Goal: Task Accomplishment & Management: Complete application form

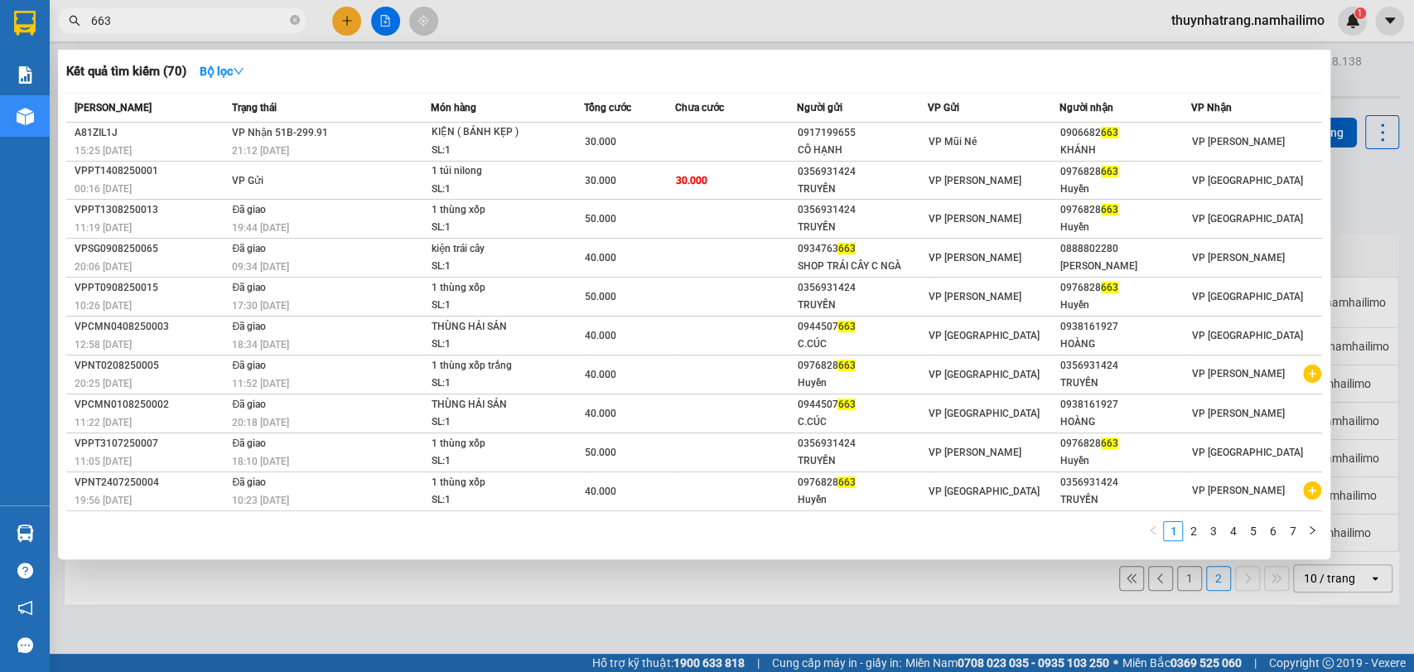
click at [152, 16] on input "663" at bounding box center [188, 21] width 195 height 18
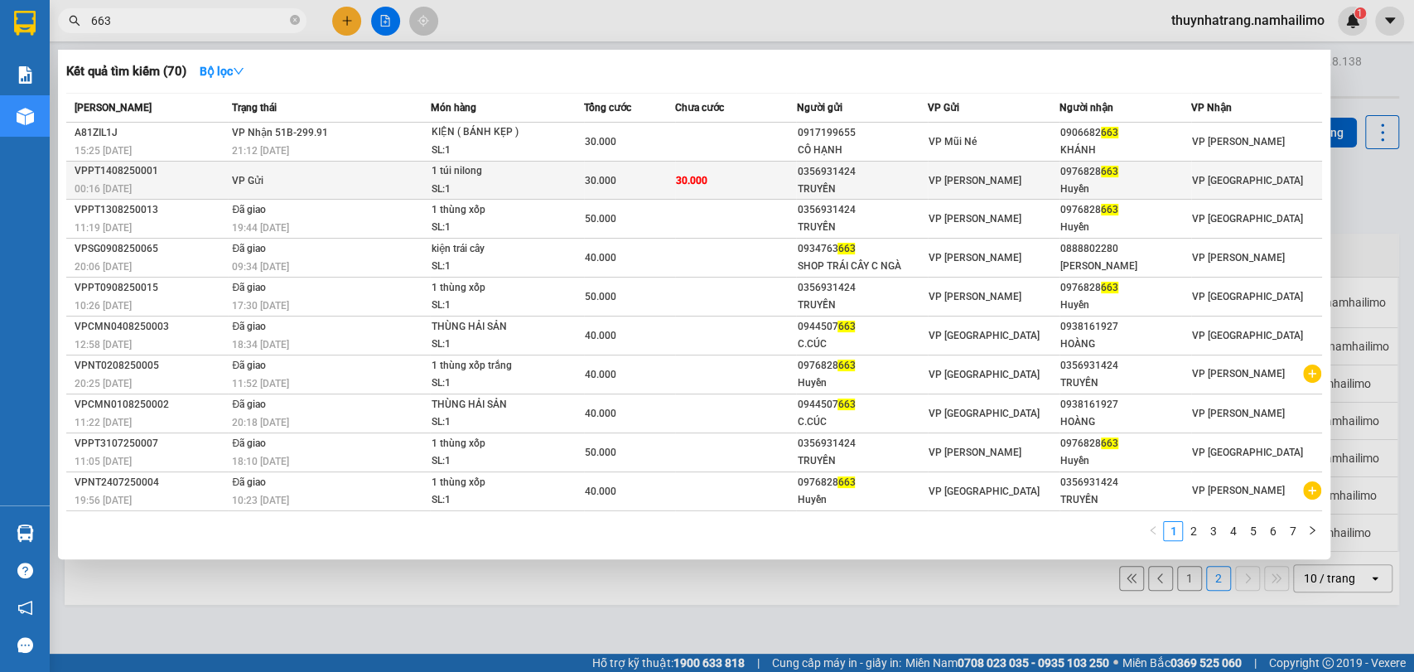
click at [757, 190] on td "30.000" at bounding box center [736, 181] width 122 height 38
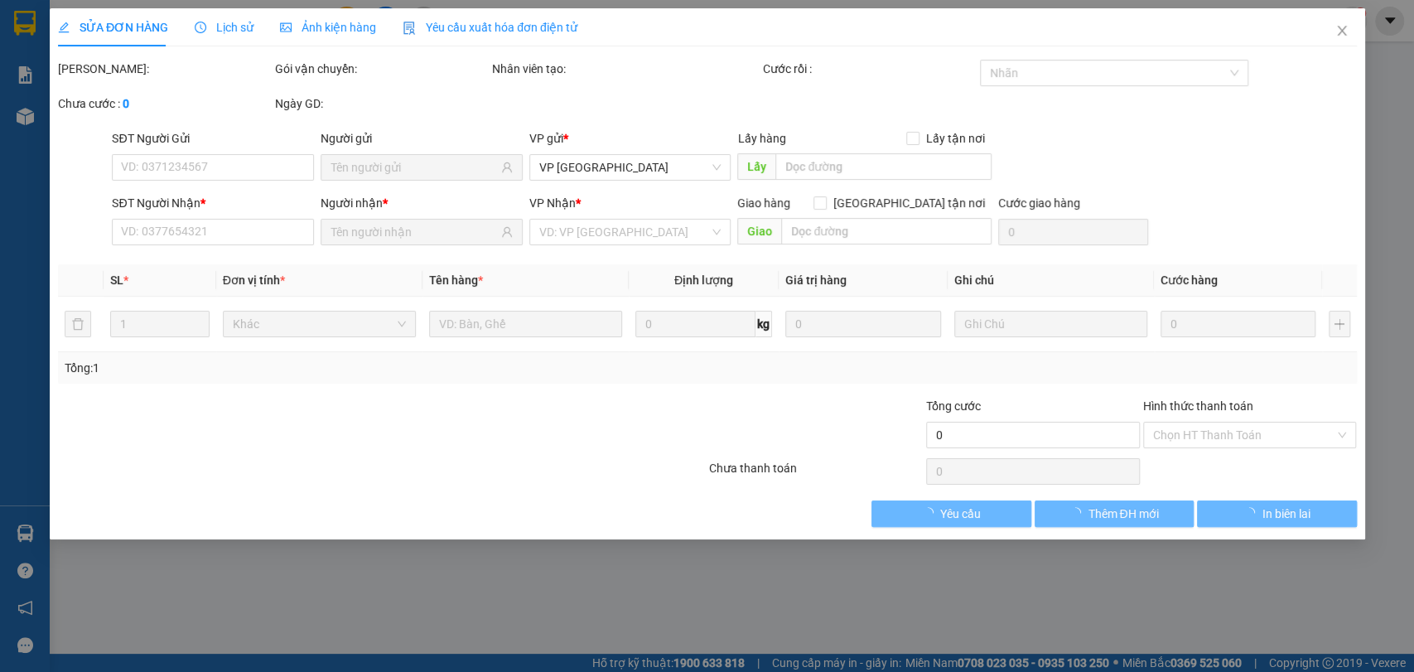
type input "0356931424"
type input "TRUYỀN"
type input "0976828663"
type input "Huyền"
type input "30.000"
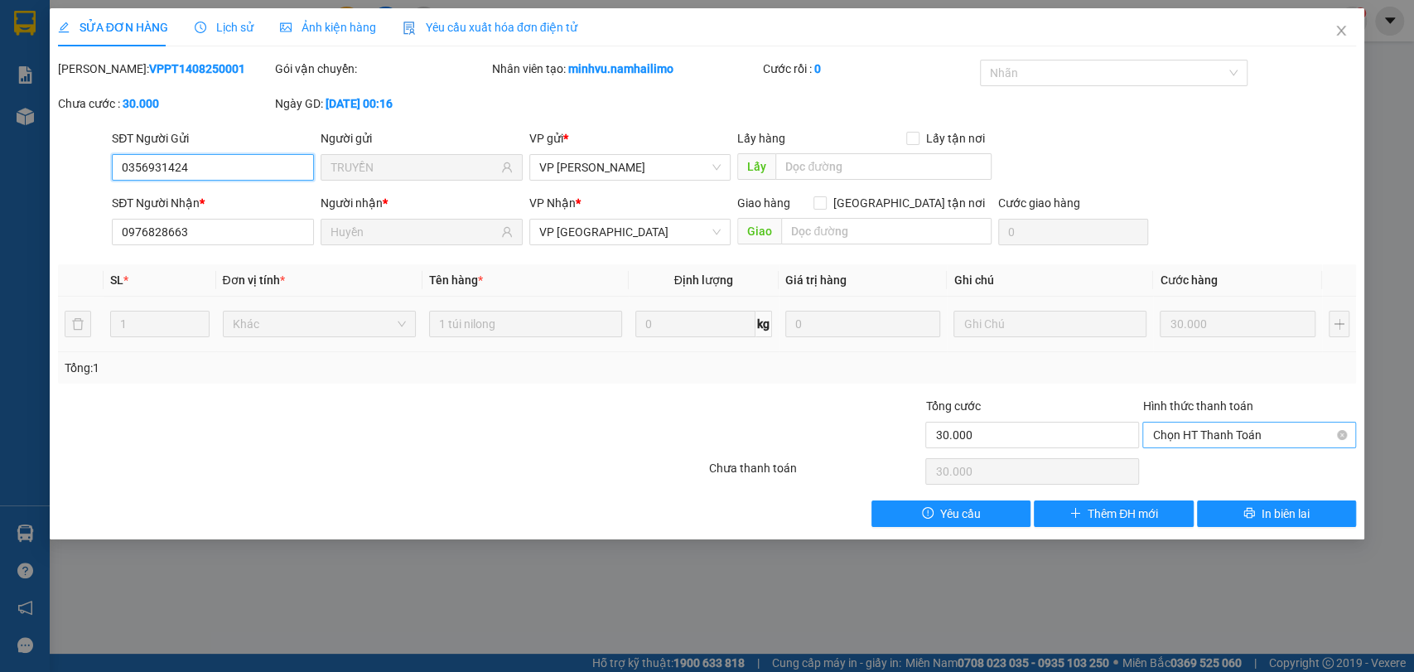
click at [1218, 432] on span "Chọn HT Thanh Toán" at bounding box center [1249, 434] width 194 height 25
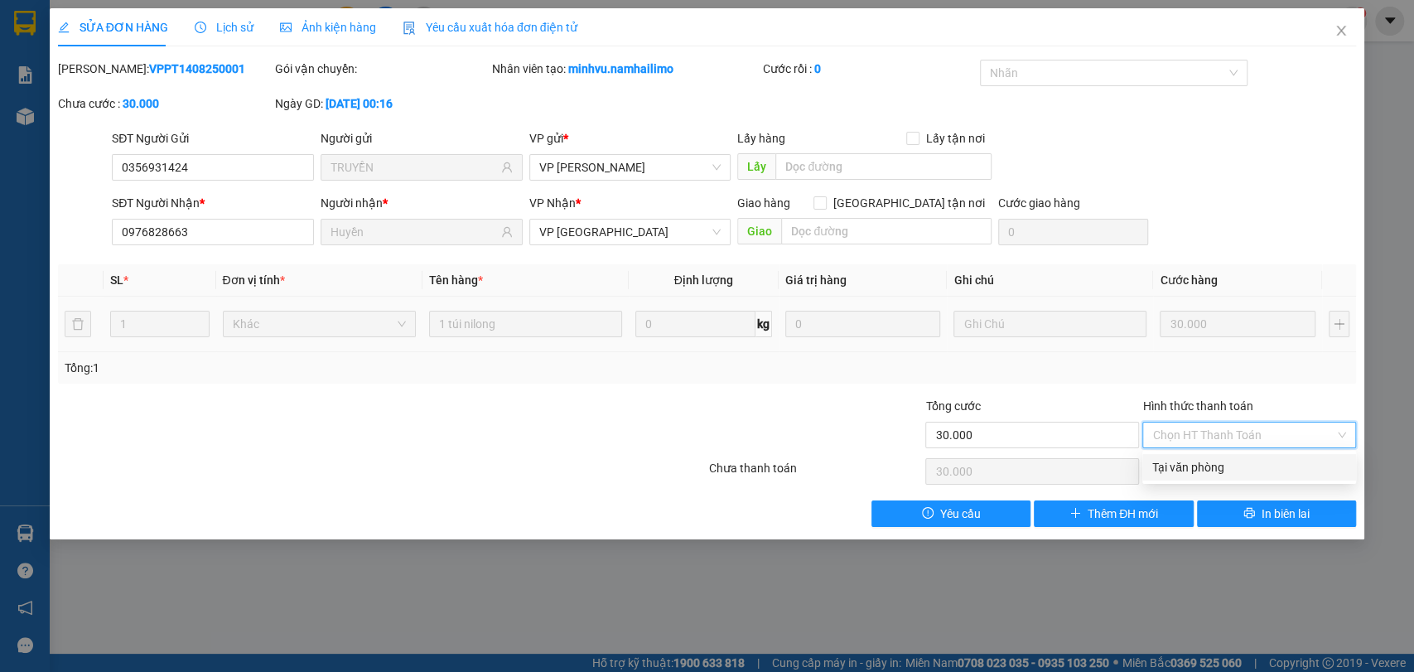
click at [1209, 465] on div "Tại văn phòng" at bounding box center [1249, 467] width 194 height 18
type input "0"
click at [1334, 22] on span "Close" at bounding box center [1341, 31] width 46 height 46
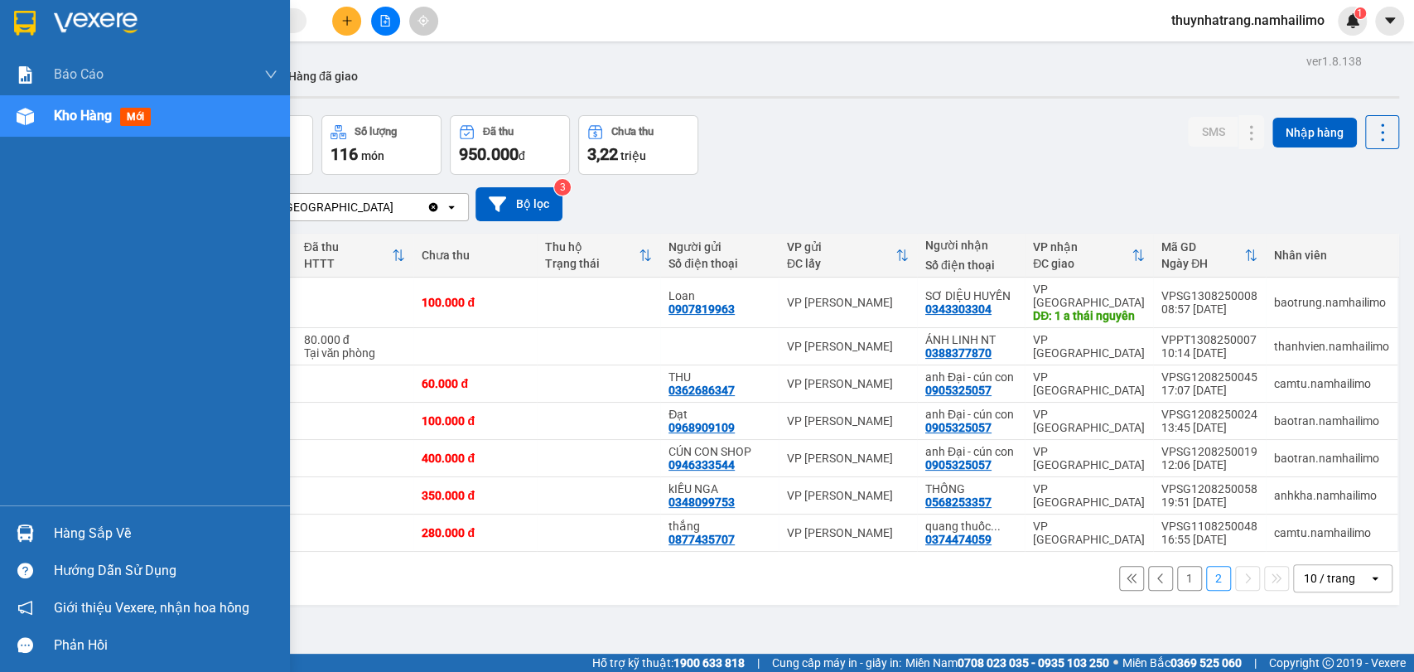
click at [39, 539] on div at bounding box center [25, 533] width 29 height 29
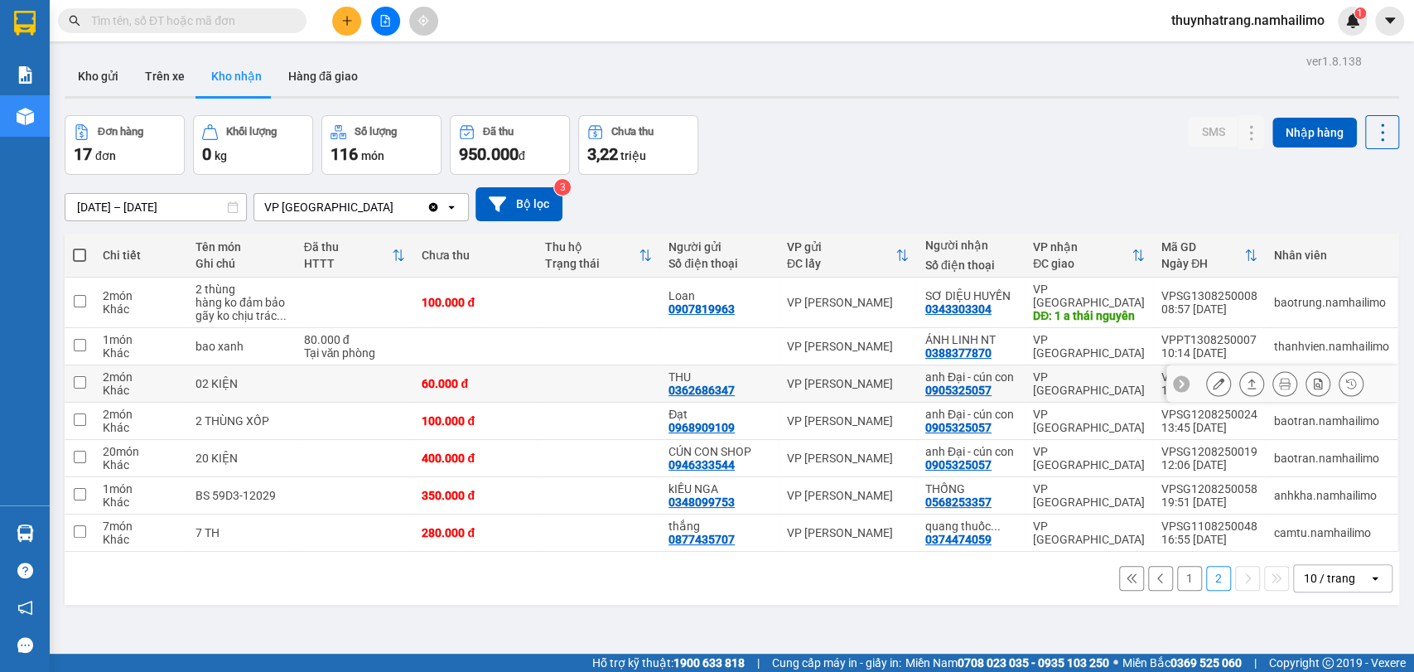
drag, startPoint x: 142, startPoint y: 386, endPoint x: 82, endPoint y: 471, distance: 104.6
click at [142, 386] on section "Kết quả tìm kiếm ( 0 ) Bộ lọc No Data thuynhatrang.namhailimo 1 Báo cáo Báo cáo…" at bounding box center [707, 336] width 1414 height 672
click at [179, 77] on button "Trên xe" at bounding box center [165, 76] width 66 height 40
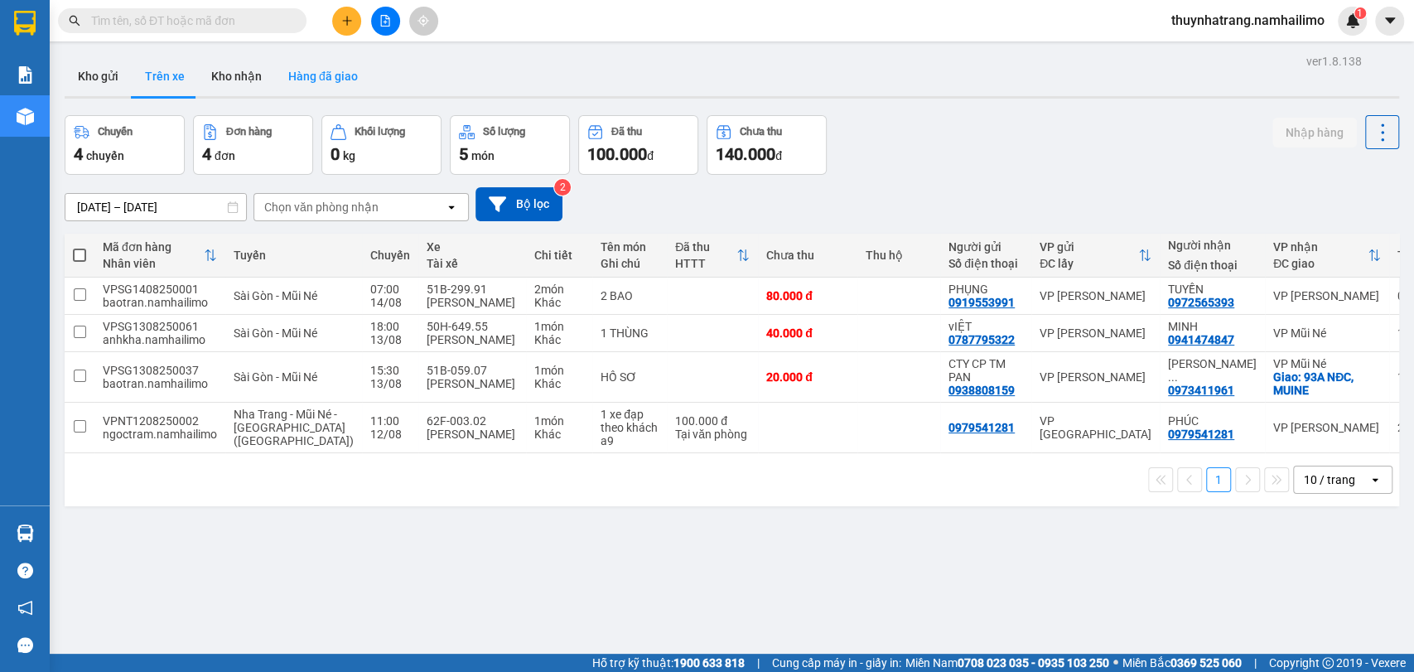
click at [343, 82] on button "Hàng đã giao" at bounding box center [323, 76] width 96 height 40
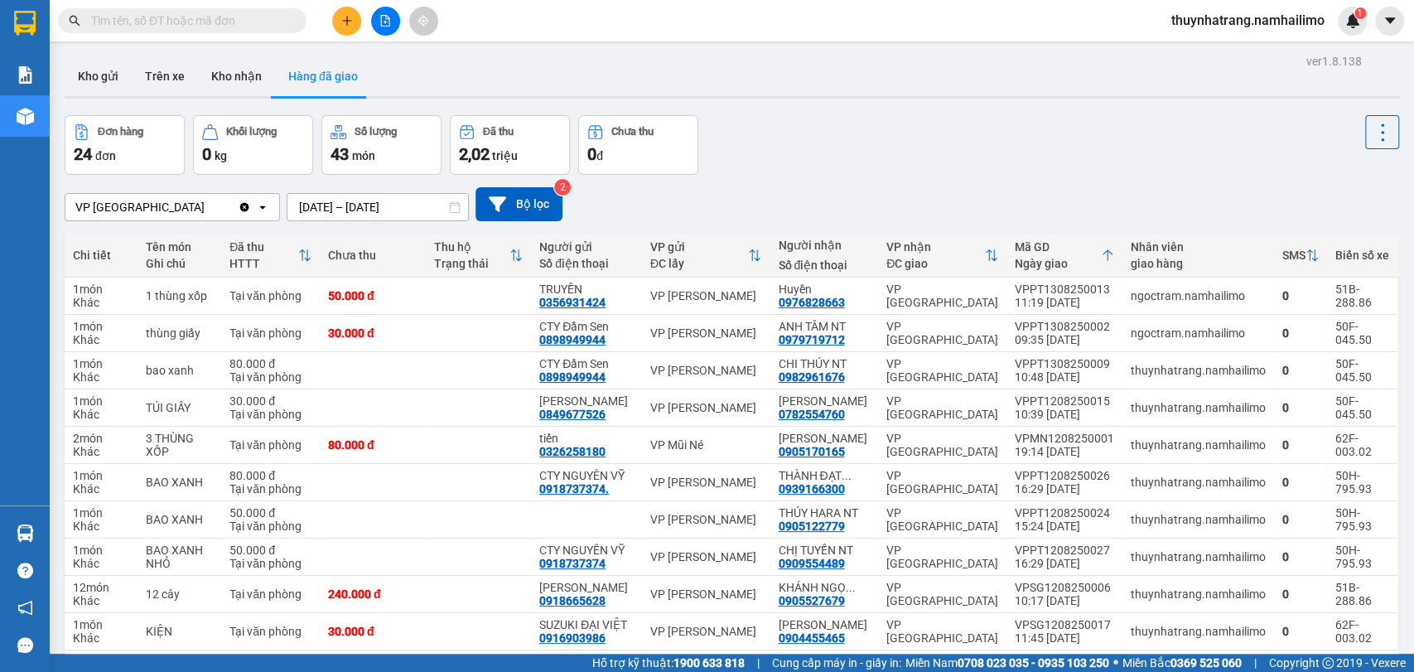
click at [157, 28] on input "text" at bounding box center [188, 21] width 195 height 18
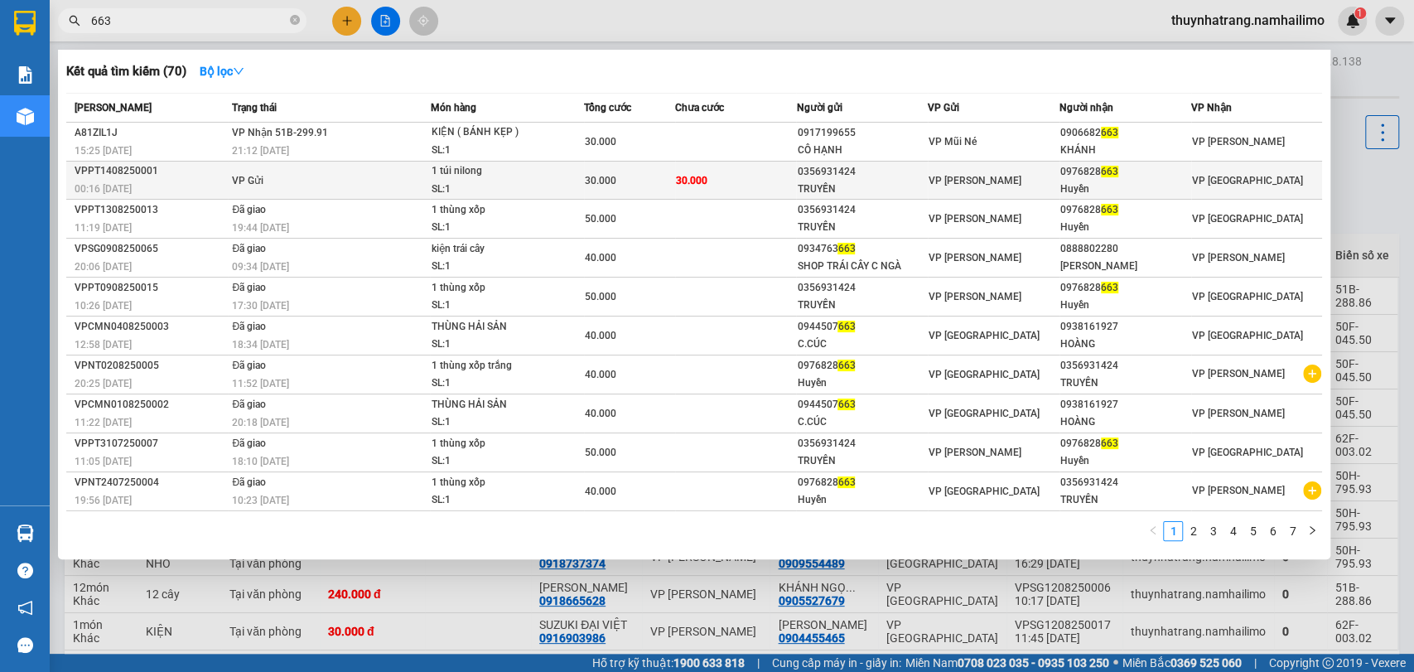
type input "663"
click at [947, 175] on span "VP [PERSON_NAME]" at bounding box center [975, 181] width 93 height 12
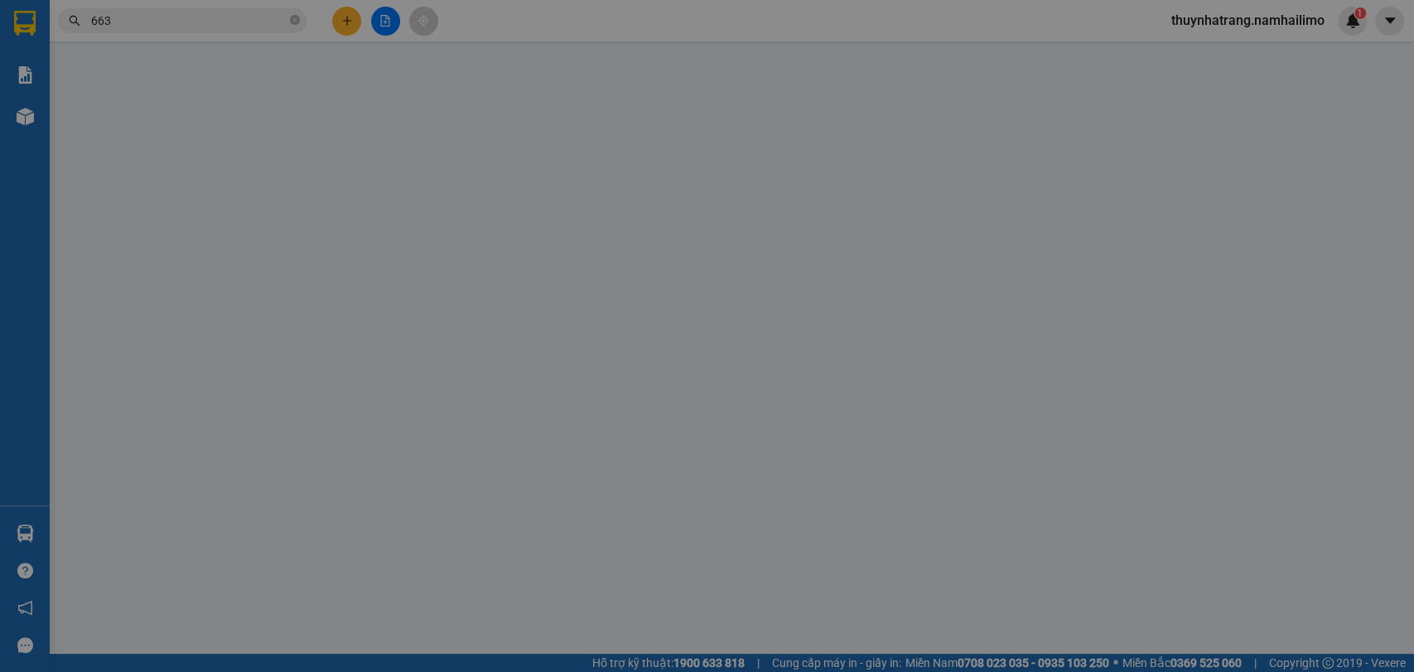
type input "0356931424"
type input "TRUYỀN"
type input "0976828663"
type input "Huyền"
type input "30.000"
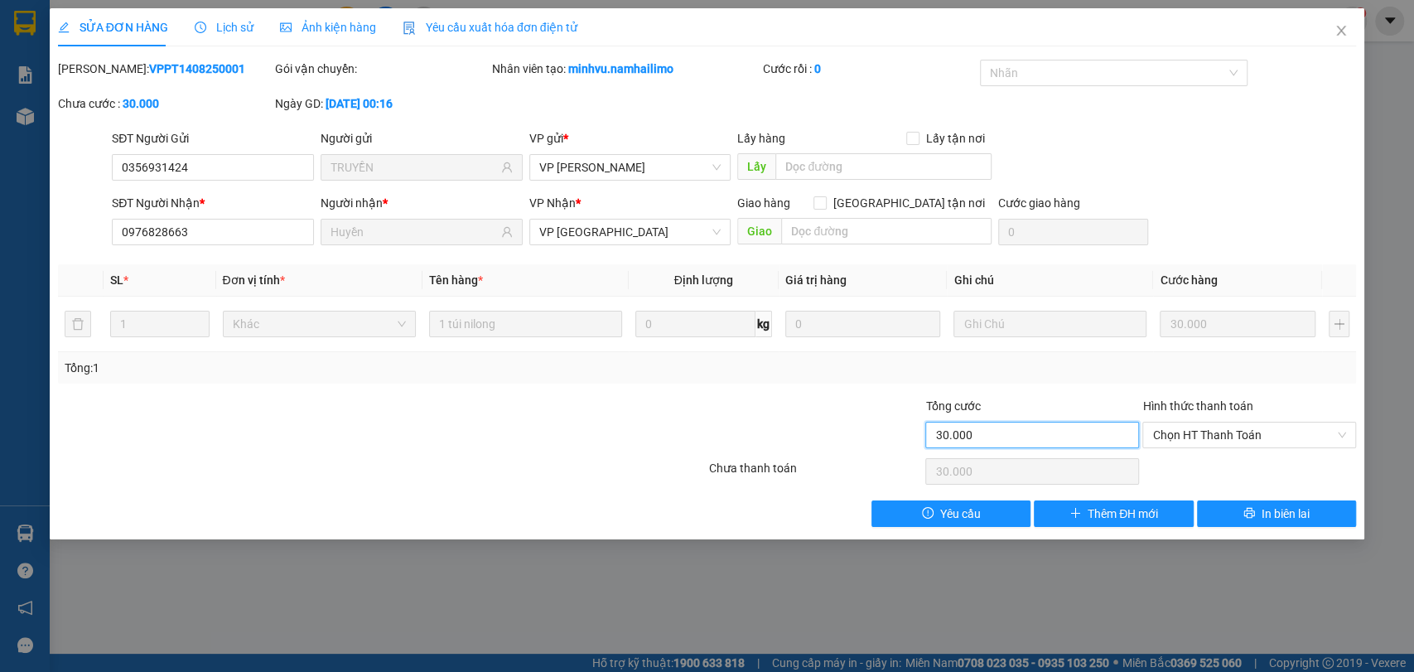
click at [1108, 444] on input "30.000" at bounding box center [1032, 435] width 214 height 27
click at [1184, 432] on span "Chọn HT Thanh Toán" at bounding box center [1249, 434] width 194 height 25
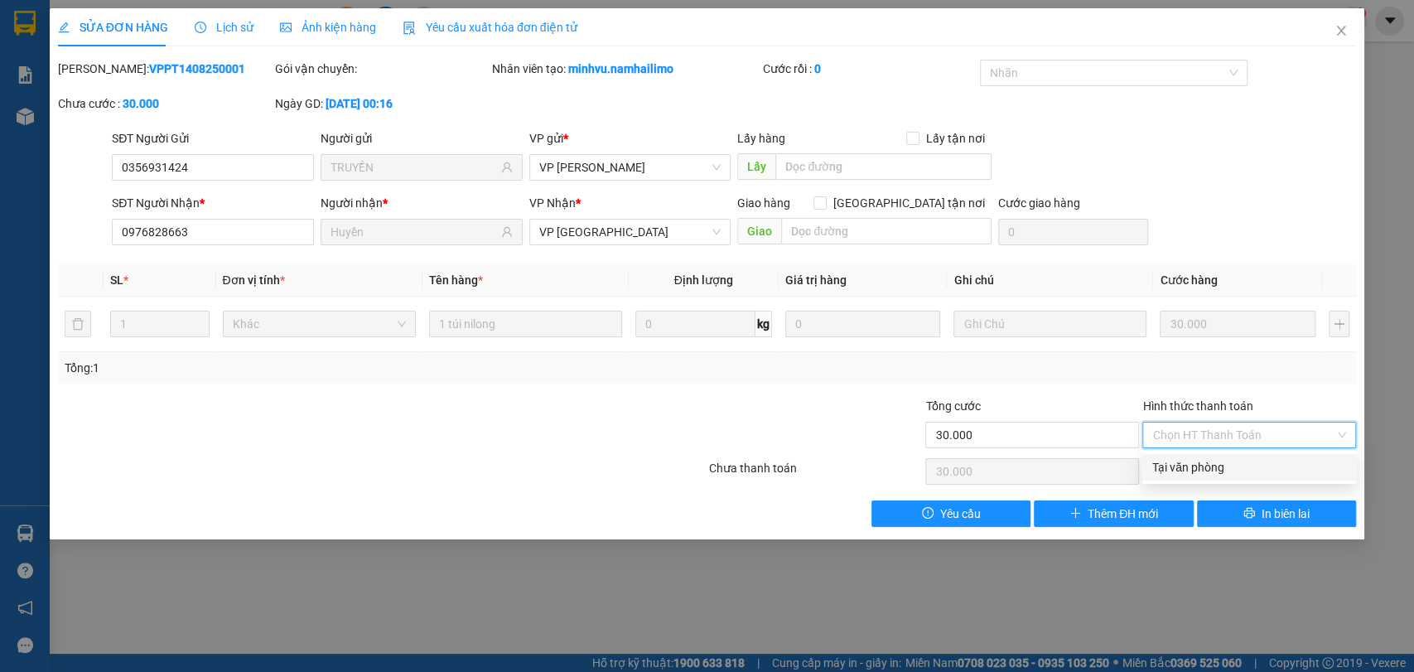
click at [1193, 470] on div "Tại văn phòng" at bounding box center [1249, 467] width 194 height 18
type input "0"
click at [1211, 455] on div at bounding box center [1249, 471] width 217 height 33
click at [1218, 438] on span "Tại văn phòng" at bounding box center [1249, 434] width 194 height 25
click at [1216, 463] on div "Tại văn phòng" at bounding box center [1249, 467] width 194 height 18
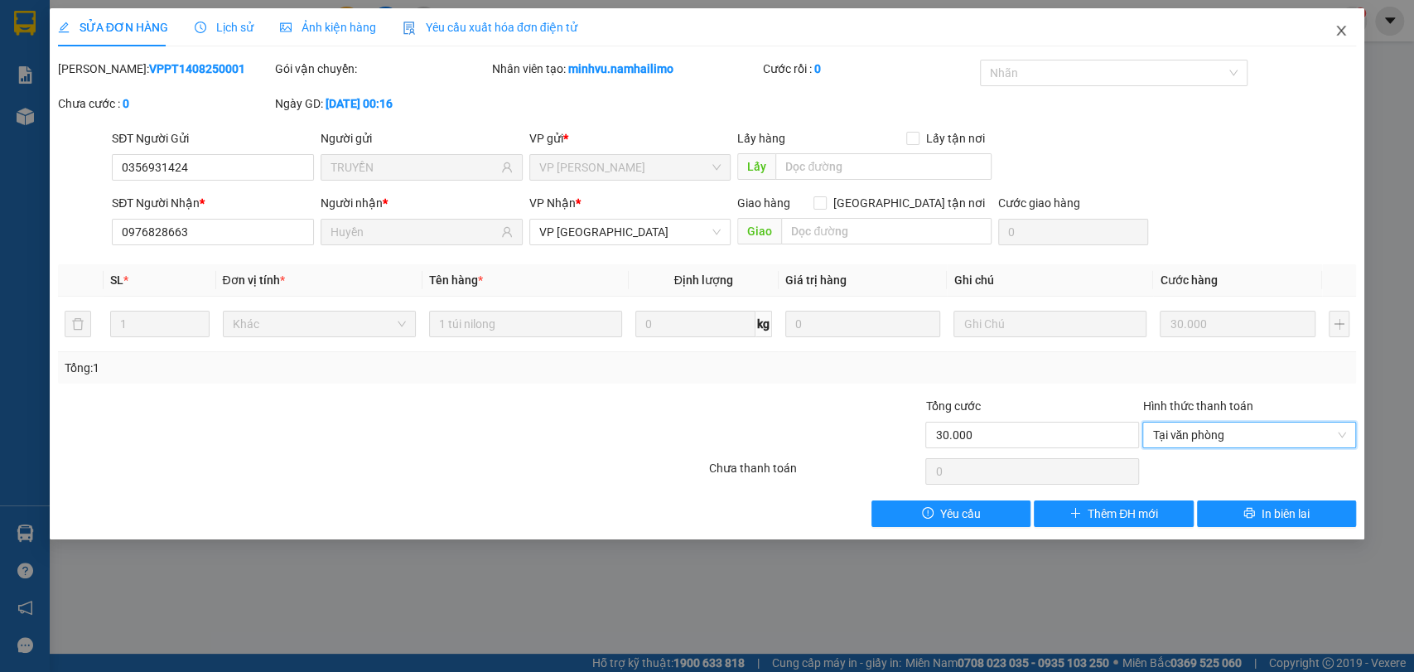
click at [1343, 37] on icon "close" at bounding box center [1340, 30] width 13 height 13
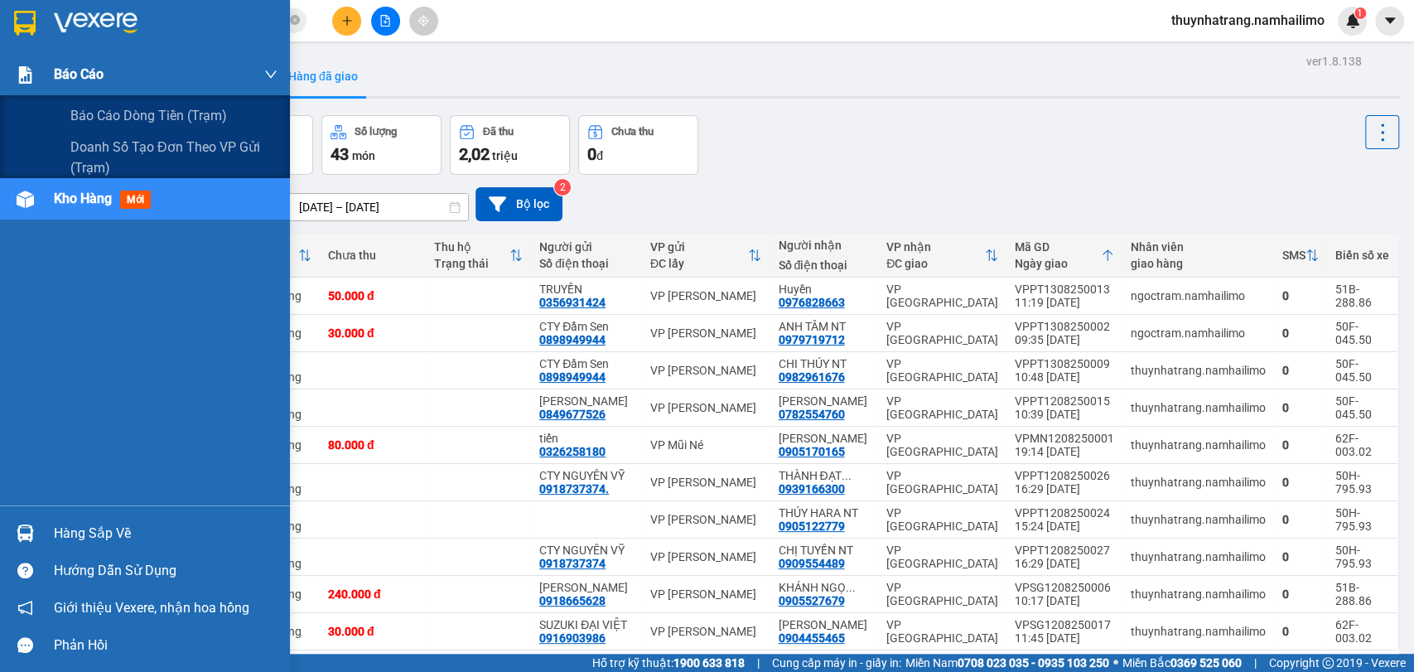
click at [69, 61] on div "Báo cáo" at bounding box center [166, 74] width 224 height 41
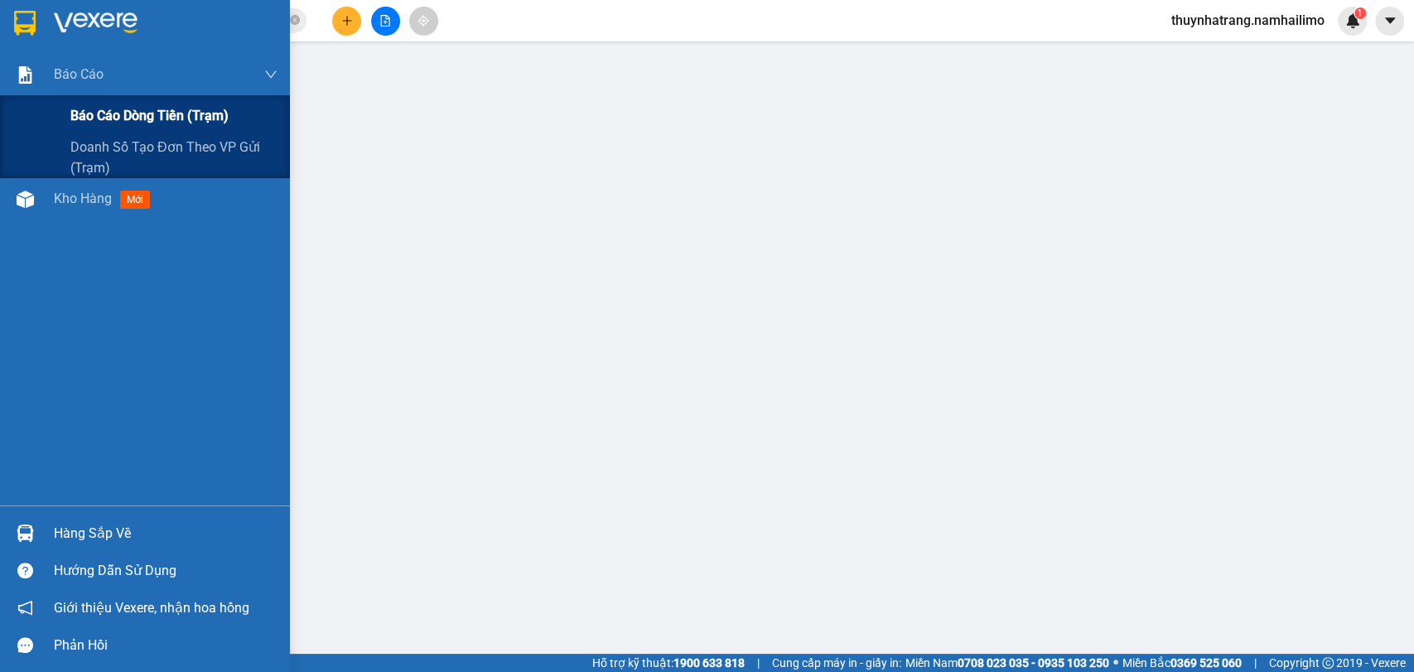
click at [160, 112] on span "Báo cáo dòng tiền (trạm)" at bounding box center [149, 115] width 158 height 21
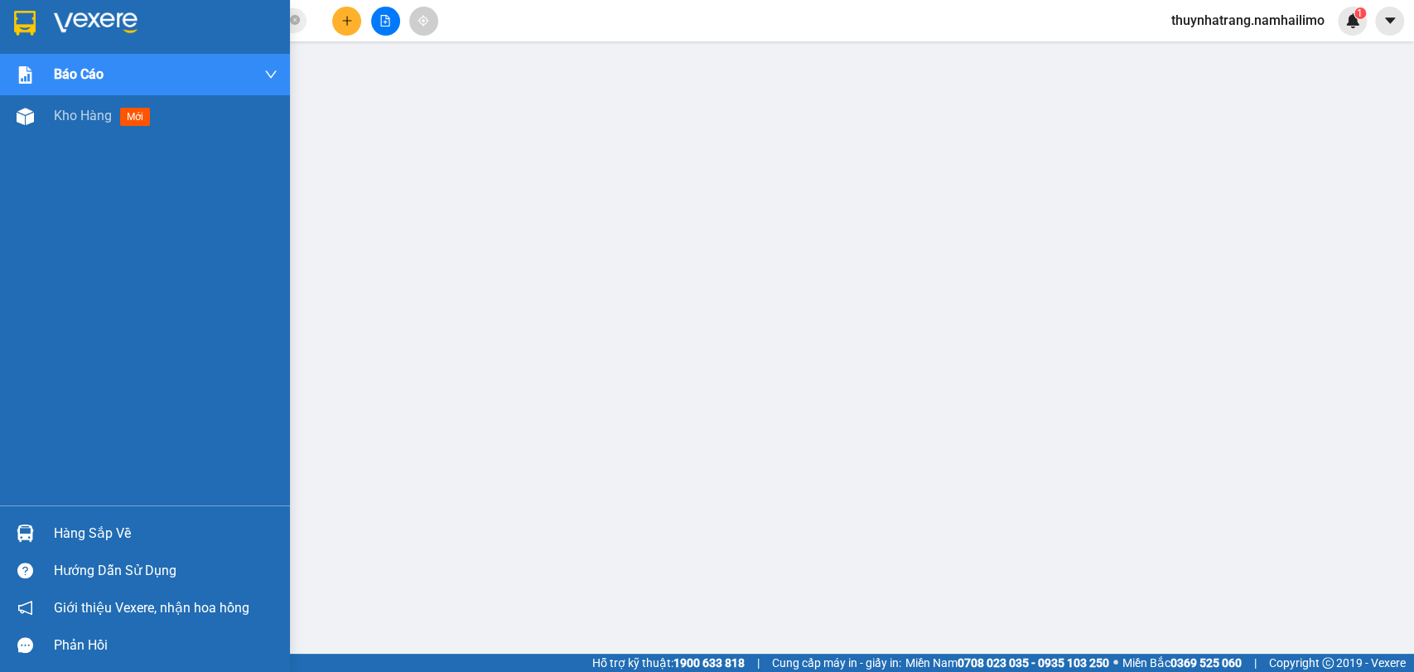
click at [103, 22] on img at bounding box center [96, 23] width 84 height 25
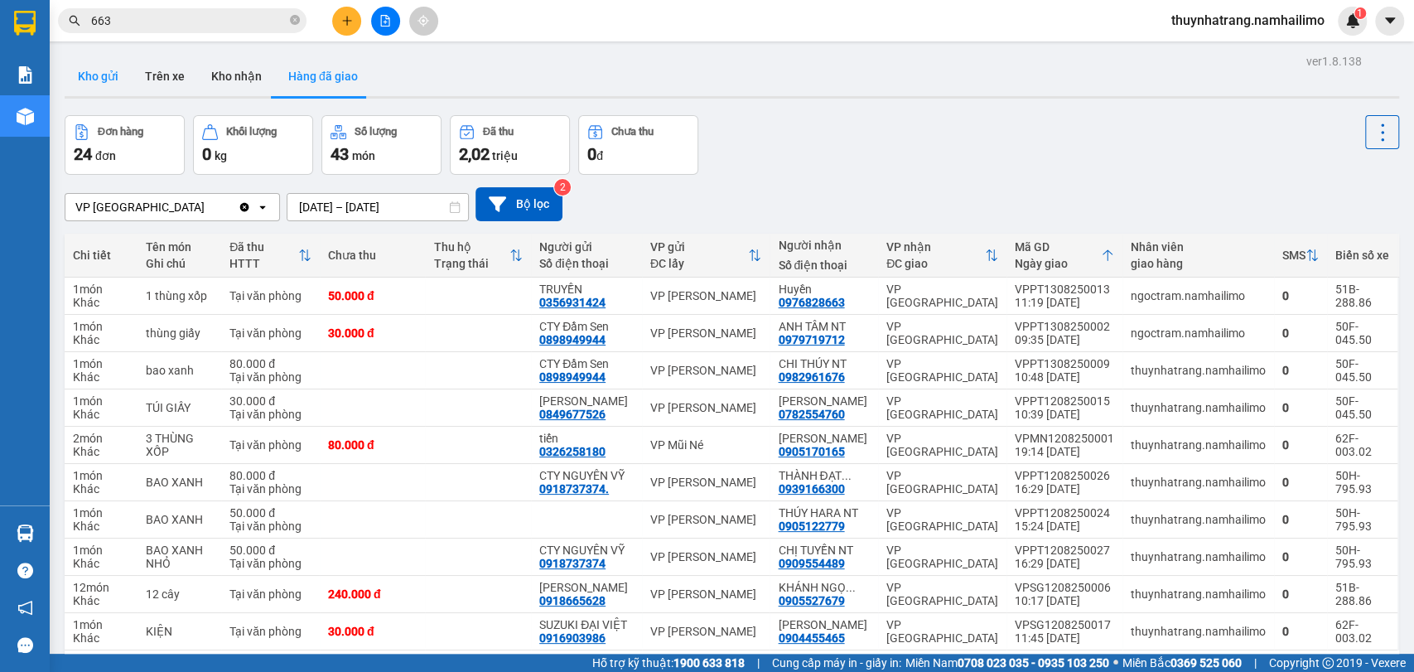
click at [94, 76] on button "Kho gửi" at bounding box center [98, 76] width 67 height 40
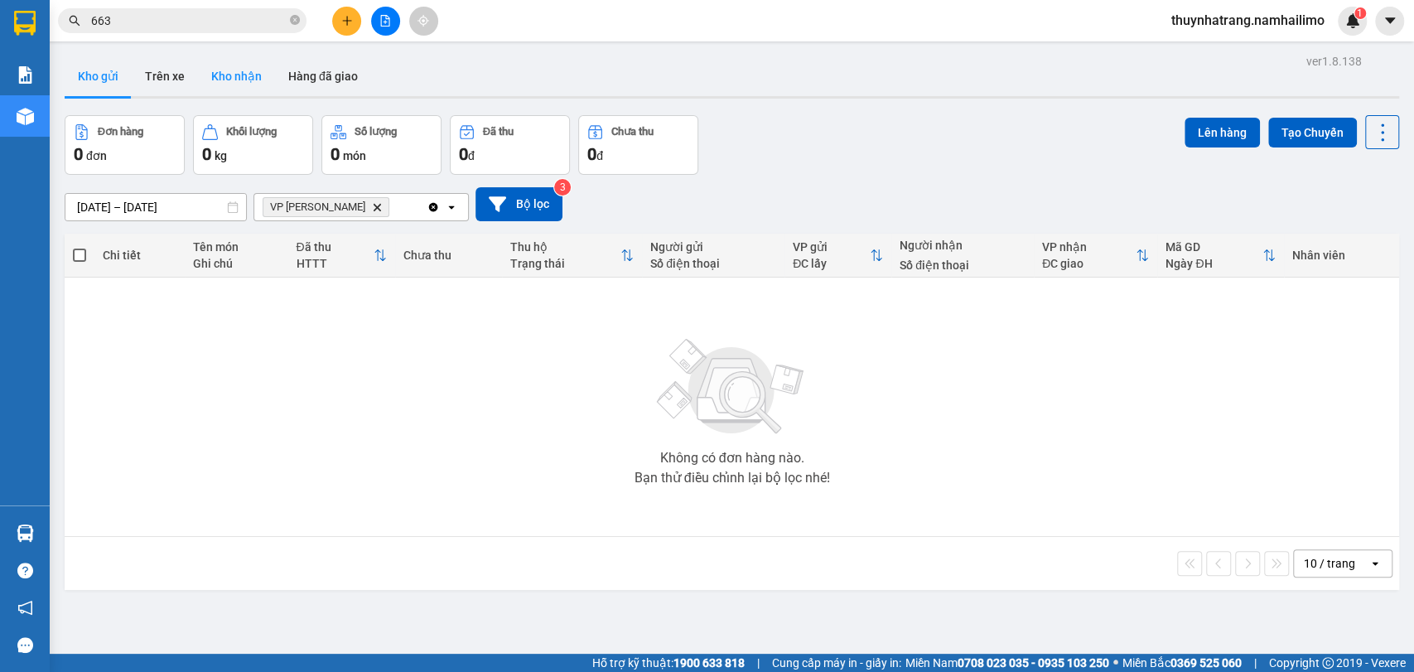
click at [257, 84] on button "Kho nhận" at bounding box center [236, 76] width 77 height 40
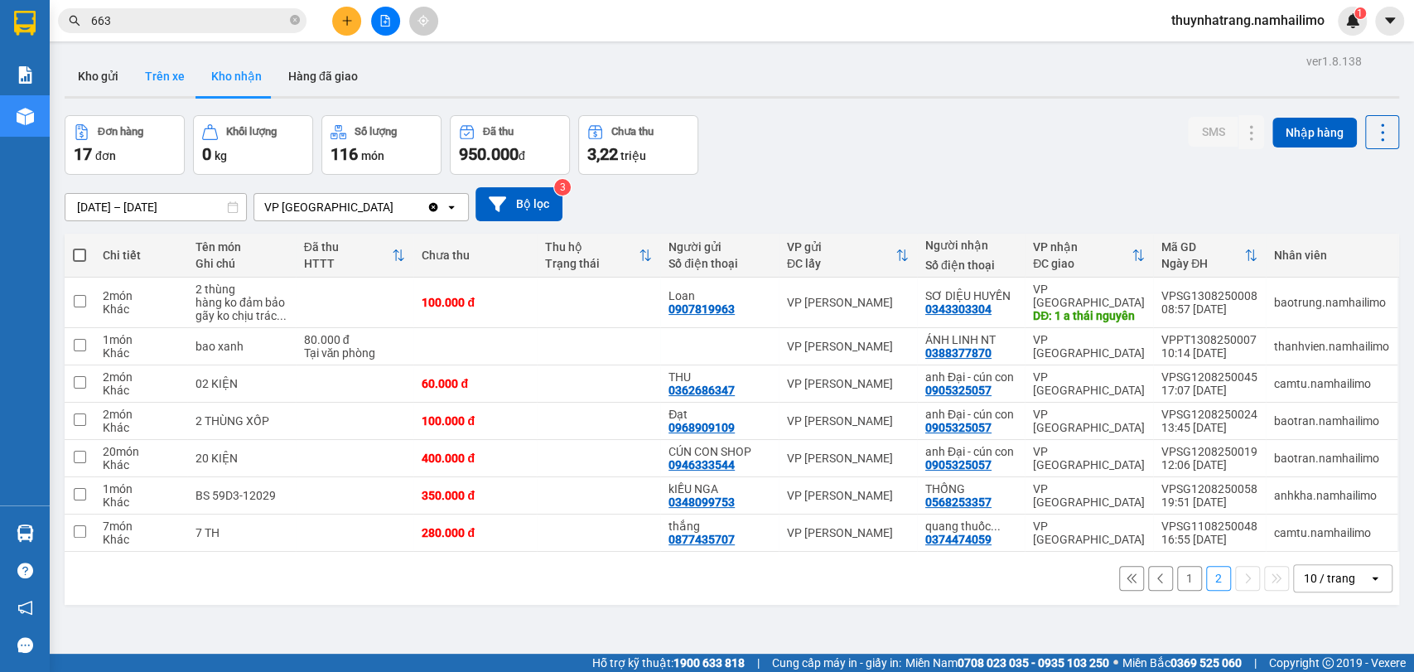
click at [151, 67] on button "Trên xe" at bounding box center [165, 76] width 66 height 40
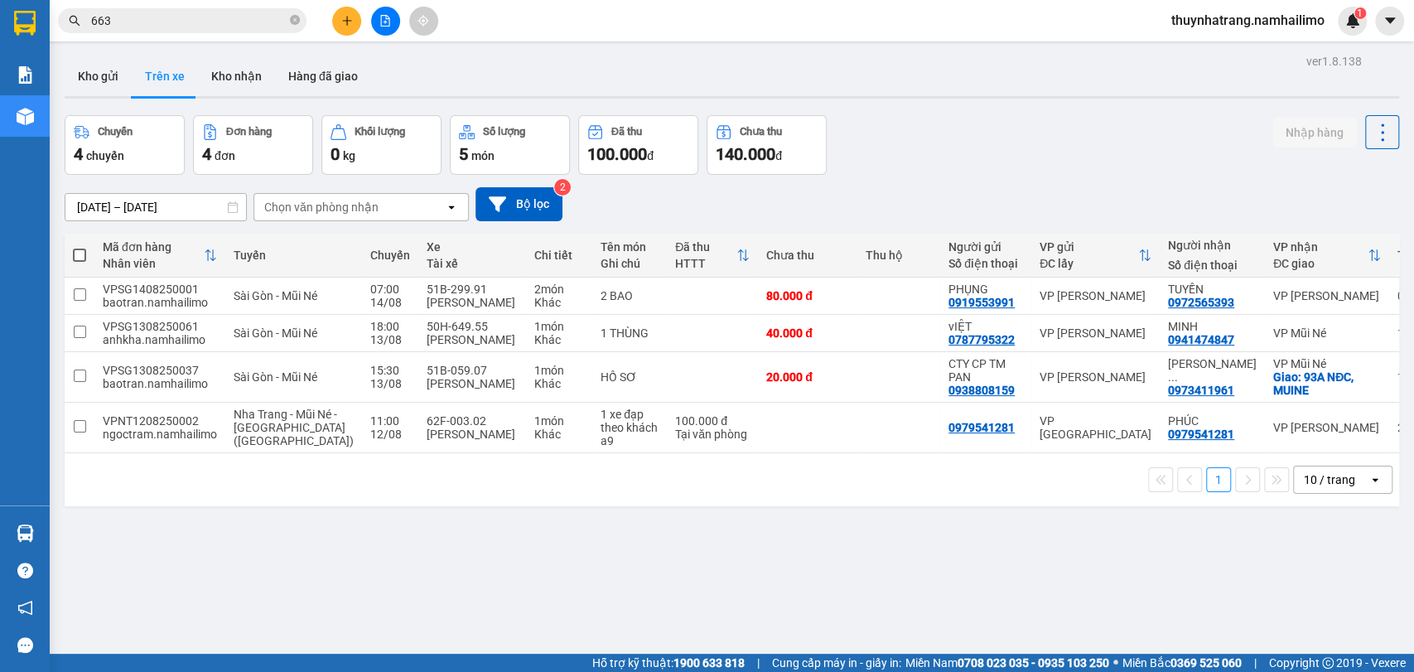
click at [183, 19] on input "663" at bounding box center [188, 21] width 195 height 18
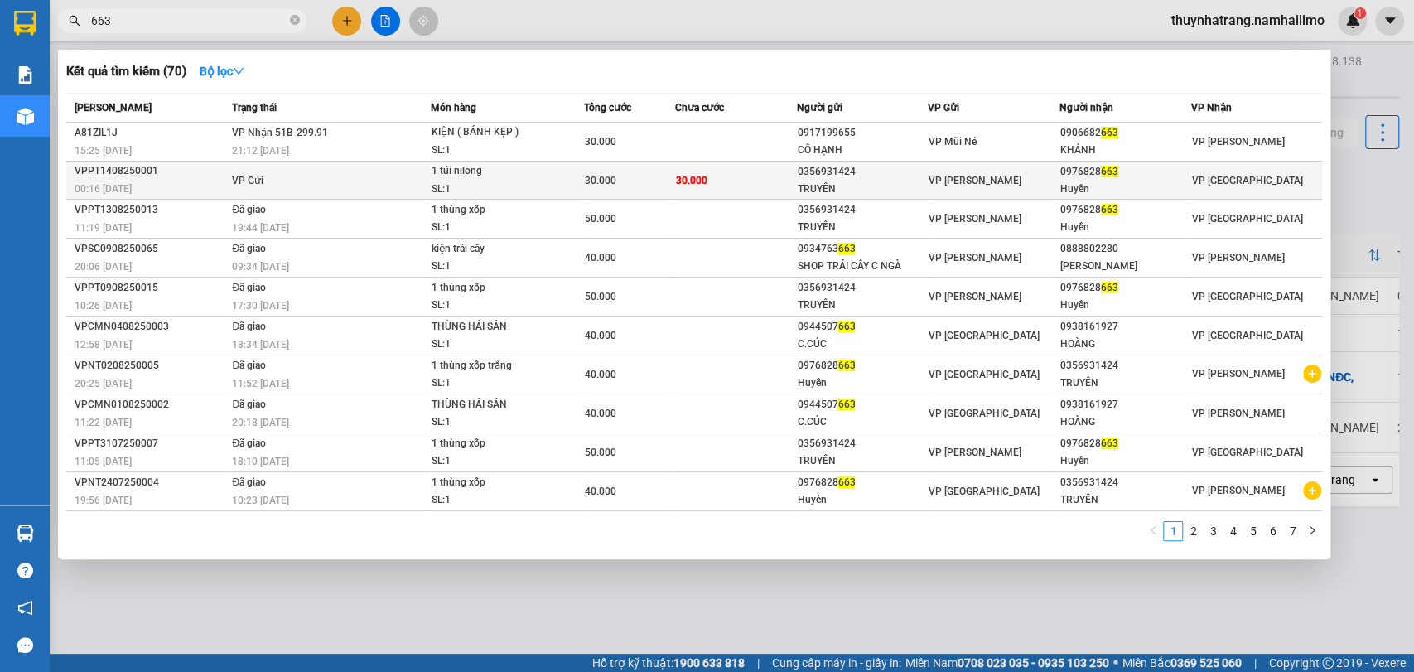
click at [166, 181] on div "00:16 [DATE]" at bounding box center [151, 189] width 152 height 18
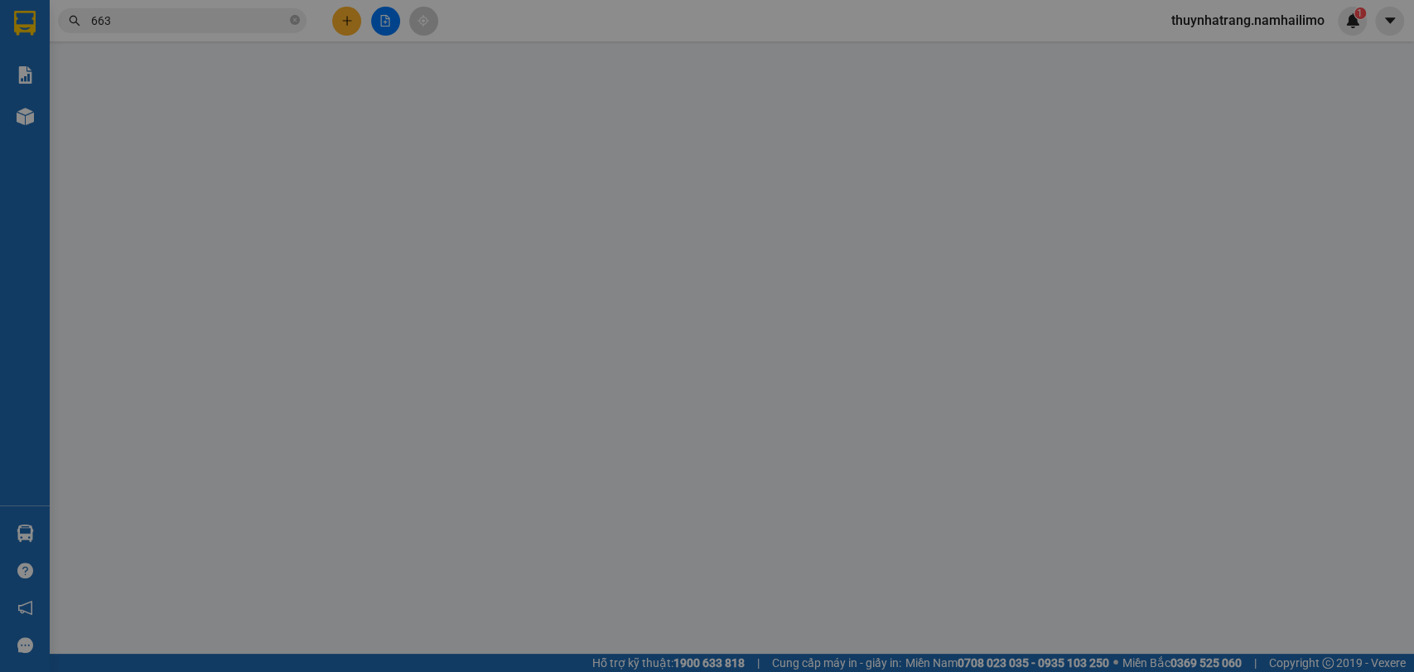
type input "0356931424"
type input "TRUYỀN"
type input "0976828663"
type input "Huyền"
type input "30.000"
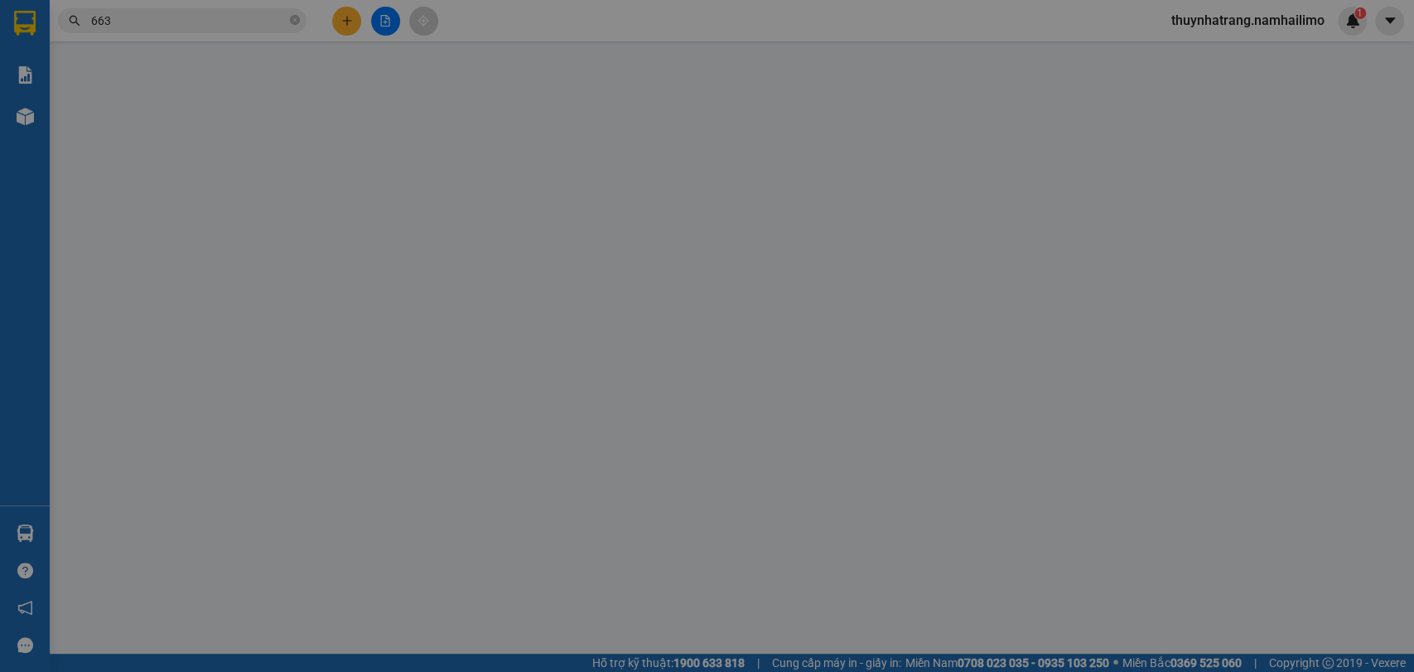
type input "30.000"
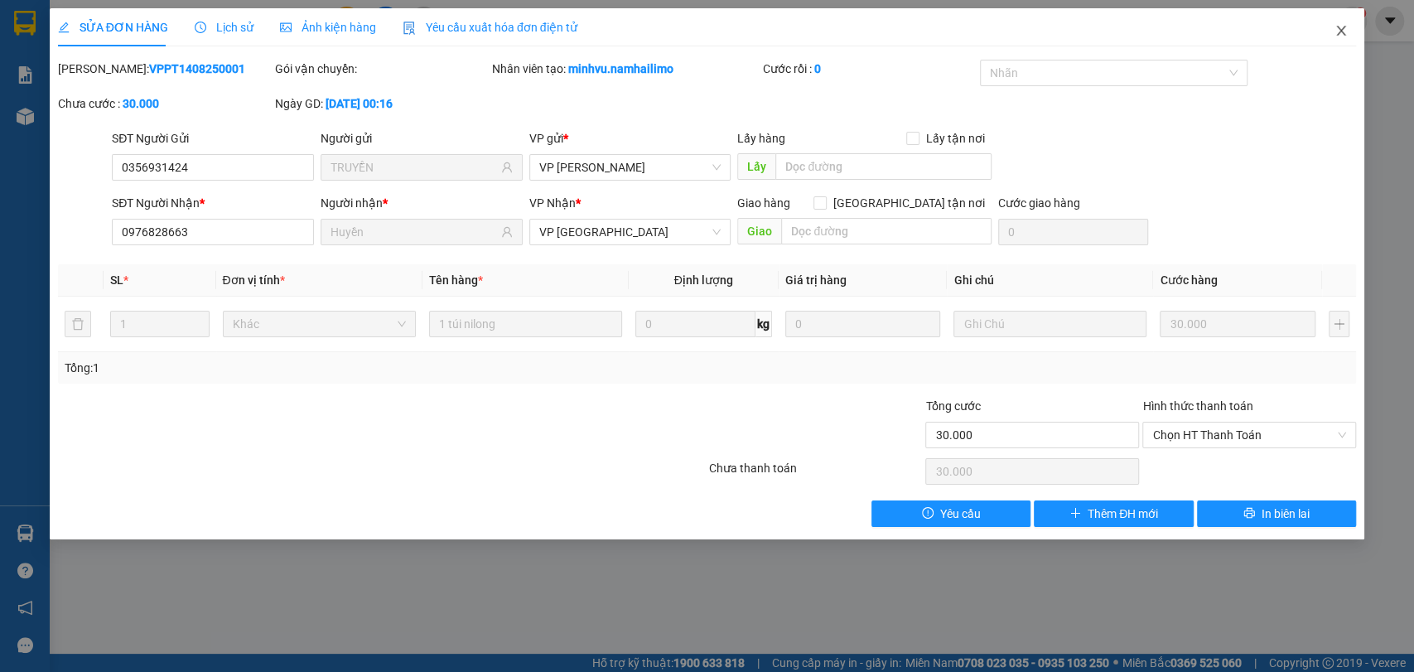
click at [1335, 29] on icon "close" at bounding box center [1340, 30] width 13 height 13
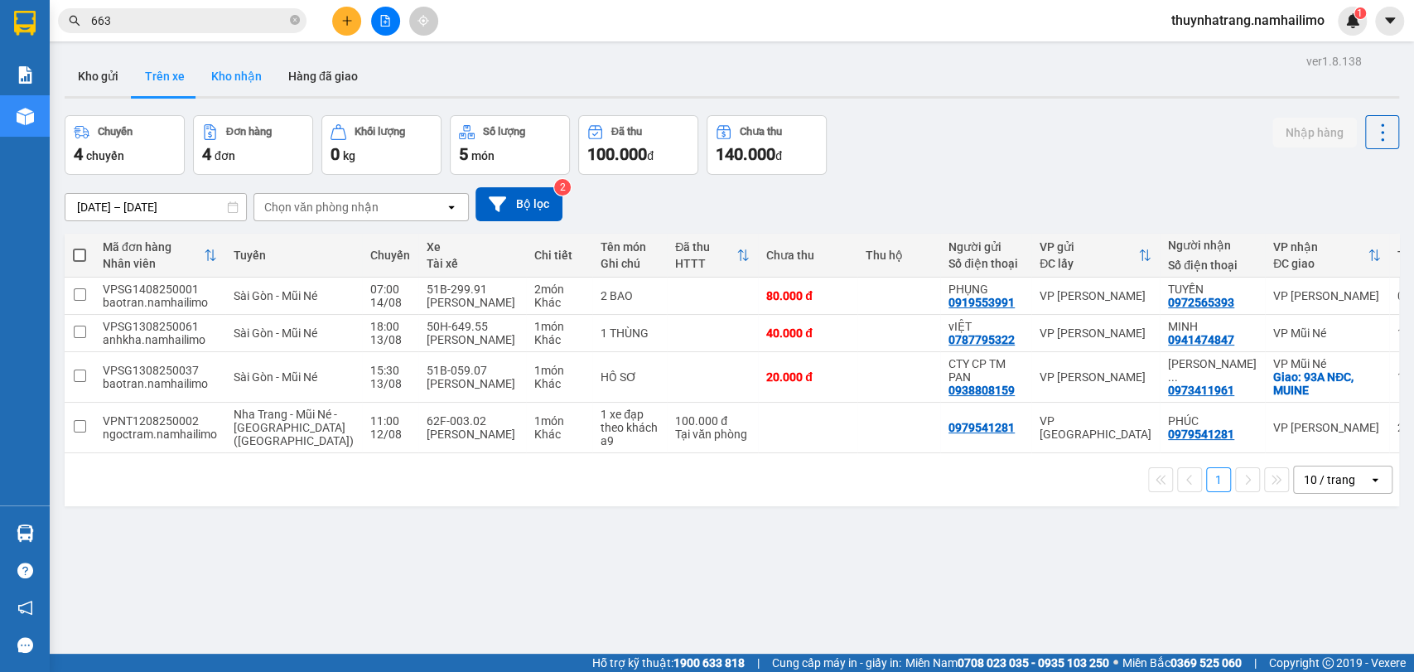
click at [230, 60] on button "Kho nhận" at bounding box center [236, 76] width 77 height 40
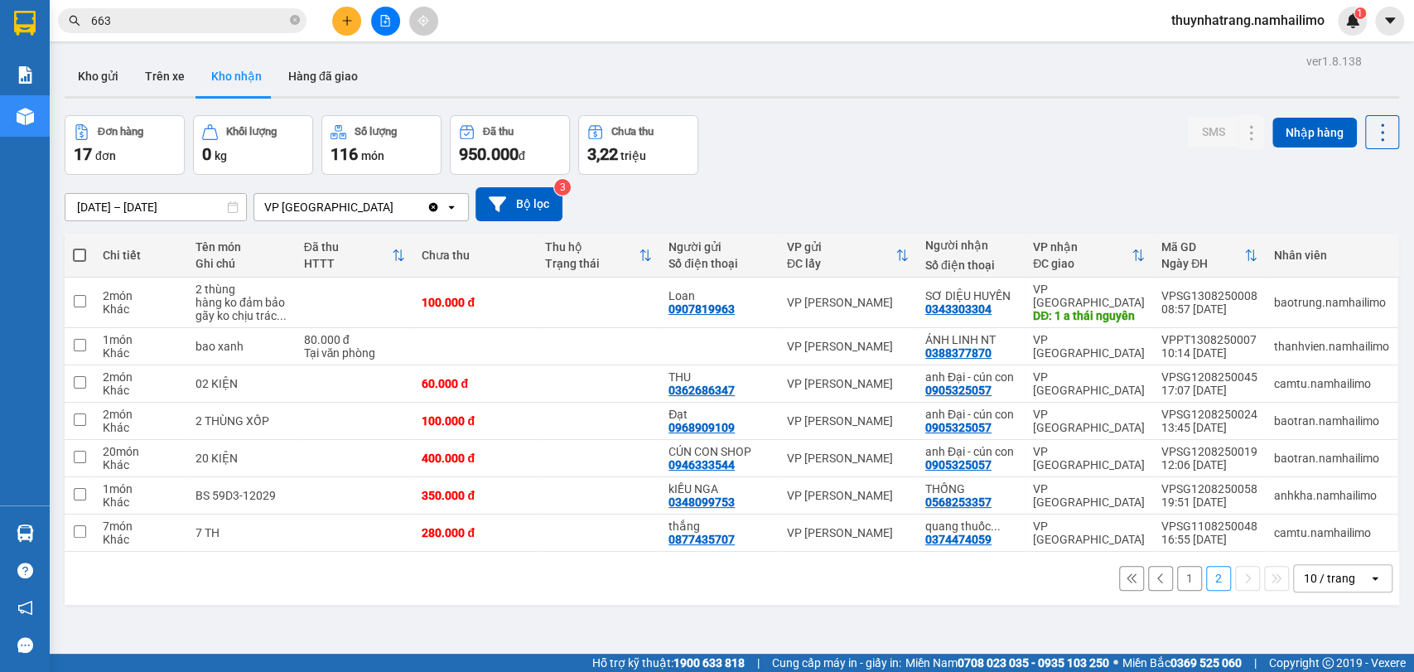
click at [1177, 578] on button "1" at bounding box center [1189, 578] width 25 height 25
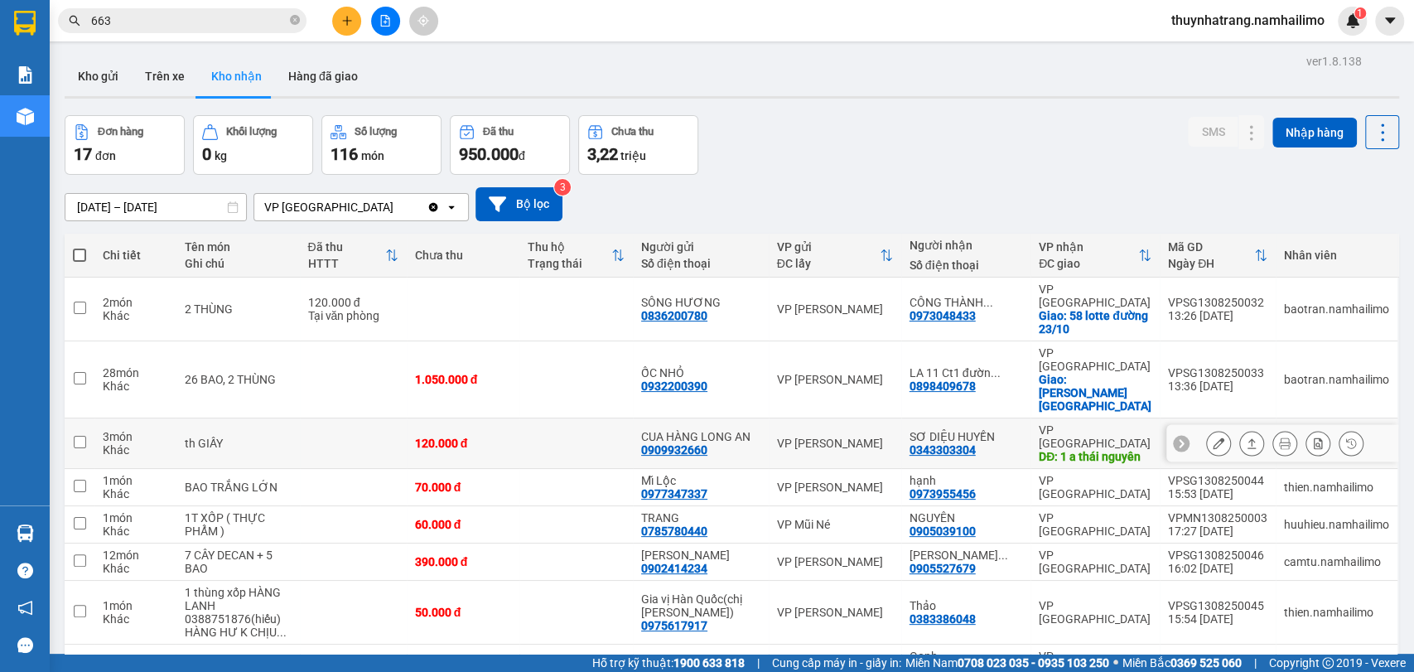
scroll to position [142, 0]
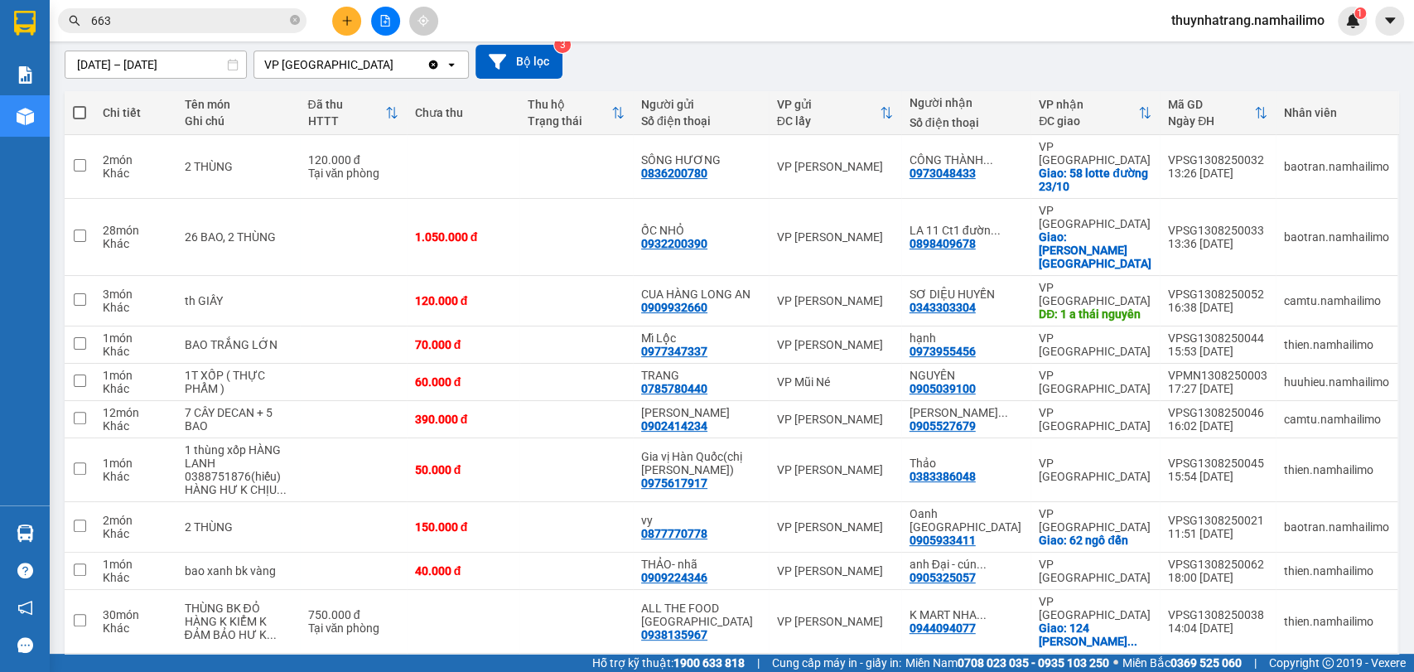
click at [1206, 668] on button "2" at bounding box center [1218, 680] width 25 height 25
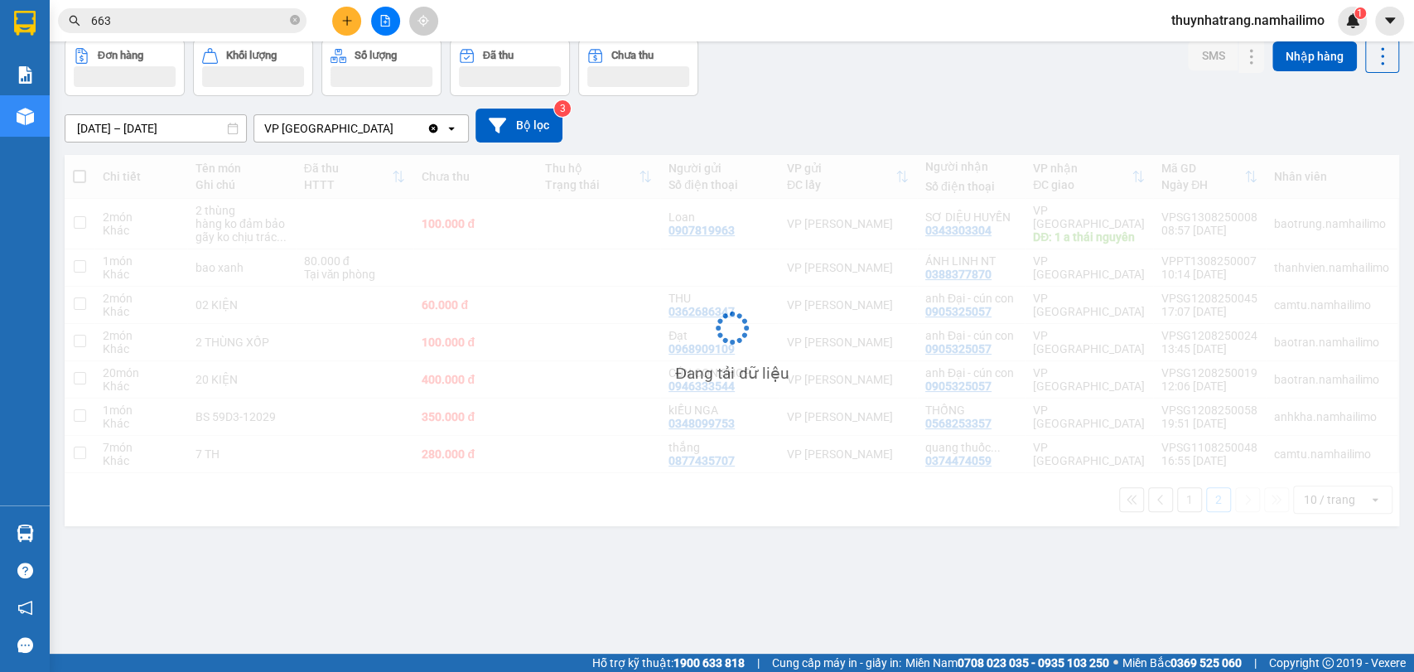
scroll to position [76, 0]
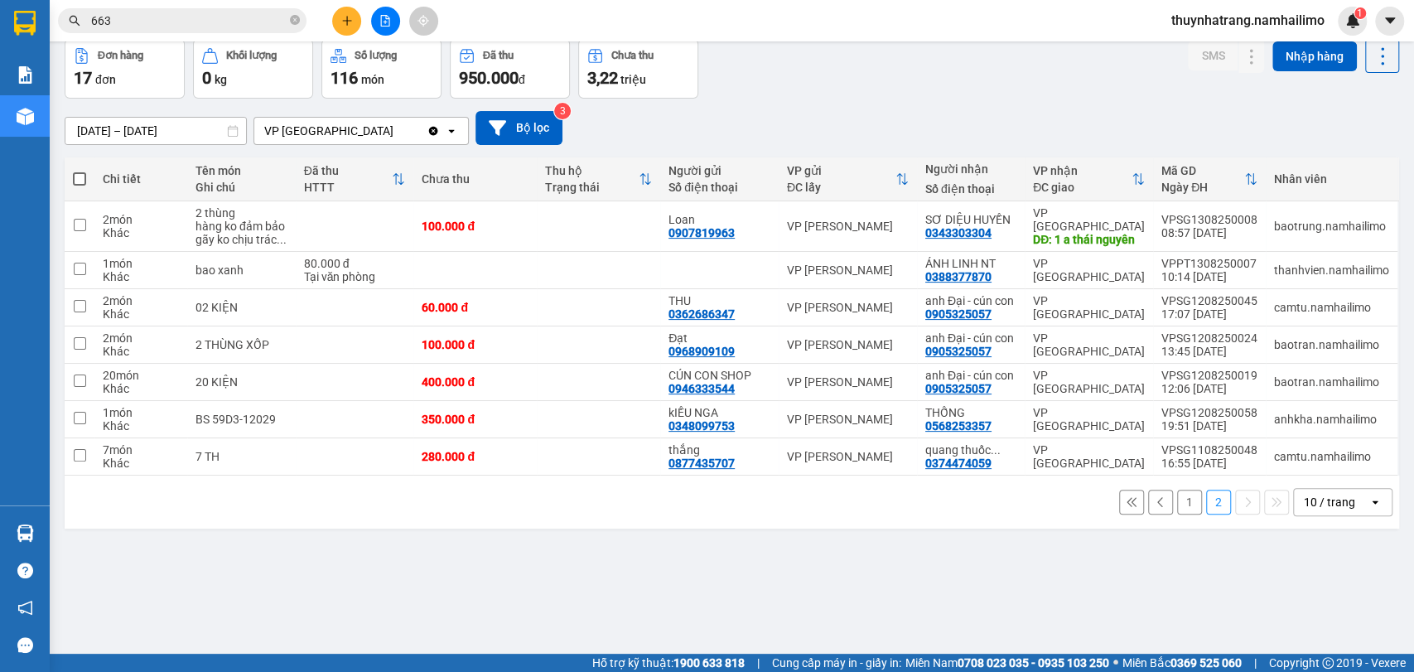
click at [1177, 504] on button "1" at bounding box center [1189, 502] width 25 height 25
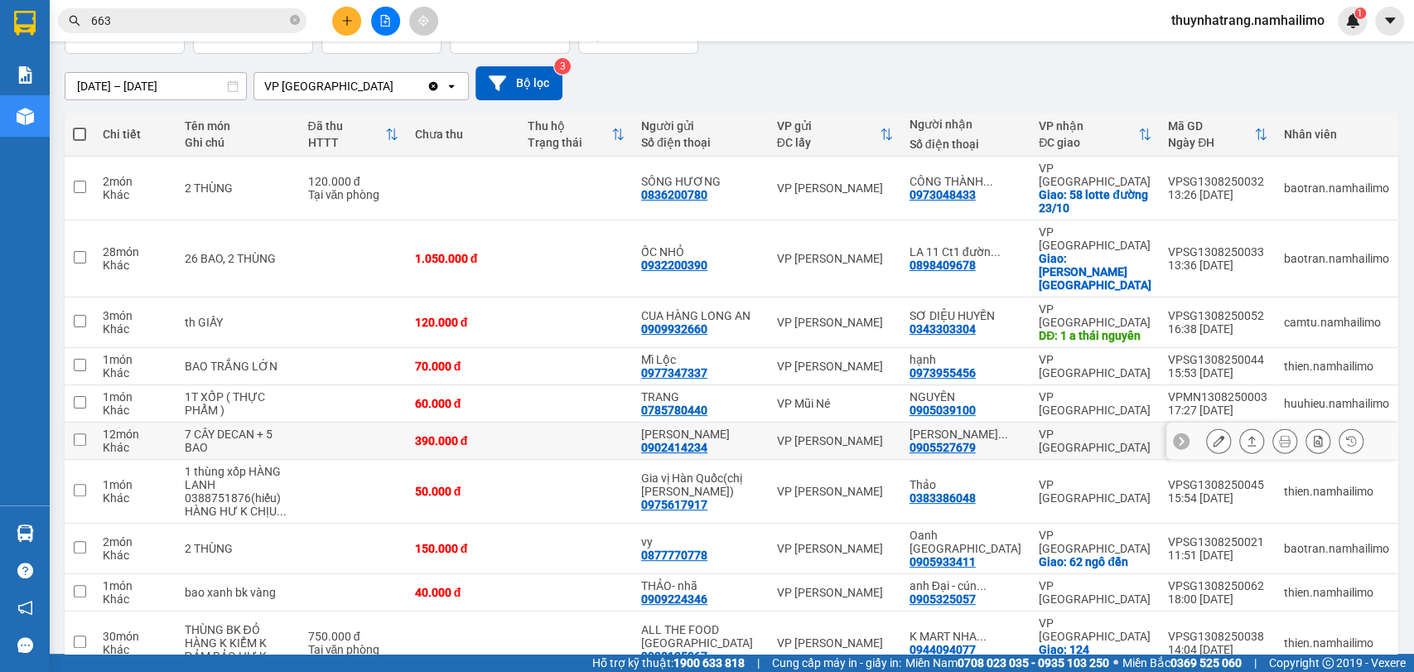
scroll to position [142, 0]
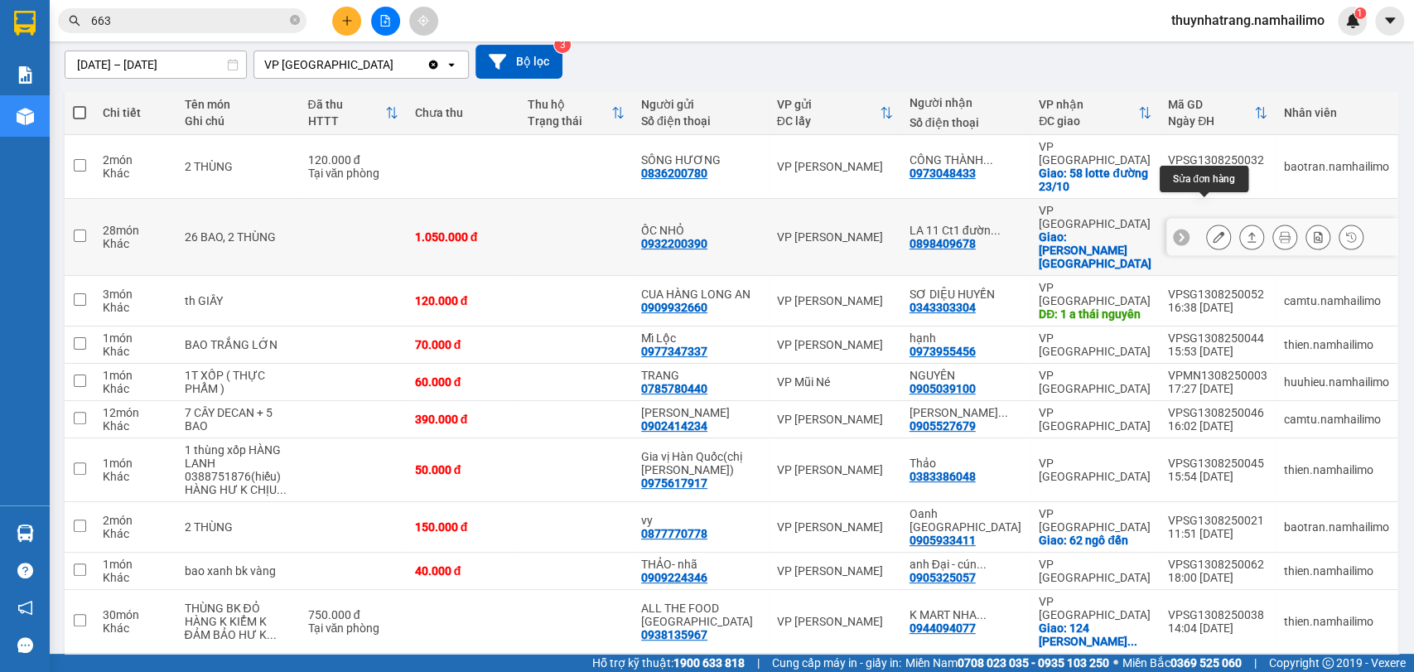
click at [1207, 223] on button at bounding box center [1218, 237] width 23 height 29
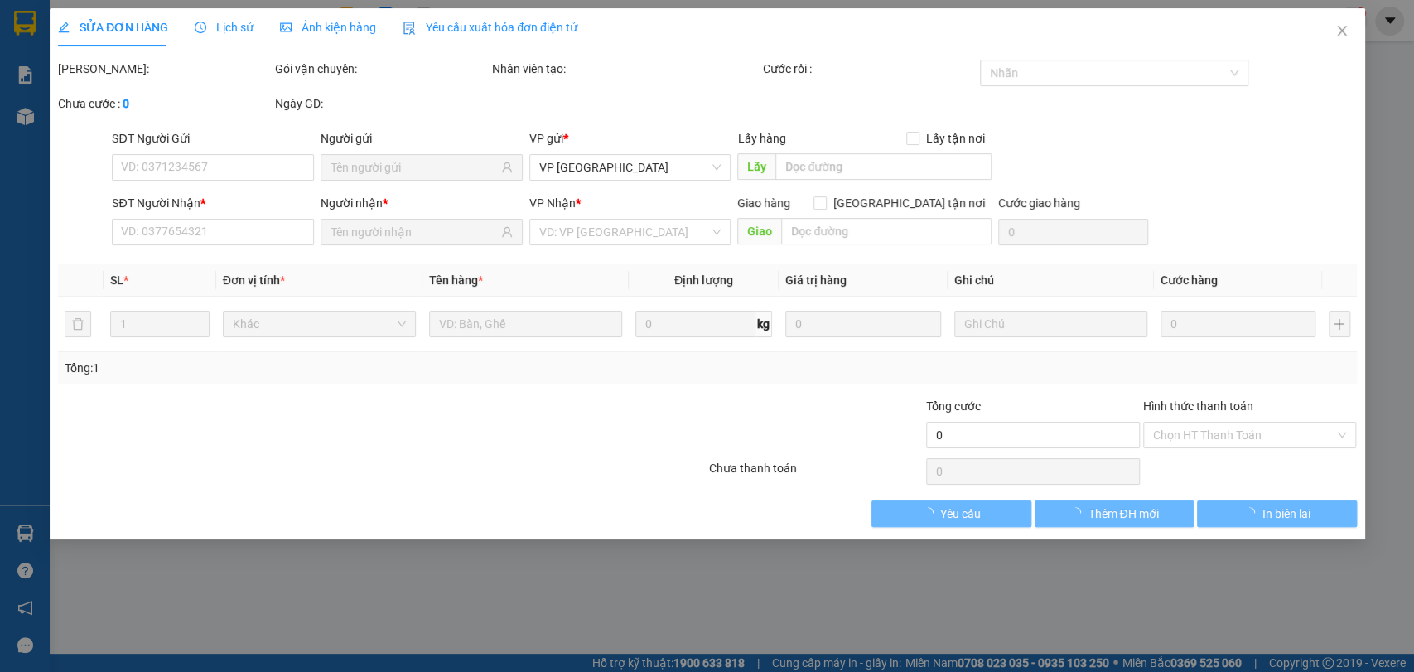
type input "0932200390"
type input "ỐC NHỎ"
type input "0898409678"
type input "LA 11 Ct1 đường 19/05"
checkbox input "true"
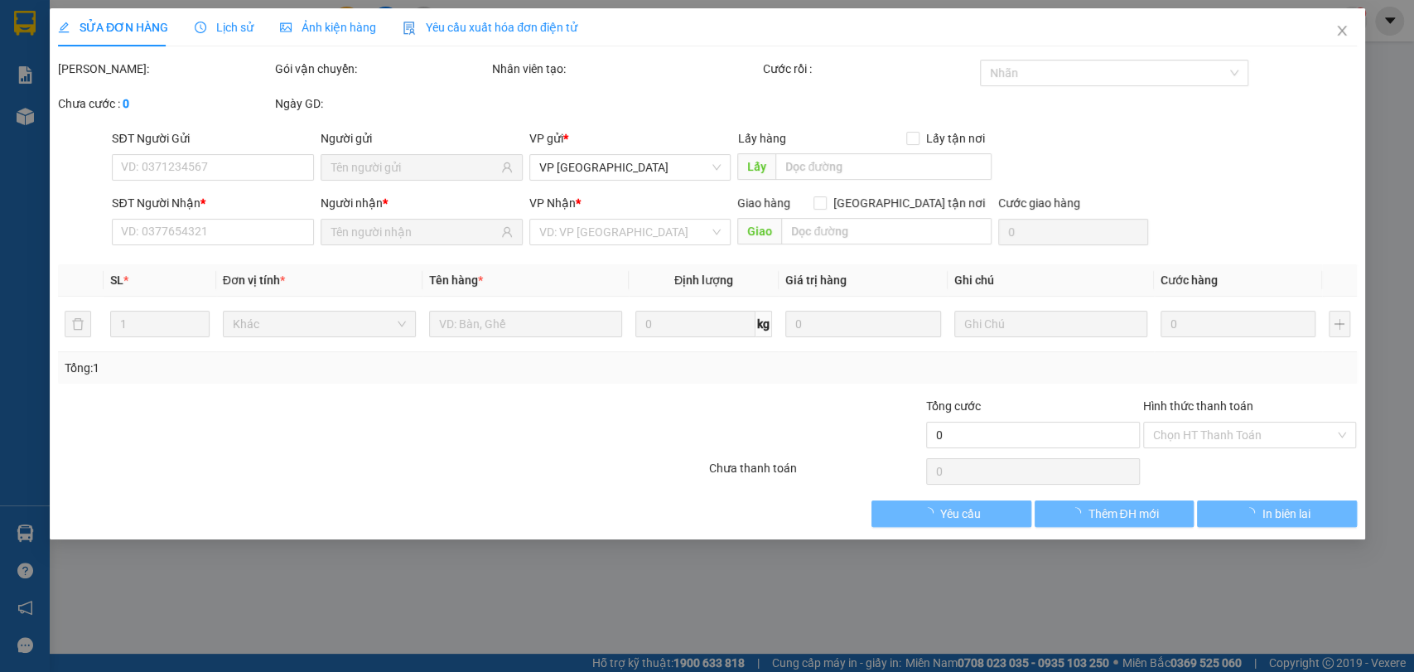
type input "Khu vĩnh điền trung"
type input "150.000"
type input "1.050.000"
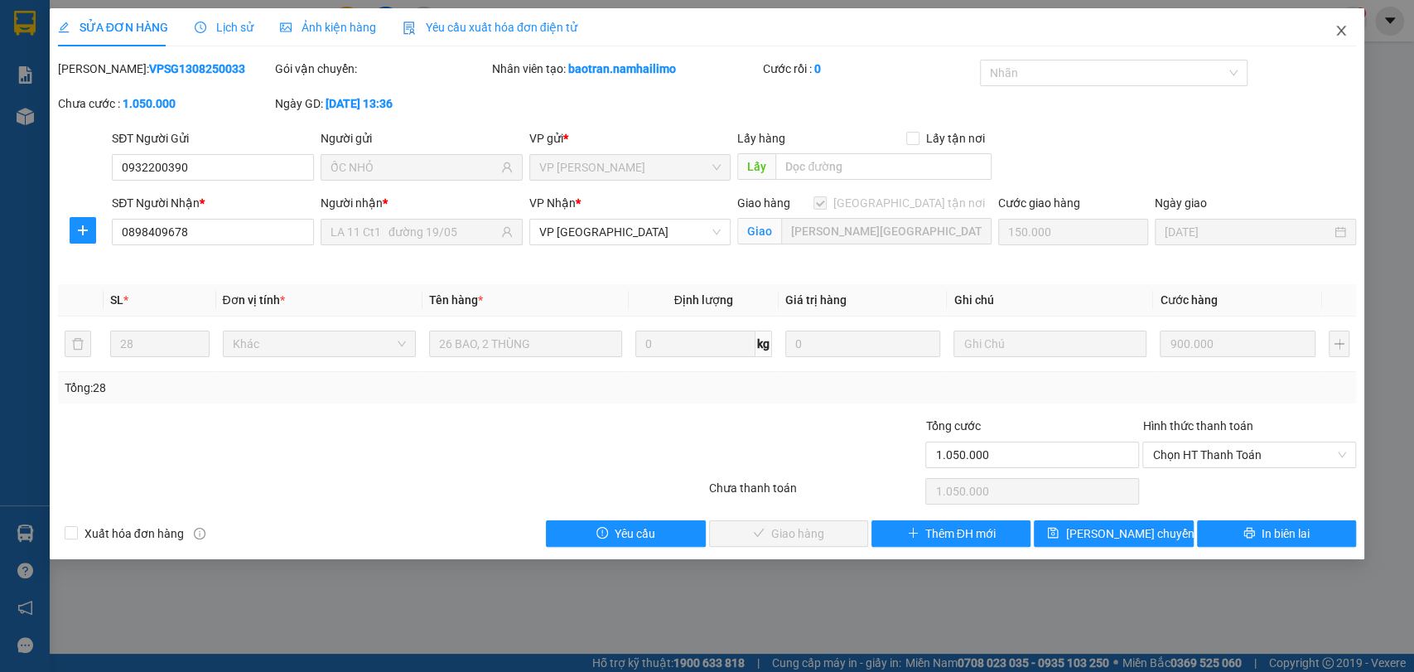
click at [1345, 27] on icon "close" at bounding box center [1340, 30] width 13 height 13
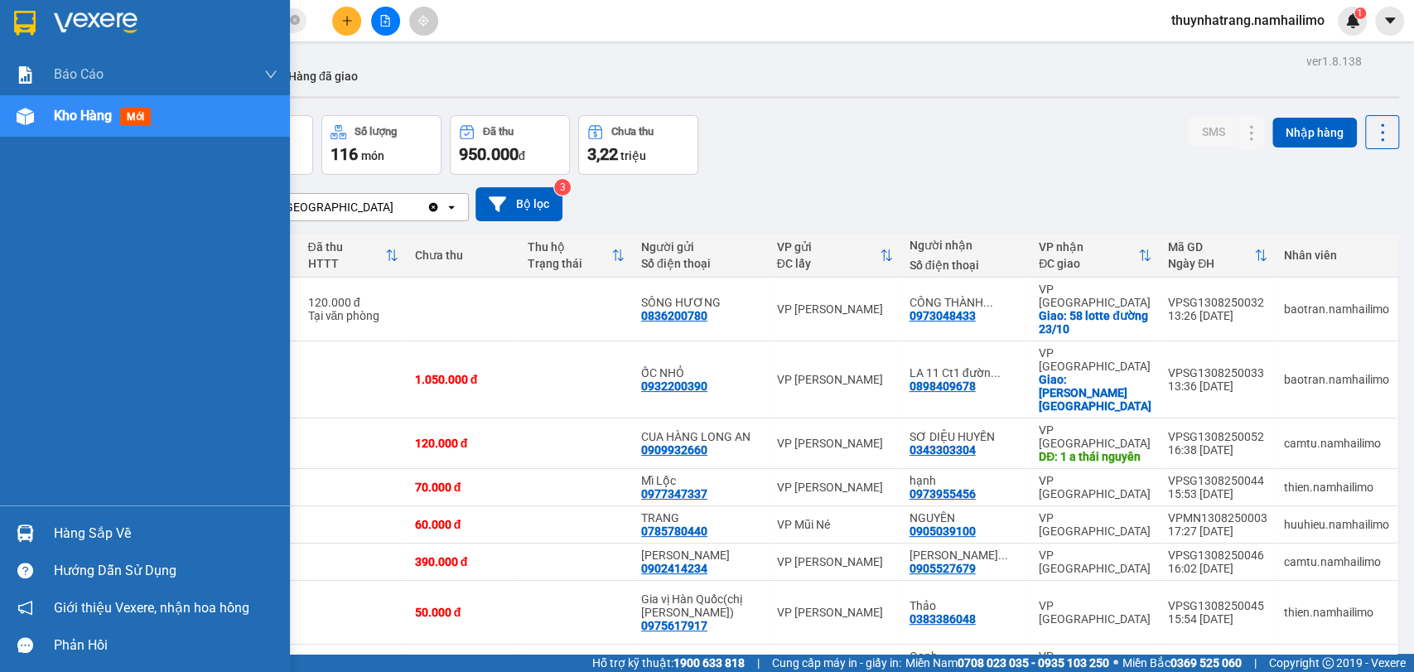
click at [25, 264] on div "Báo cáo Báo cáo dòng tiền (trạm) Doanh số tạo đơn theo VP gửi (trạm) Kho hàng m…" at bounding box center [145, 279] width 290 height 451
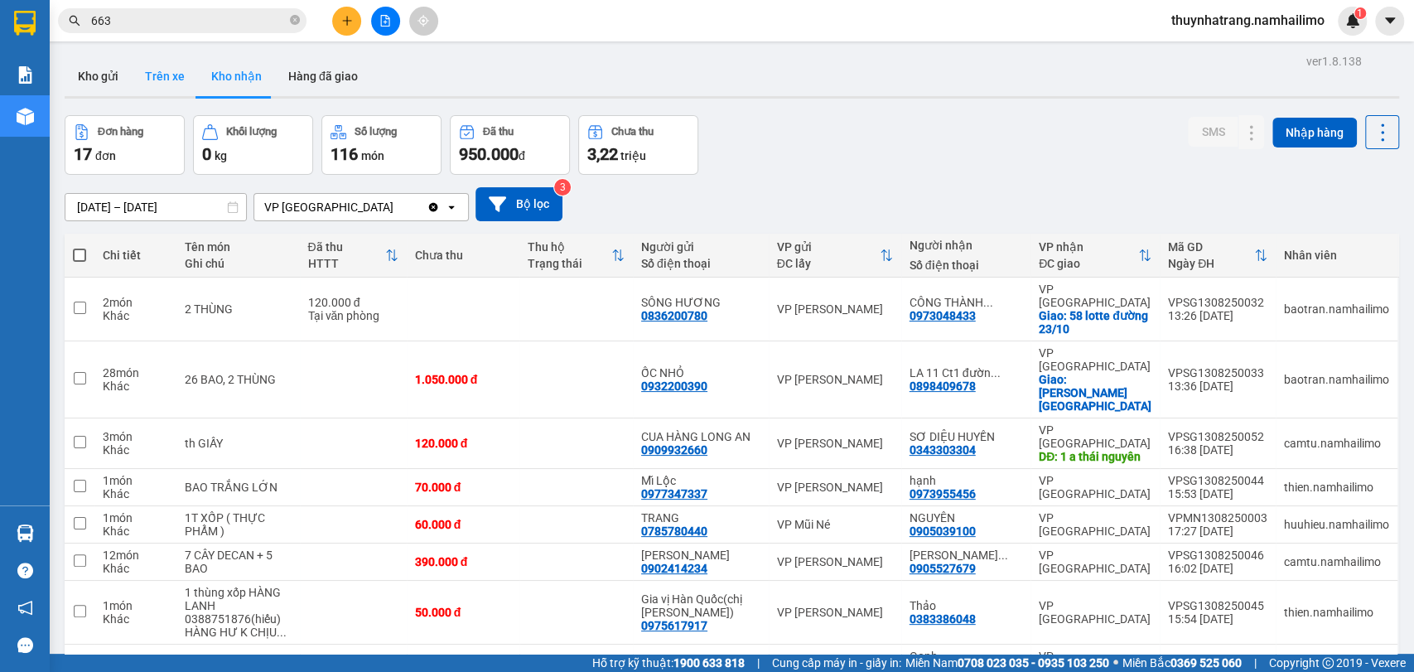
click at [156, 77] on button "Trên xe" at bounding box center [165, 76] width 66 height 40
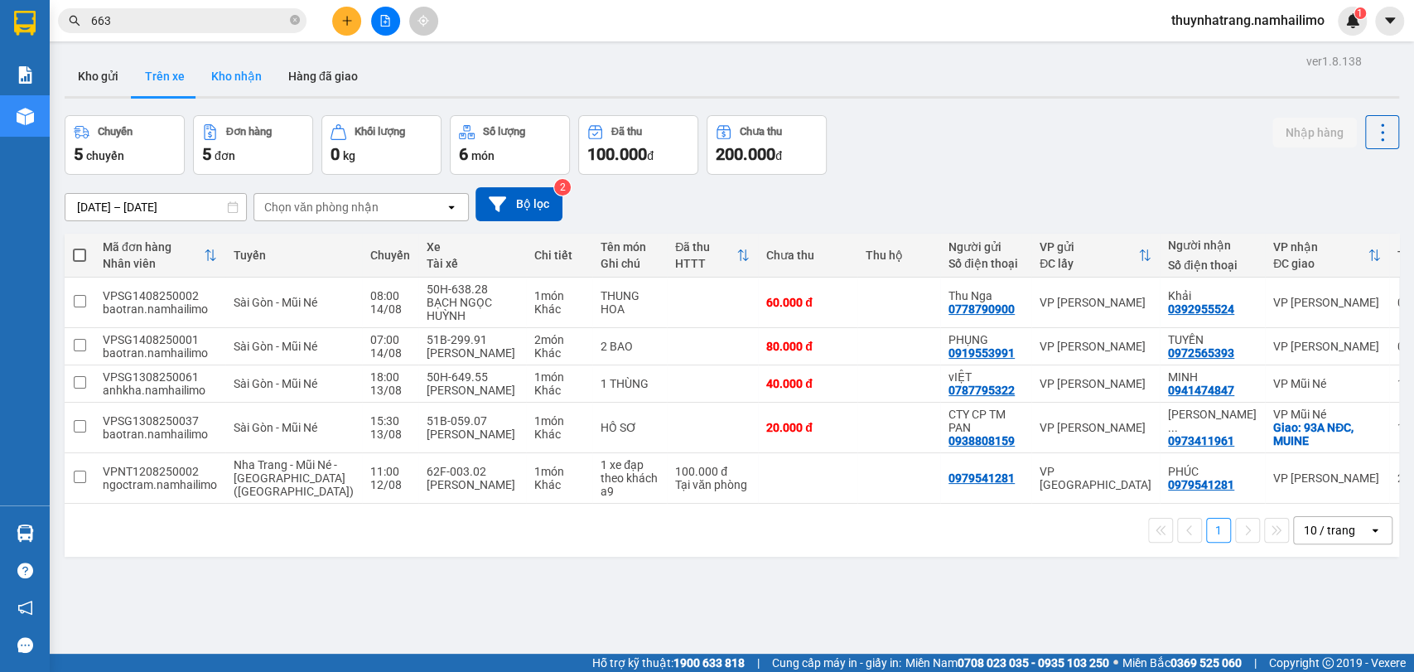
click at [225, 69] on button "Kho nhận" at bounding box center [236, 76] width 77 height 40
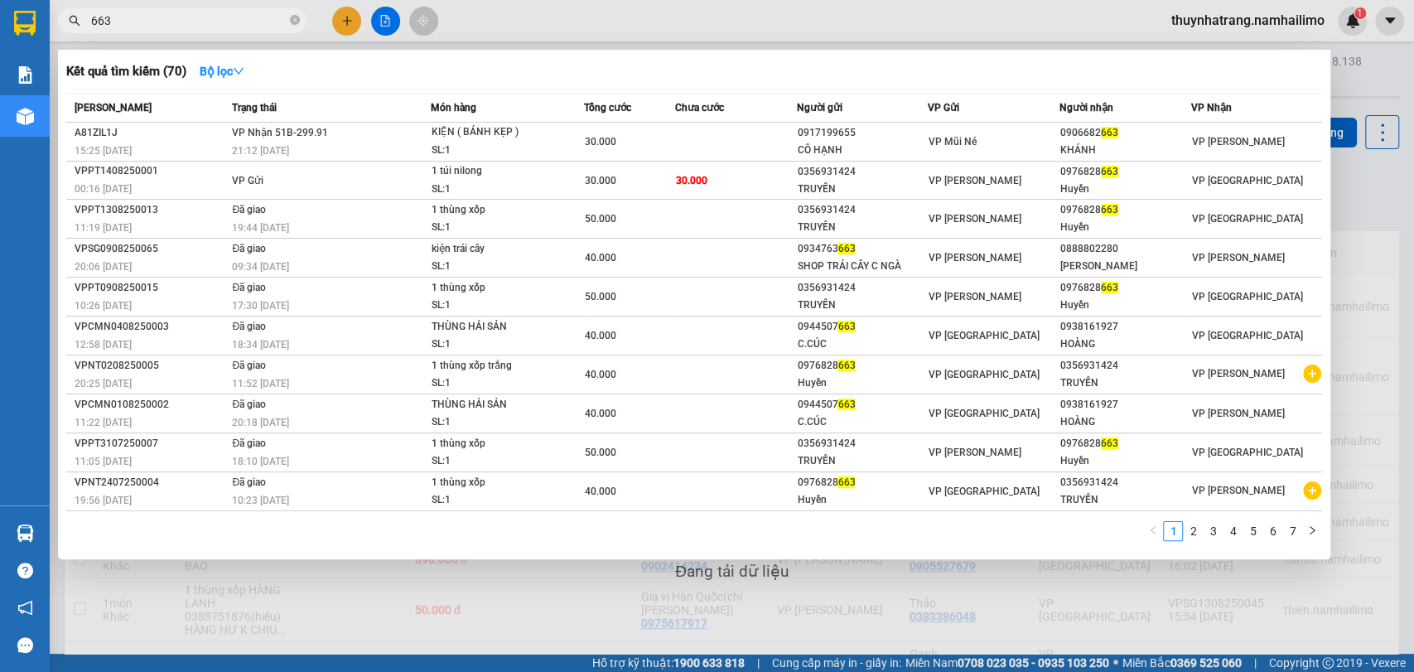
click at [220, 27] on input "663" at bounding box center [188, 21] width 195 height 18
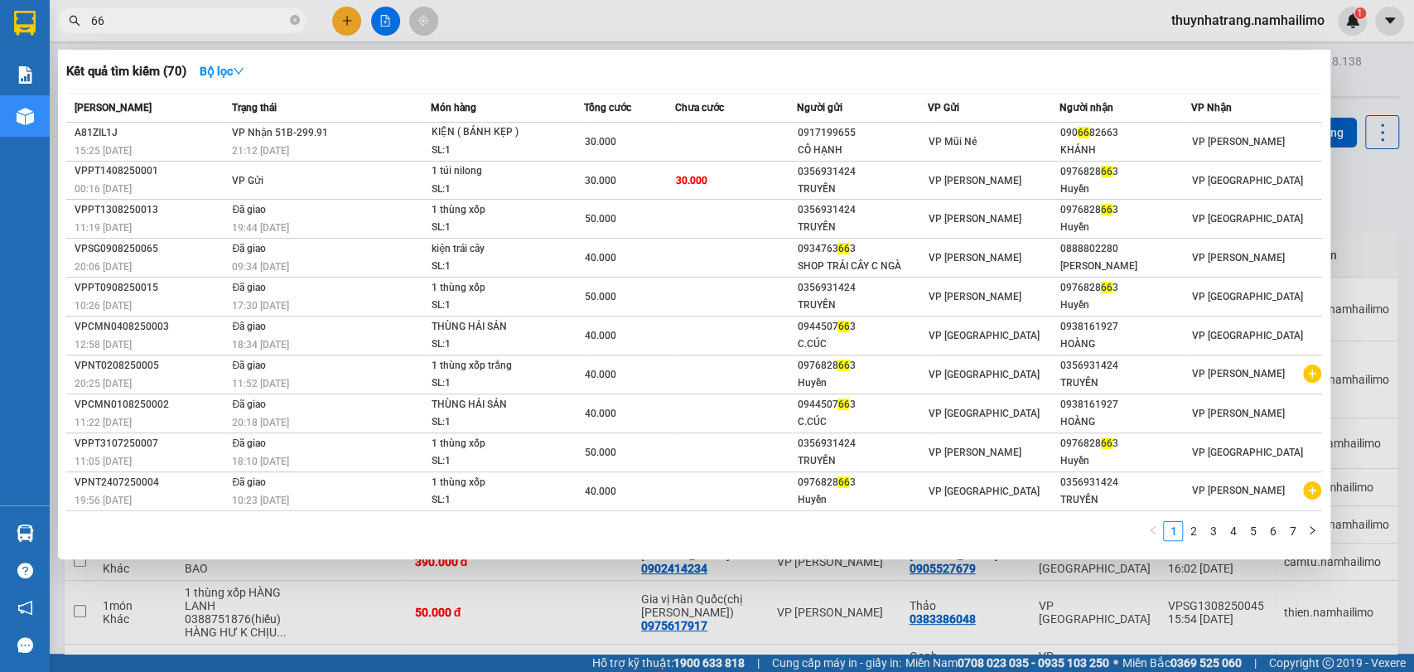
type input "6"
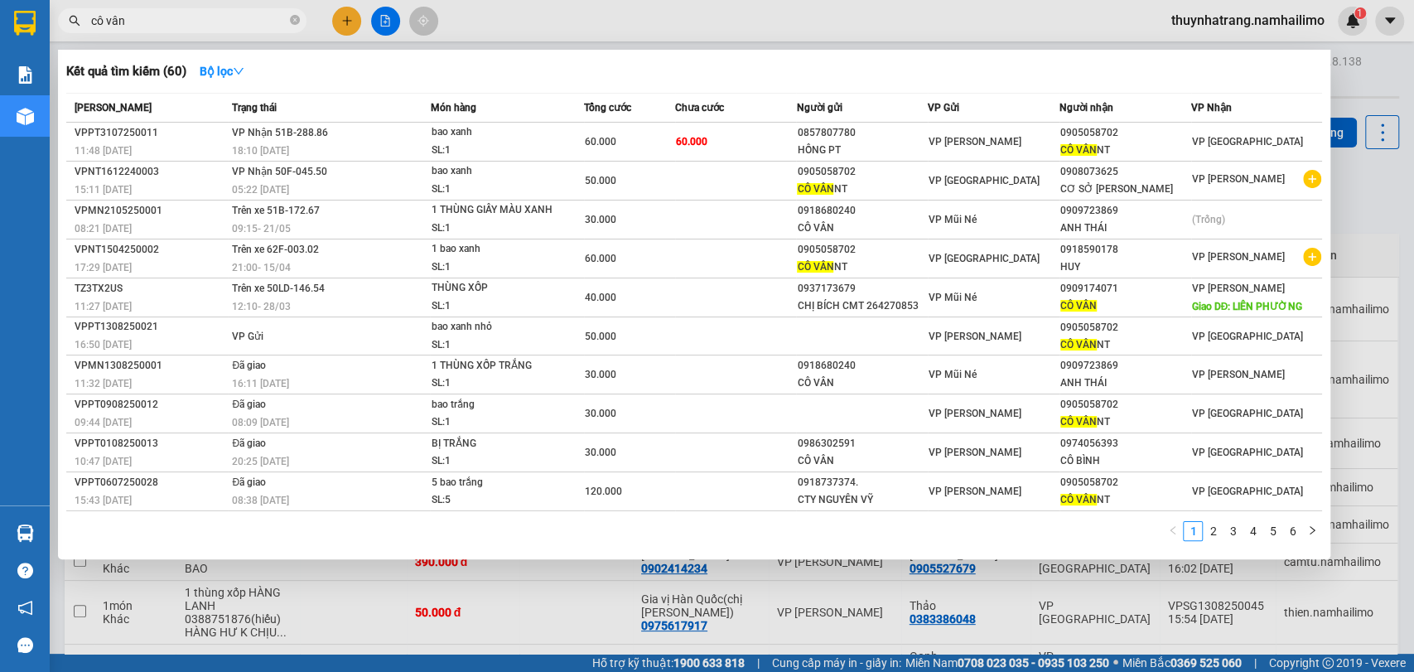
drag, startPoint x: 200, startPoint y: 14, endPoint x: 27, endPoint y: 29, distance: 173.8
click at [27, 29] on section "Kết quả tìm kiếm ( 60 ) Bộ lọc Mã ĐH Trạng thái Món hàng Tổng cước Chưa cước Ng…" at bounding box center [707, 336] width 1414 height 672
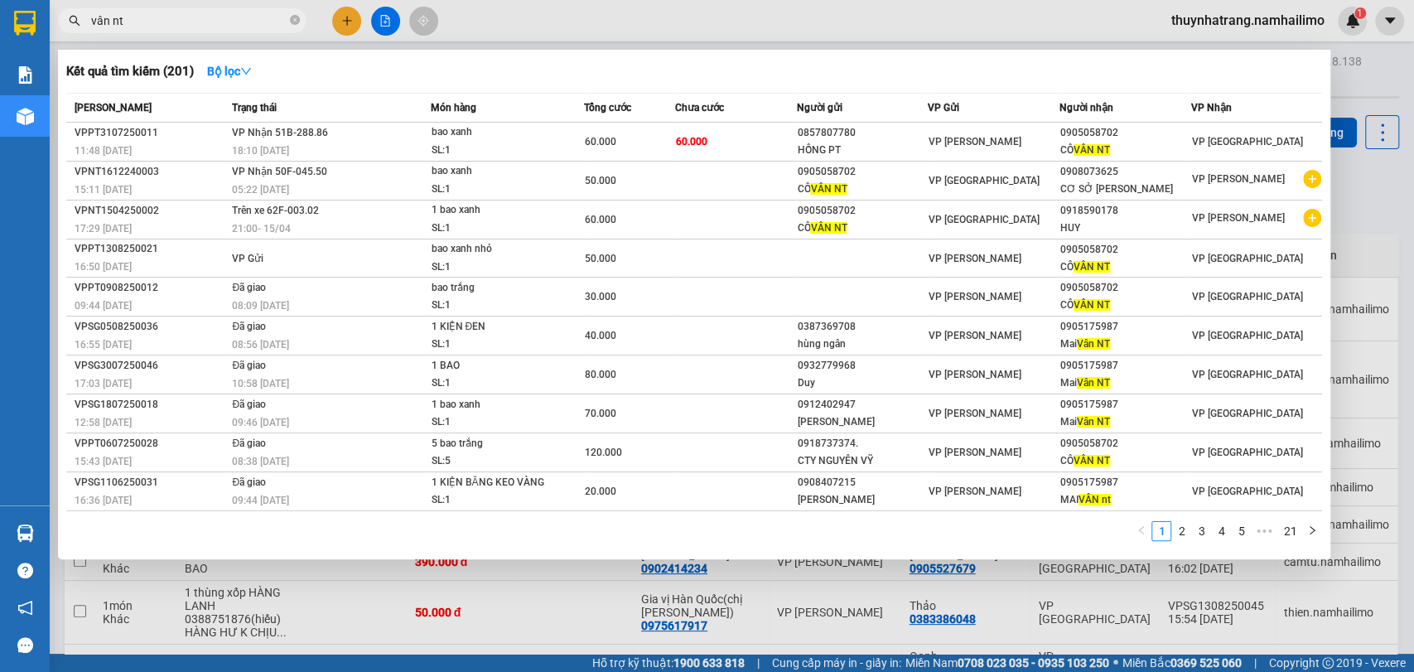
drag, startPoint x: 159, startPoint y: 22, endPoint x: 109, endPoint y: 28, distance: 50.1
click at [109, 28] on input "vân nt" at bounding box center [188, 21] width 195 height 18
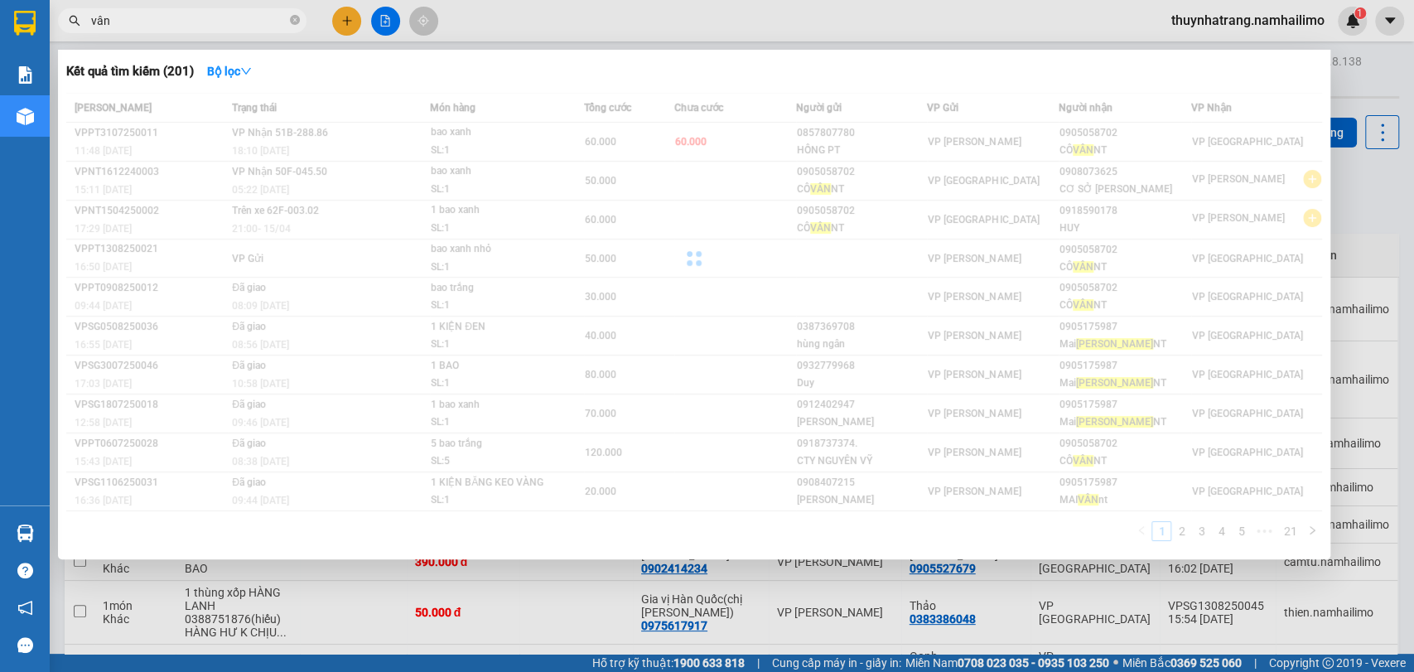
type input "vân"
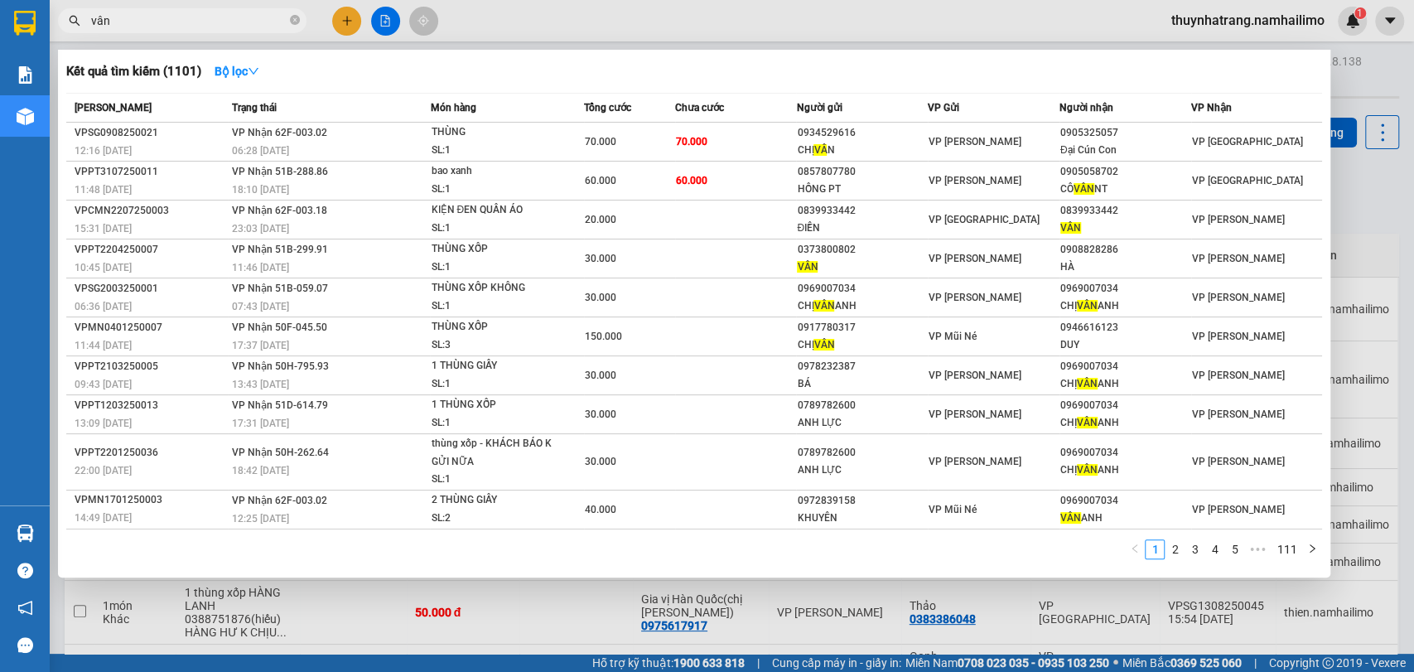
click at [344, 27] on div at bounding box center [707, 336] width 1414 height 672
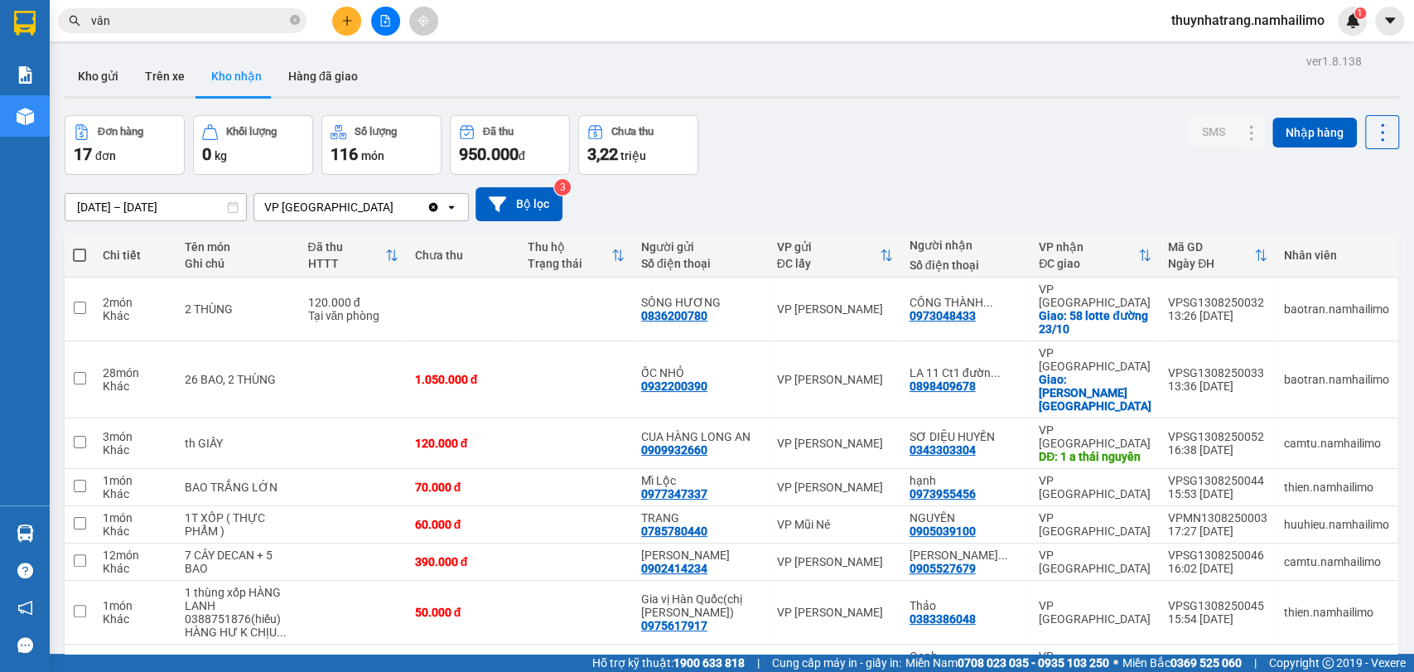
click at [284, 21] on input "vân" at bounding box center [188, 21] width 195 height 18
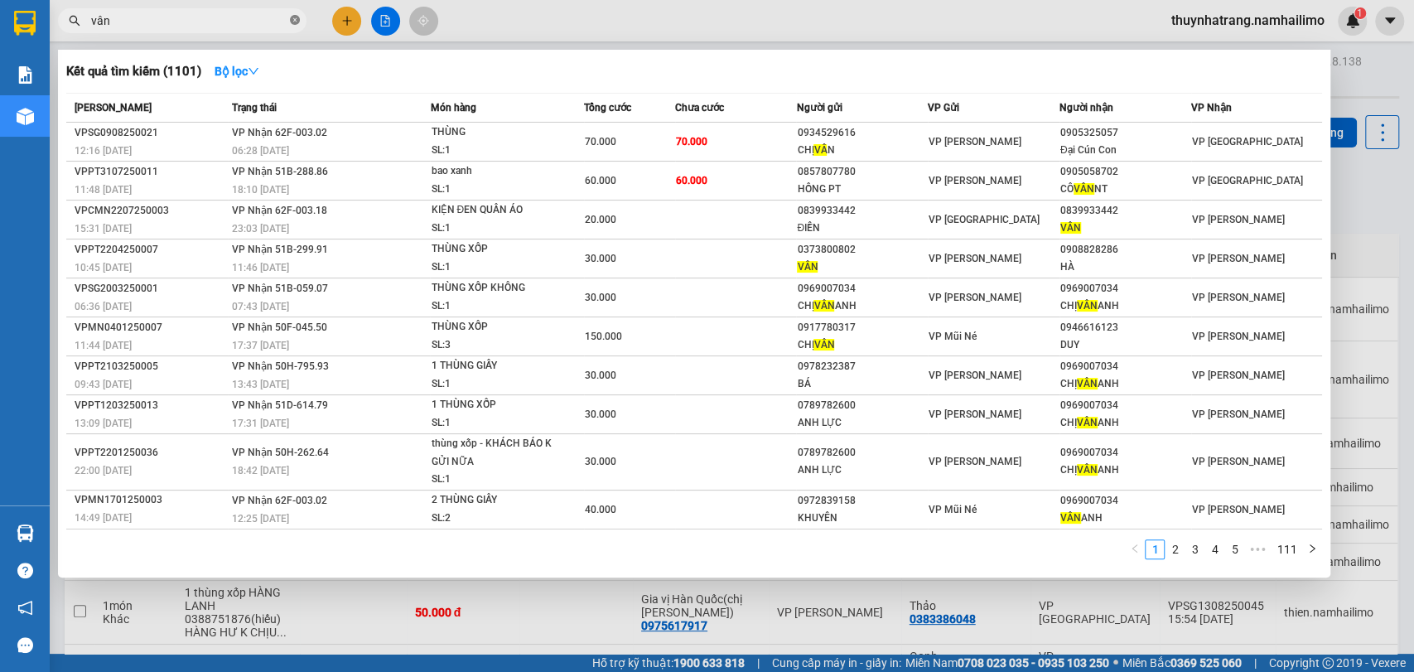
click at [292, 21] on icon "close-circle" at bounding box center [295, 20] width 10 height 10
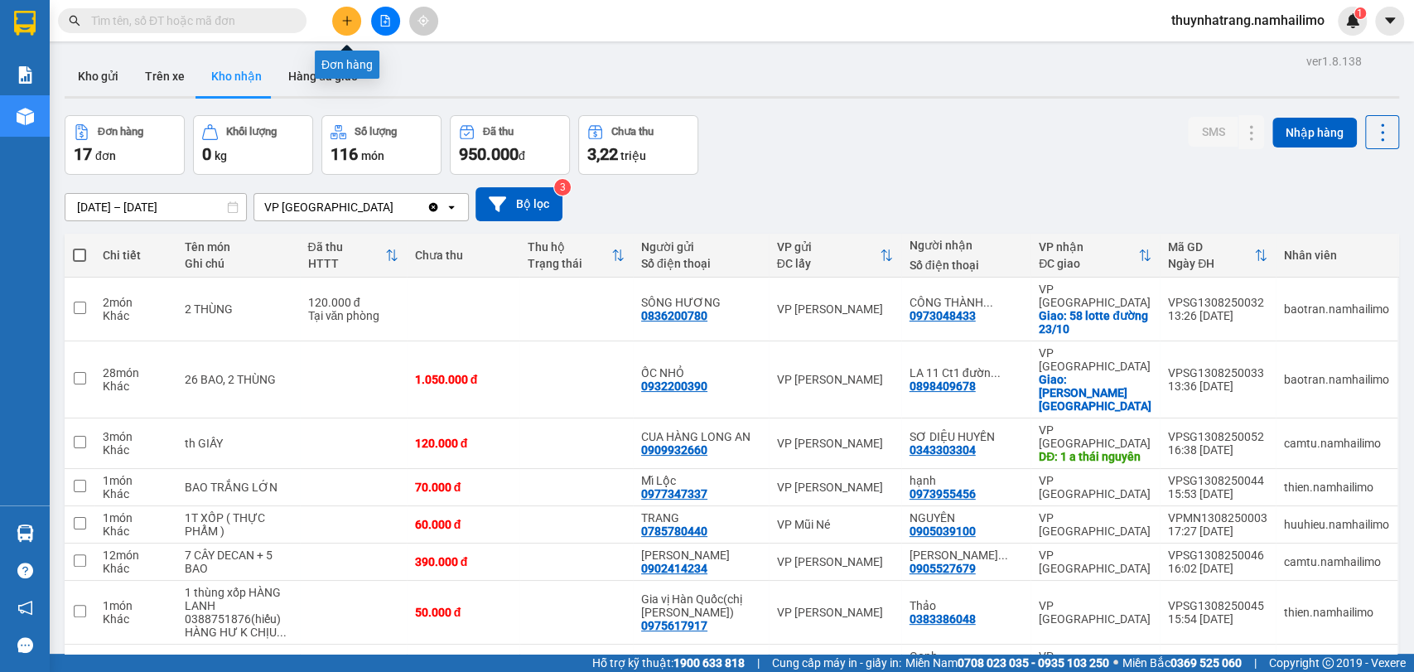
click at [345, 17] on icon "plus" at bounding box center [347, 21] width 12 height 12
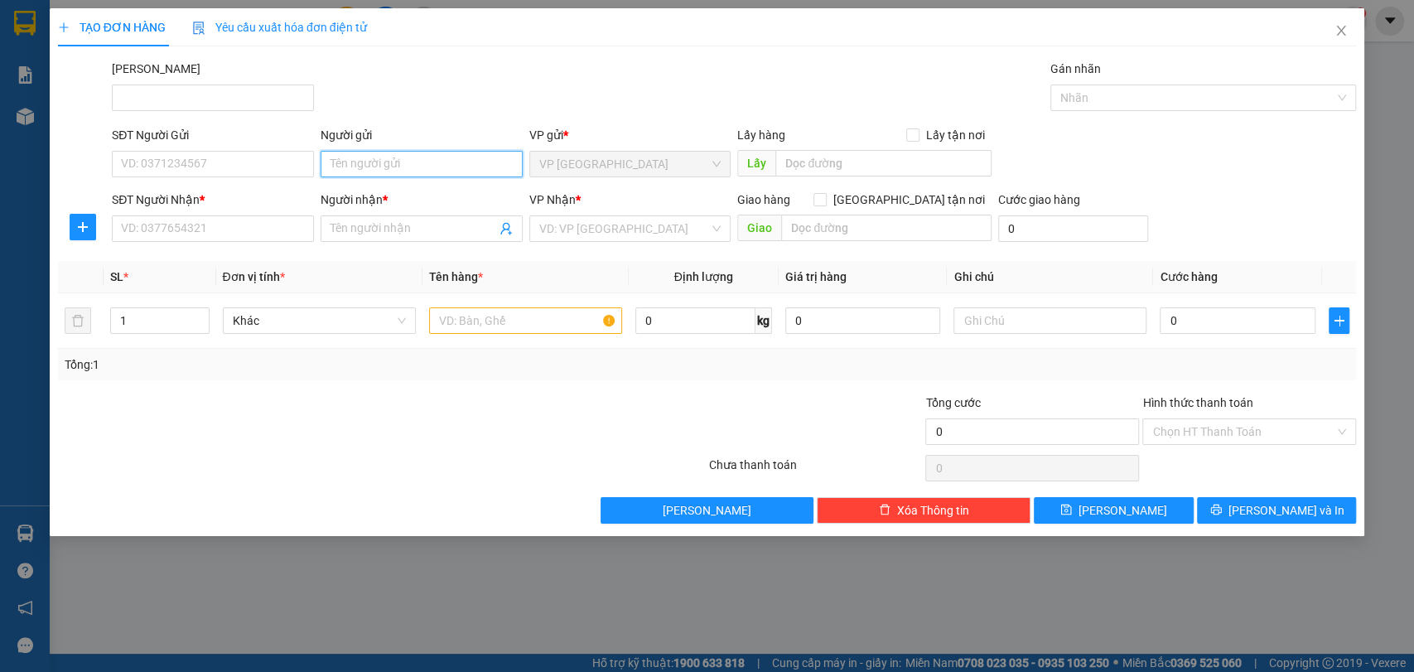
click at [380, 172] on input "Người gửi" at bounding box center [422, 164] width 202 height 27
click at [244, 173] on input "SĐT Người Gửi" at bounding box center [213, 164] width 202 height 27
type input "0902917616"
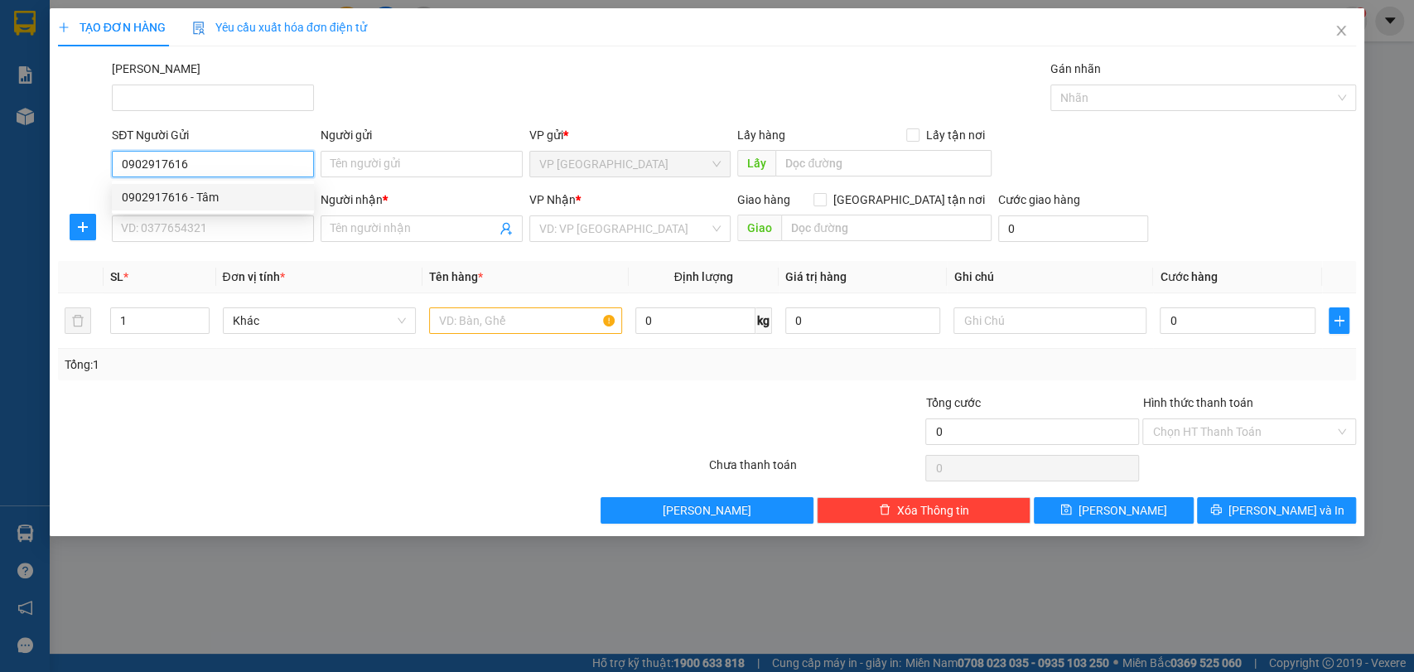
click at [234, 194] on div "0902917616 - Tâm" at bounding box center [213, 197] width 182 height 18
type input "Tâm"
type input "0937454177"
type input "Sương"
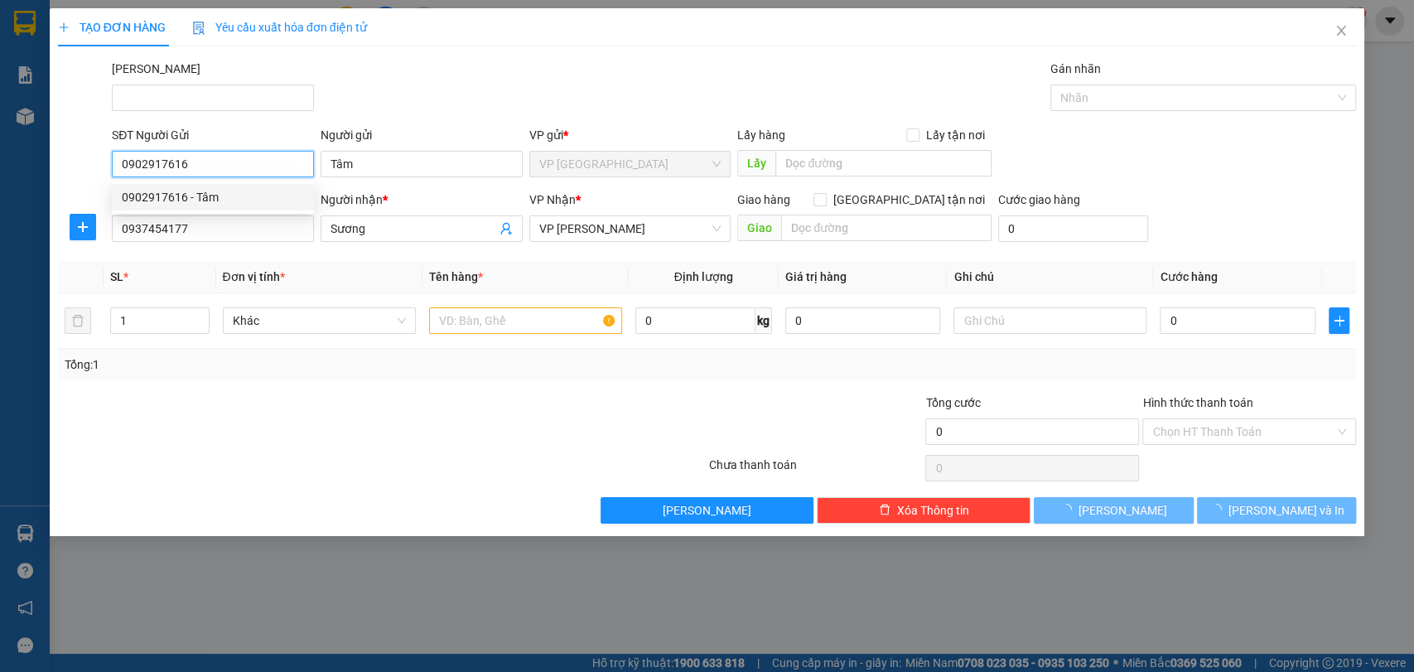
type input "30.000"
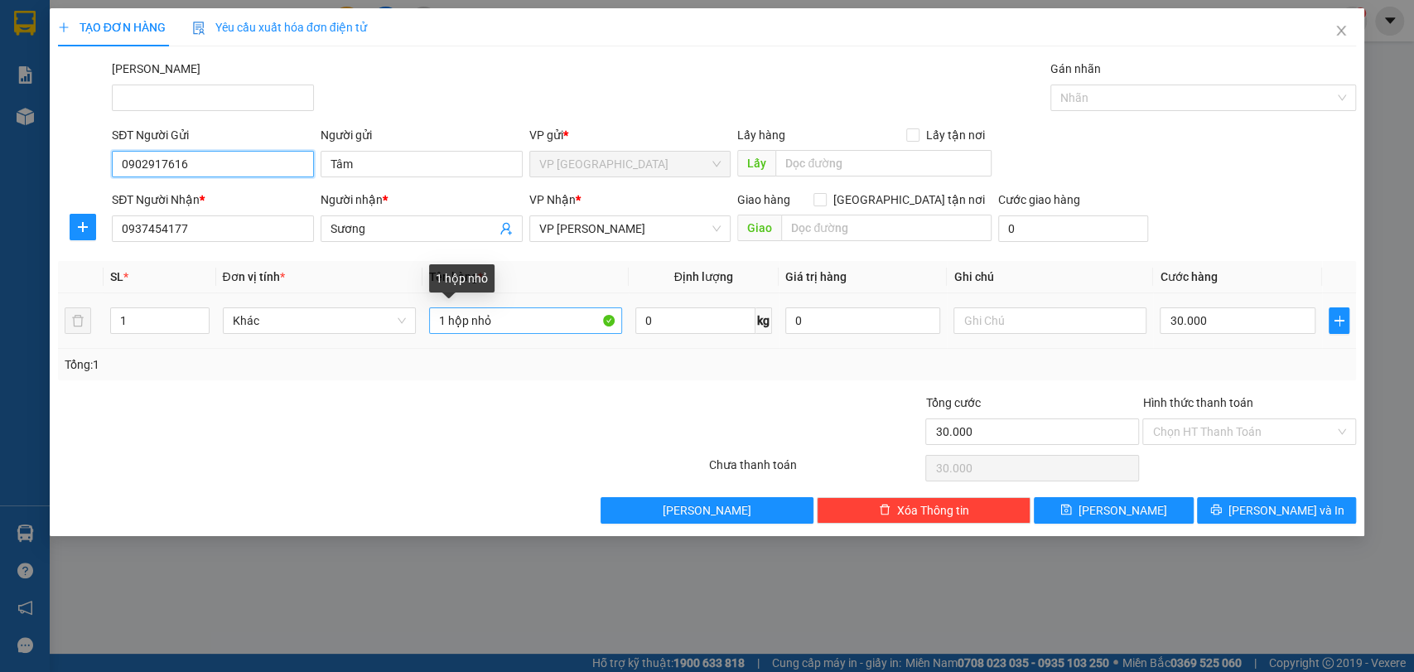
type input "0902917616"
drag, startPoint x: 498, startPoint y: 325, endPoint x: 445, endPoint y: 327, distance: 53.1
click at [448, 328] on input "1 hộp nhỏ" at bounding box center [525, 320] width 193 height 27
type input "1 thùng giấy nhỏ"
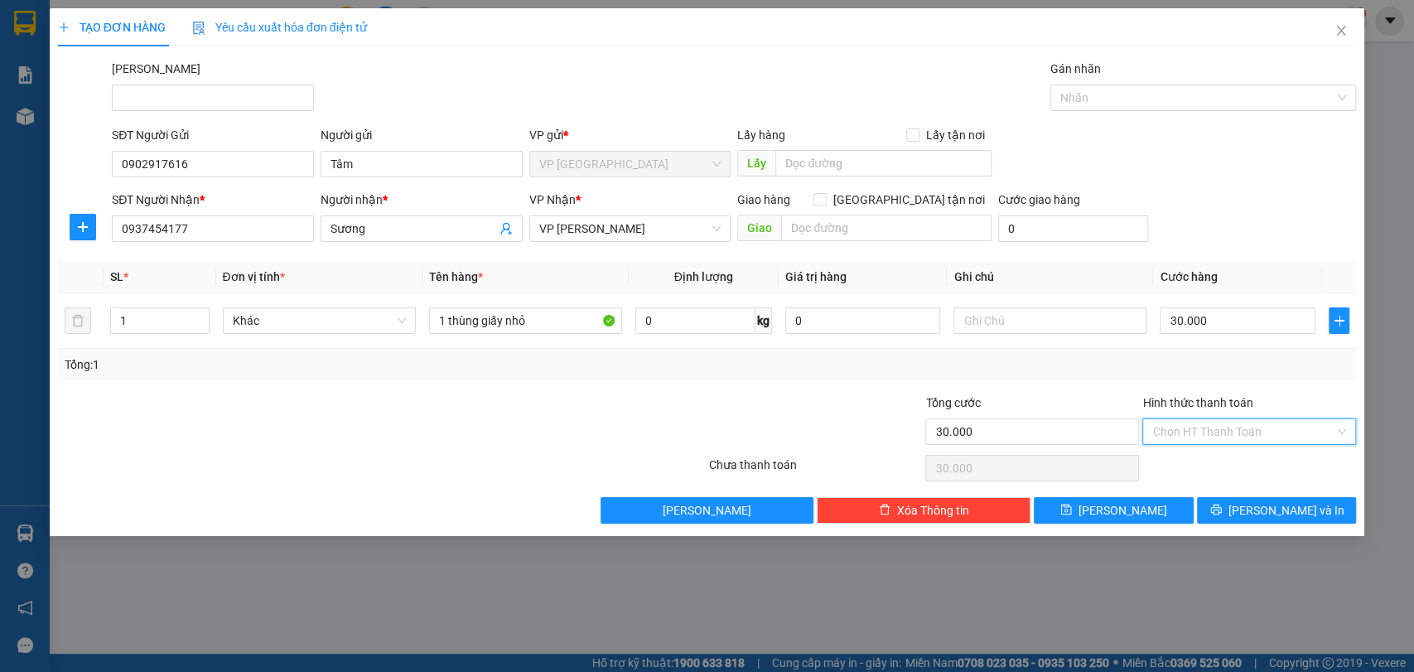
click at [1217, 424] on input "Hình thức thanh toán" at bounding box center [1243, 431] width 182 height 25
click at [1197, 466] on div "Tại văn phòng" at bounding box center [1249, 464] width 194 height 18
type input "0"
click at [1274, 513] on span "Lưu và In" at bounding box center [1286, 510] width 116 height 18
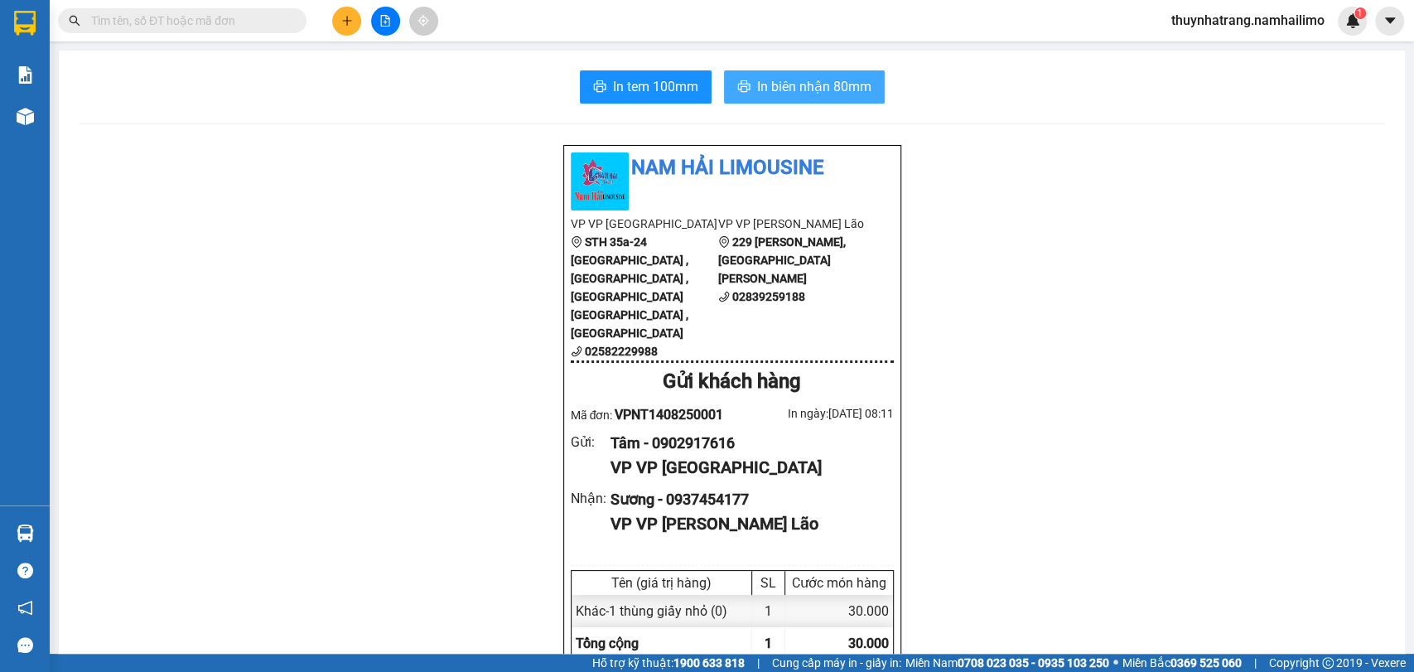
click at [828, 94] on span "In biên nhận 80mm" at bounding box center [814, 86] width 114 height 21
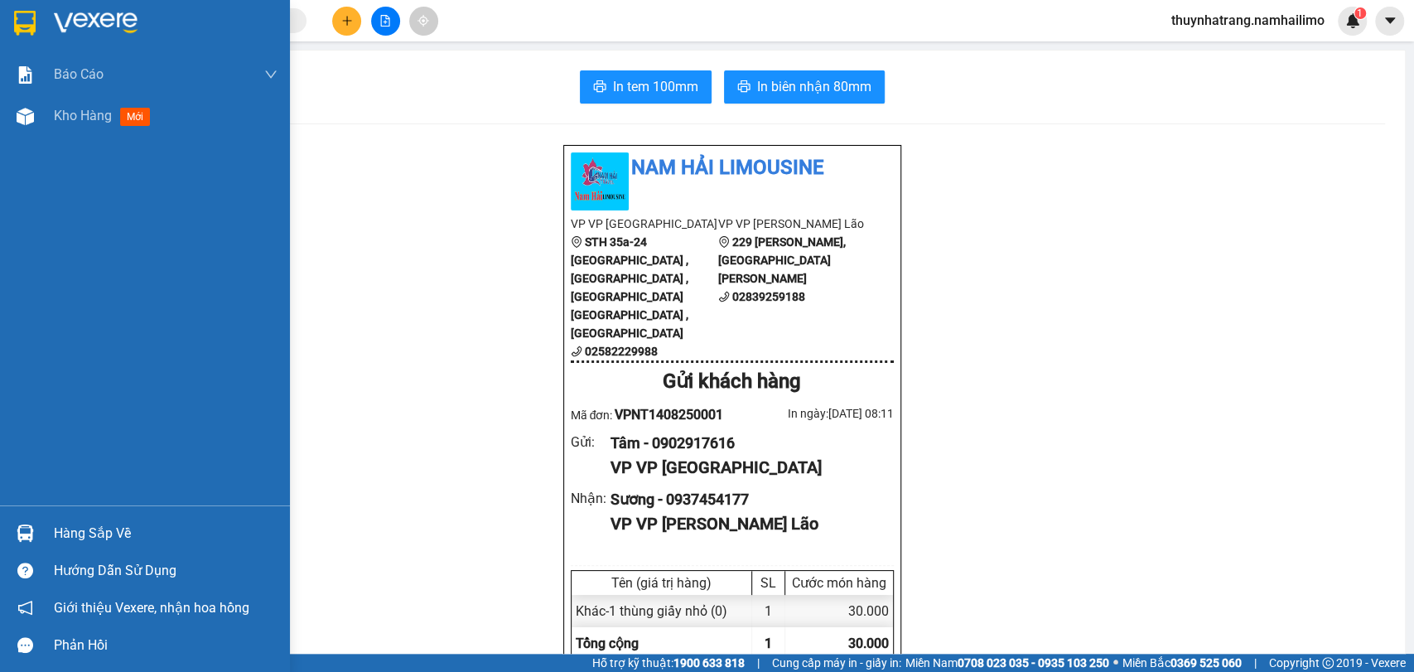
click at [33, 27] on img at bounding box center [25, 23] width 22 height 25
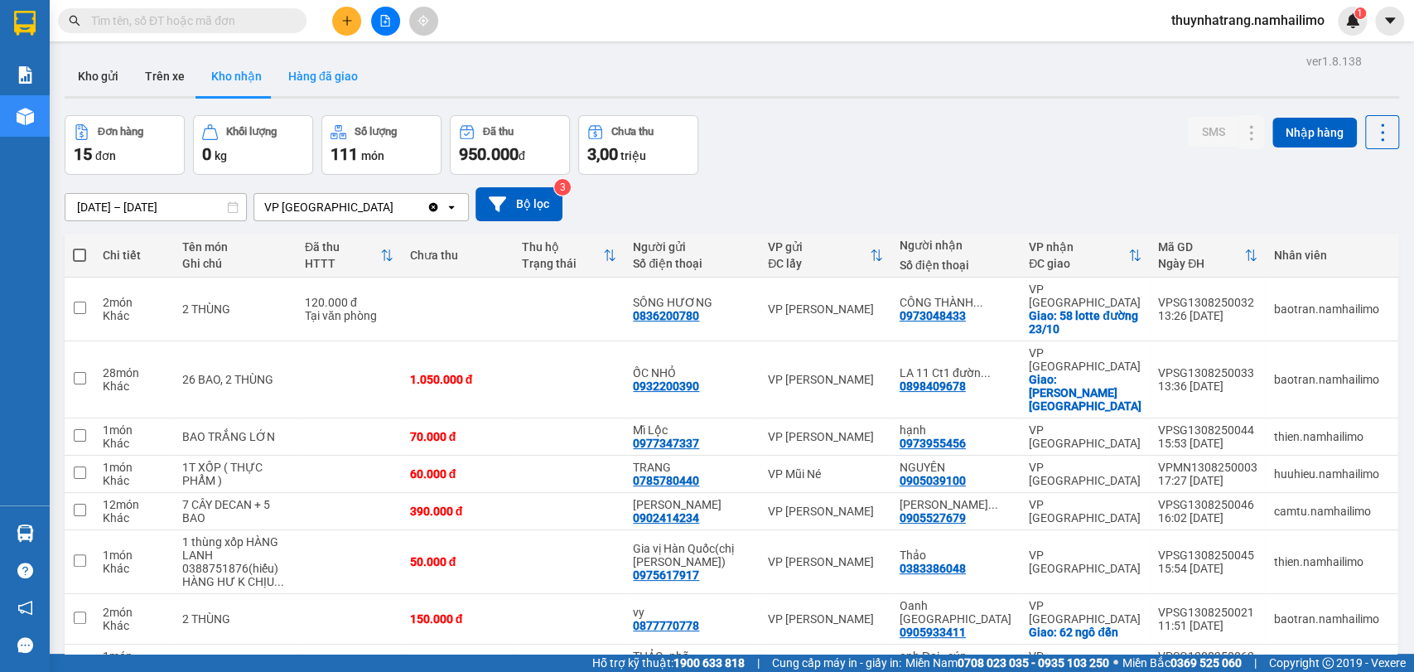
click at [275, 70] on button "Hàng đã giao" at bounding box center [323, 76] width 96 height 40
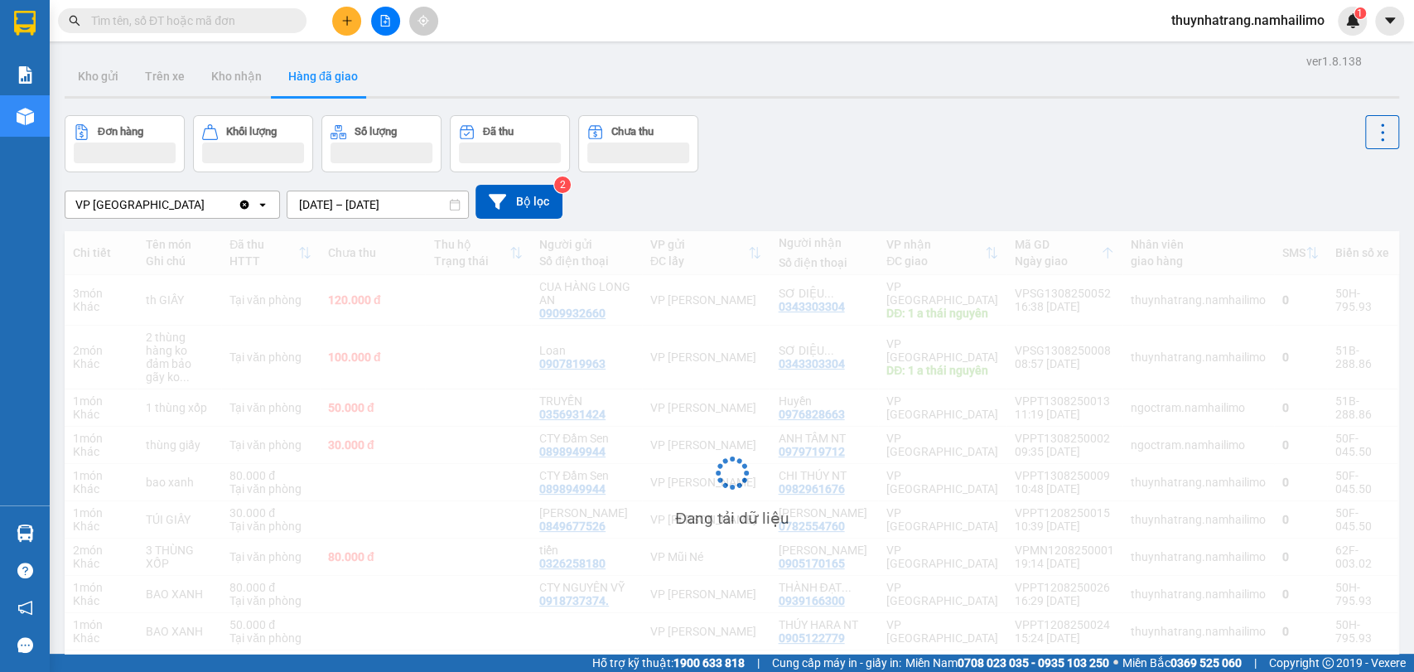
click at [200, 17] on input "text" at bounding box center [188, 21] width 195 height 18
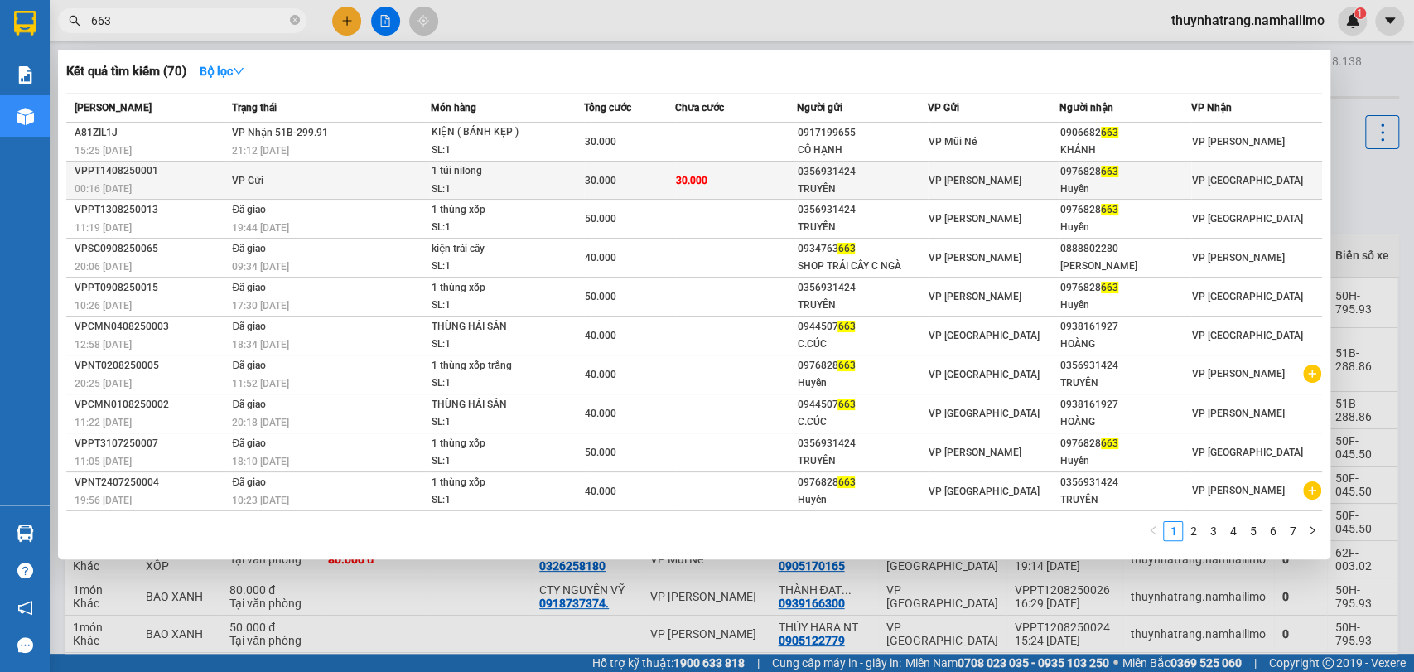
type input "663"
click at [675, 174] on td "30.000" at bounding box center [736, 181] width 122 height 38
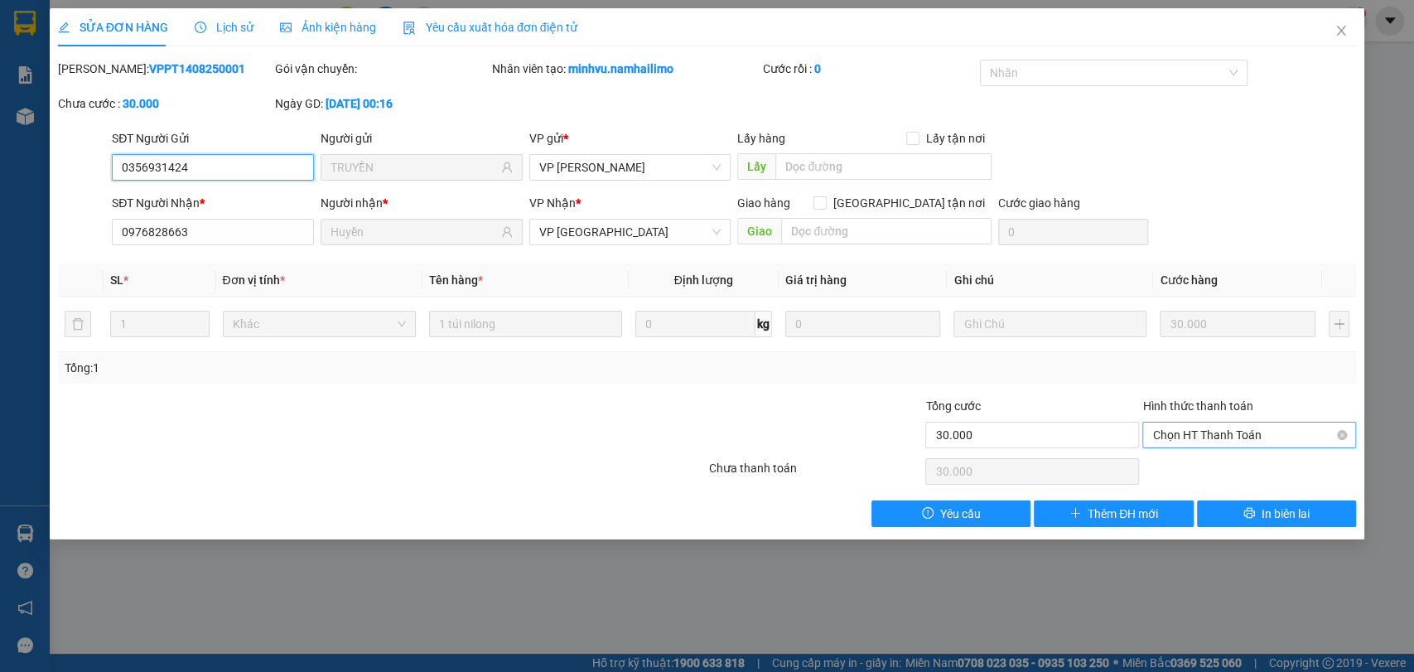
click at [1223, 445] on span "Chọn HT Thanh Toán" at bounding box center [1249, 434] width 194 height 25
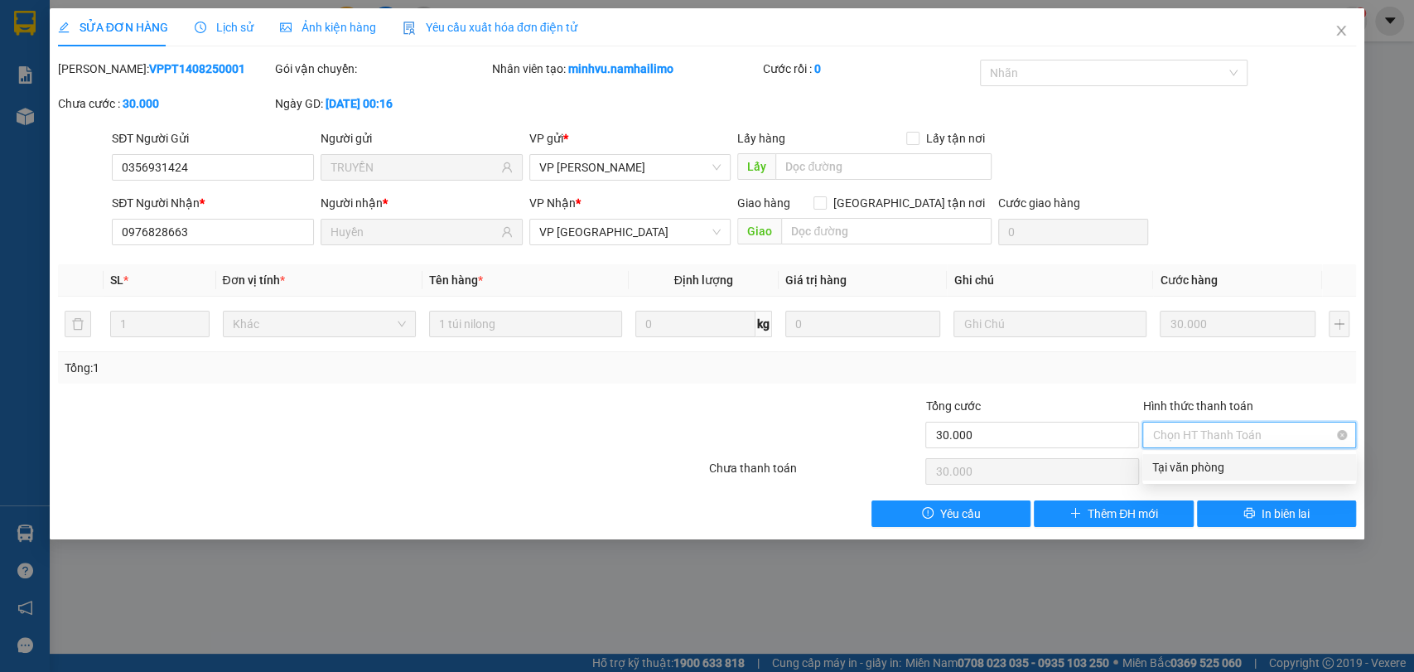
click at [1222, 442] on span "Chọn HT Thanh Toán" at bounding box center [1249, 434] width 194 height 25
click at [1215, 465] on div "Tại văn phòng" at bounding box center [1249, 467] width 194 height 18
type input "0"
click at [1346, 31] on icon "close" at bounding box center [1340, 30] width 13 height 13
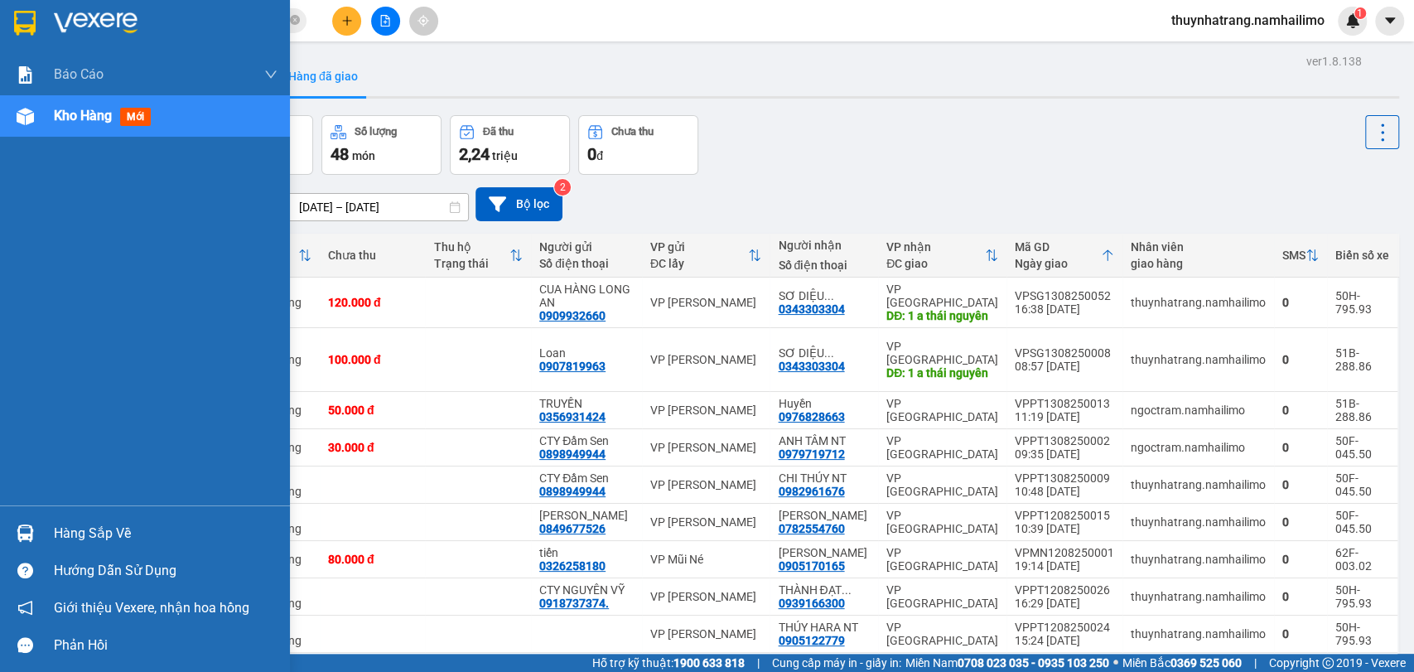
click at [0, 214] on div "Báo cáo Báo cáo dòng tiền (trạm) Doanh số tạo đơn theo VP gửi (trạm) Kho hàng m…" at bounding box center [145, 279] width 290 height 451
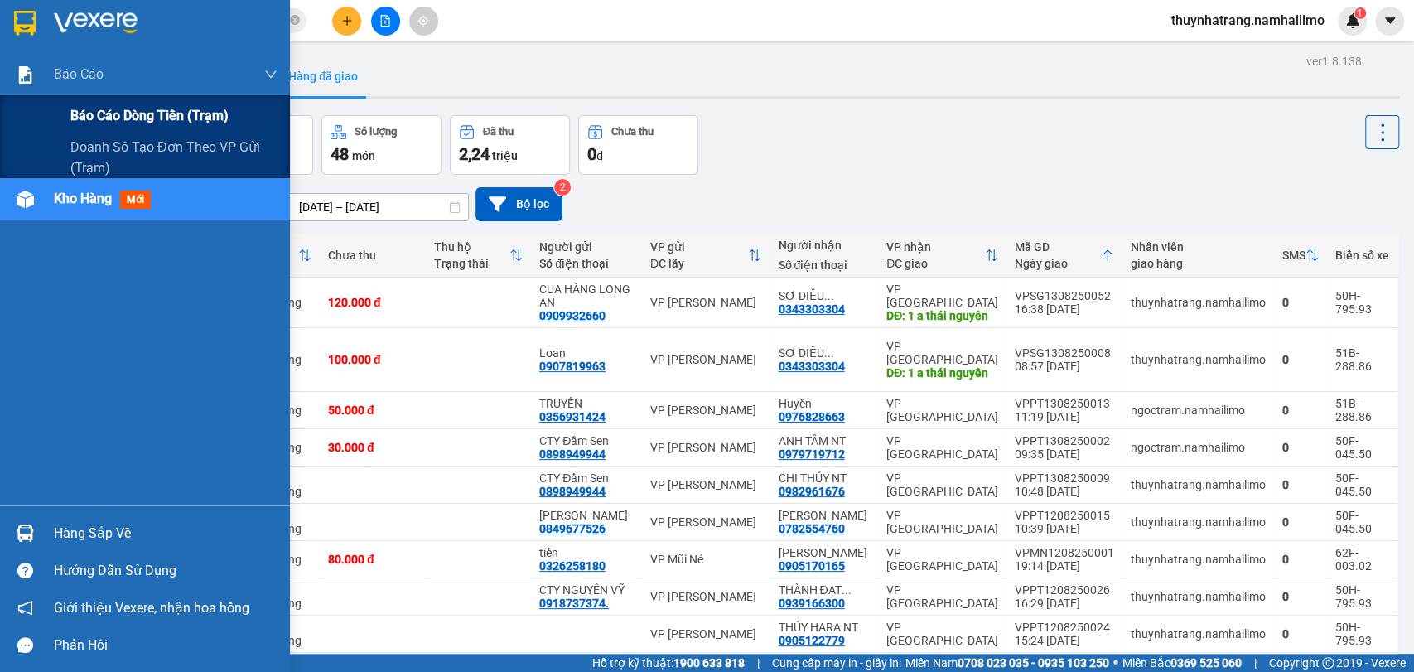
click at [123, 110] on span "Báo cáo dòng tiền (trạm)" at bounding box center [149, 115] width 158 height 21
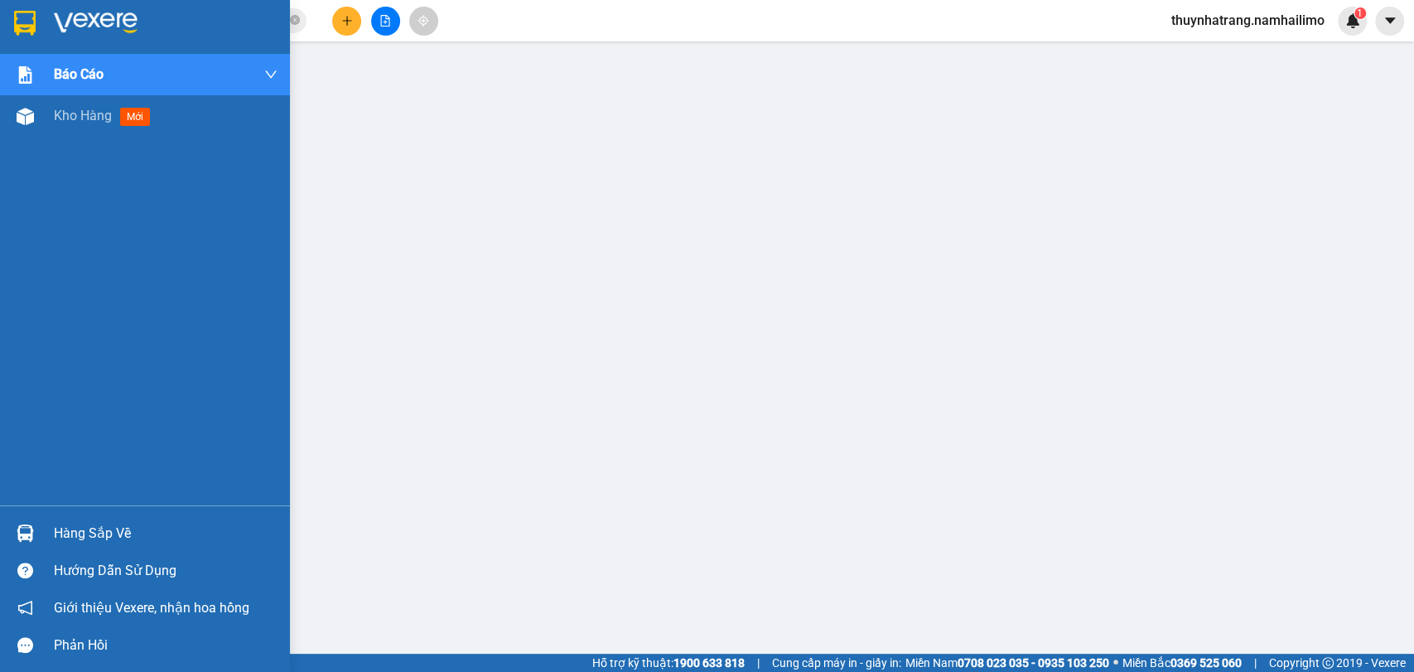
click at [20, 24] on img at bounding box center [25, 23] width 22 height 25
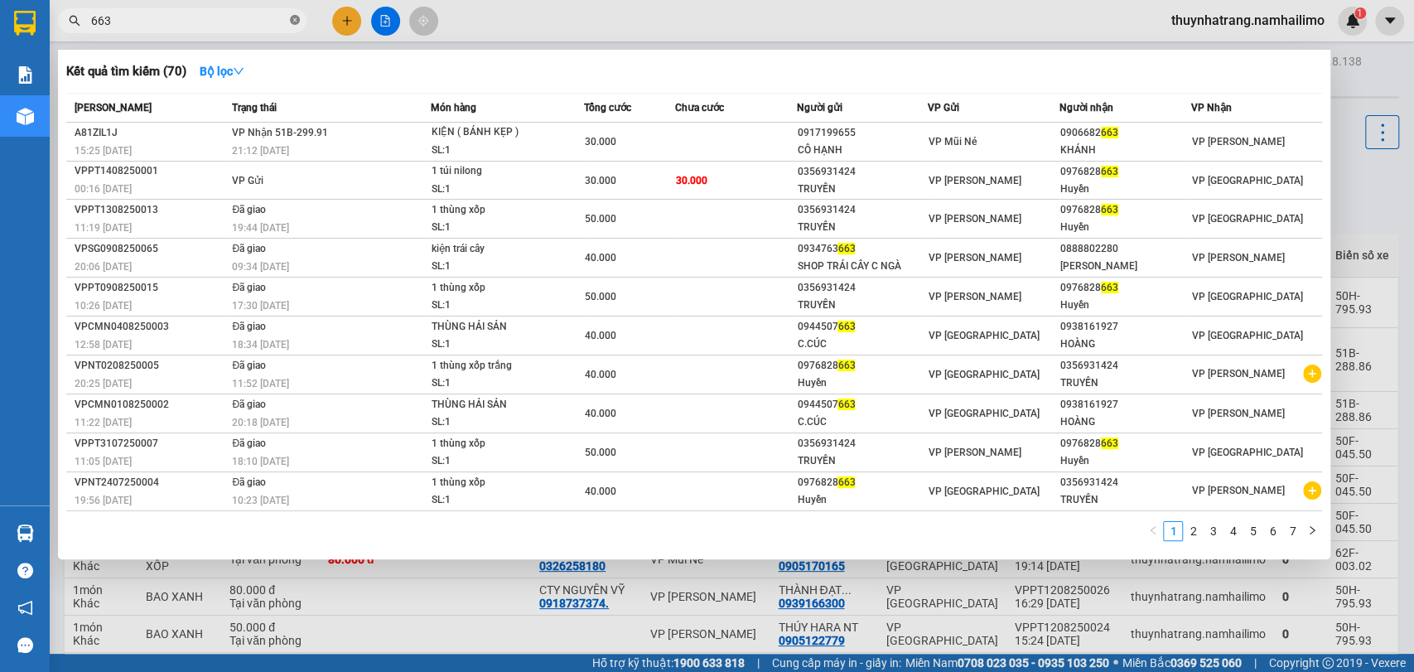
click at [297, 24] on icon "close-circle" at bounding box center [295, 20] width 10 height 10
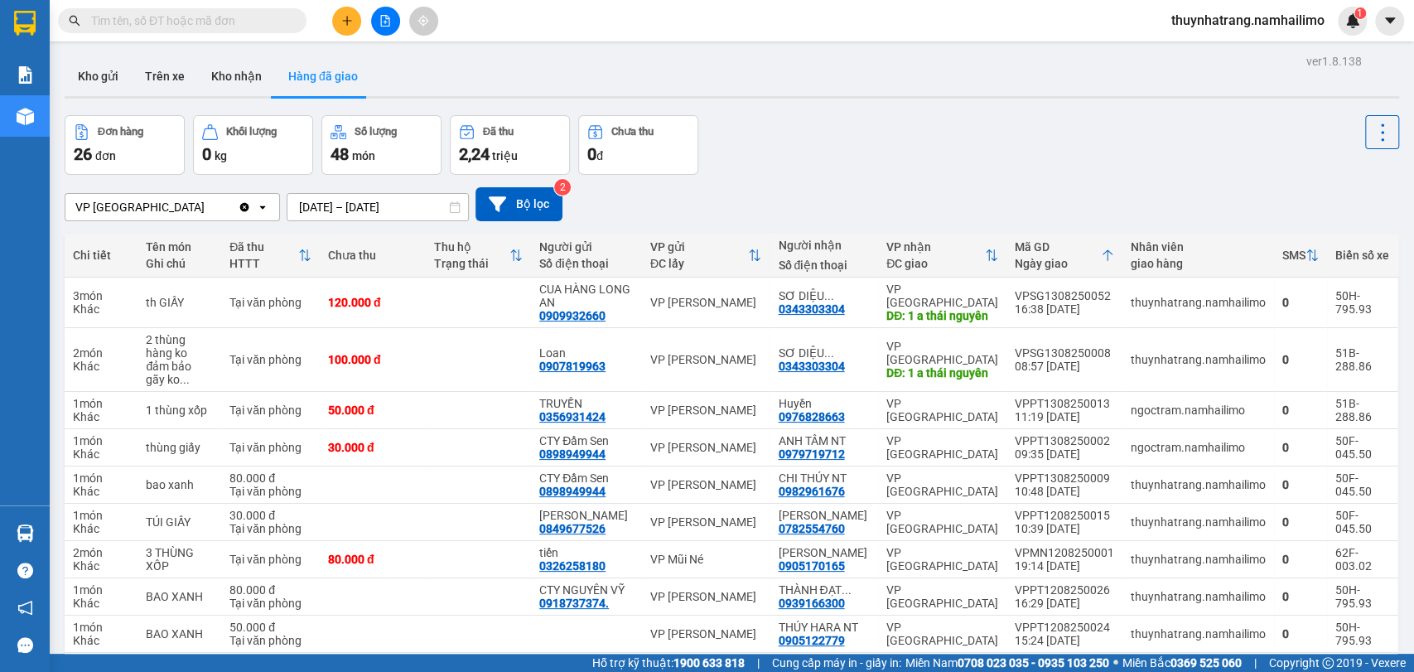
click at [234, 21] on input "text" at bounding box center [188, 21] width 195 height 18
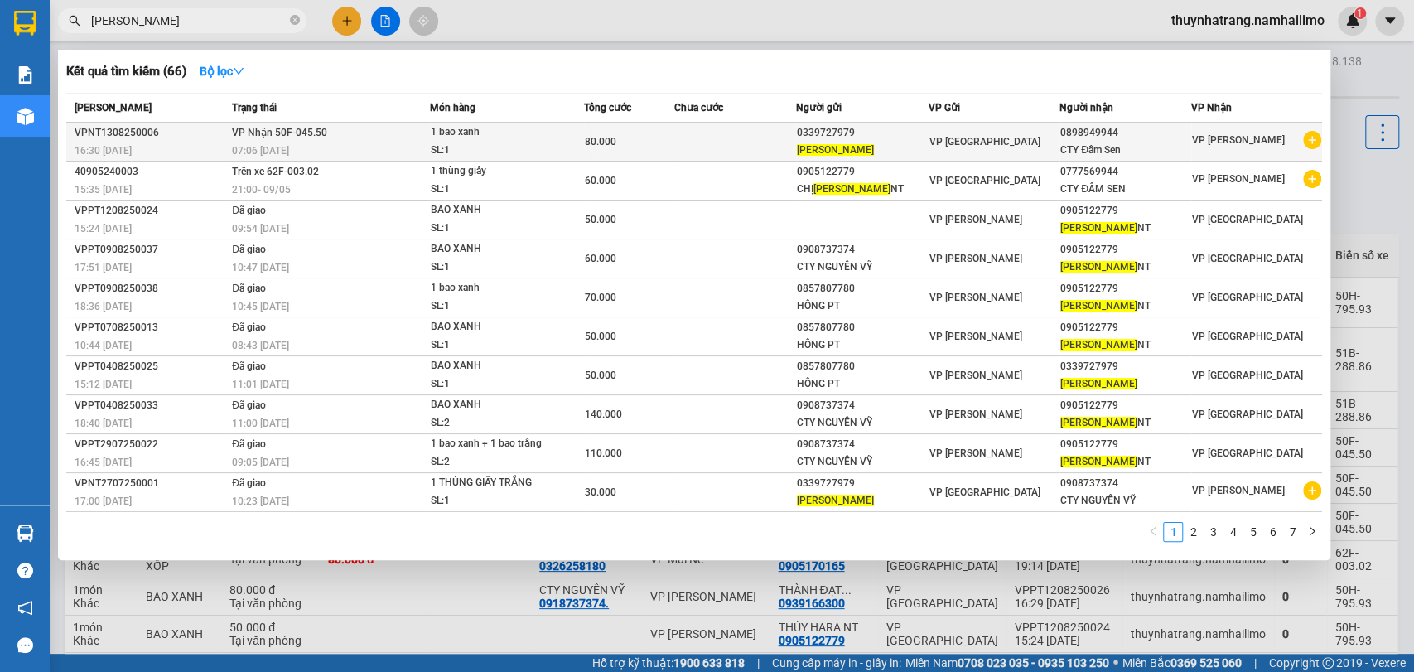
type input "thúy hara"
click at [746, 147] on td at bounding box center [734, 142] width 121 height 39
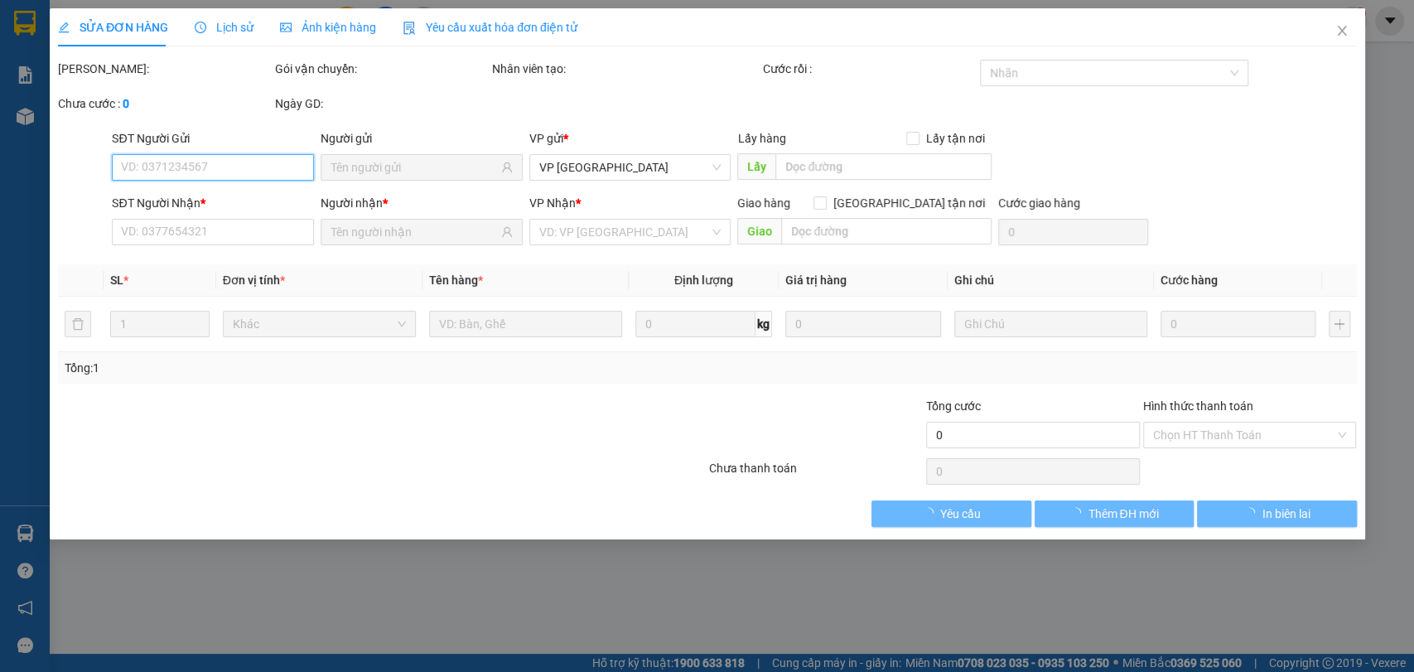
type input "0339727979"
type input "0898949944"
type input "80.000"
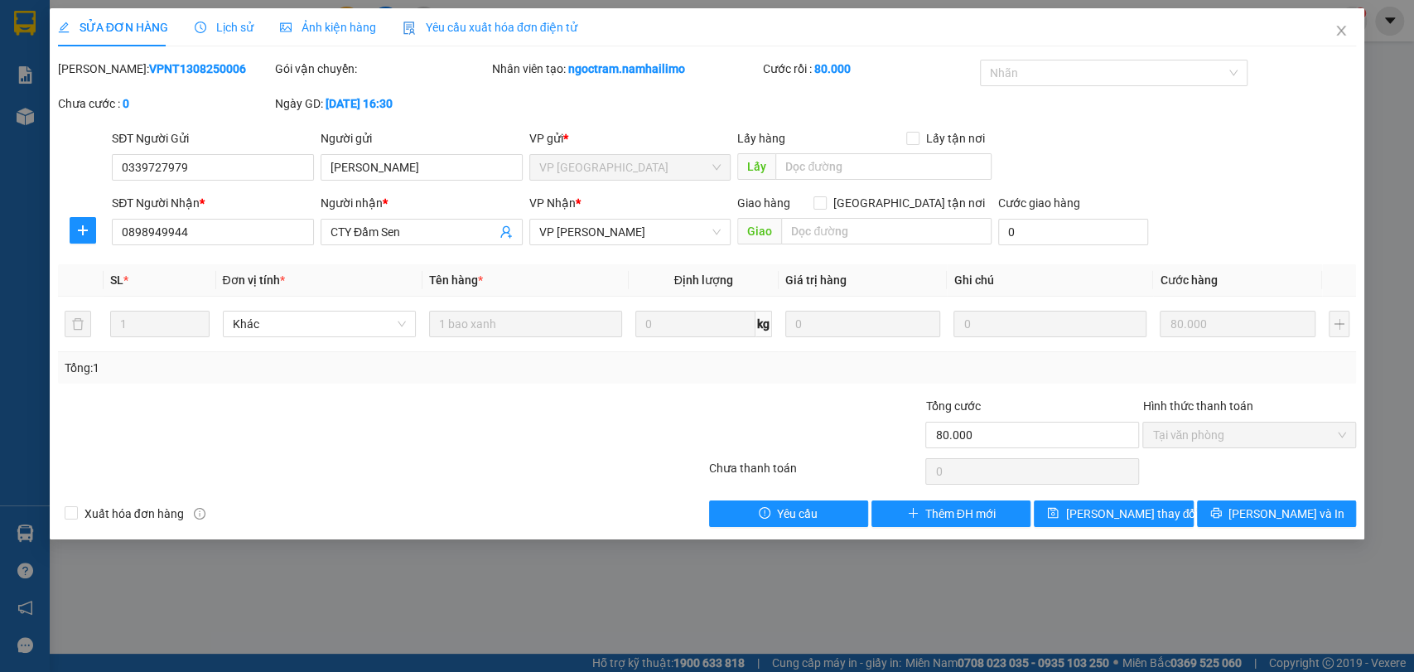
click at [616, 412] on div at bounding box center [598, 426] width 217 height 58
click at [1345, 29] on icon "close" at bounding box center [1340, 30] width 13 height 13
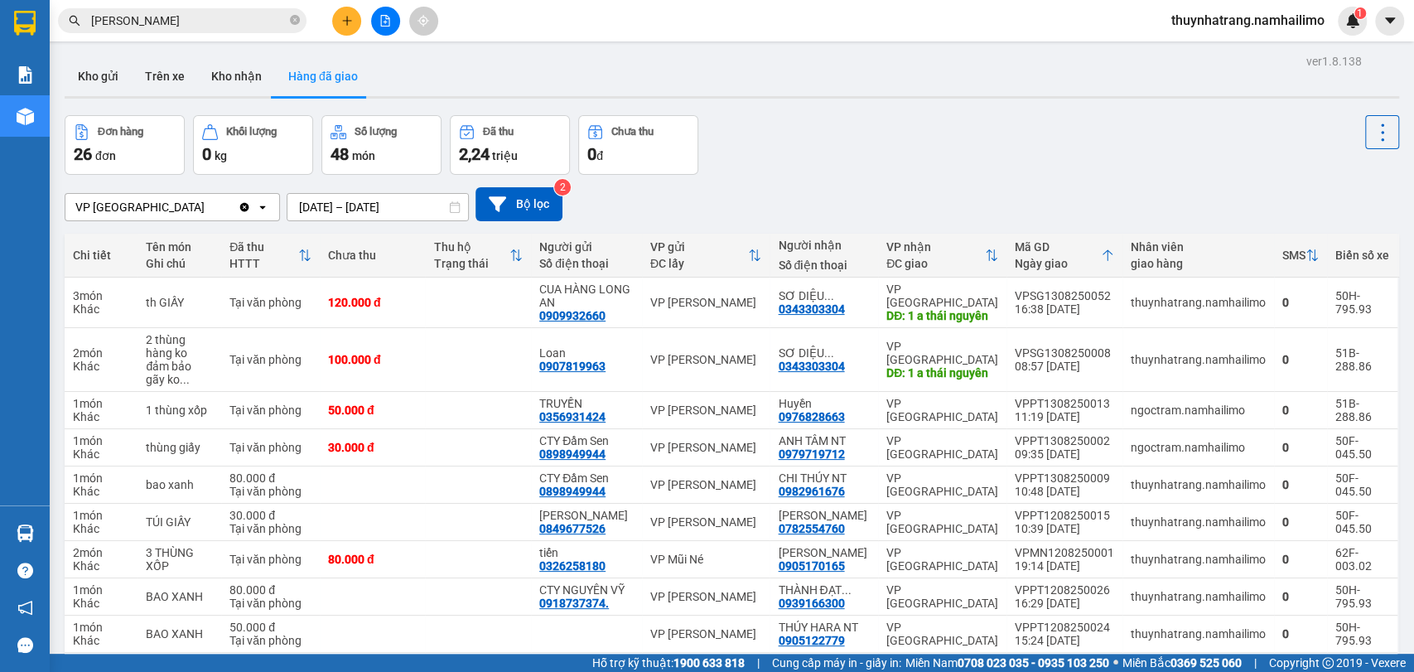
click at [186, 21] on input "thúy hara" at bounding box center [188, 21] width 195 height 18
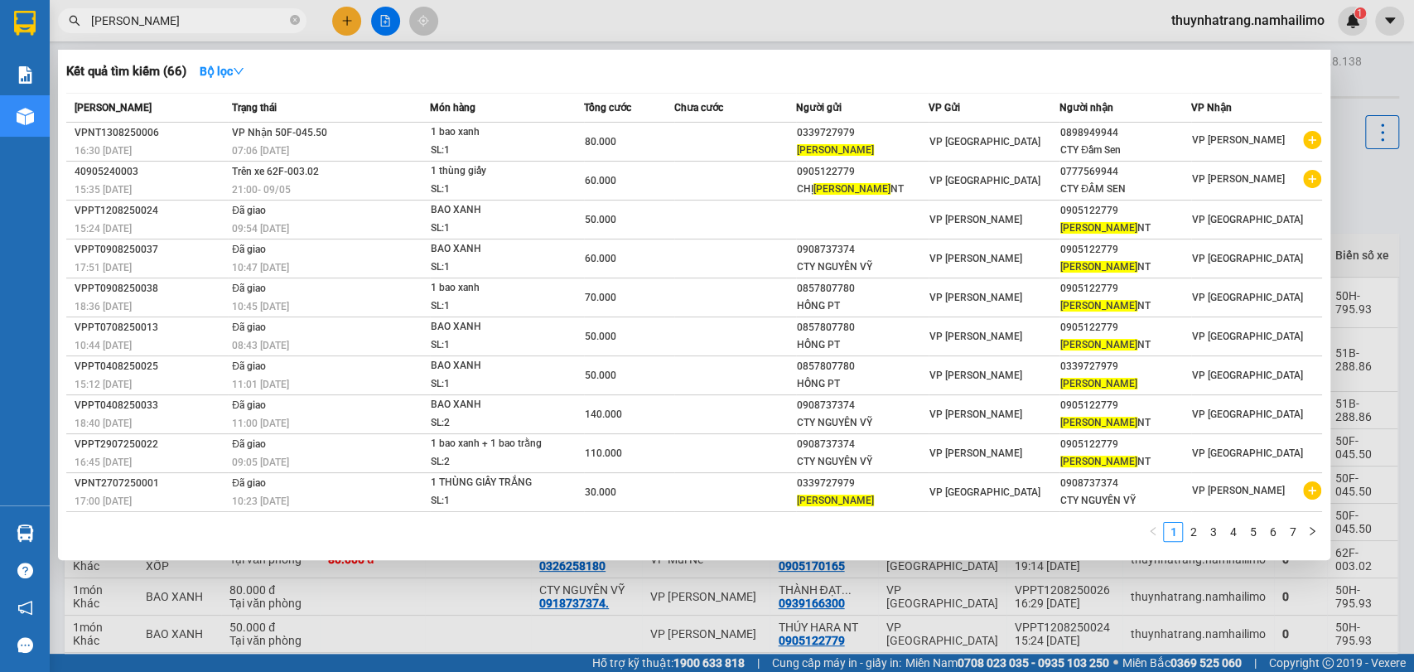
click at [298, 598] on div at bounding box center [707, 336] width 1414 height 672
click at [234, 20] on input "thúy hara" at bounding box center [188, 21] width 195 height 18
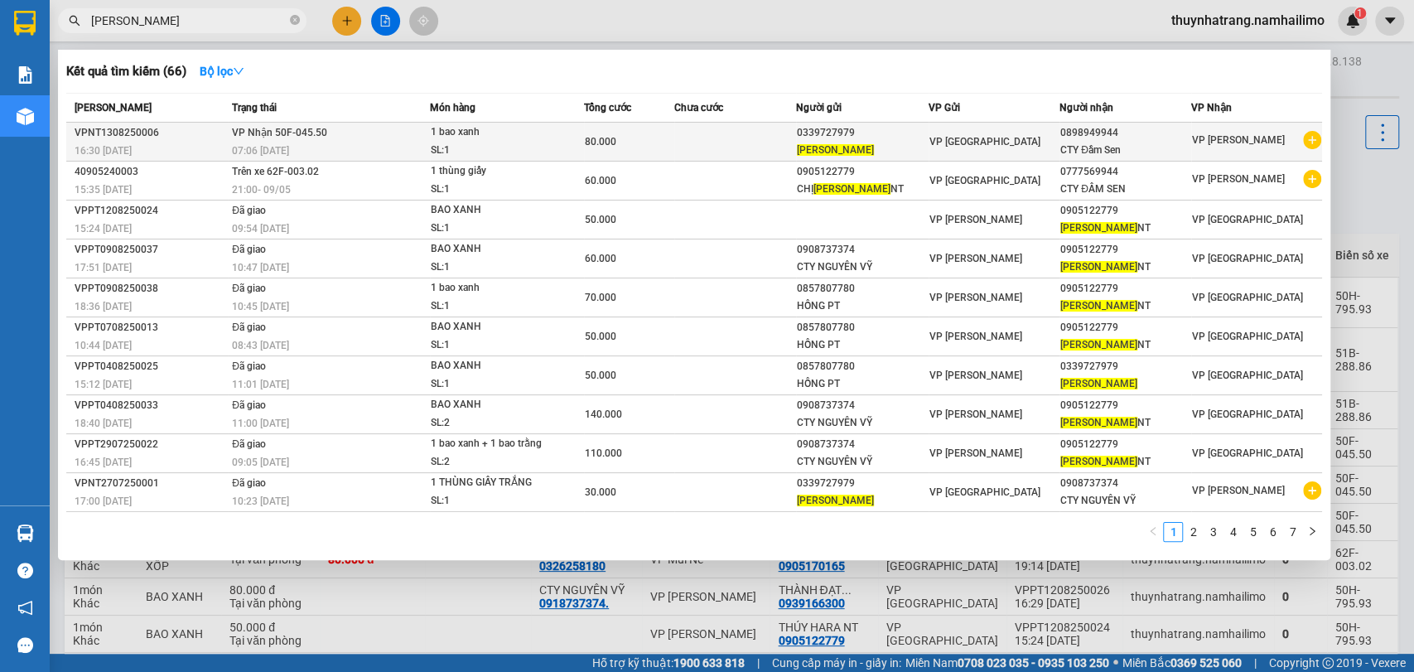
click at [853, 142] on div "THÚY HARA" at bounding box center [862, 150] width 131 height 17
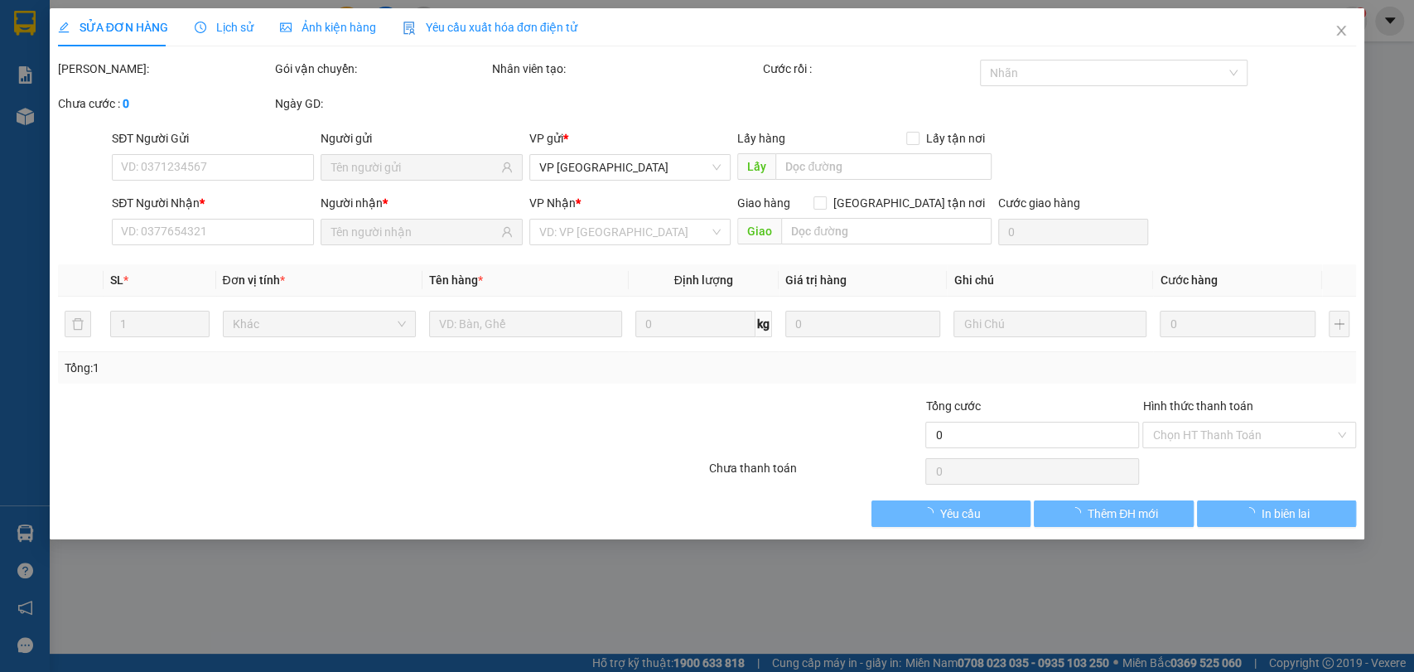
type input "0339727979"
type input "0898949944"
type input "80.000"
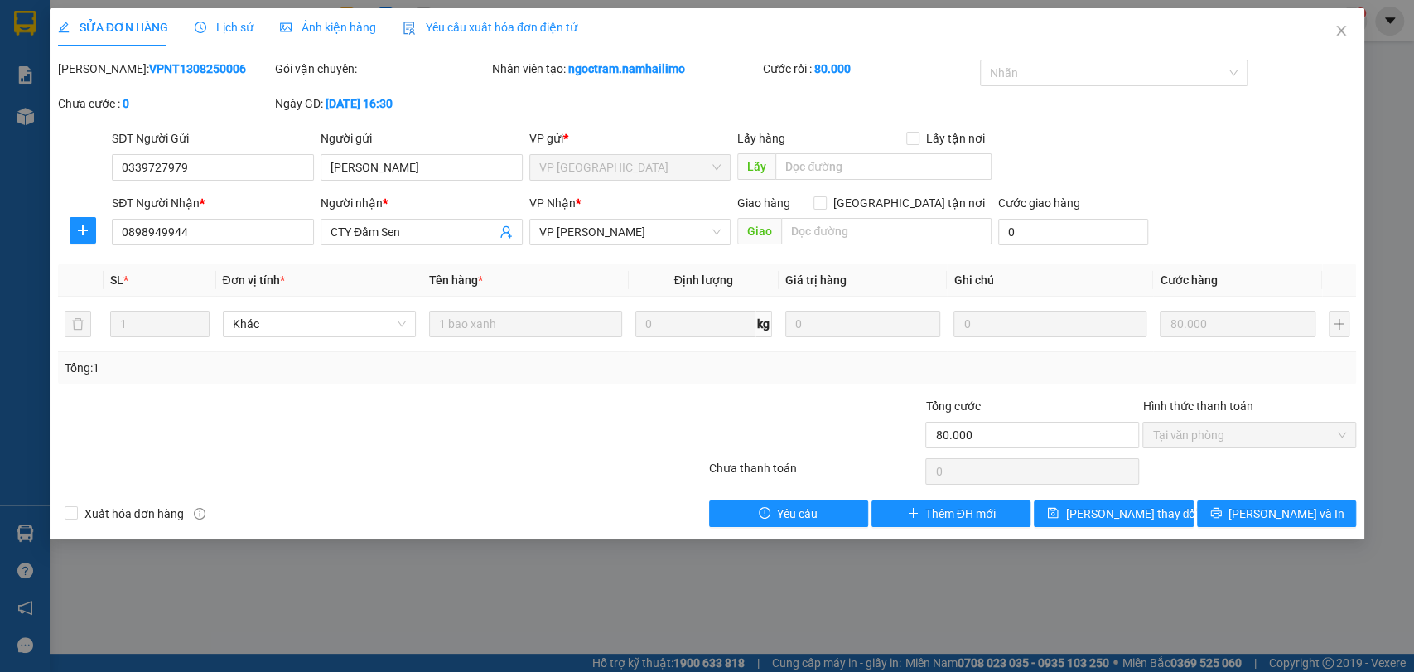
click at [474, 432] on div at bounding box center [273, 426] width 434 height 58
click at [1347, 41] on span "Close" at bounding box center [1341, 31] width 46 height 46
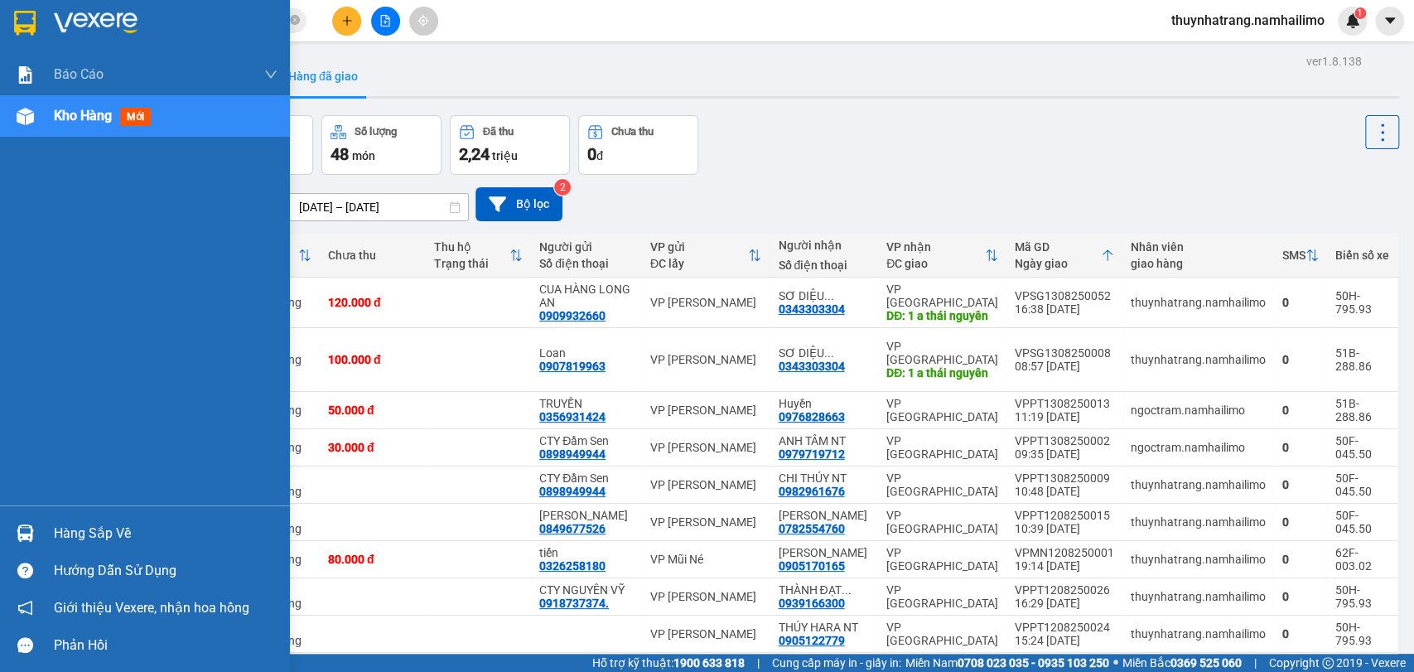
click at [52, 367] on div "Báo cáo Báo cáo dòng tiền (trạm) Doanh số tạo đơn theo VP gửi (trạm) Kho hàng m…" at bounding box center [145, 279] width 290 height 451
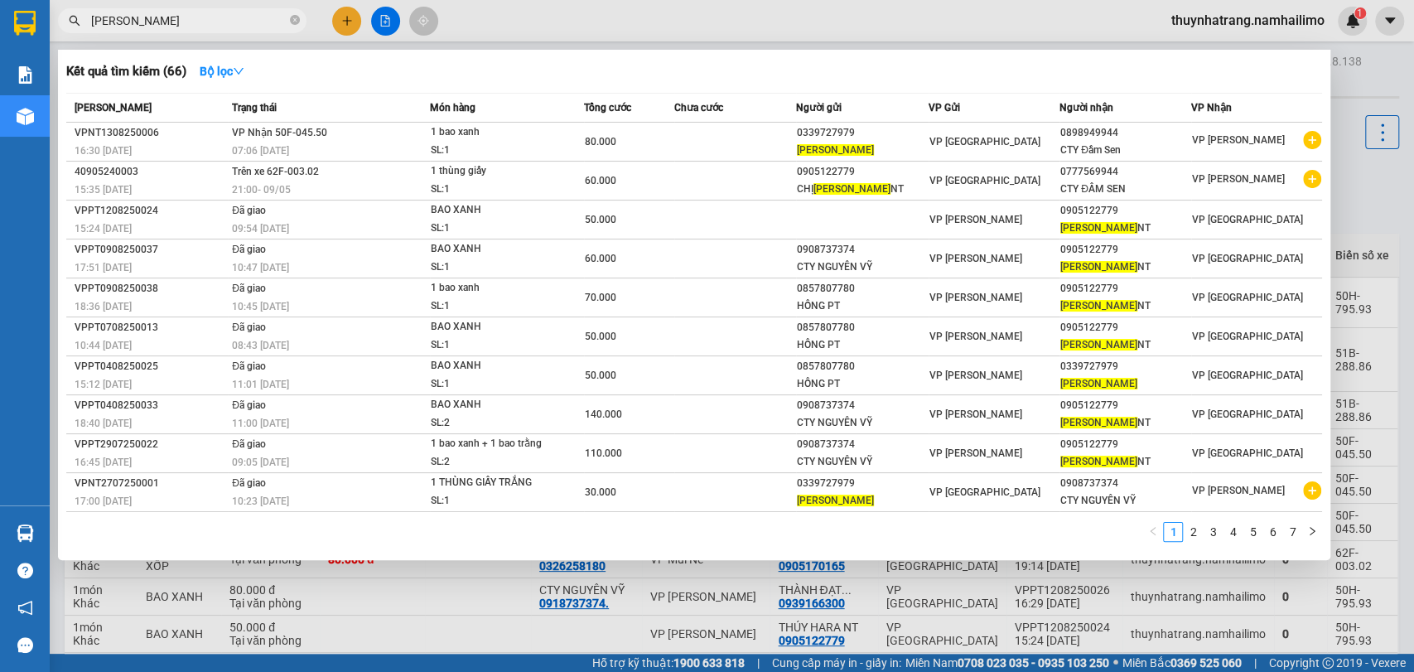
click at [209, 24] on input "thúy hara" at bounding box center [188, 21] width 195 height 18
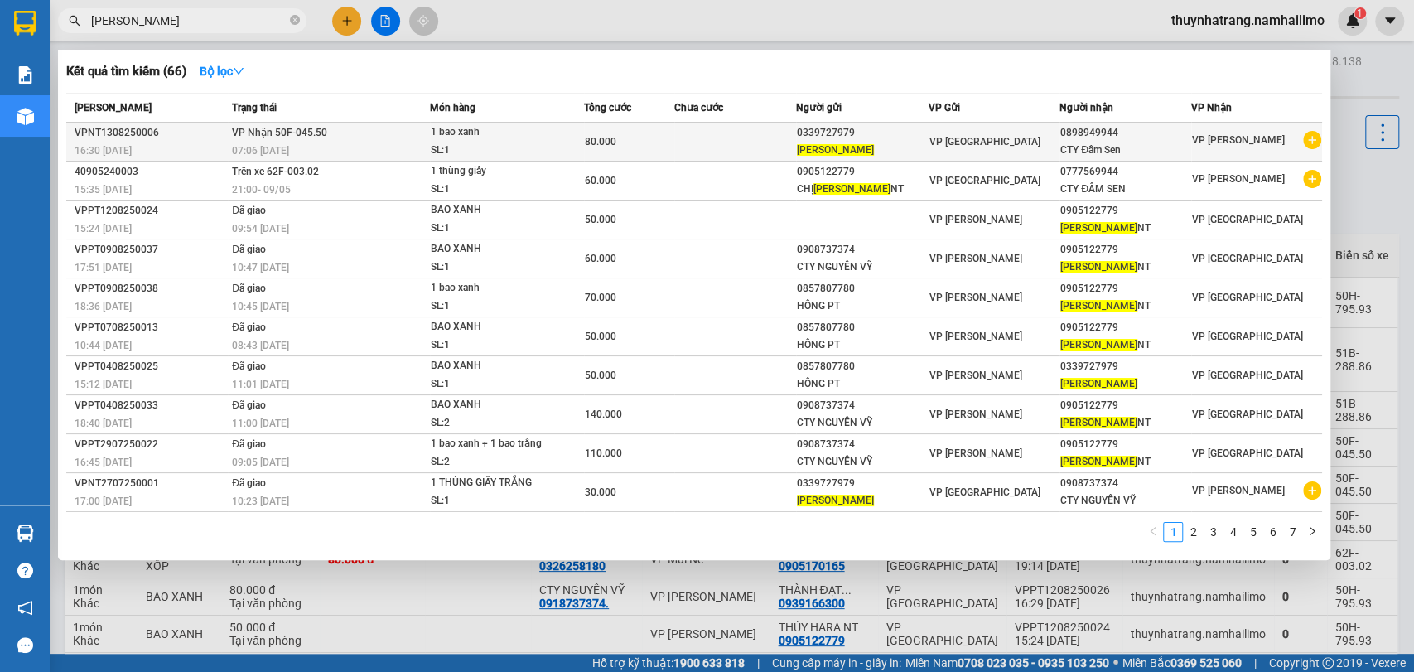
click at [683, 151] on td at bounding box center [734, 142] width 121 height 39
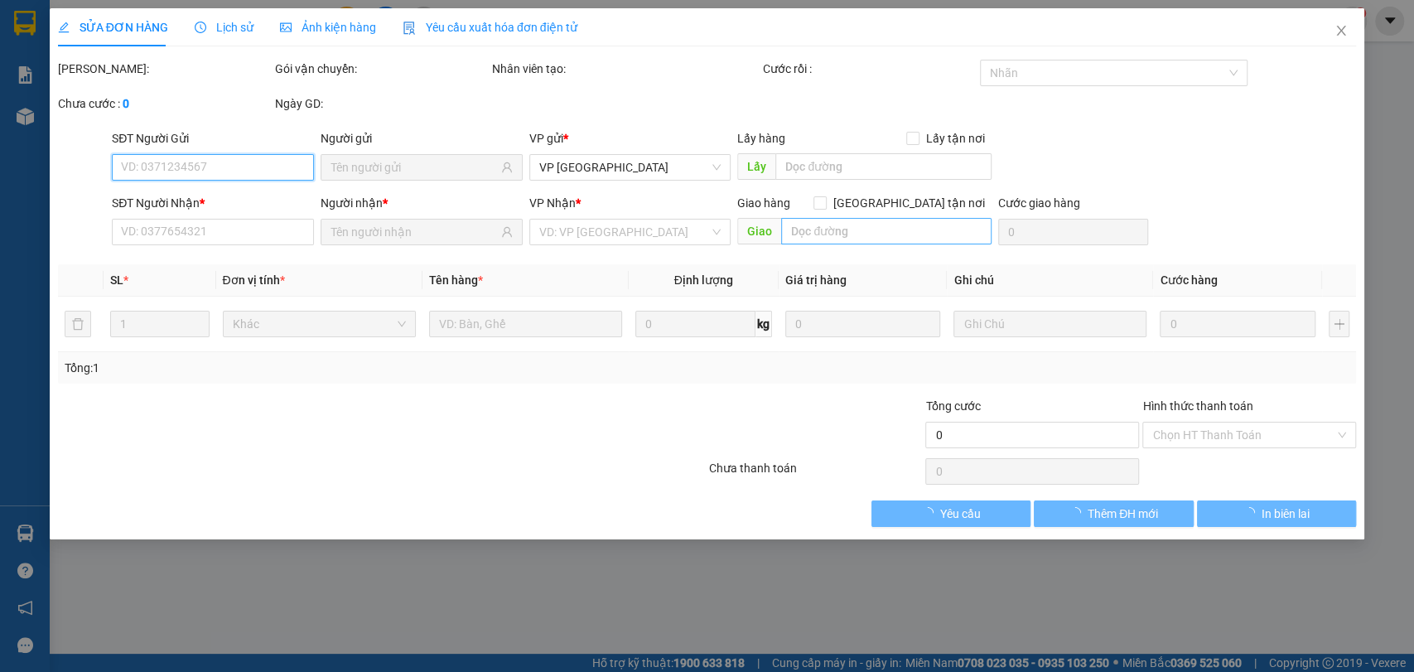
type input "0339727979"
type input "0898949944"
type input "80.000"
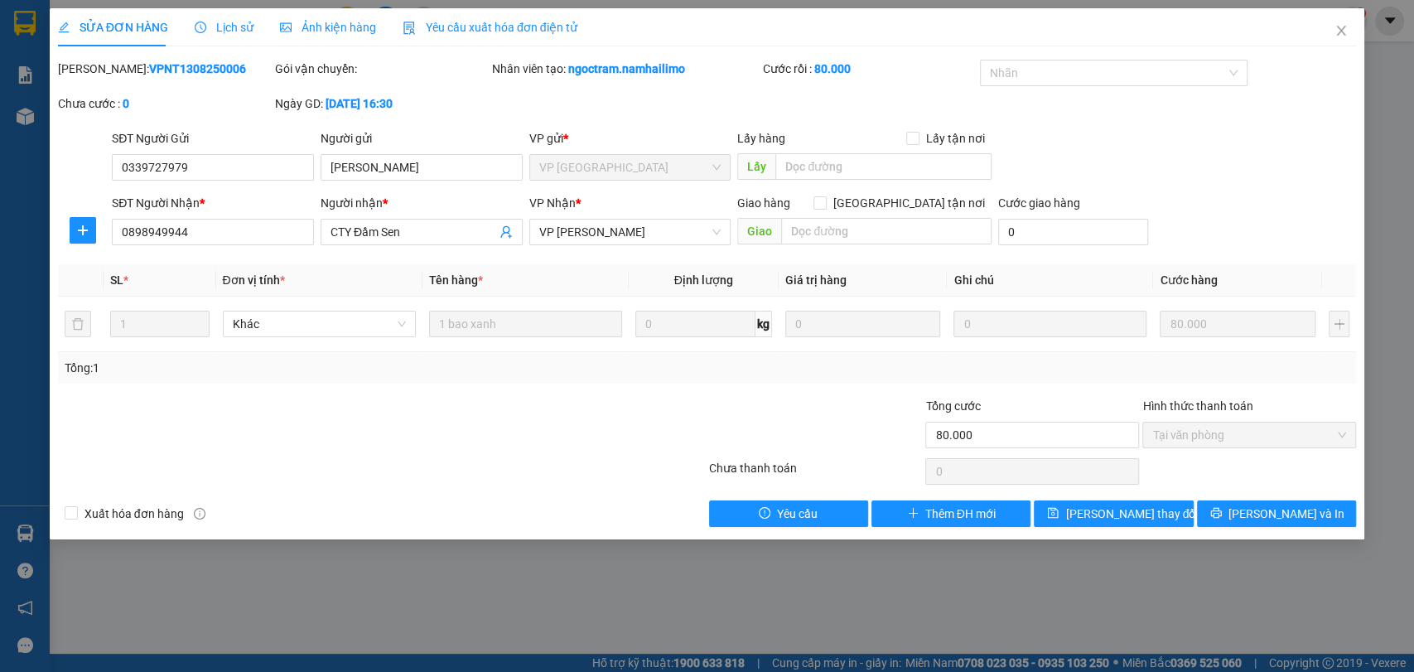
click at [543, 386] on div "Total Paid Fee 80.000 Total UnPaid Fee 0 Cash Collection Total Fee Mã ĐH: VPNT1…" at bounding box center [707, 293] width 1299 height 467
click at [1275, 141] on div "SĐT Người Gửi 0339727979 Người gửi THÚY HARA VP gửi * VP Nha Trang Lấy hàng Lấy…" at bounding box center [734, 158] width 1251 height 58
click at [1339, 28] on icon "close" at bounding box center [1340, 30] width 13 height 13
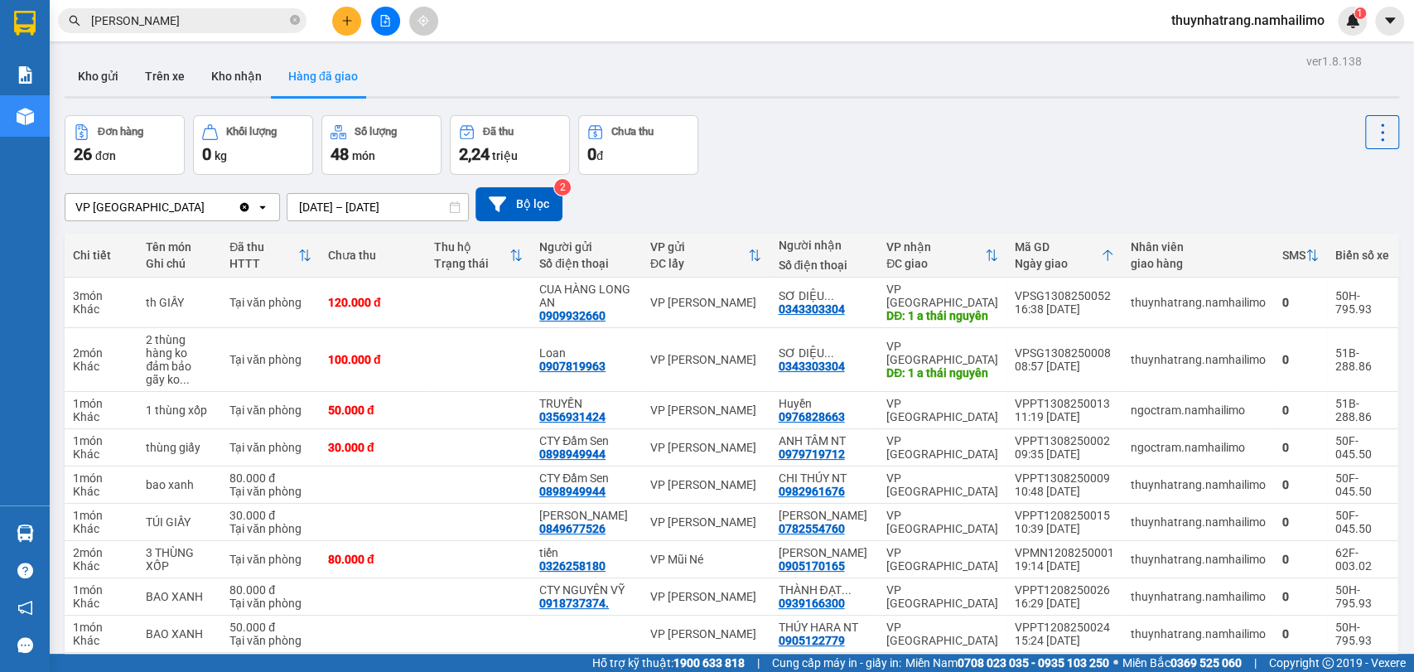
click at [355, 22] on button at bounding box center [346, 21] width 29 height 29
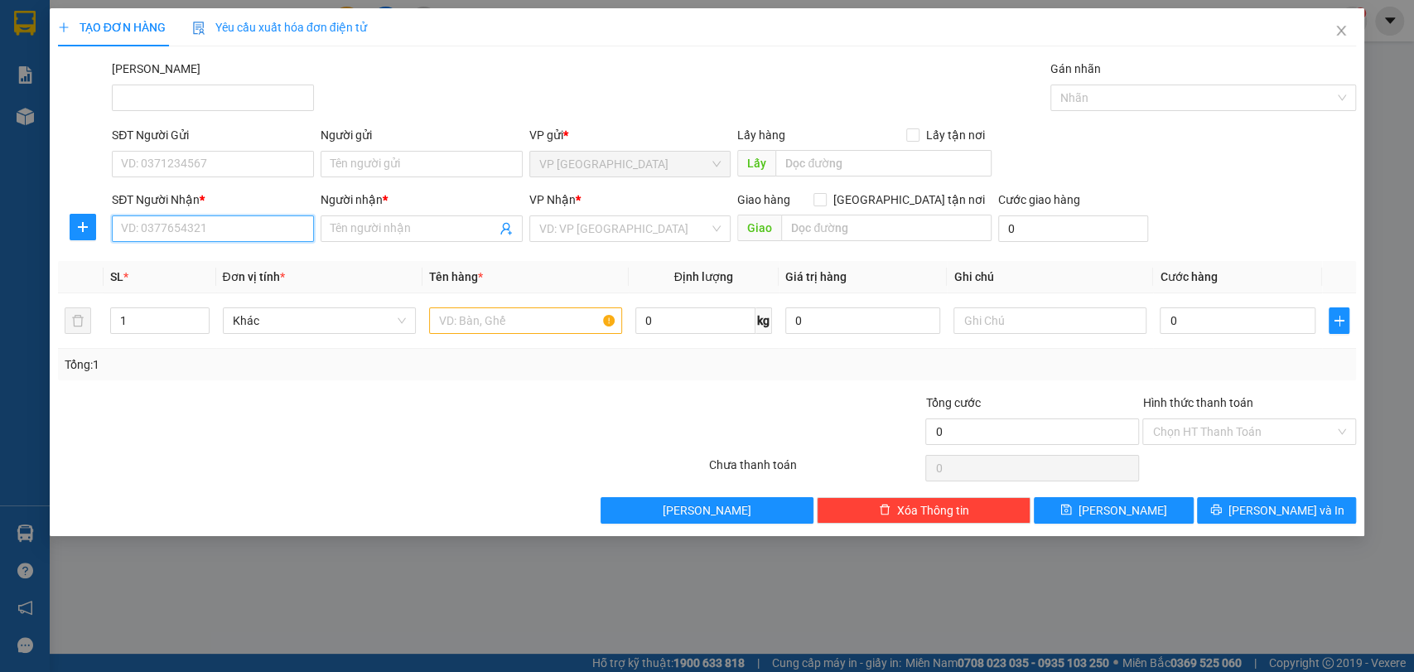
click at [223, 227] on input "SĐT Người Nhận *" at bounding box center [213, 228] width 202 height 27
click at [191, 234] on input "SĐT Người Nhận *" at bounding box center [213, 228] width 202 height 27
click at [181, 293] on div "0765858683 - Huy" at bounding box center [215, 288] width 186 height 18
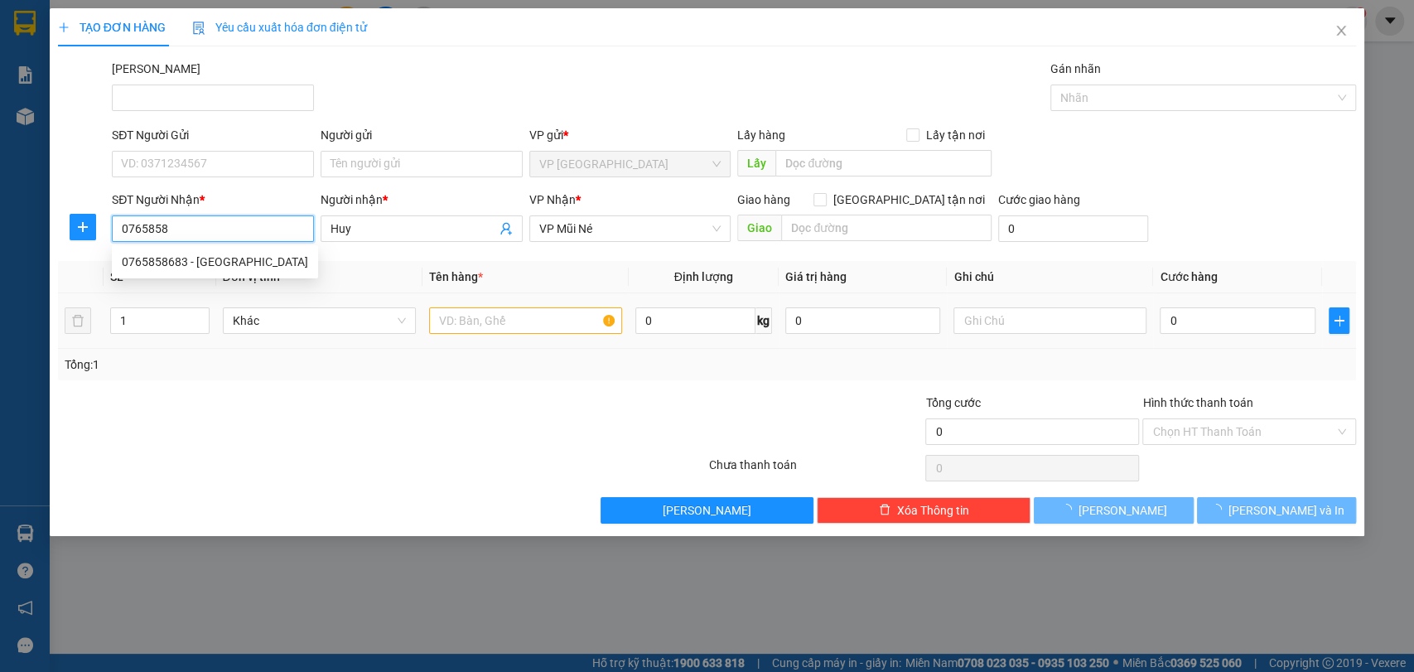
type input "0765858683"
type input "Huy"
type input "100.000"
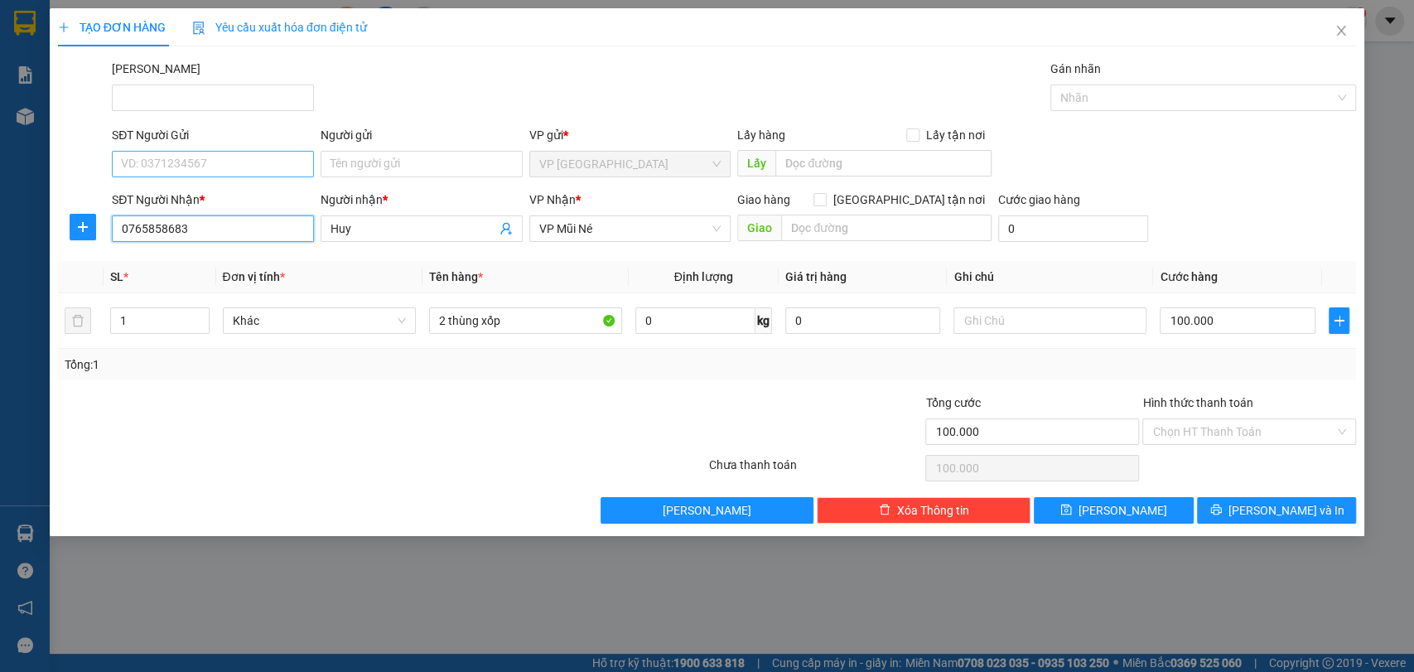
type input "0765858683"
click at [210, 155] on input "SĐT Người Gửi" at bounding box center [213, 164] width 202 height 27
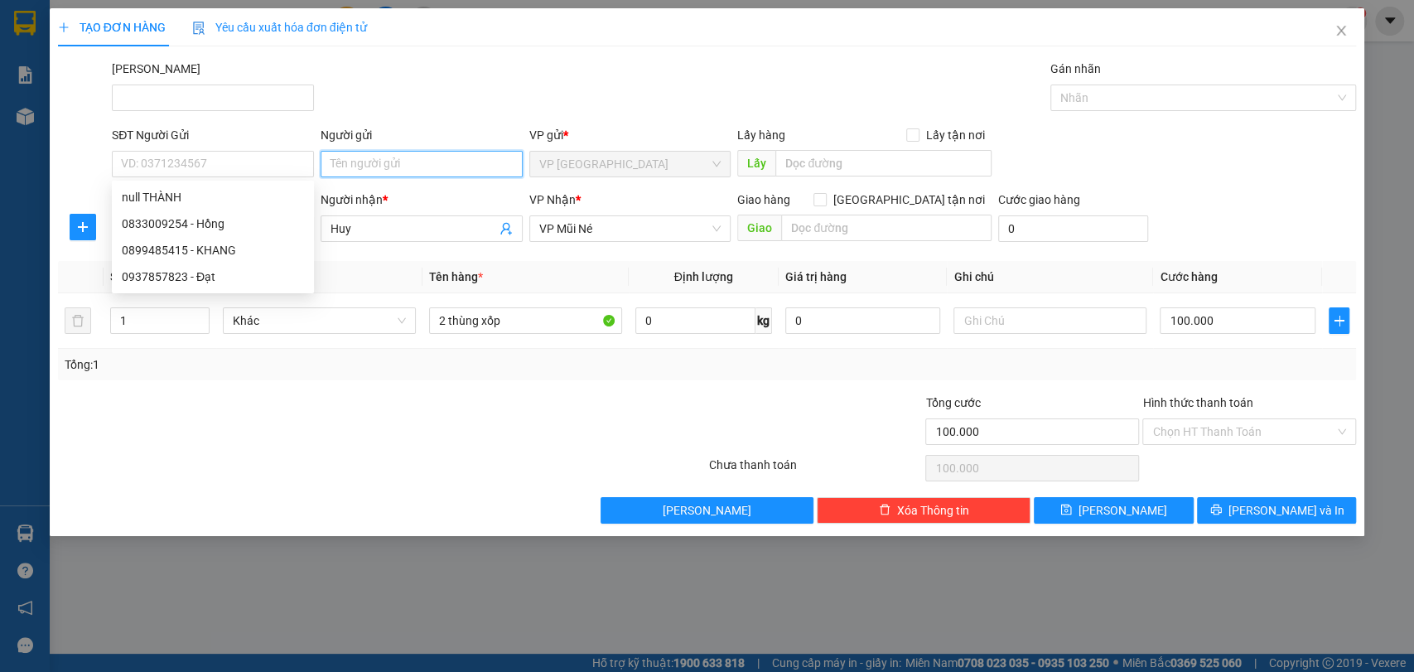
click at [371, 167] on input "Người gửi" at bounding box center [422, 164] width 202 height 27
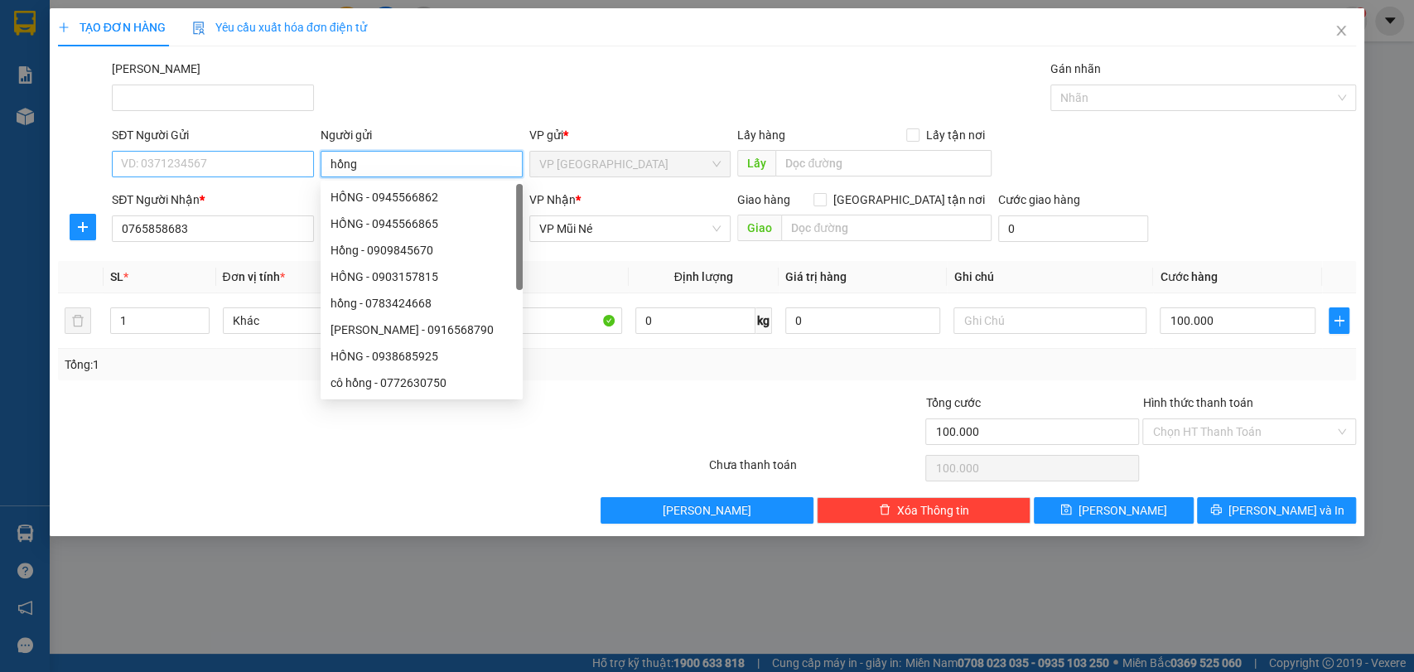
type input "hồng"
click at [245, 167] on input "SĐT Người Gửi" at bounding box center [213, 164] width 202 height 27
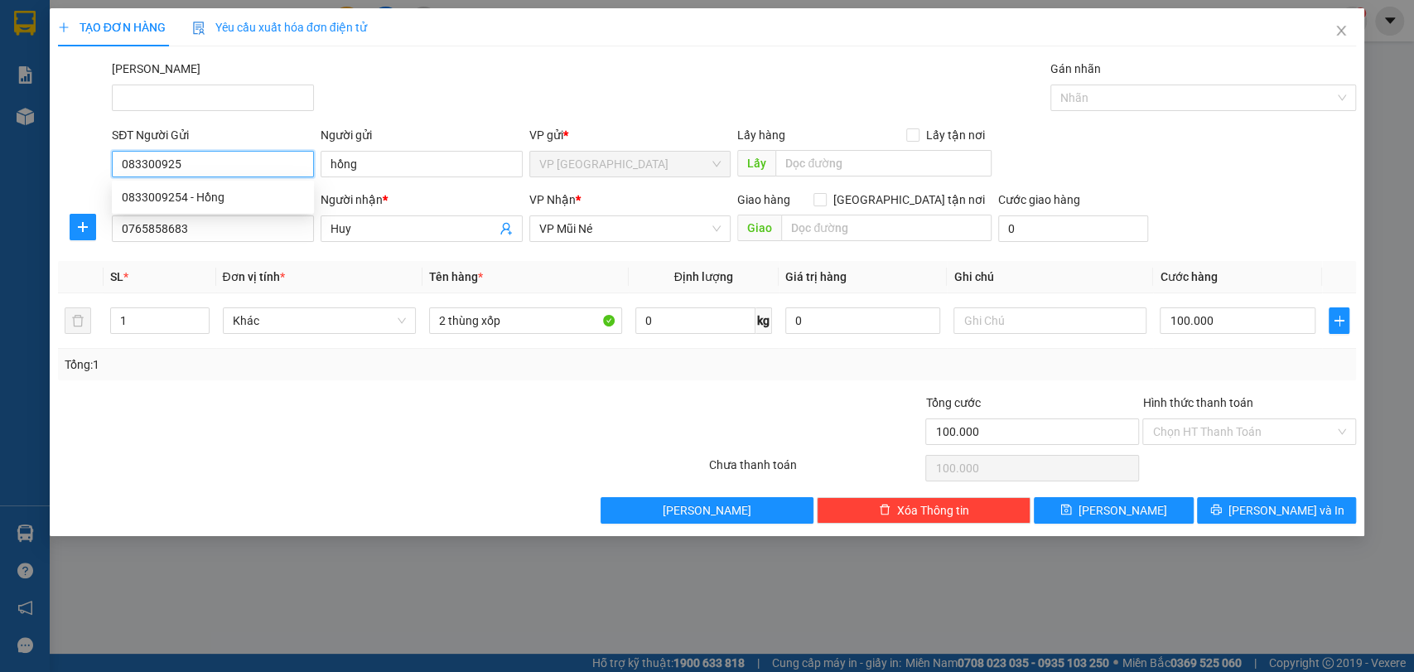
type input "0833009254"
click at [232, 195] on div "0833009254 - Hồng" at bounding box center [213, 197] width 182 height 18
type input "Hồng"
type input "0833009254"
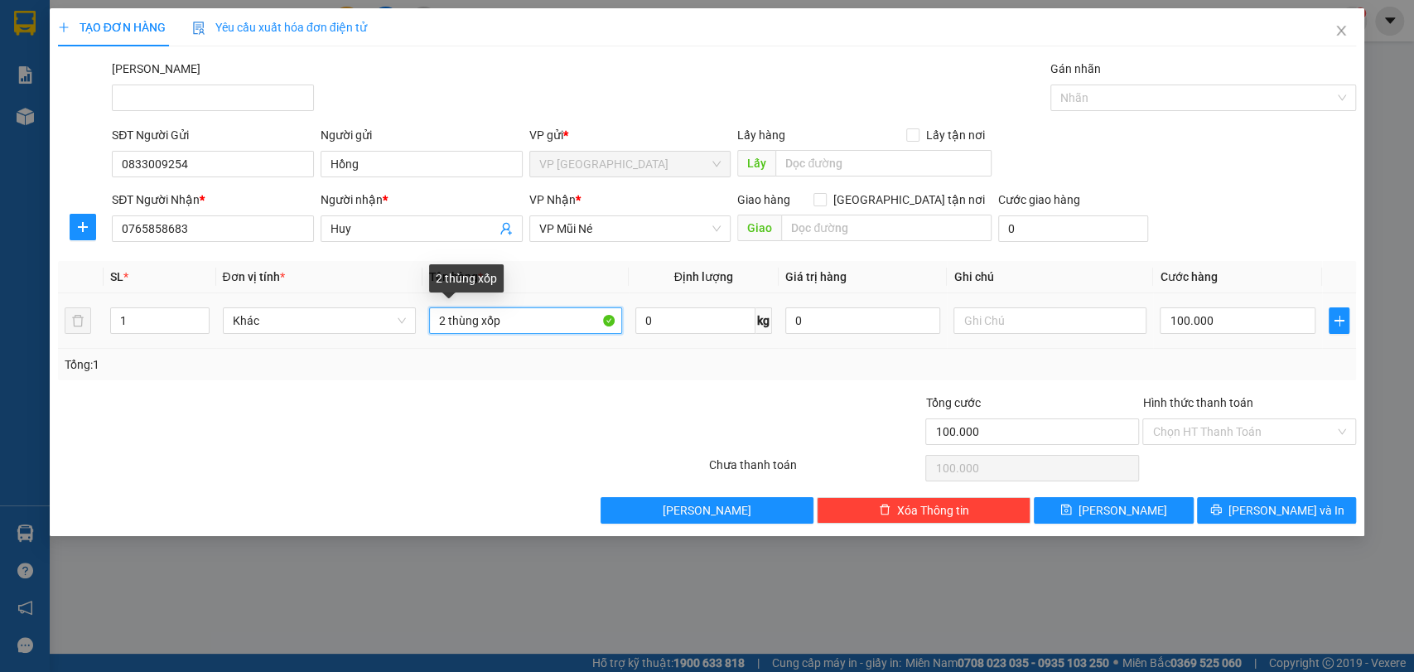
drag, startPoint x: 523, startPoint y: 321, endPoint x: 162, endPoint y: 346, distance: 361.2
click at [162, 346] on tr "1 Khác 2 thùng xốp 0 kg 0 100.000" at bounding box center [707, 320] width 1299 height 55
type input "8 Thùng Xốp"
click at [1229, 321] on input "100.000" at bounding box center [1238, 320] width 156 height 27
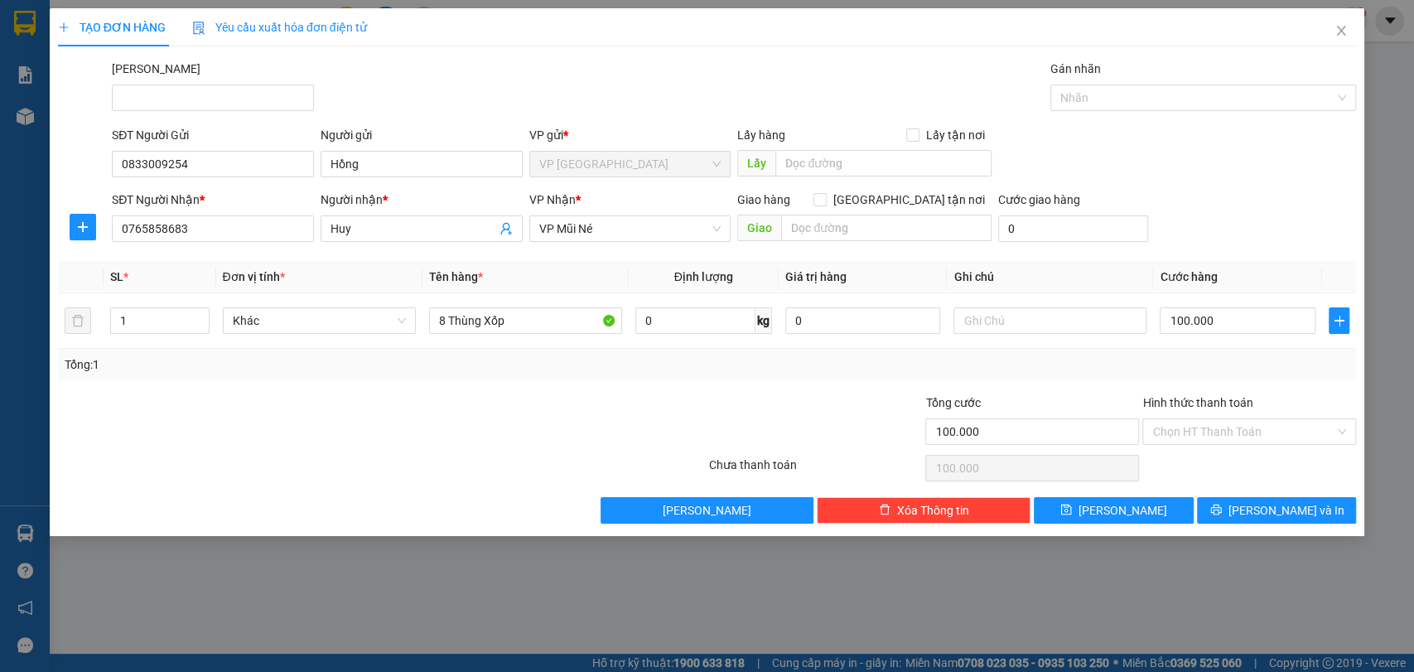
click at [805, 403] on div at bounding box center [815, 422] width 217 height 58
type input "4"
type input "48"
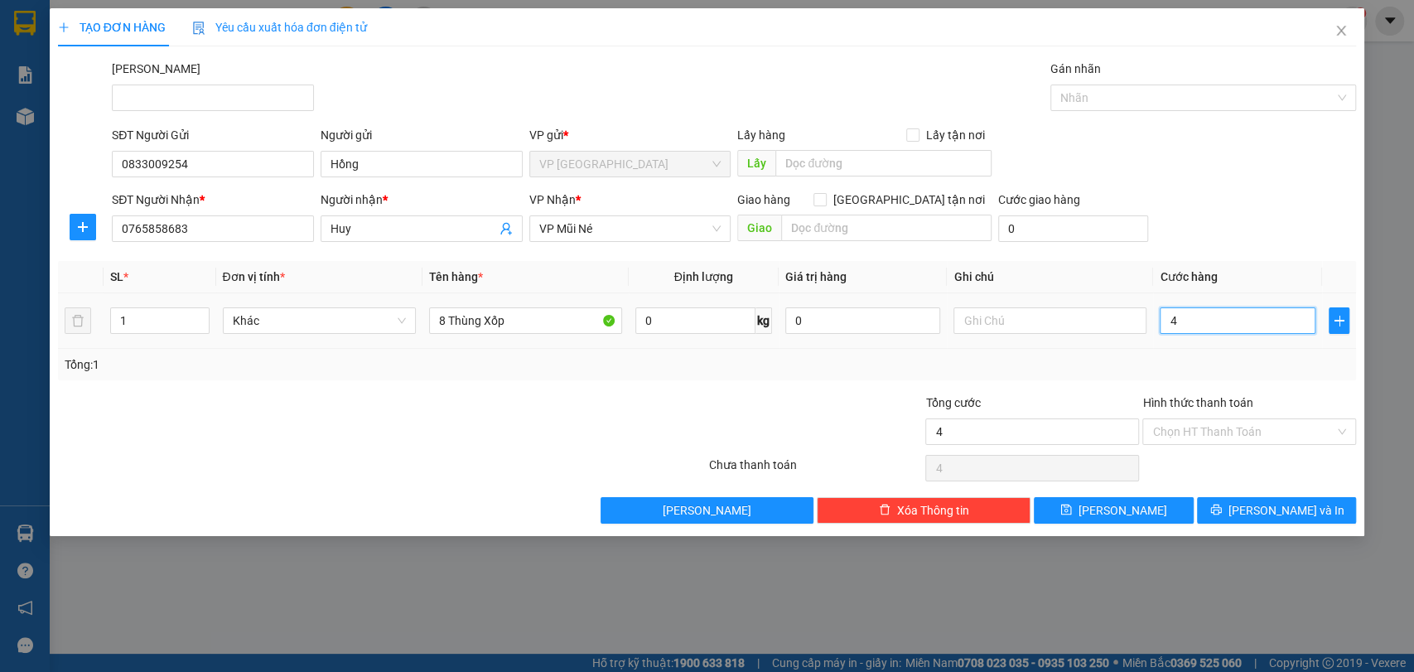
type input "48"
type input "480"
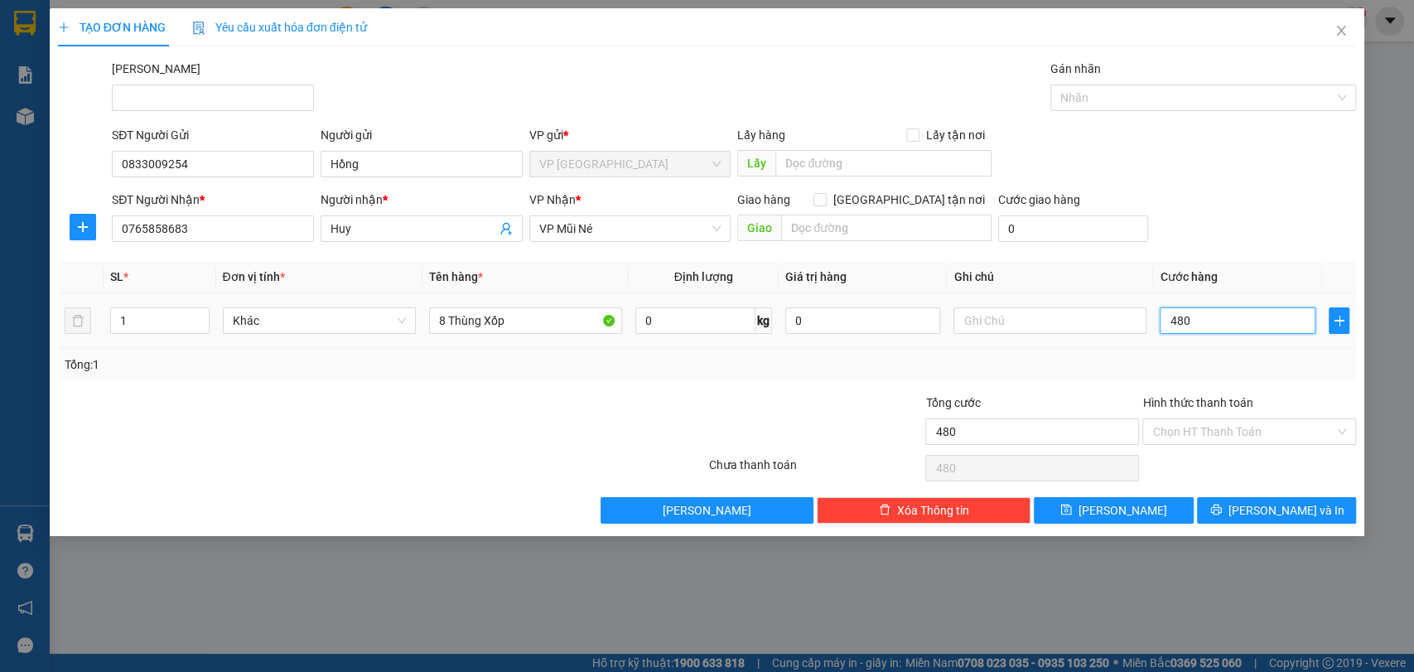
type input "4.800"
type input "48.000"
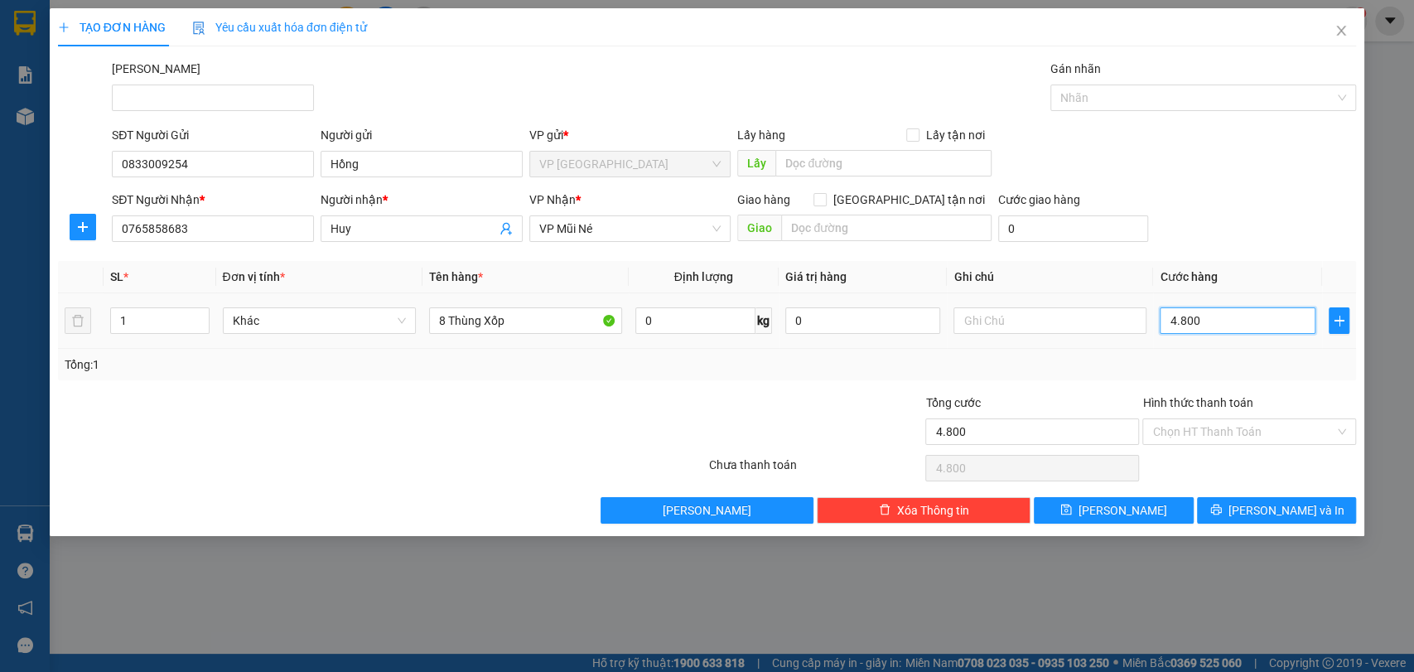
type input "48.000"
type input "480.000"
click at [1224, 431] on input "Hình thức thanh toán" at bounding box center [1243, 431] width 182 height 25
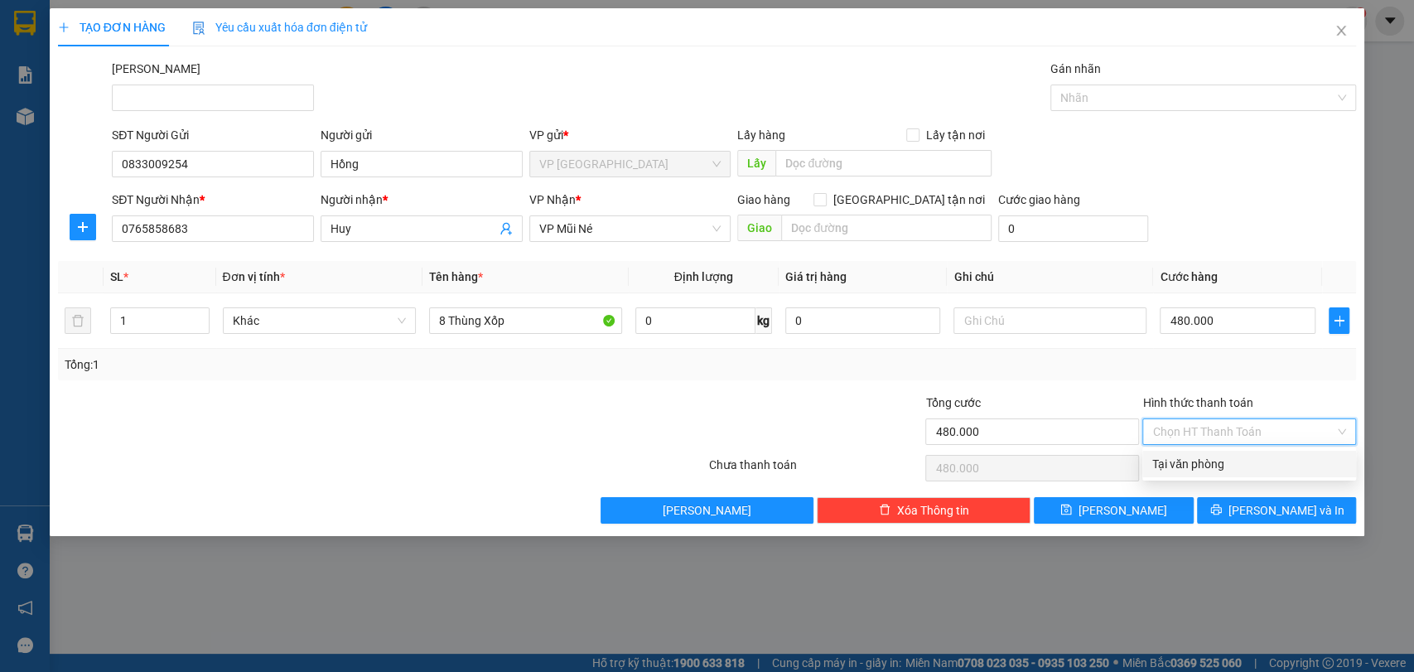
click at [1214, 462] on div "Tại văn phòng" at bounding box center [1249, 464] width 194 height 18
type input "0"
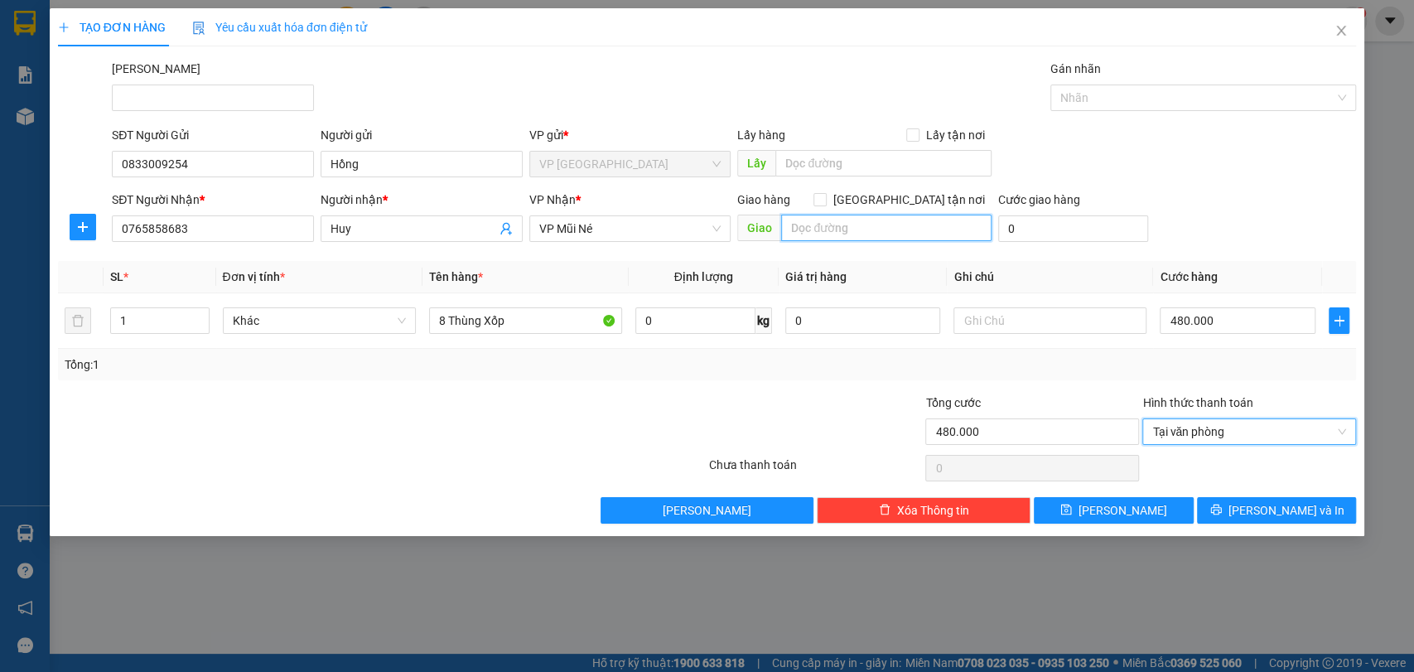
click at [828, 232] on input "text" at bounding box center [886, 228] width 210 height 27
type input "93 NG ĐÌNH CHIỂU"
click at [1198, 467] on div at bounding box center [1249, 467] width 217 height 33
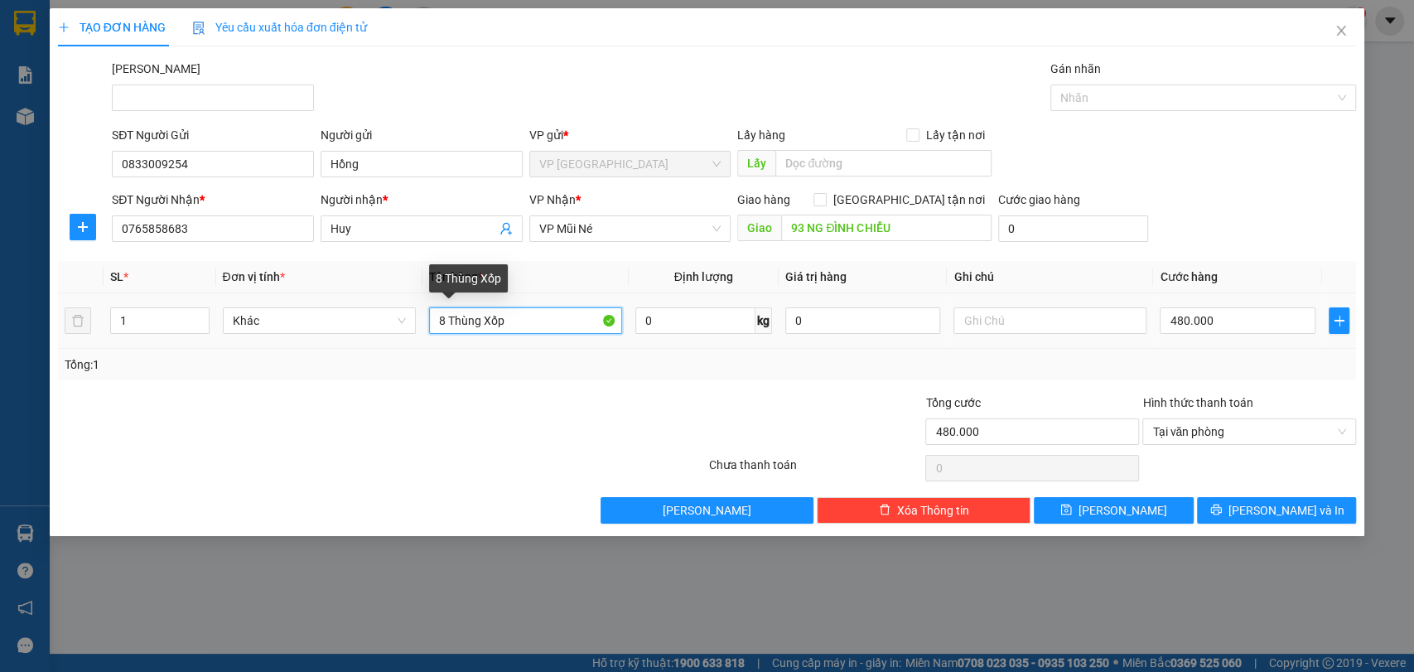
drag, startPoint x: 445, startPoint y: 321, endPoint x: 423, endPoint y: 329, distance: 22.8
click at [424, 329] on td "8 Thùng Xốp" at bounding box center [525, 320] width 206 height 55
type input "6 Thùng Xốp"
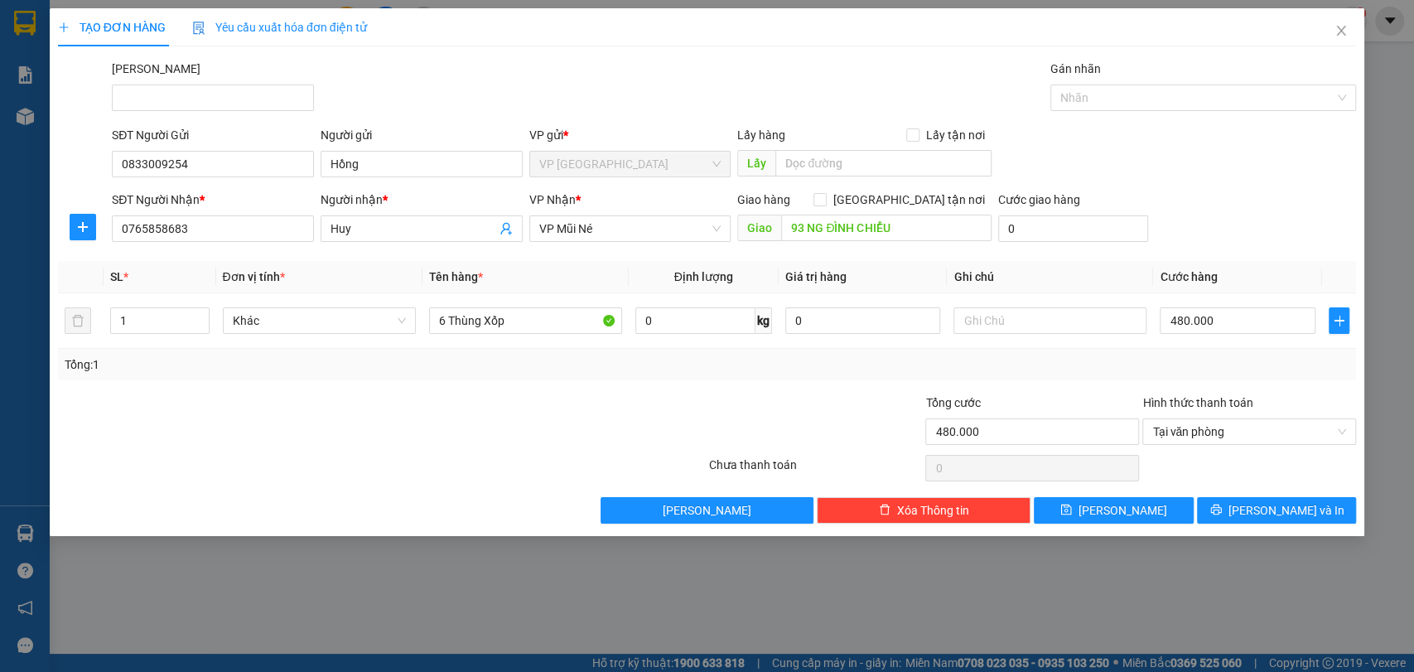
click at [445, 398] on div at bounding box center [273, 422] width 434 height 58
click at [1271, 504] on span "Lưu và In" at bounding box center [1286, 510] width 116 height 18
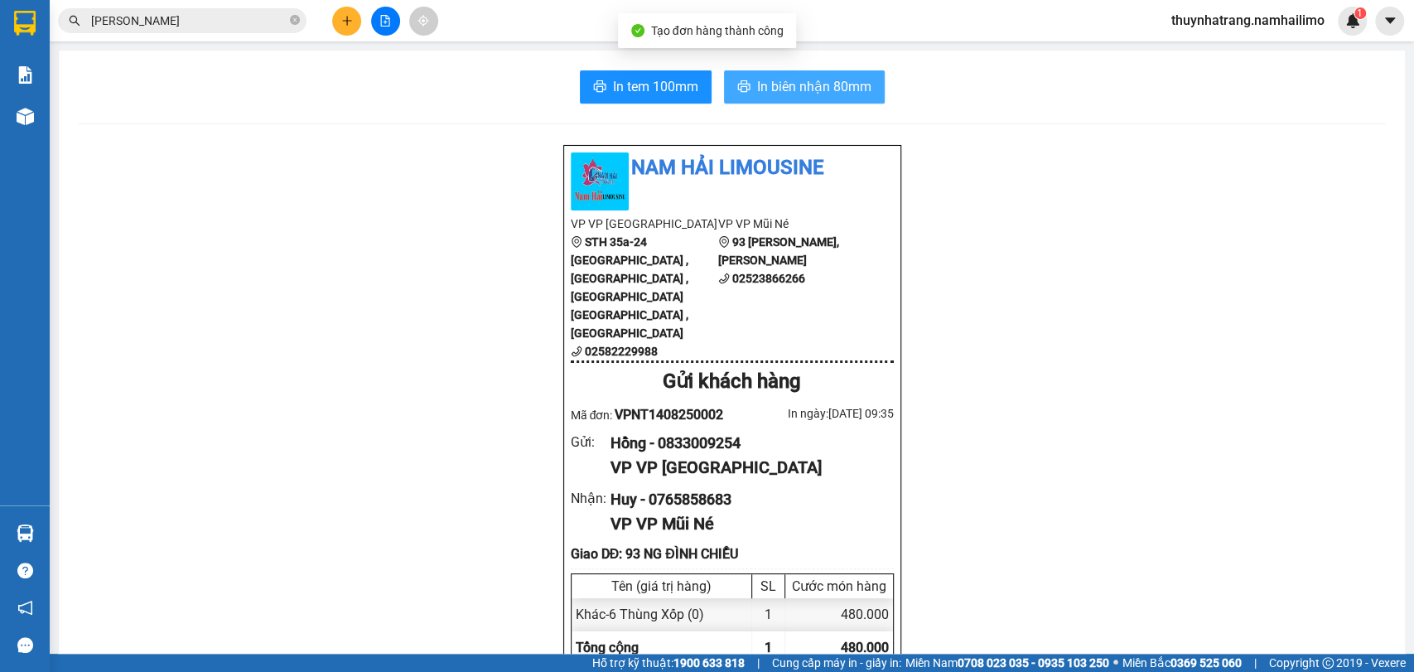
click at [823, 88] on span "In biên nhận 80mm" at bounding box center [814, 86] width 114 height 21
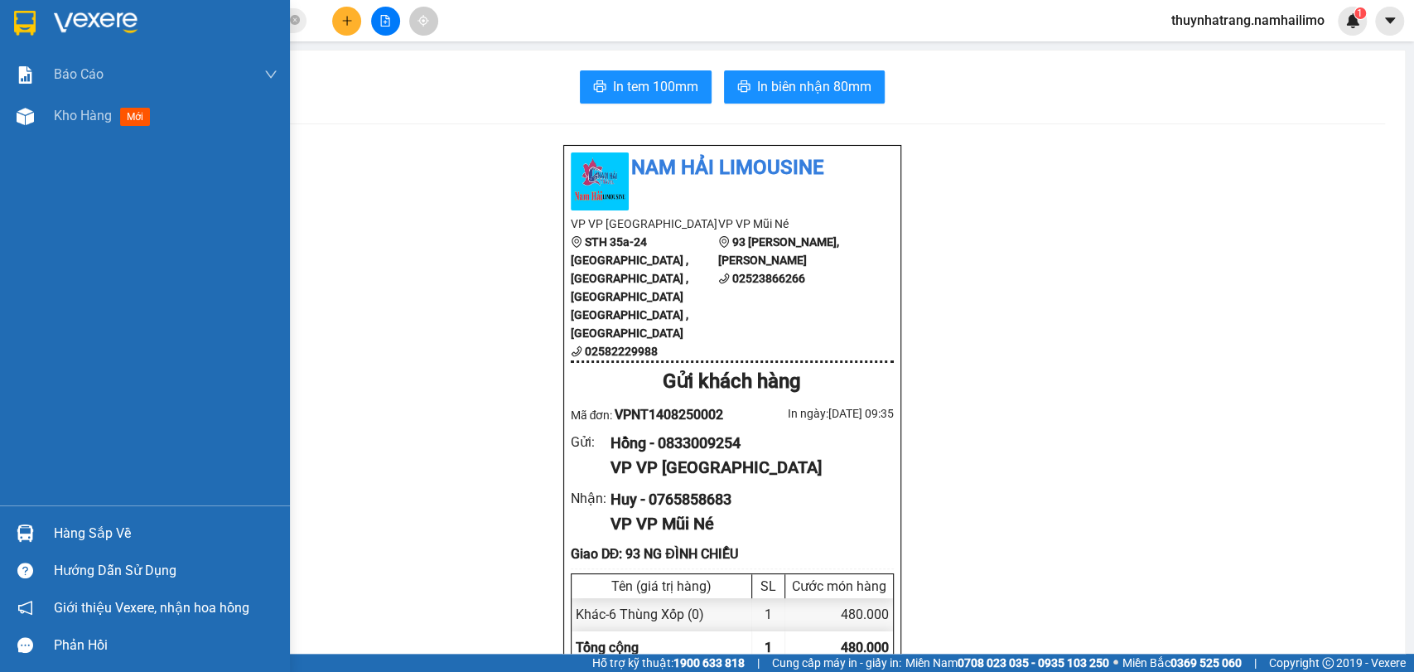
click at [22, 26] on img at bounding box center [25, 23] width 22 height 25
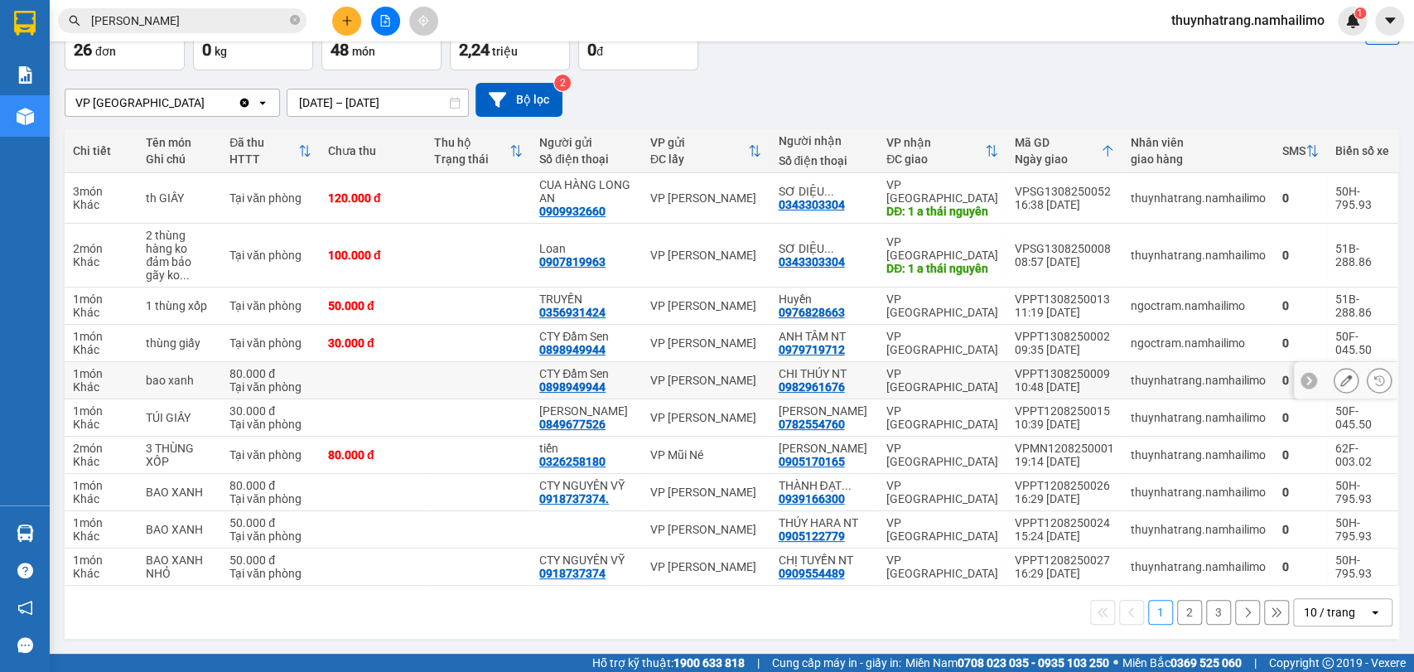
scroll to position [116, 0]
click at [345, 23] on icon "plus" at bounding box center [347, 21] width 12 height 12
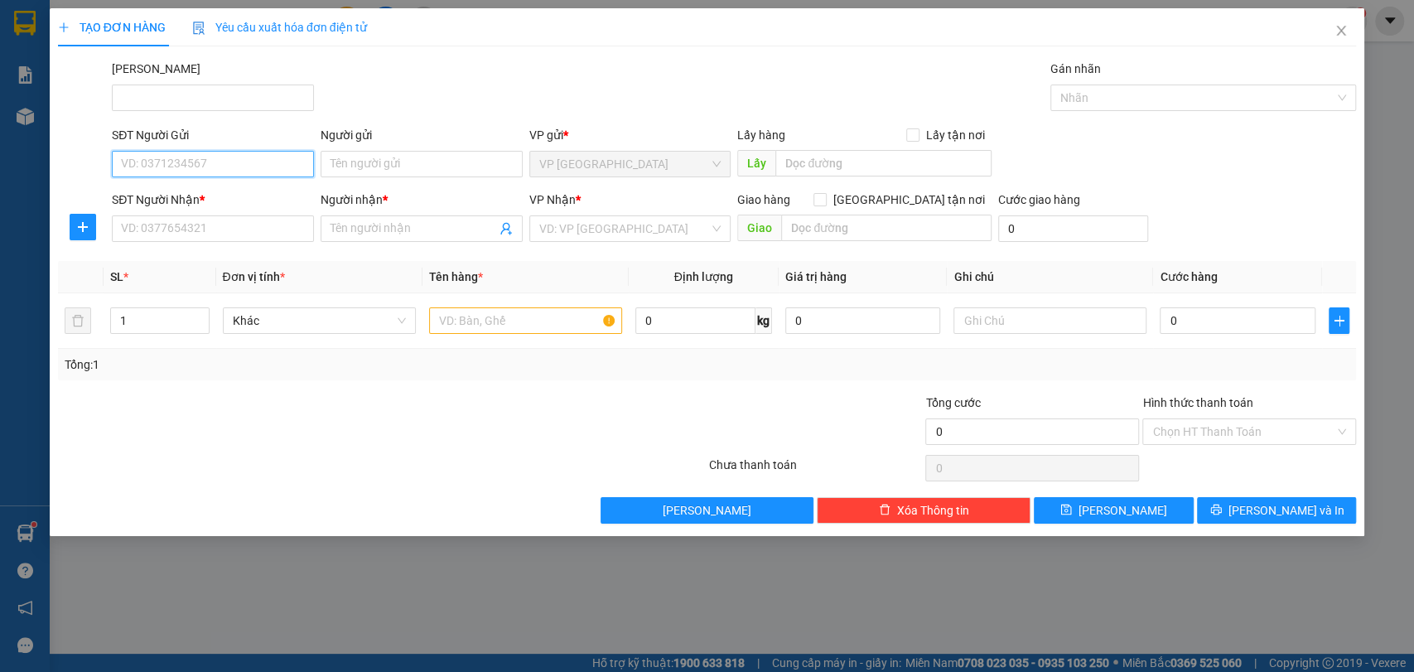
click at [195, 159] on input "SĐT Người Gửi" at bounding box center [213, 164] width 202 height 27
type input "0386535971"
click at [335, 163] on input "Người gửi" at bounding box center [422, 164] width 202 height 27
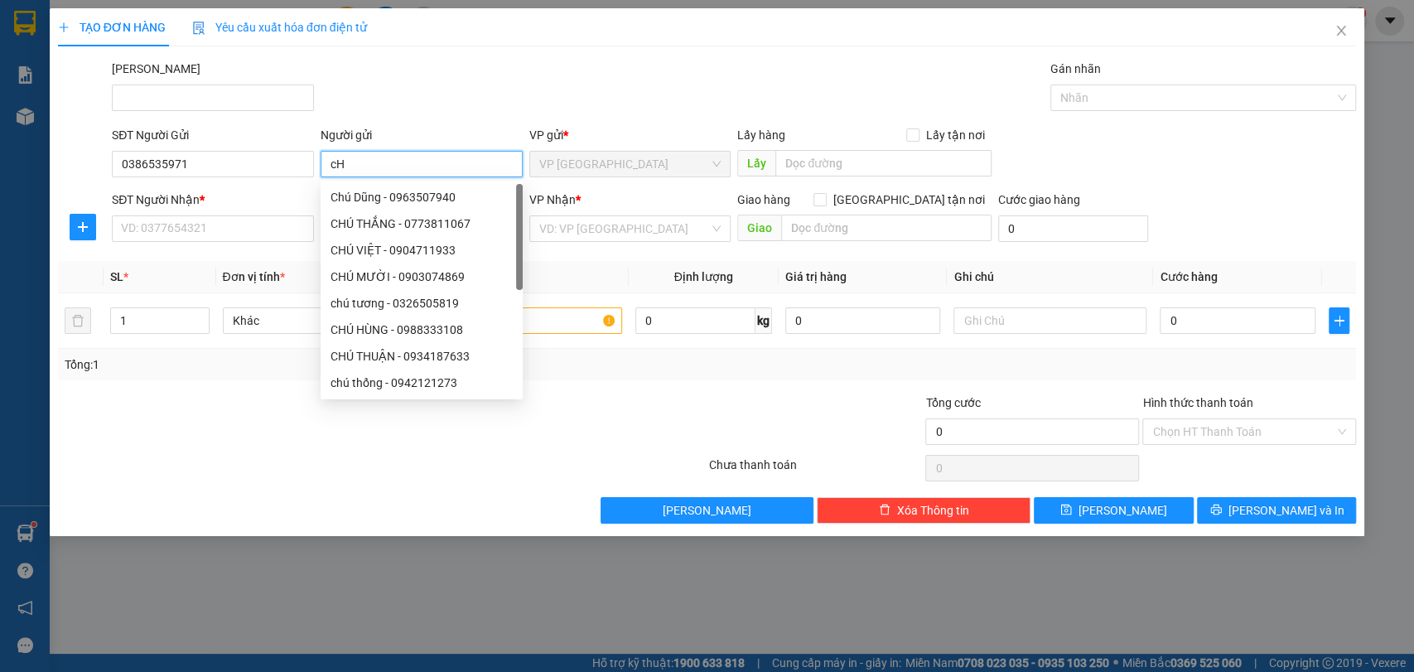
type input "c"
type input "CHÚ THỊNH"
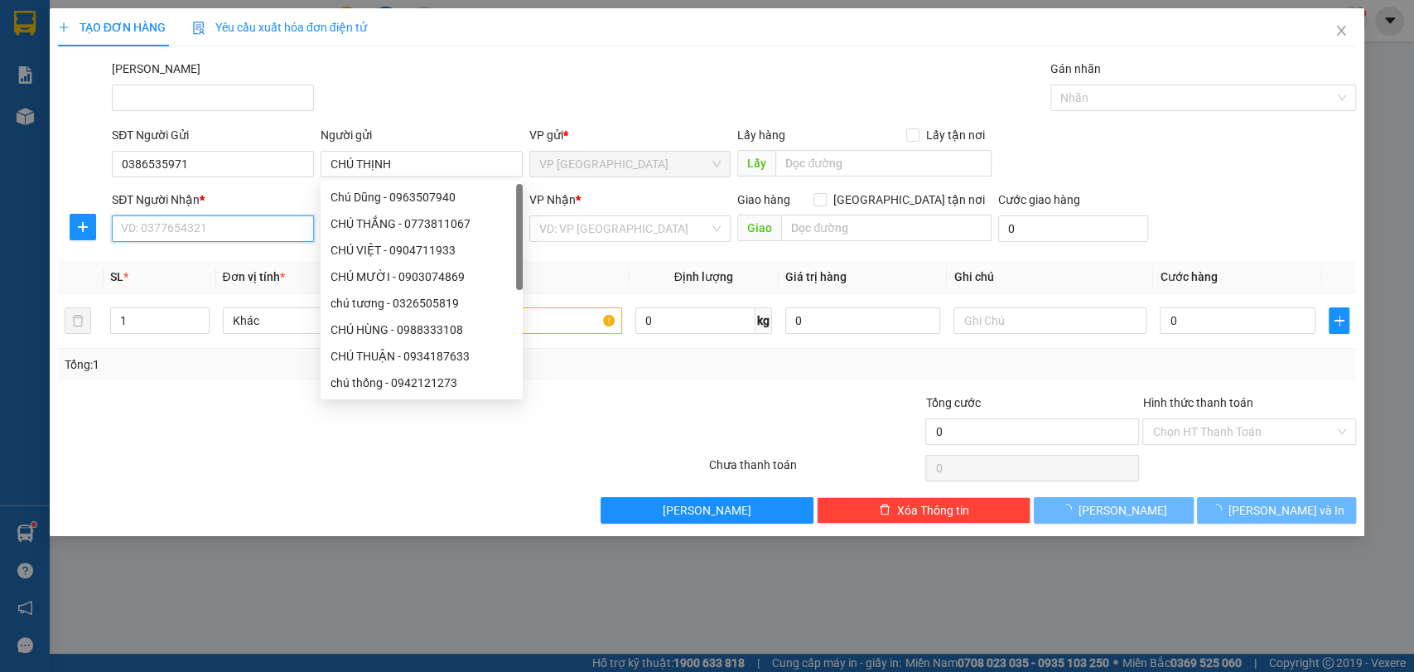
click at [174, 234] on input "SĐT Người Nhận *" at bounding box center [213, 228] width 202 height 27
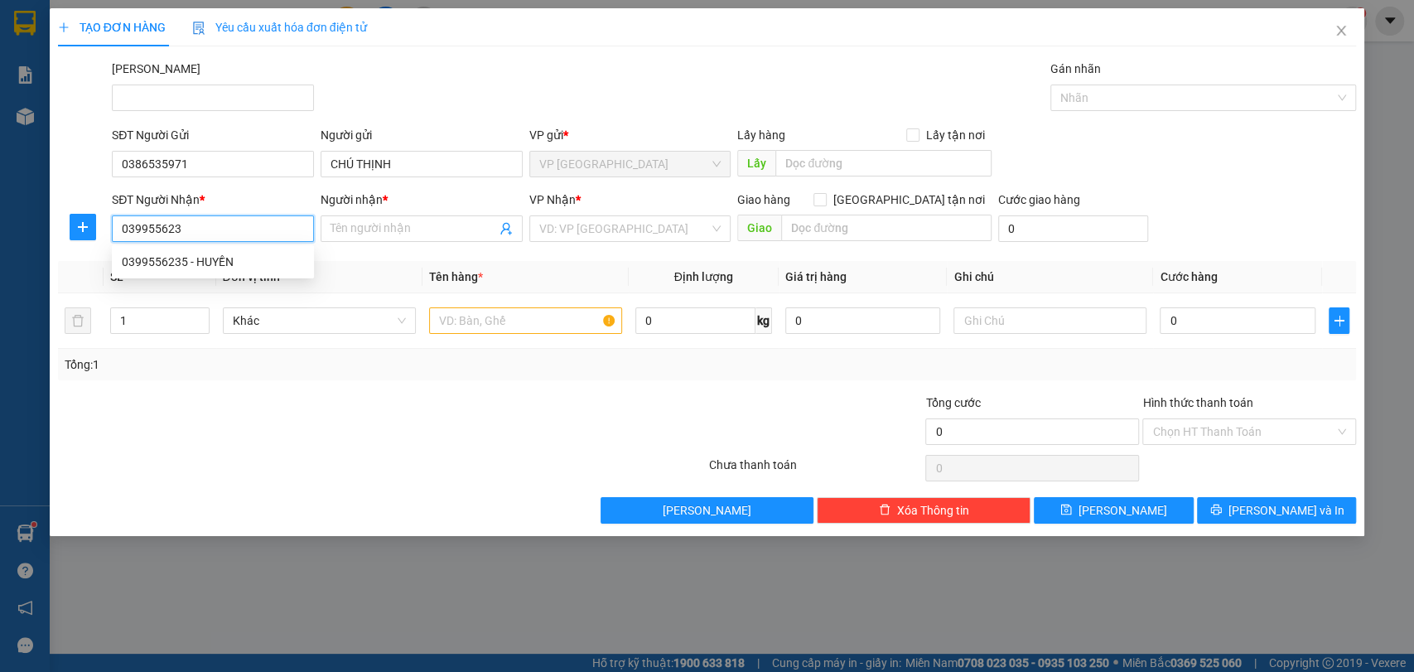
type input "0399556235"
click at [190, 268] on div "0399556235 - HUYỀN" at bounding box center [213, 262] width 182 height 18
type input "HUYỀN"
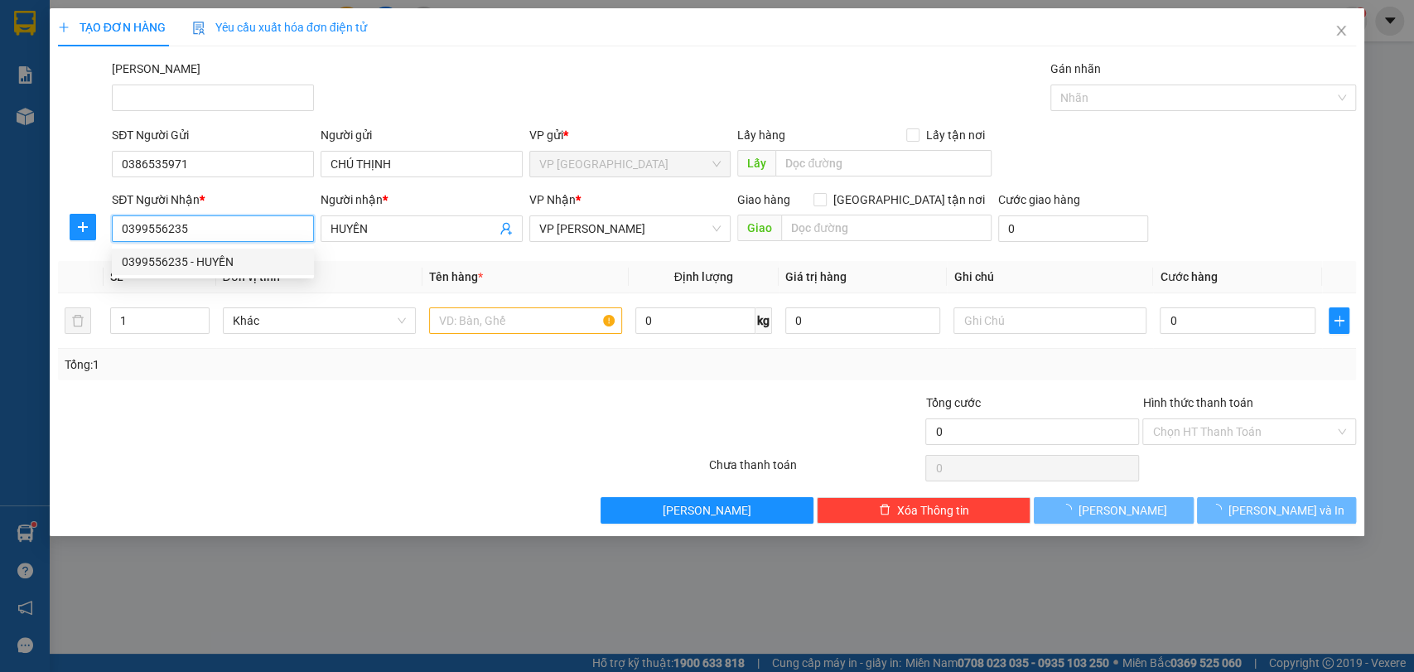
type input "400.000"
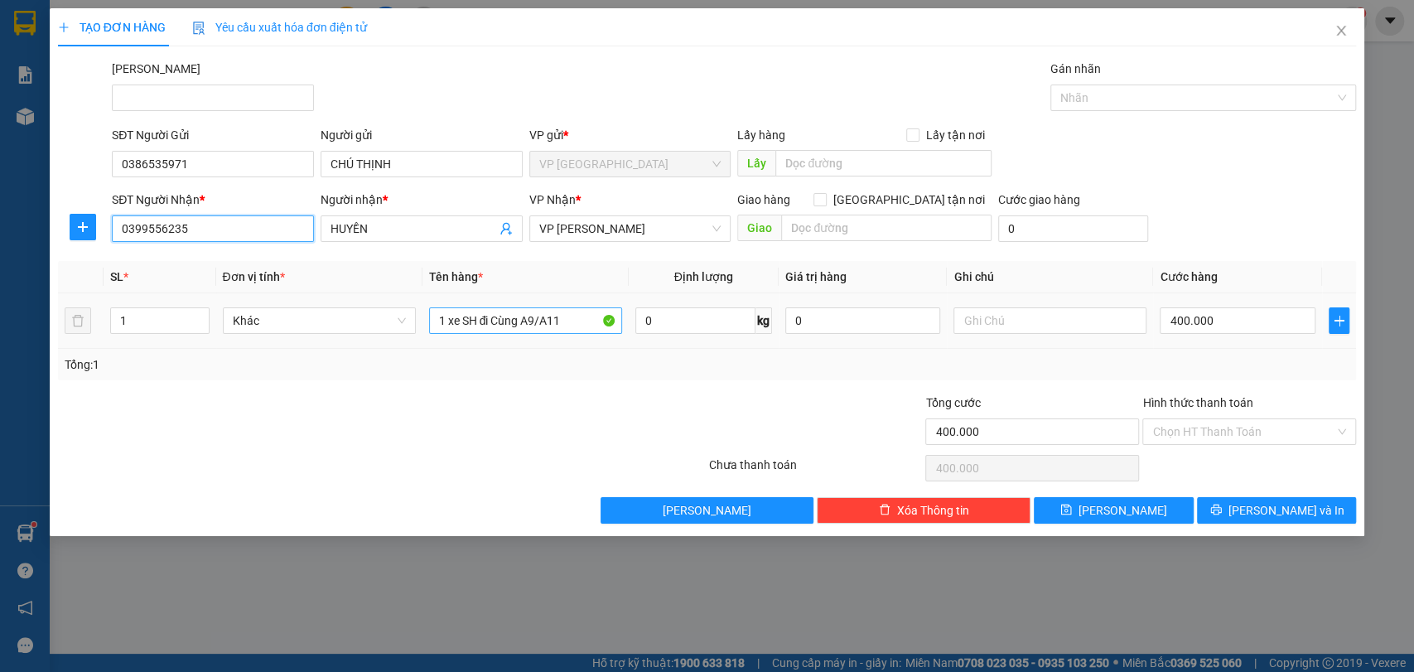
type input "0399556235"
drag, startPoint x: 564, startPoint y: 329, endPoint x: 326, endPoint y: 355, distance: 239.1
click at [335, 359] on div "SL * Đơn vị tính * Tên hàng * Định lượng Giá trị hàng Ghi chú Cước hàng 1 Khác …" at bounding box center [707, 320] width 1299 height 119
click at [1242, 324] on input "400.000" at bounding box center [1238, 320] width 156 height 27
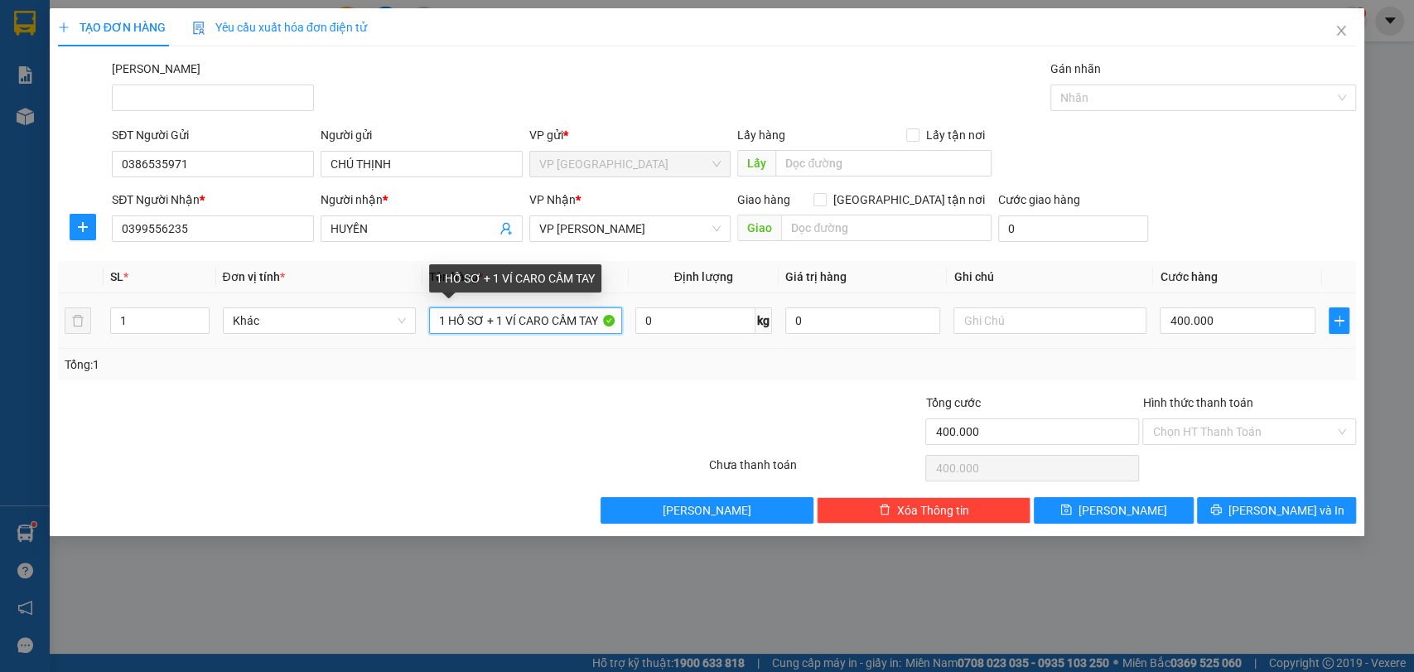
drag, startPoint x: 486, startPoint y: 325, endPoint x: 610, endPoint y: 326, distance: 123.4
click at [610, 326] on input "1 HỐ SƠ + 1 VÍ CARO CẦM TAY" at bounding box center [525, 320] width 193 height 27
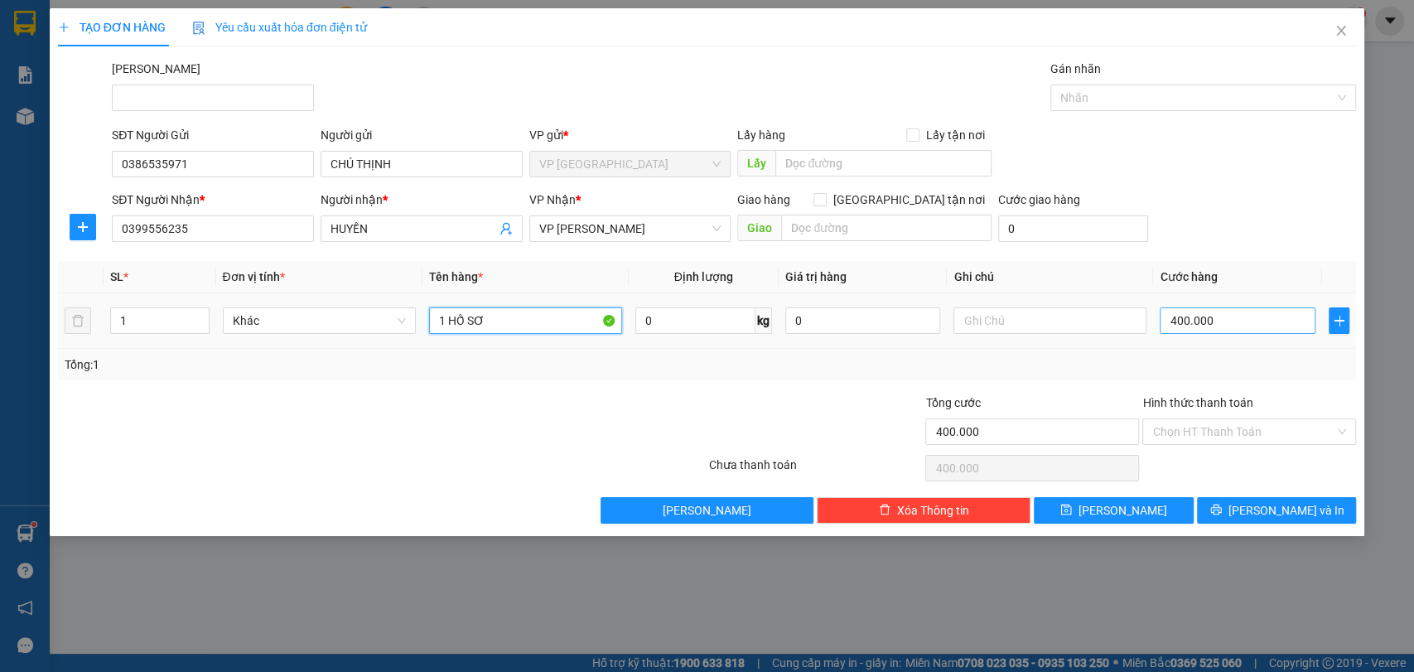
type input "1 HỐ SƠ"
click at [1229, 320] on input "400.000" at bounding box center [1238, 320] width 156 height 27
type input "0"
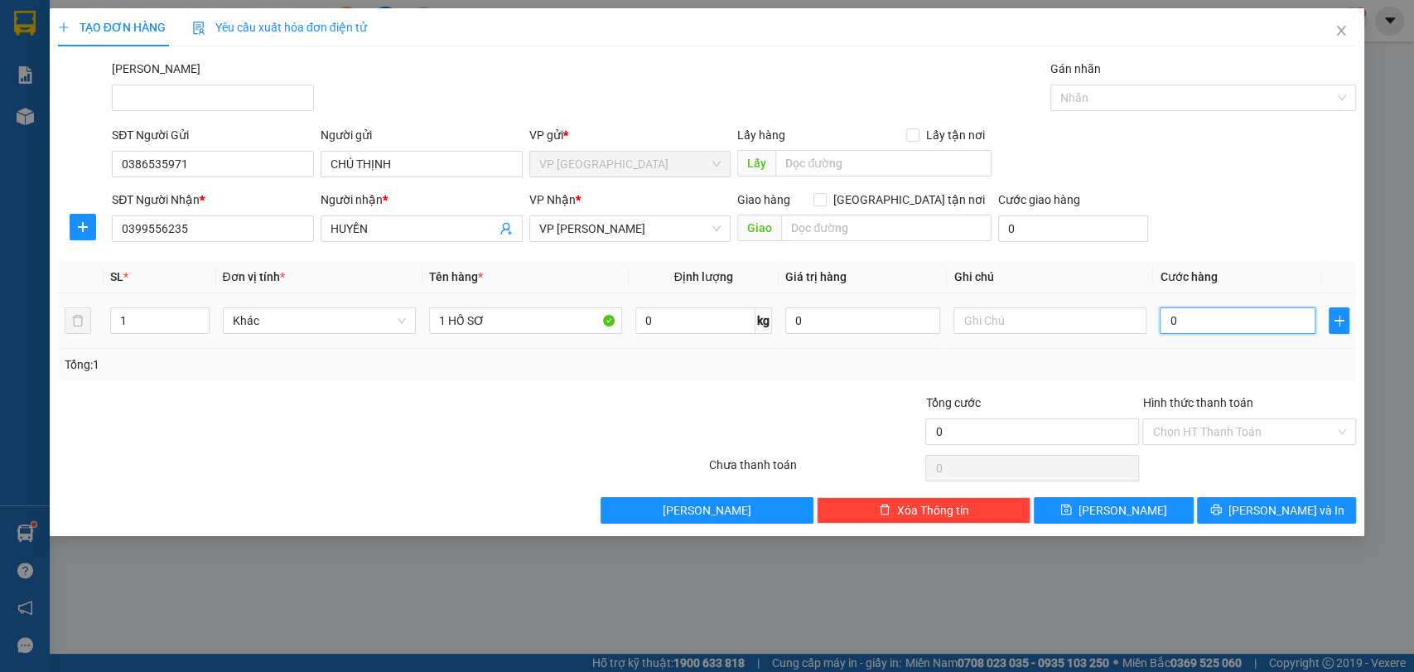
type input "2"
type input "02"
type input "0"
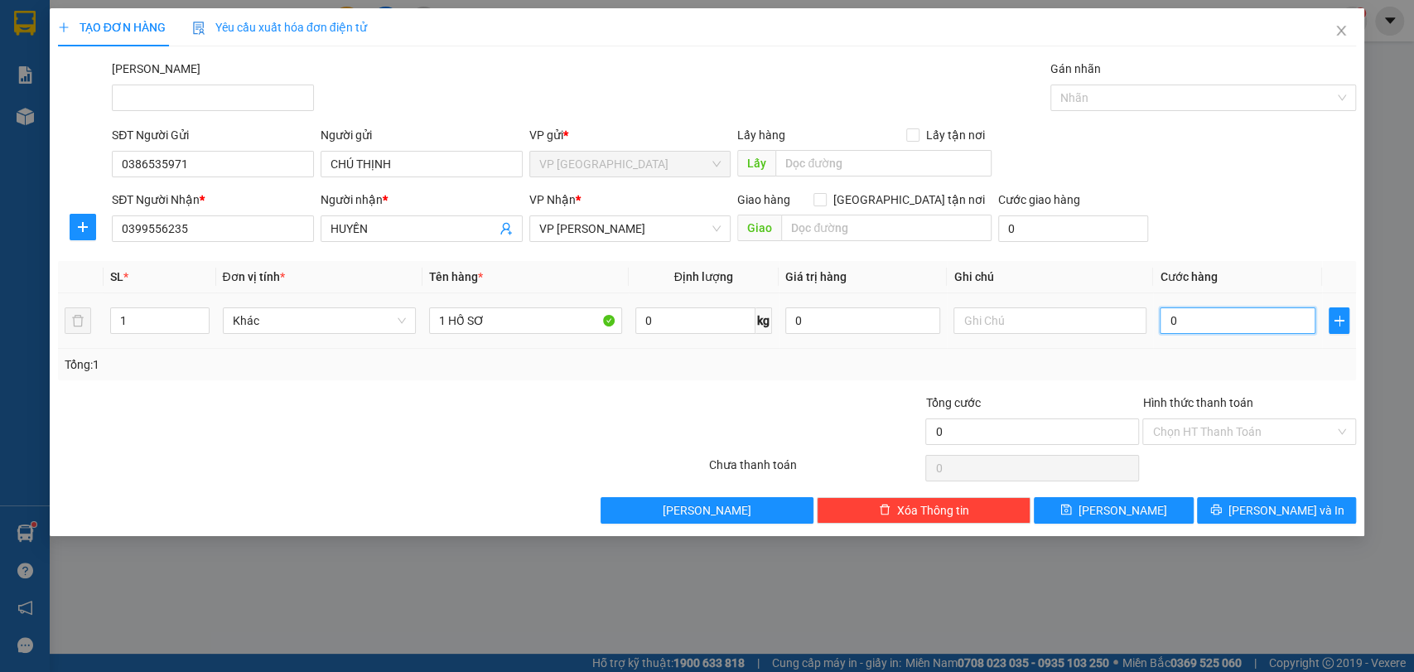
type input "0"
click at [1167, 324] on input "0" at bounding box center [1238, 320] width 156 height 27
type input "20"
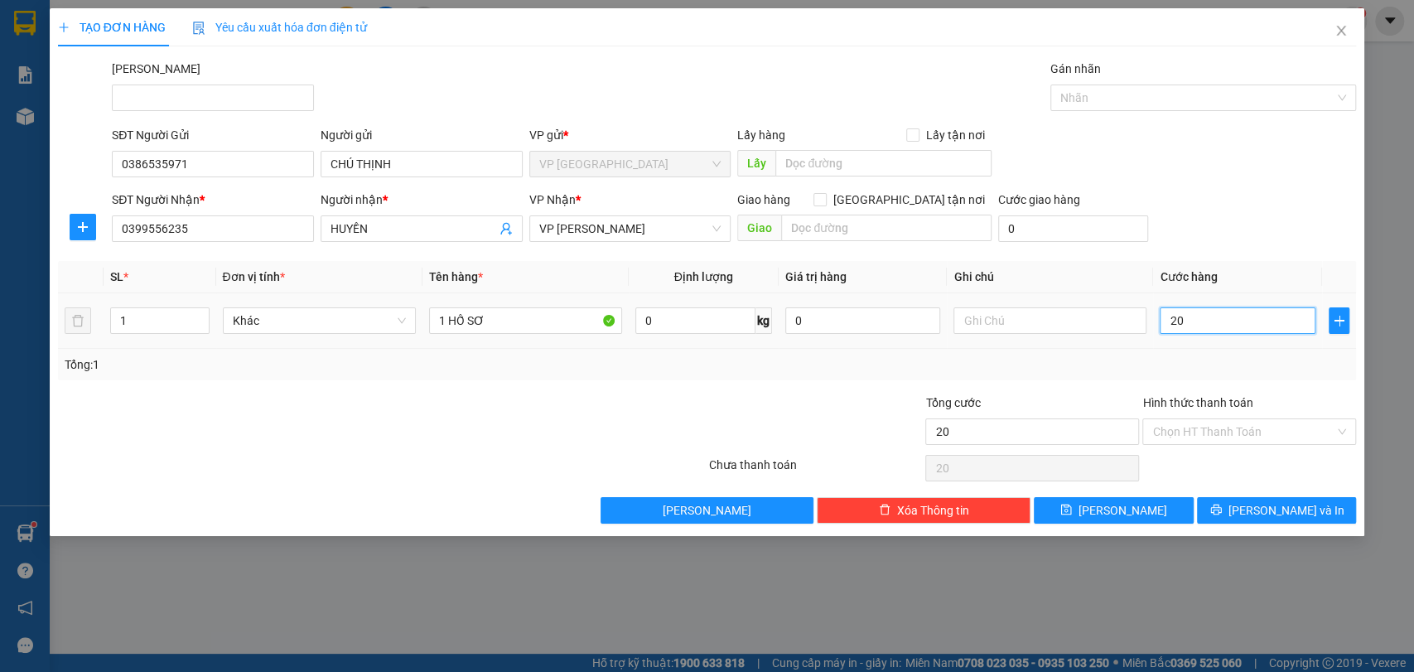
type input "200"
type input "2.000"
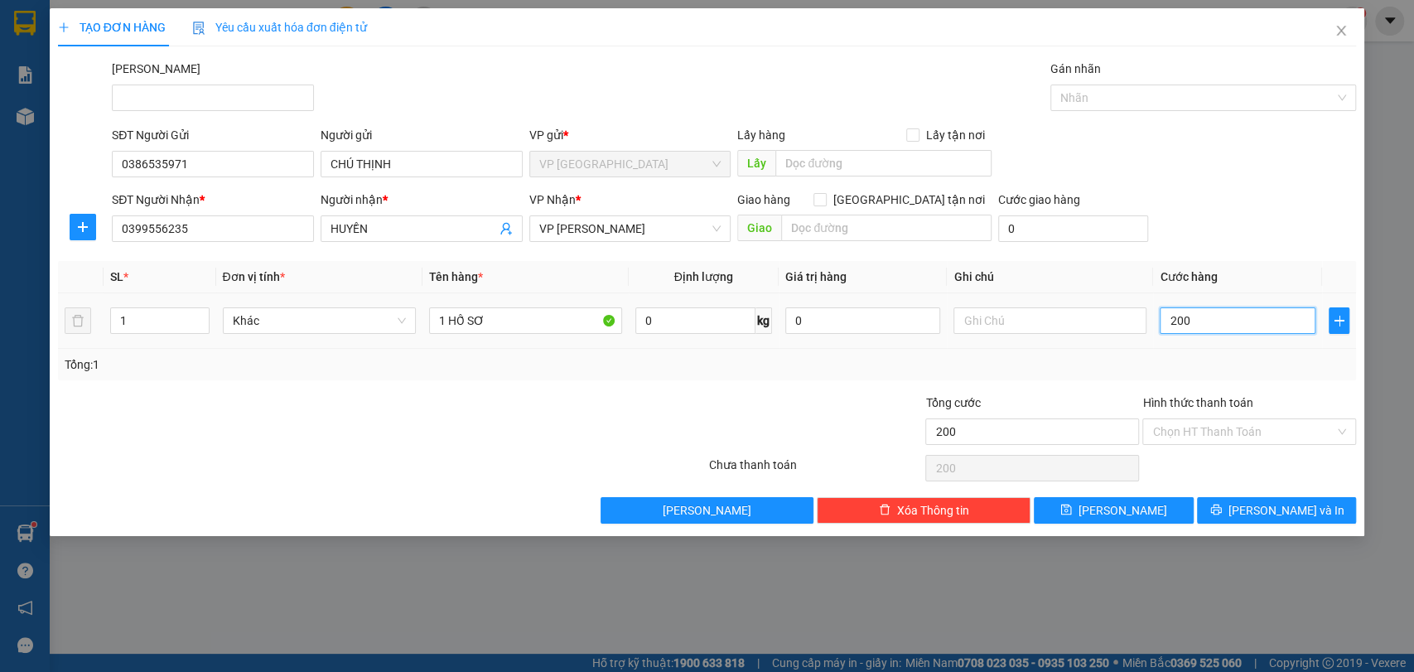
type input "2.000"
type input "20.000"
click at [1195, 428] on input "Hình thức thanh toán" at bounding box center [1243, 431] width 182 height 25
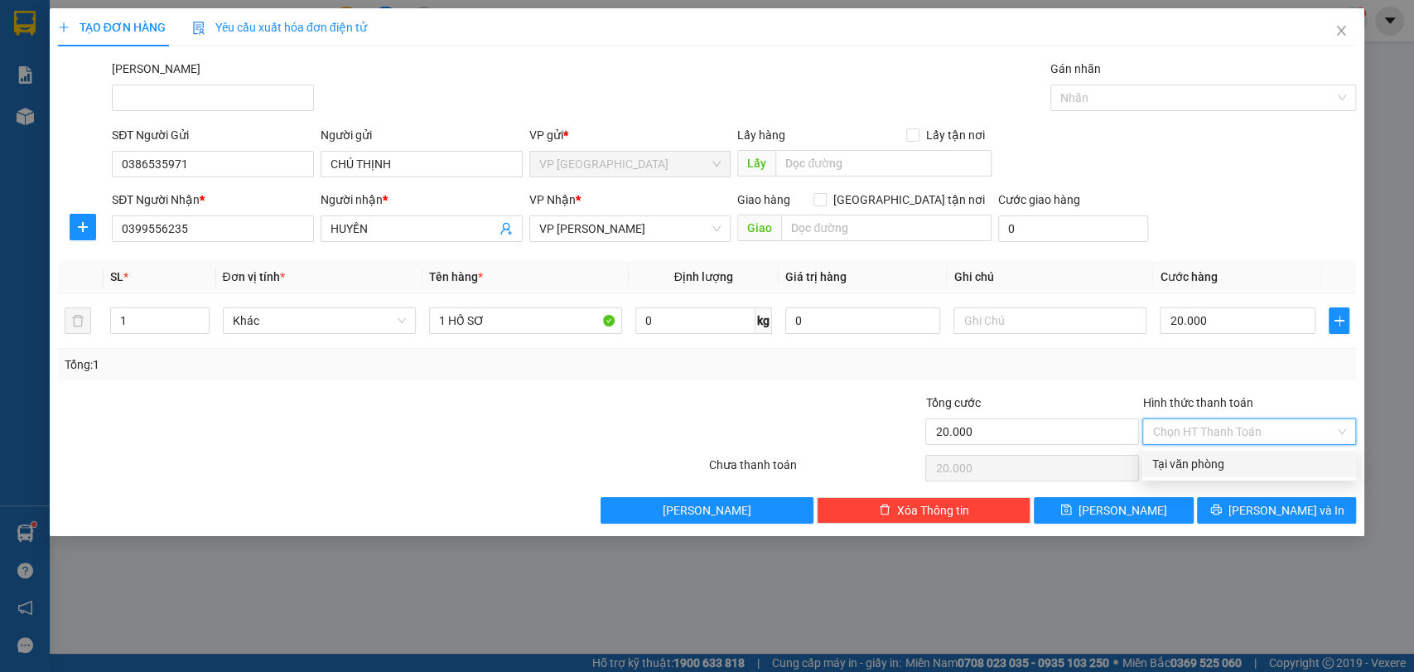
click at [1209, 465] on div "Tại văn phòng" at bounding box center [1249, 464] width 194 height 18
type input "0"
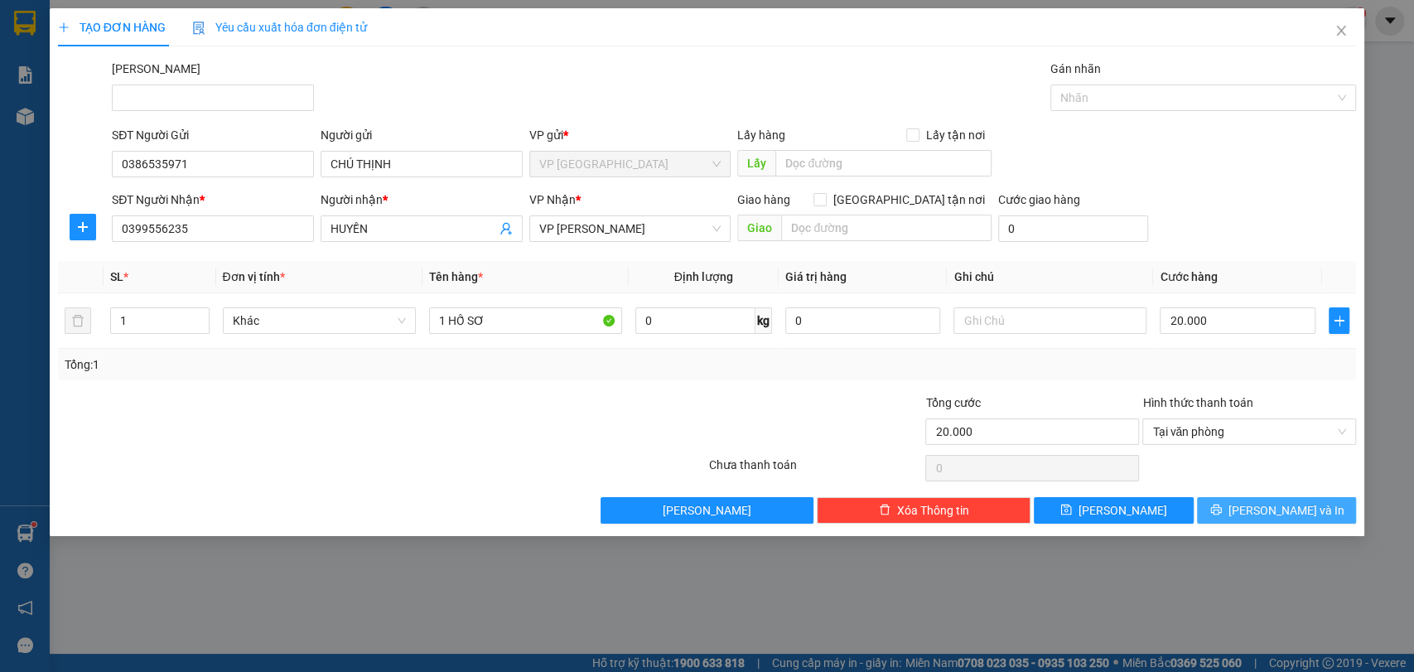
click at [1316, 512] on button "Lưu và In" at bounding box center [1276, 510] width 159 height 27
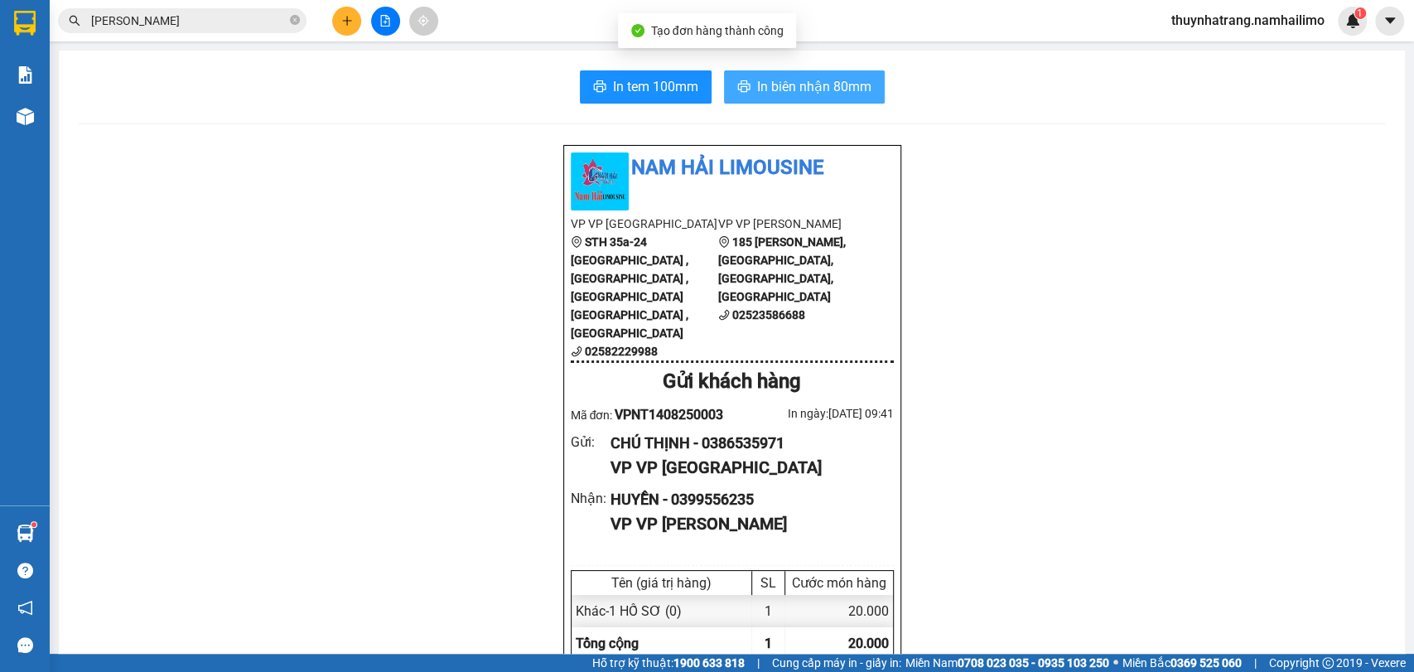
click at [831, 88] on span "In biên nhận 80mm" at bounding box center [814, 86] width 114 height 21
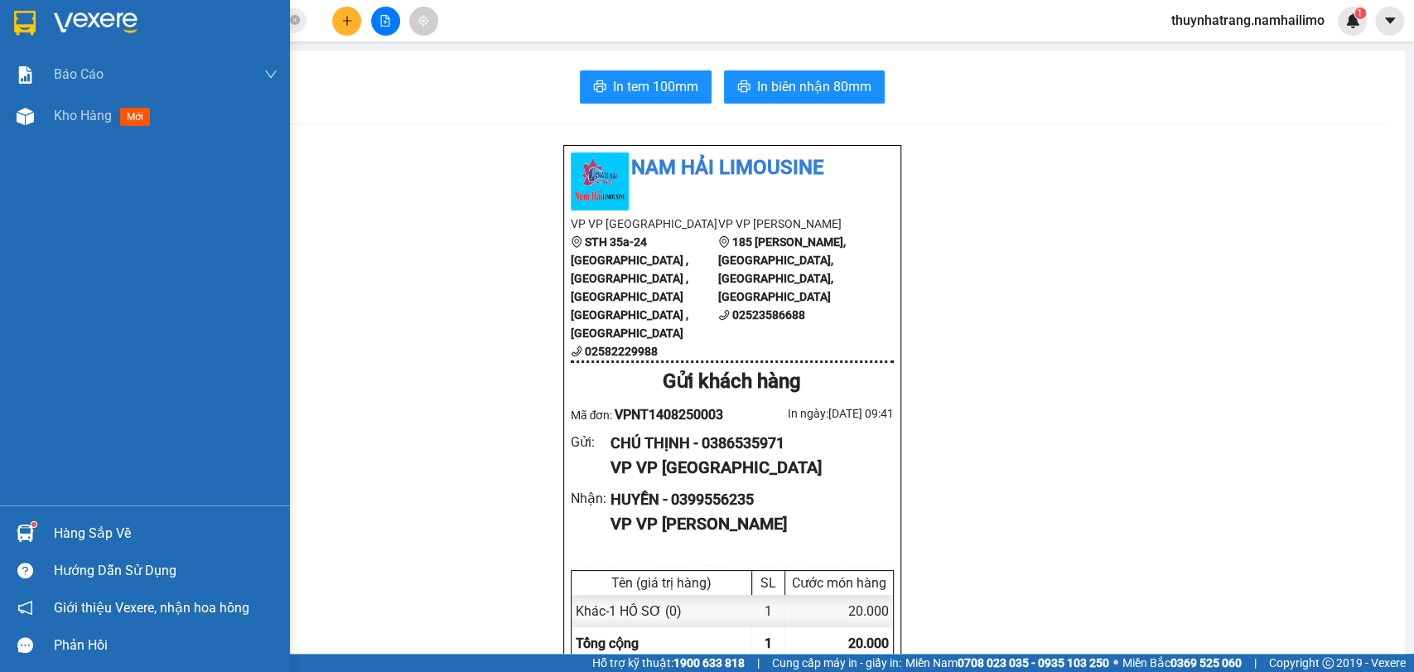
click at [7, 24] on div at bounding box center [145, 27] width 290 height 54
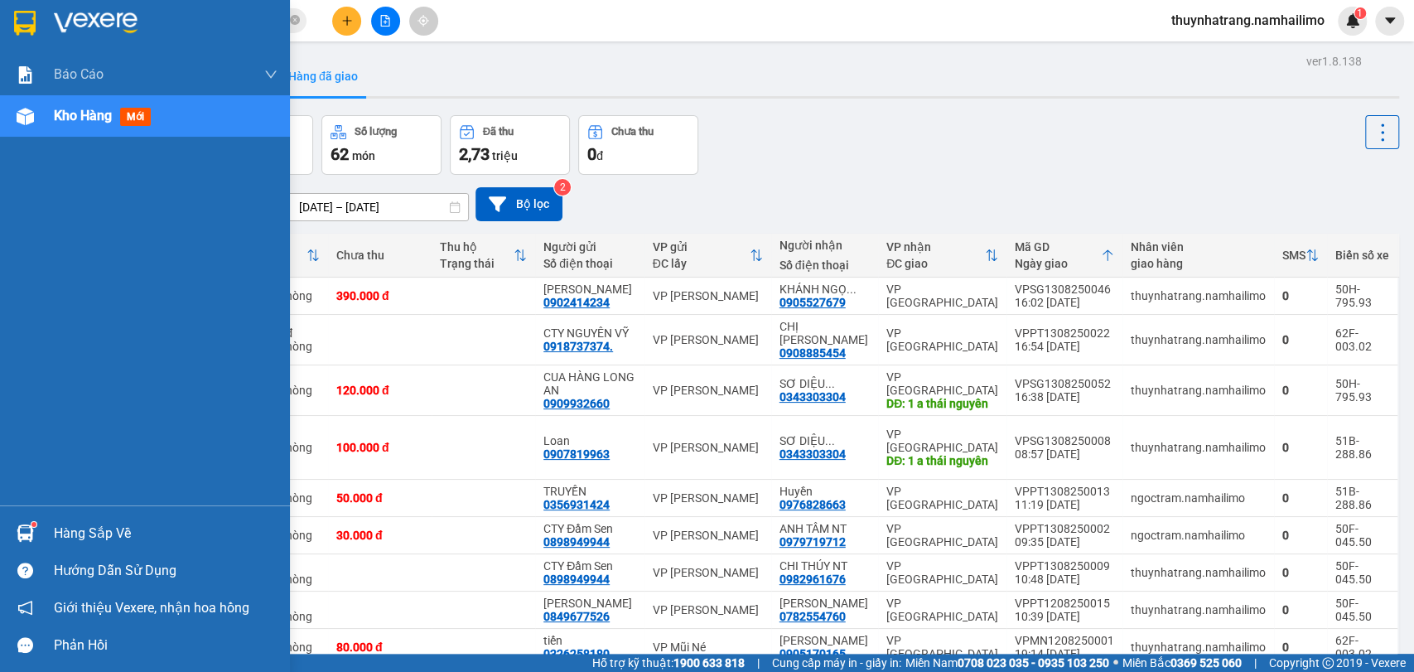
click at [33, 17] on img at bounding box center [25, 23] width 22 height 25
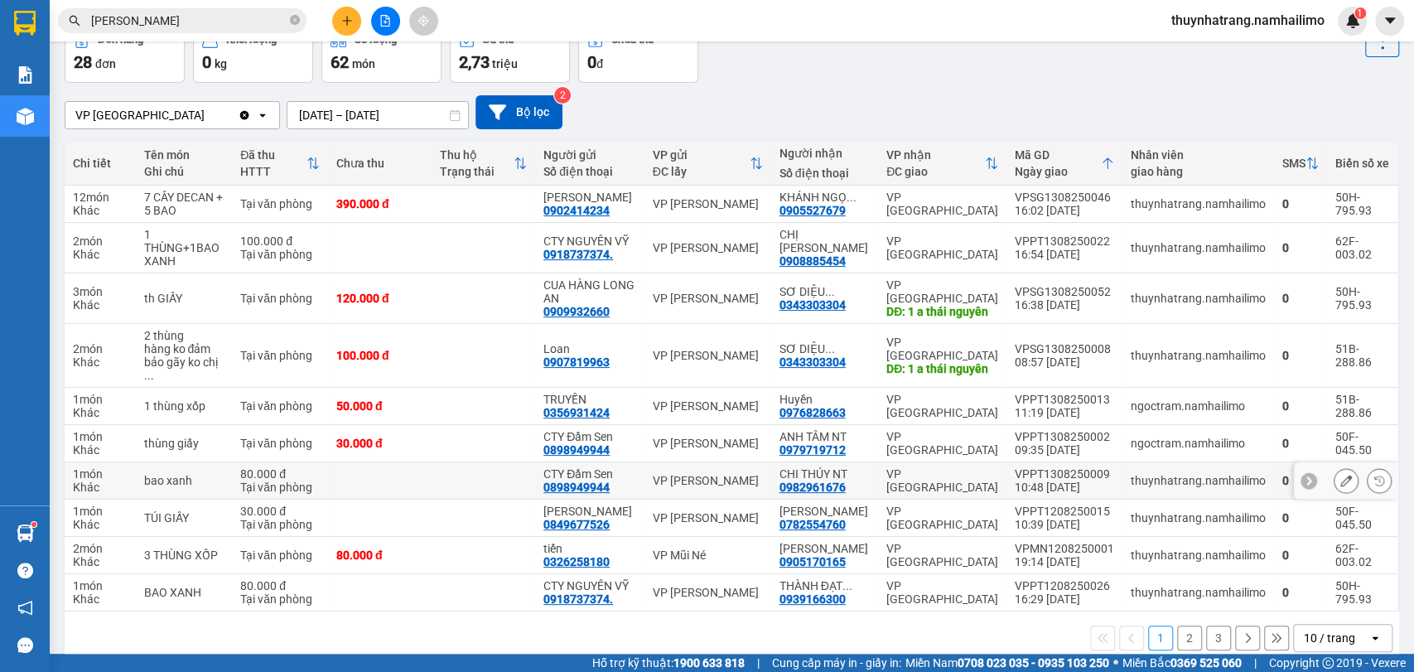
scroll to position [116, 0]
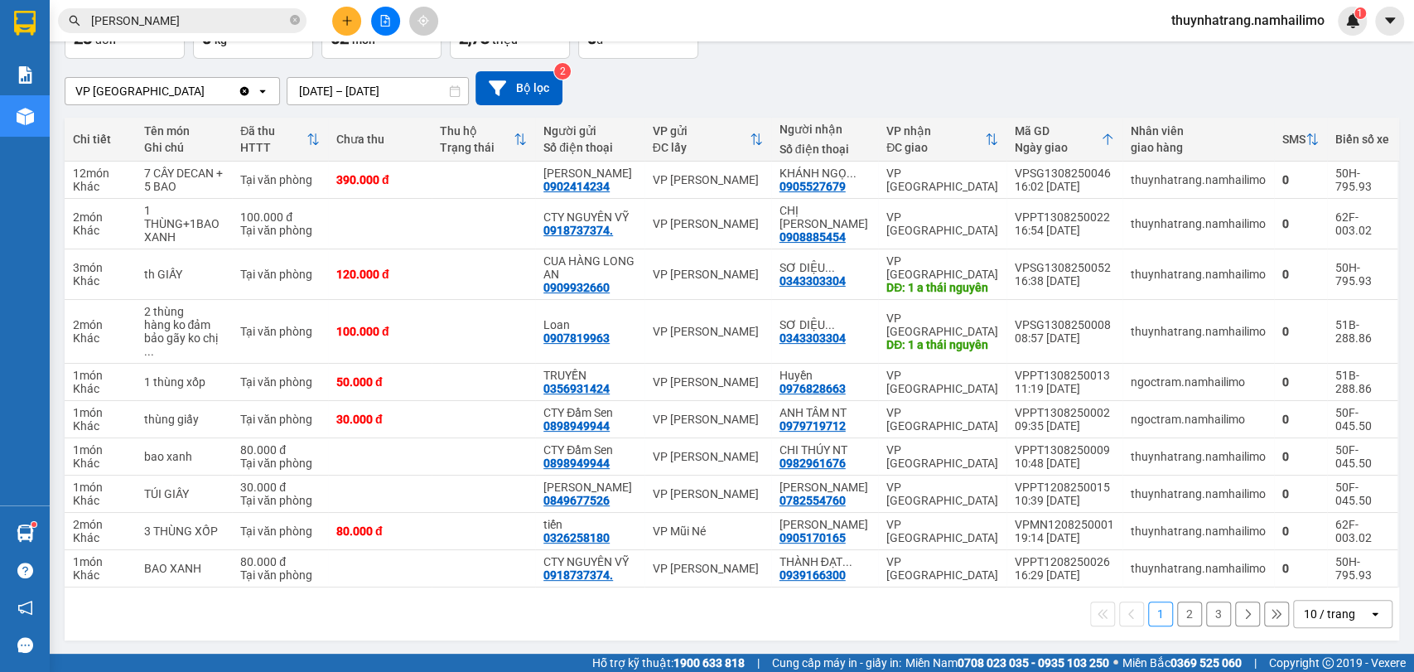
click at [1180, 610] on button "2" at bounding box center [1189, 613] width 25 height 25
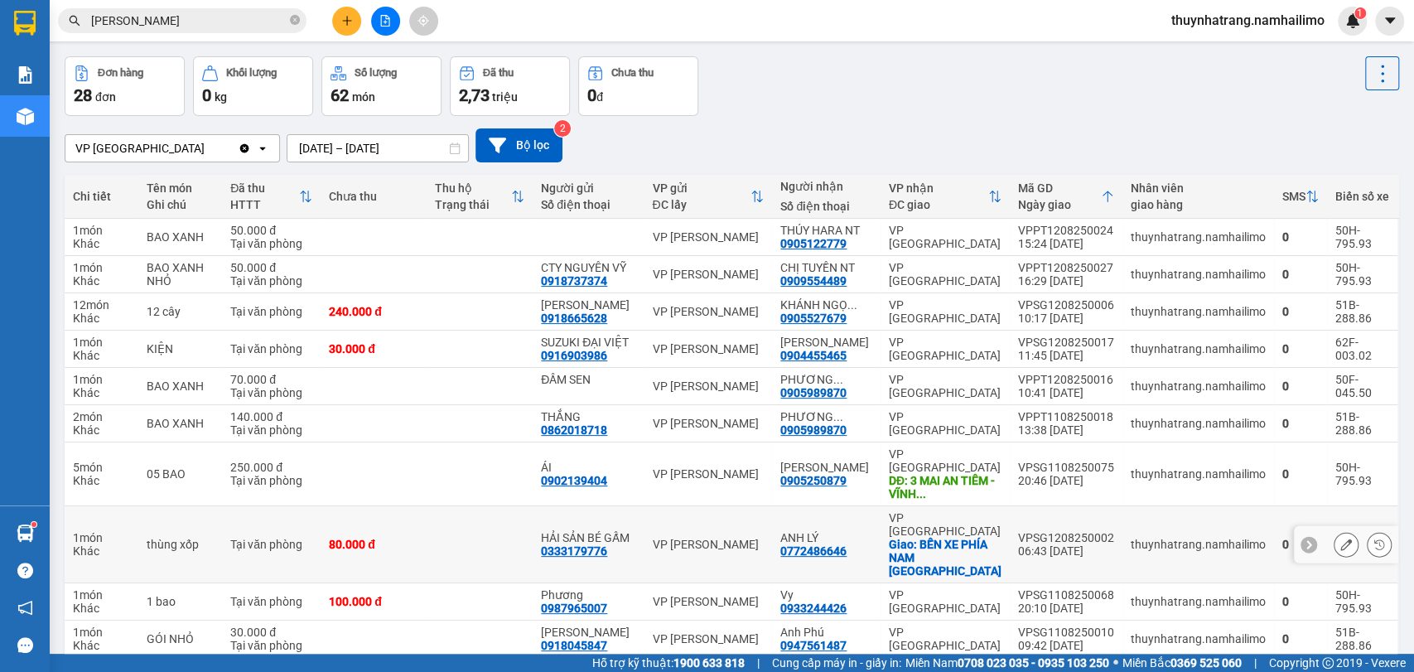
scroll to position [0, 0]
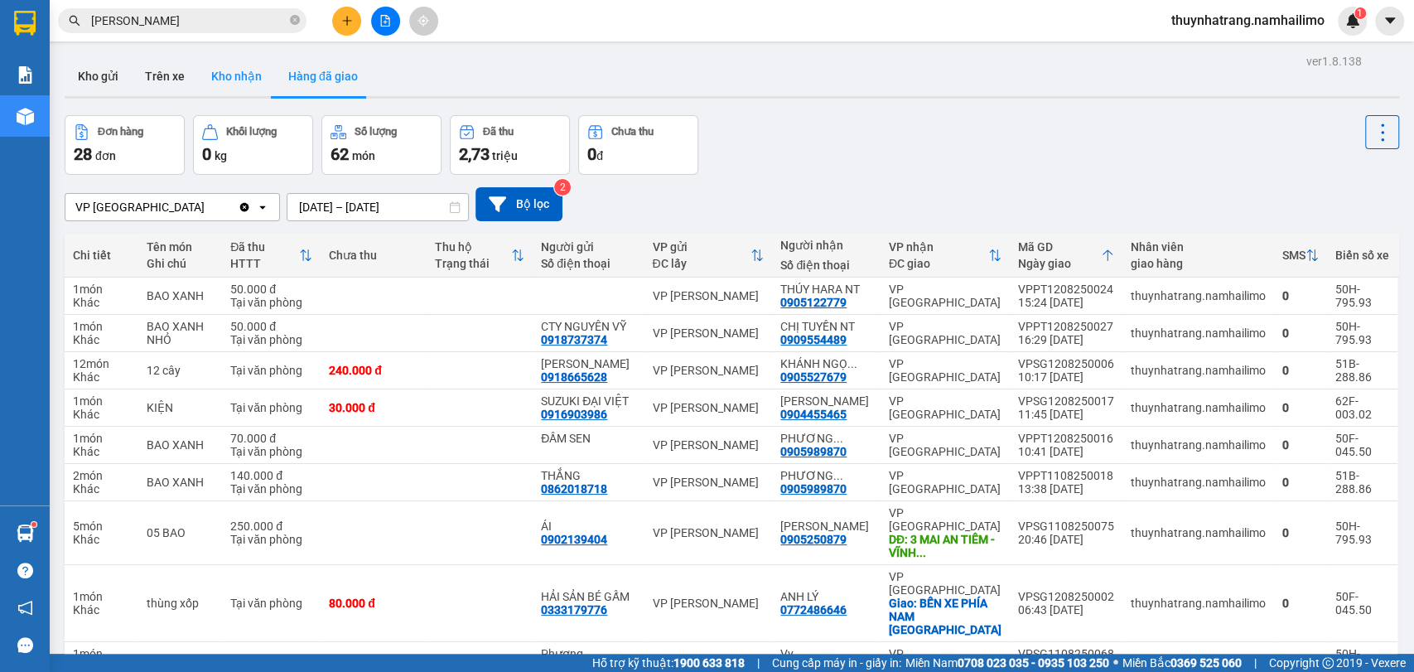
click at [244, 81] on button "Kho nhận" at bounding box center [236, 76] width 77 height 40
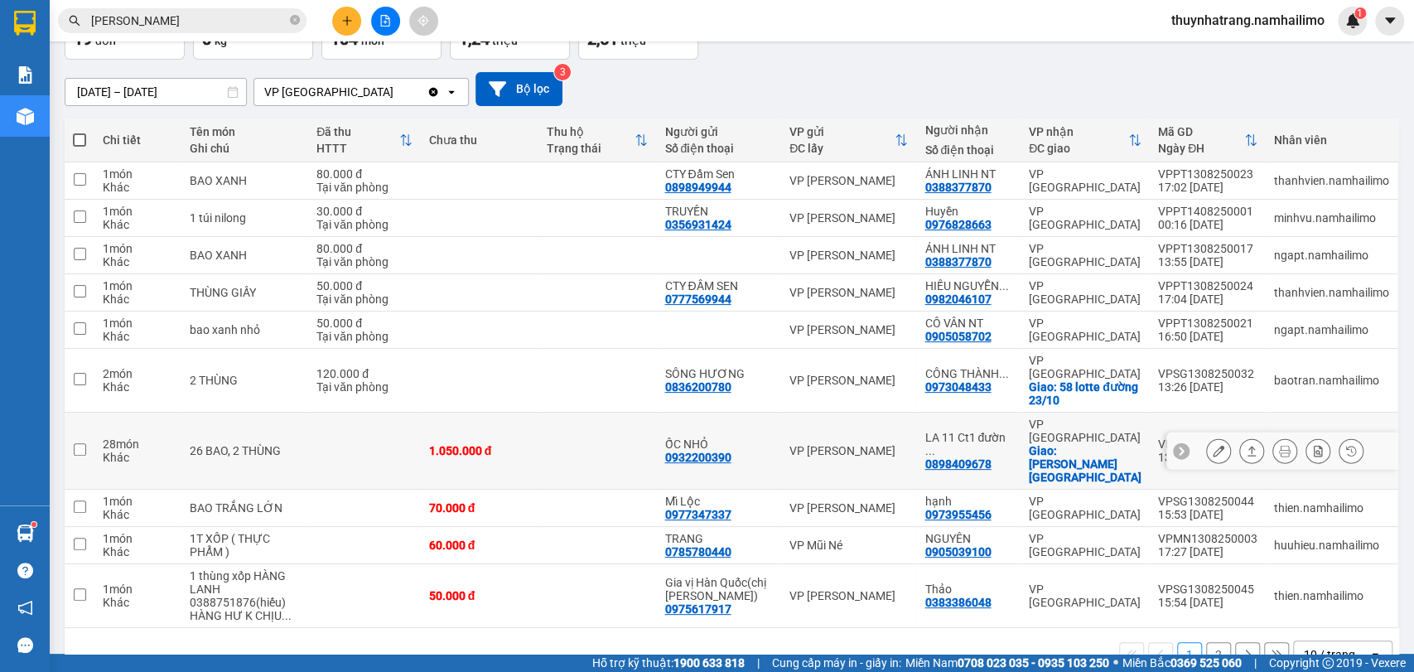
scroll to position [116, 0]
click at [1213, 444] on icon at bounding box center [1219, 450] width 12 height 12
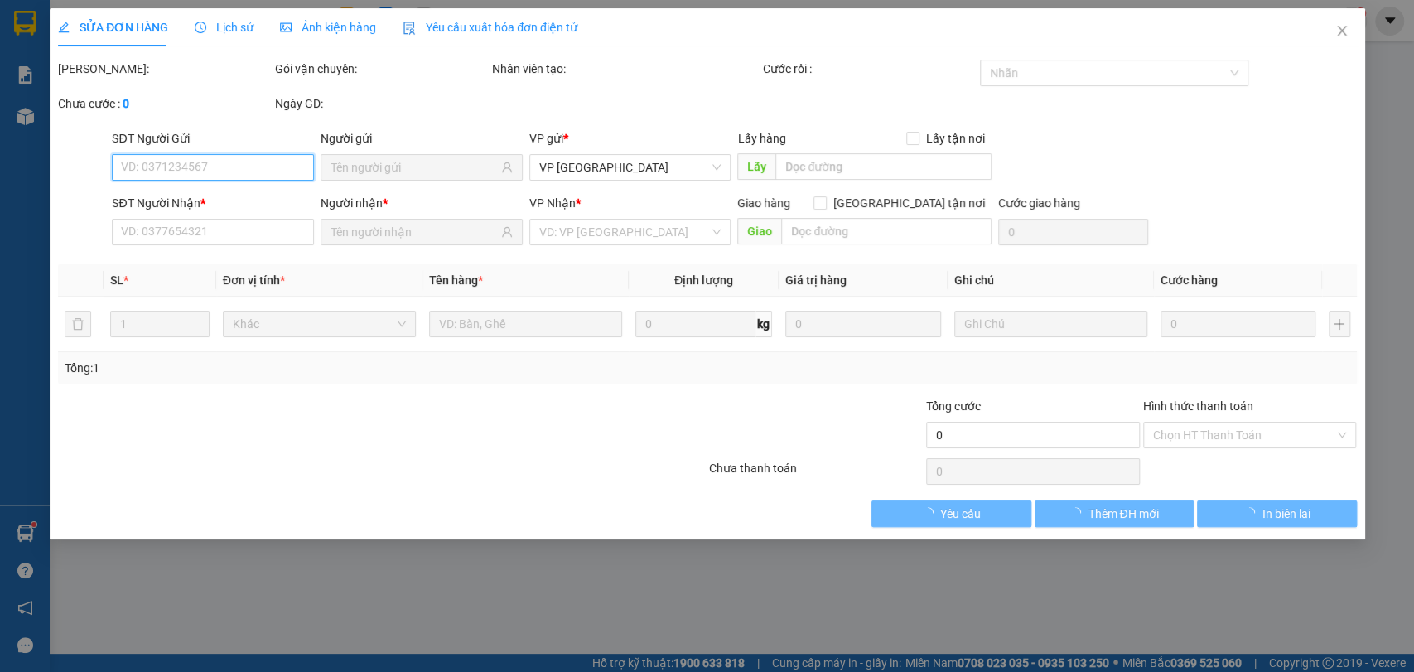
type input "0932200390"
type input "ỐC NHỎ"
type input "0898409678"
type input "LA 11 Ct1 đường 19/05"
checkbox input "true"
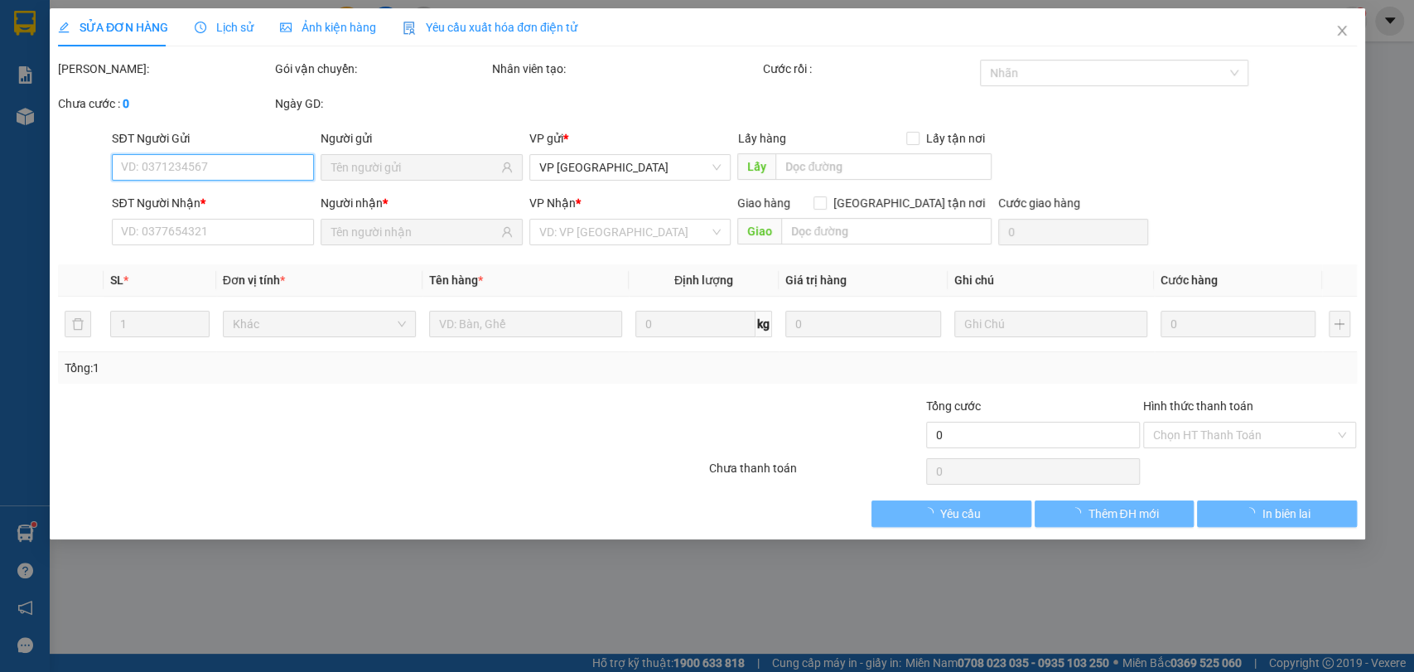
type input "Khu vĩnh điền trung"
type input "150.000"
type input "1.050.000"
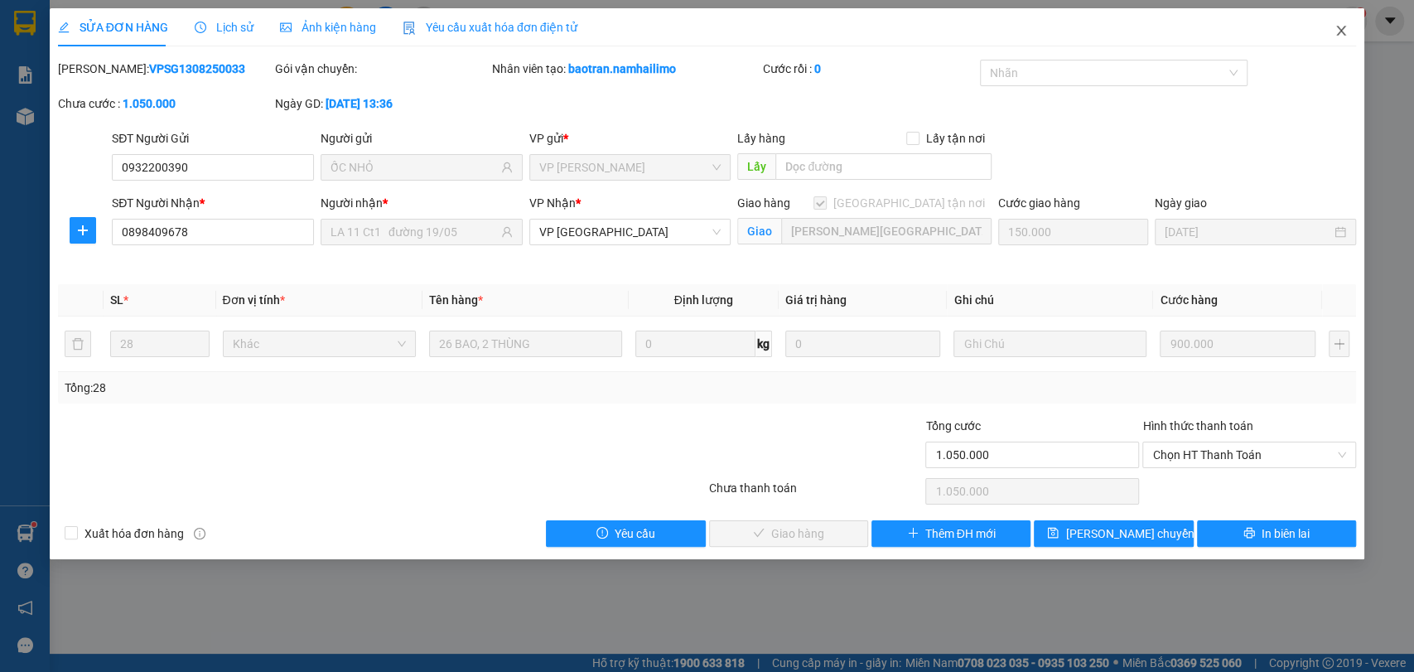
click at [1338, 24] on icon "close" at bounding box center [1340, 30] width 13 height 13
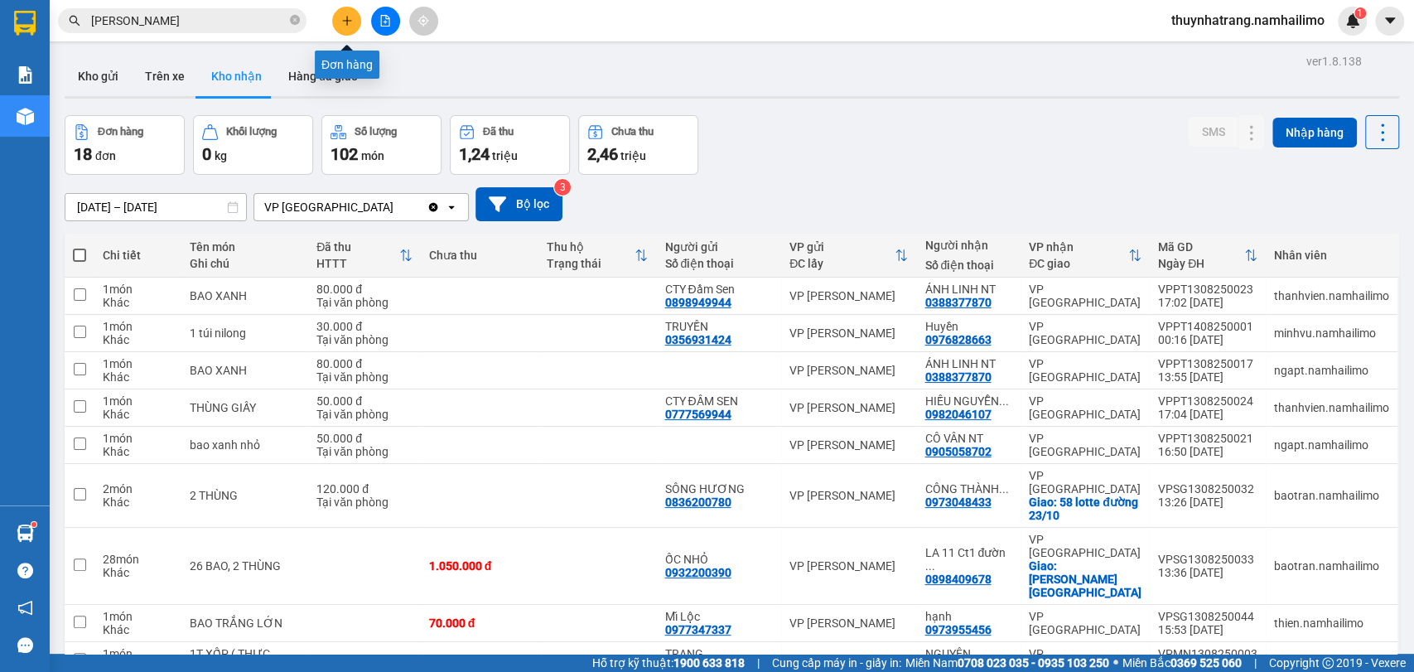
click at [351, 27] on button at bounding box center [346, 21] width 29 height 29
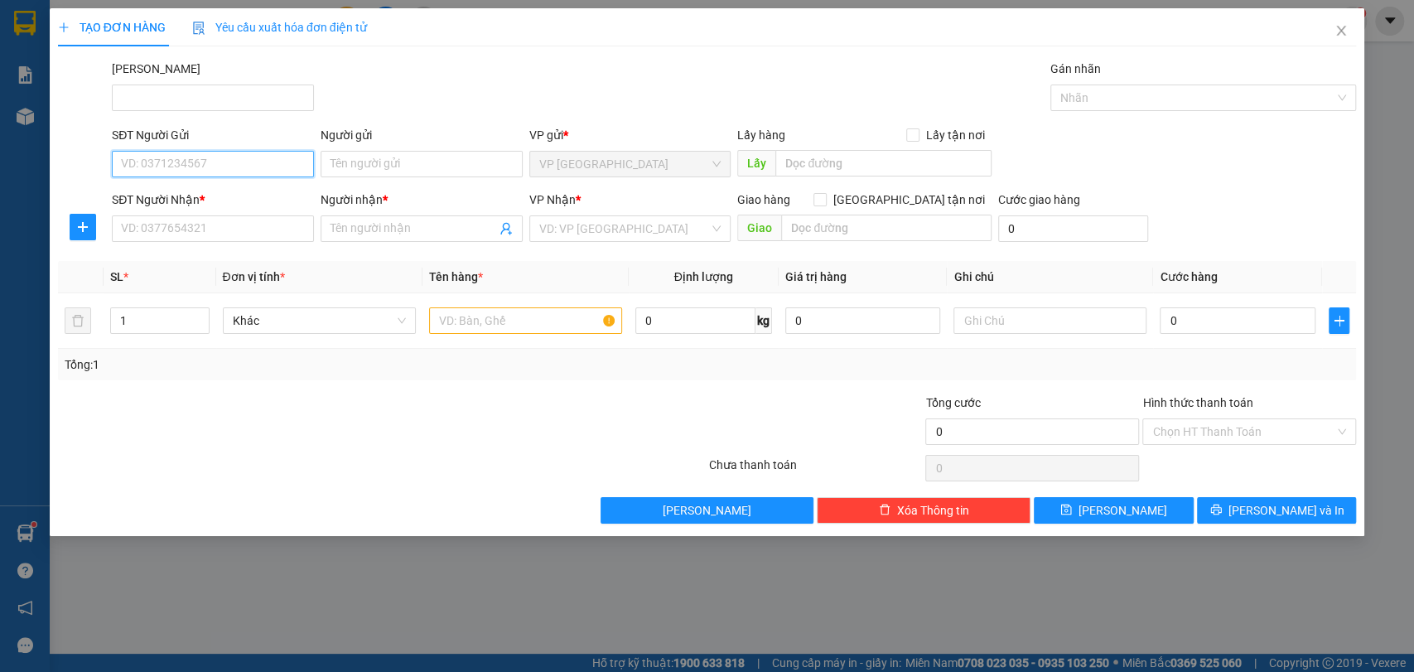
click at [239, 167] on input "SĐT Người Gửi" at bounding box center [213, 164] width 202 height 27
click at [250, 171] on input "SĐT Người Gửi" at bounding box center [213, 164] width 202 height 27
click at [225, 190] on div "0905039100 - NGUYÊN" at bounding box center [213, 197] width 182 height 18
type input "0905039100"
type input "NGUYÊN"
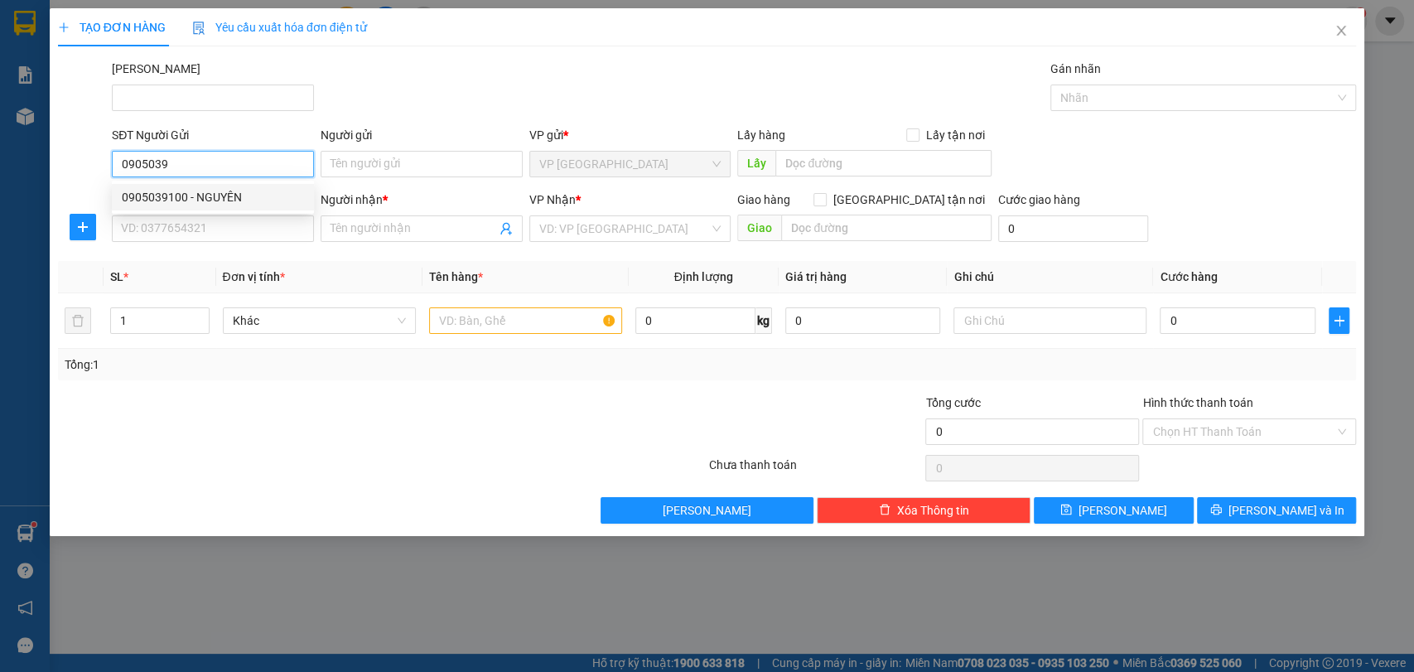
type input "0901903330"
type input "chị hằng"
type input "93 NGUYỄN ĐÌNH CHIỂU"
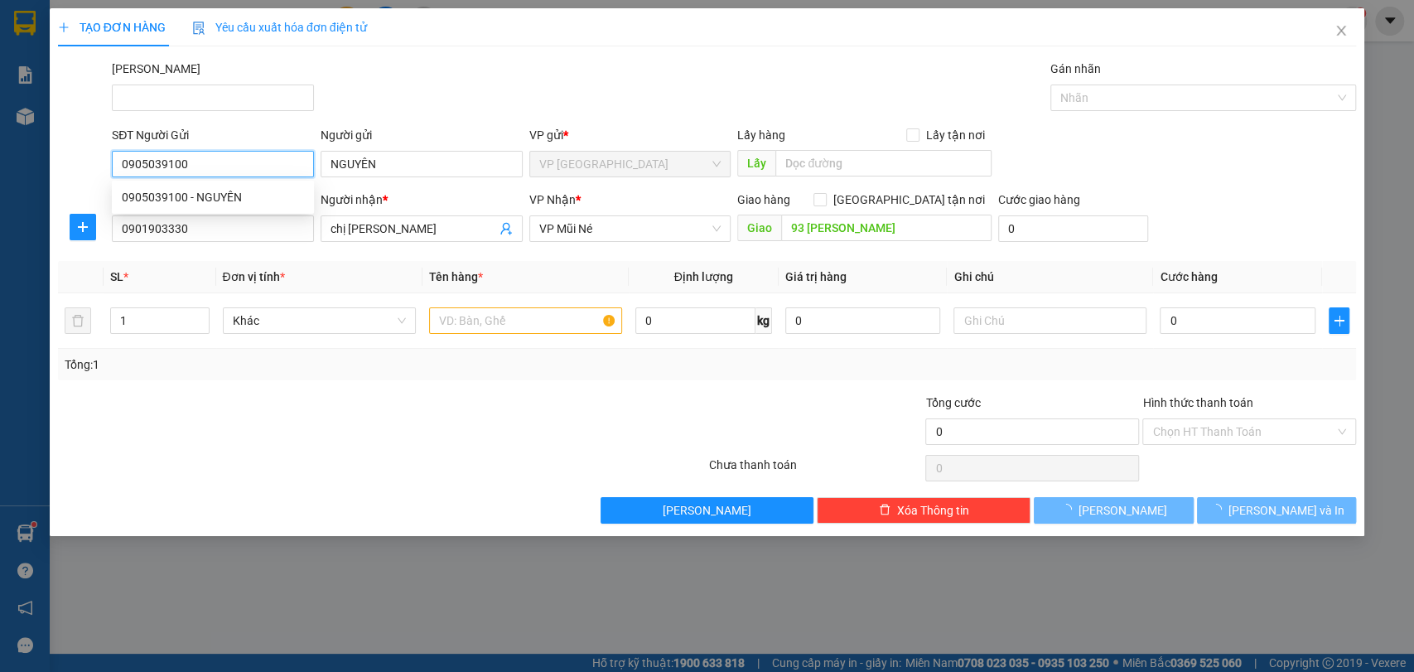
type input "40.000"
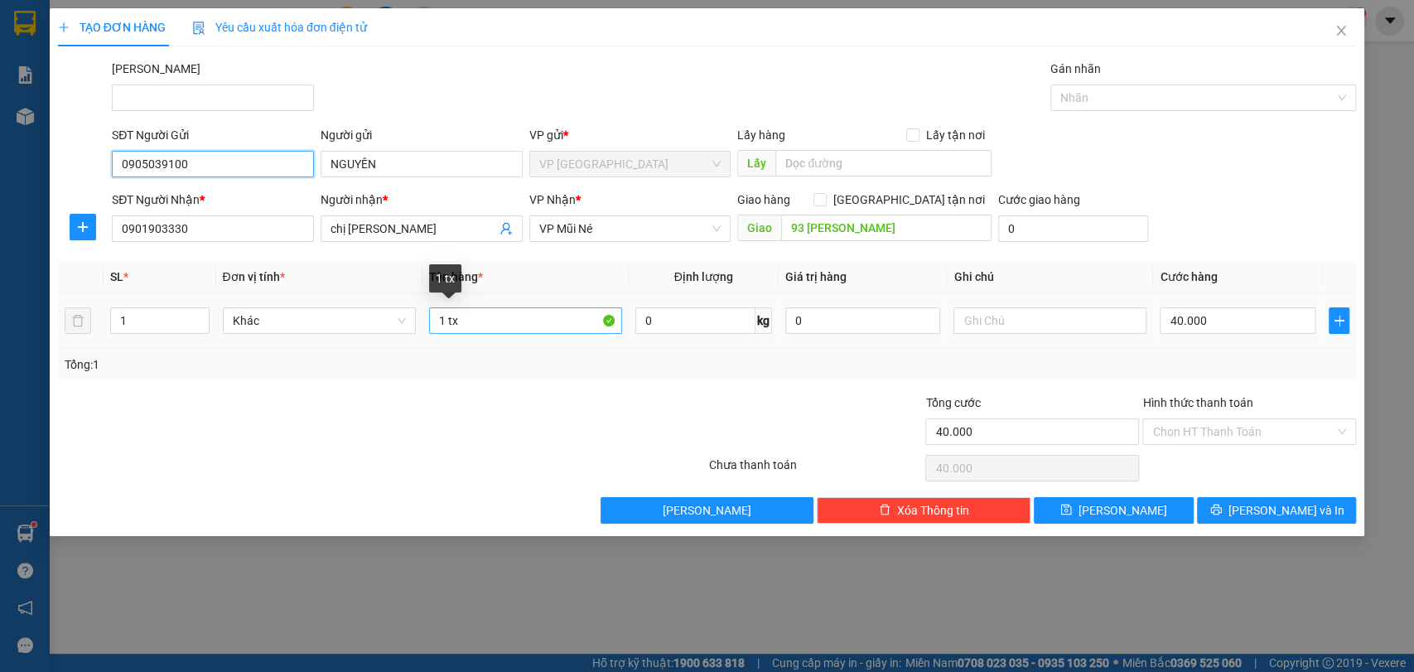
type input "0905039100"
drag, startPoint x: 483, startPoint y: 326, endPoint x: 437, endPoint y: 326, distance: 46.4
click at [437, 326] on input "1 tx" at bounding box center [525, 320] width 193 height 27
type input "1 thùng xốp"
click at [1215, 320] on input "40.000" at bounding box center [1238, 320] width 156 height 27
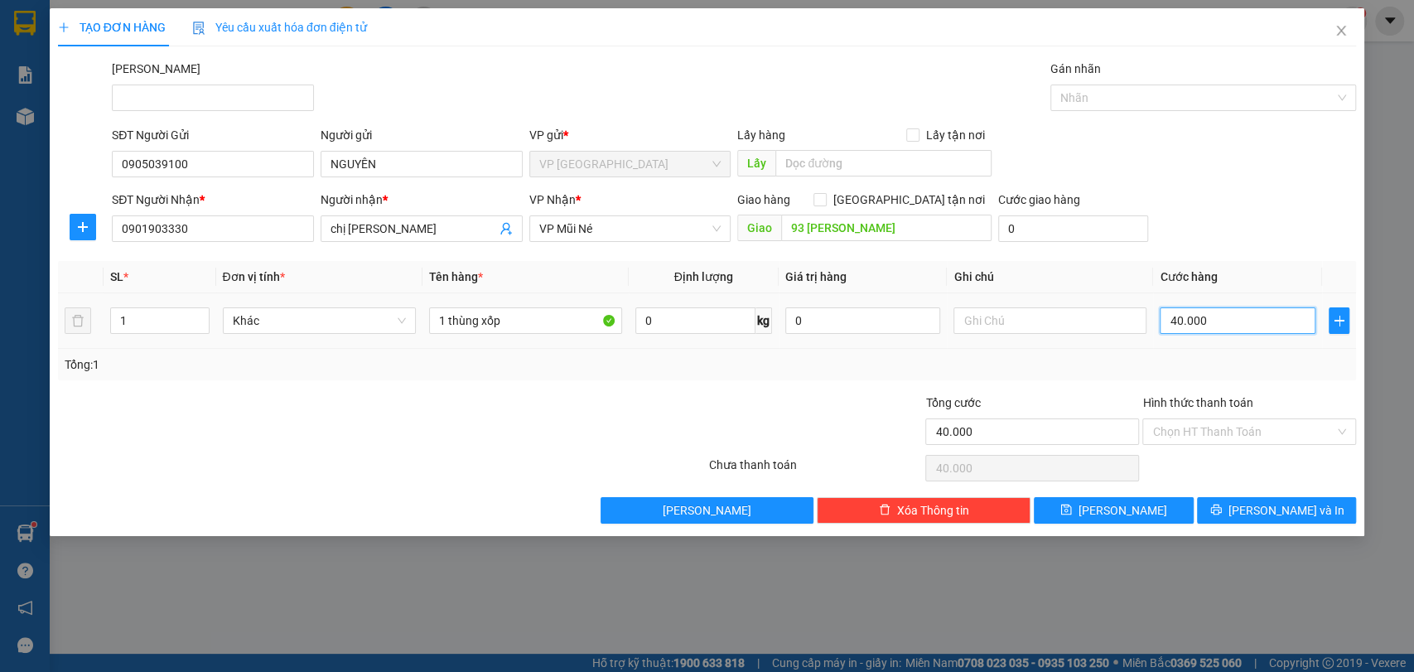
type input "5"
type input "50"
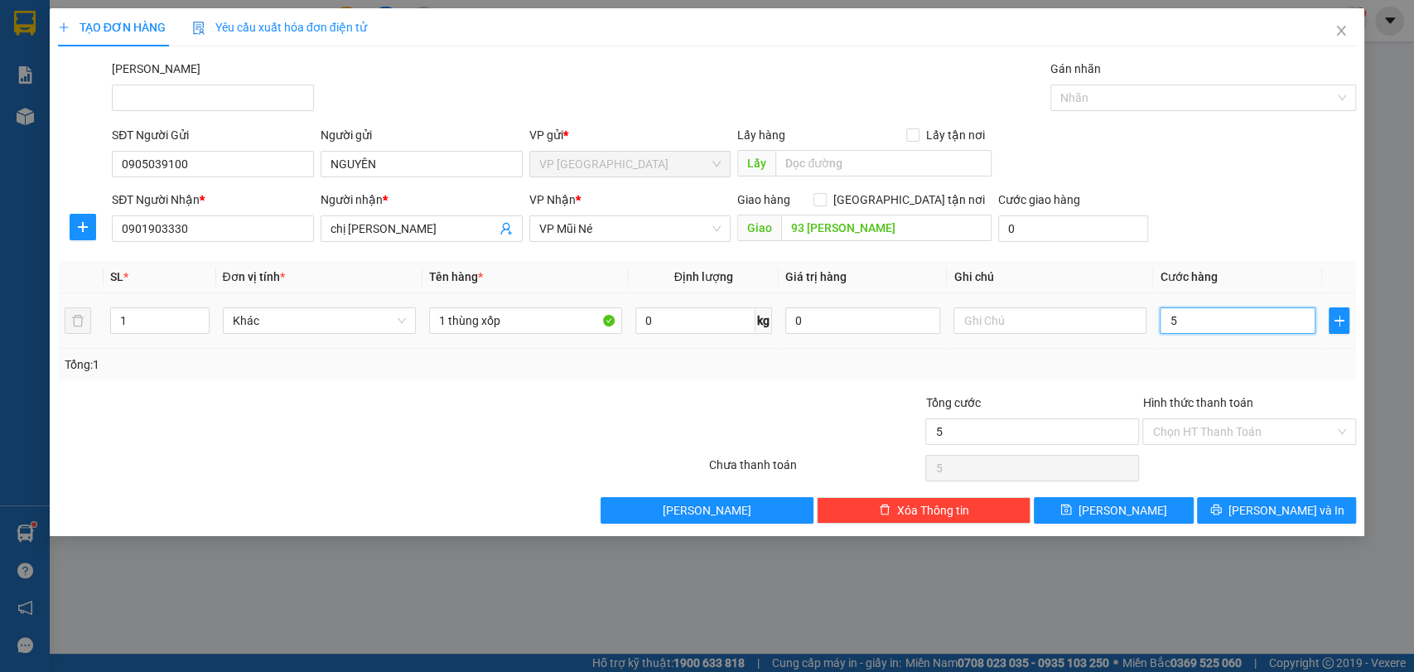
type input "50"
type input "500"
type input "5.000"
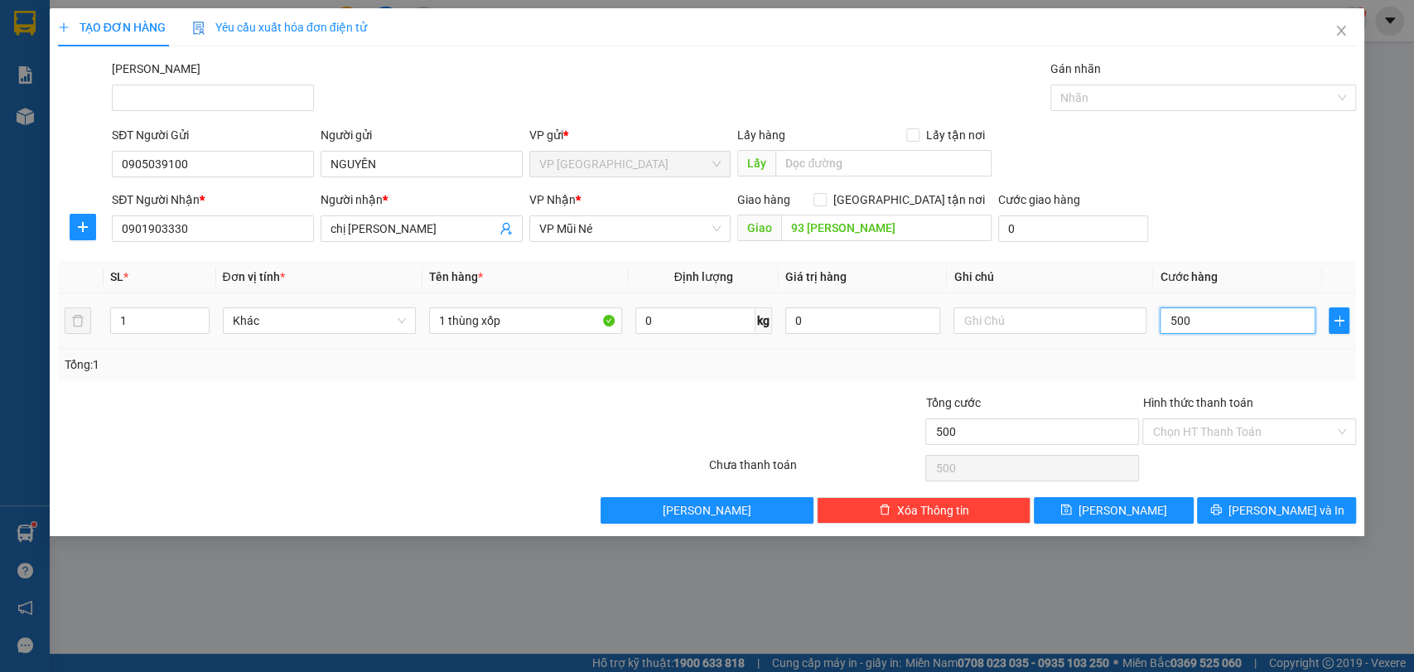
type input "5.000"
type input "50.000"
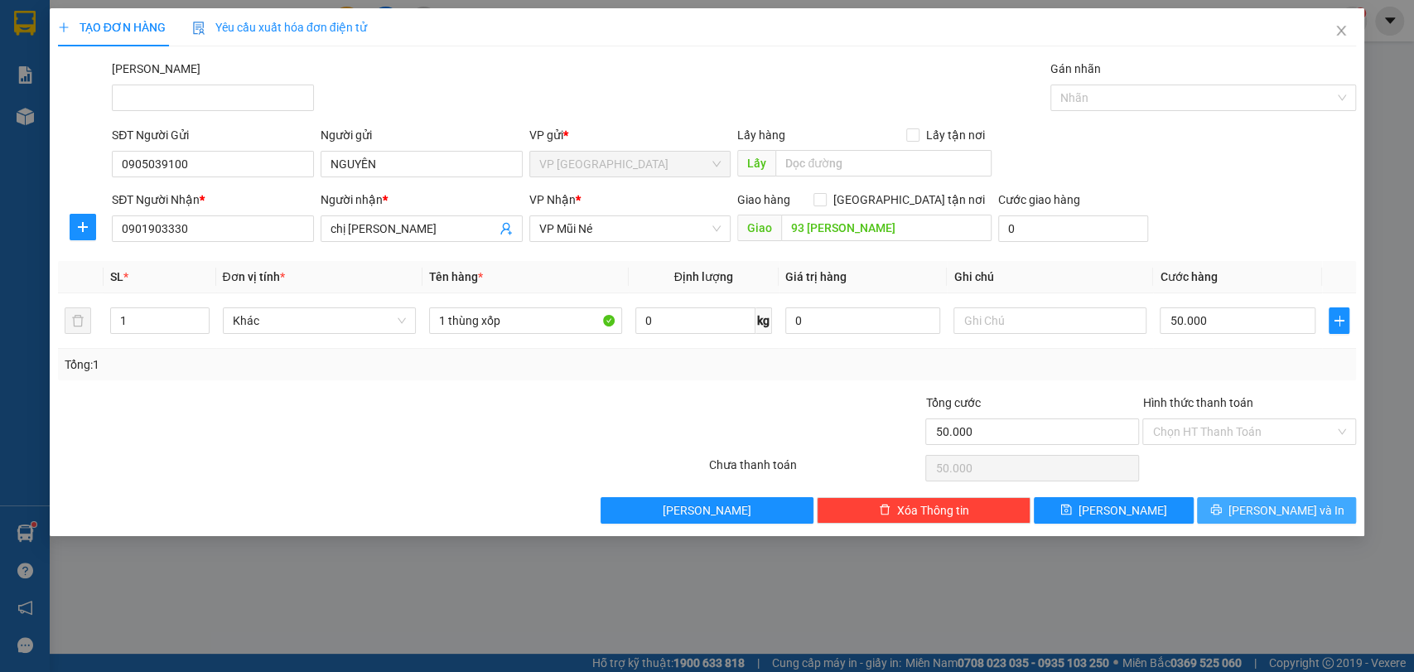
click at [1304, 516] on span "Lưu và In" at bounding box center [1286, 510] width 116 height 18
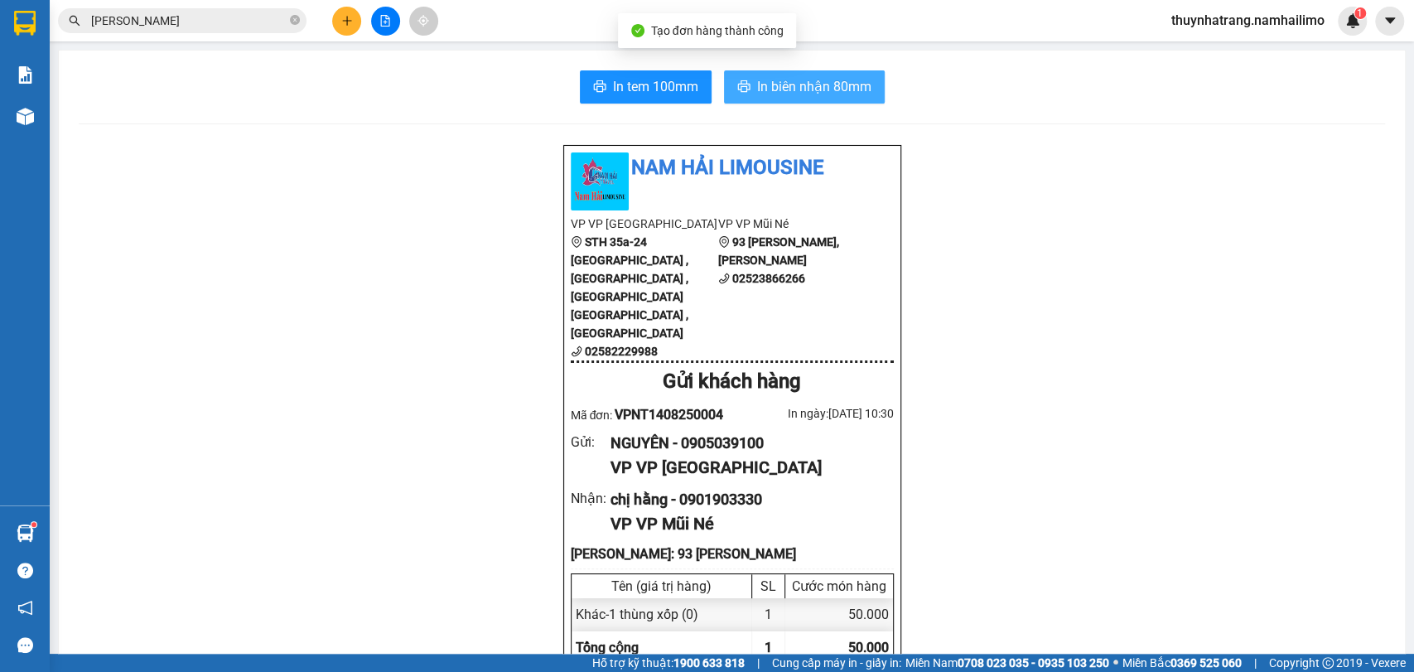
click at [800, 81] on span "In biên nhận 80mm" at bounding box center [814, 86] width 114 height 21
click at [290, 20] on icon "close-circle" at bounding box center [295, 20] width 10 height 10
click at [253, 22] on input "text" at bounding box center [188, 21] width 195 height 18
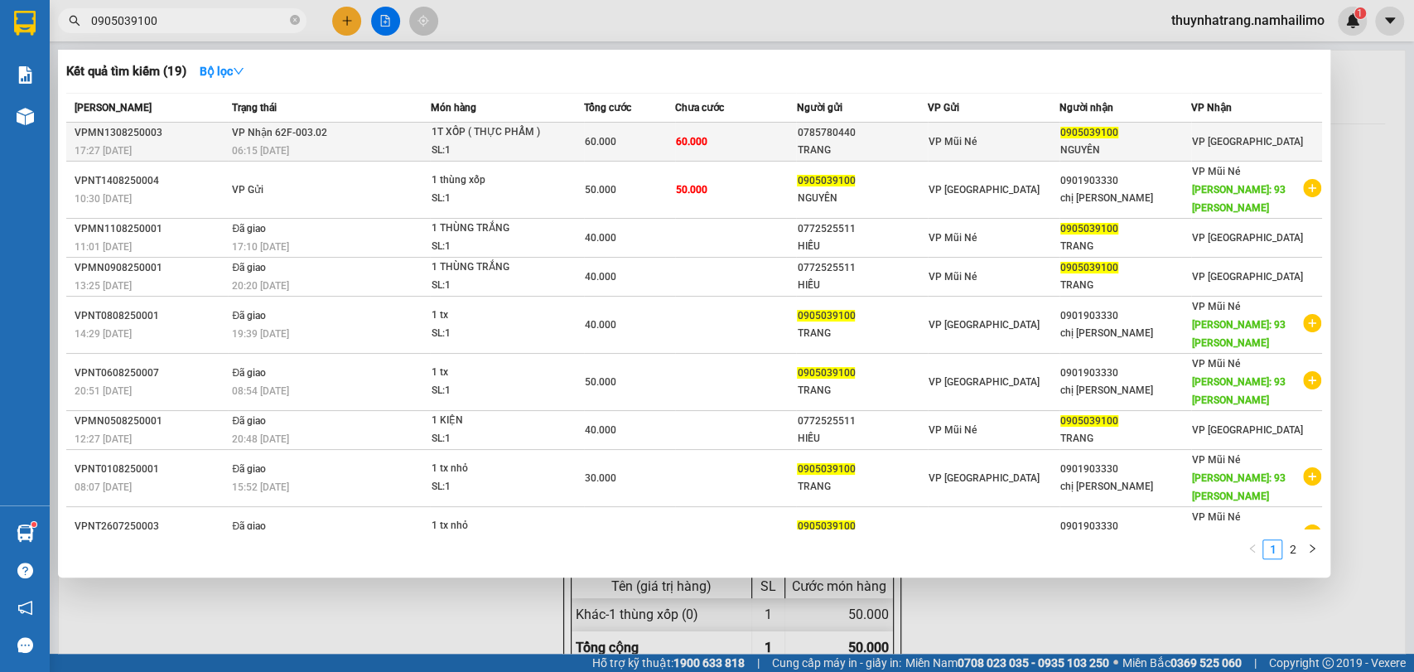
type input "0905039100"
click at [608, 136] on span "60.000" at bounding box center [600, 142] width 31 height 12
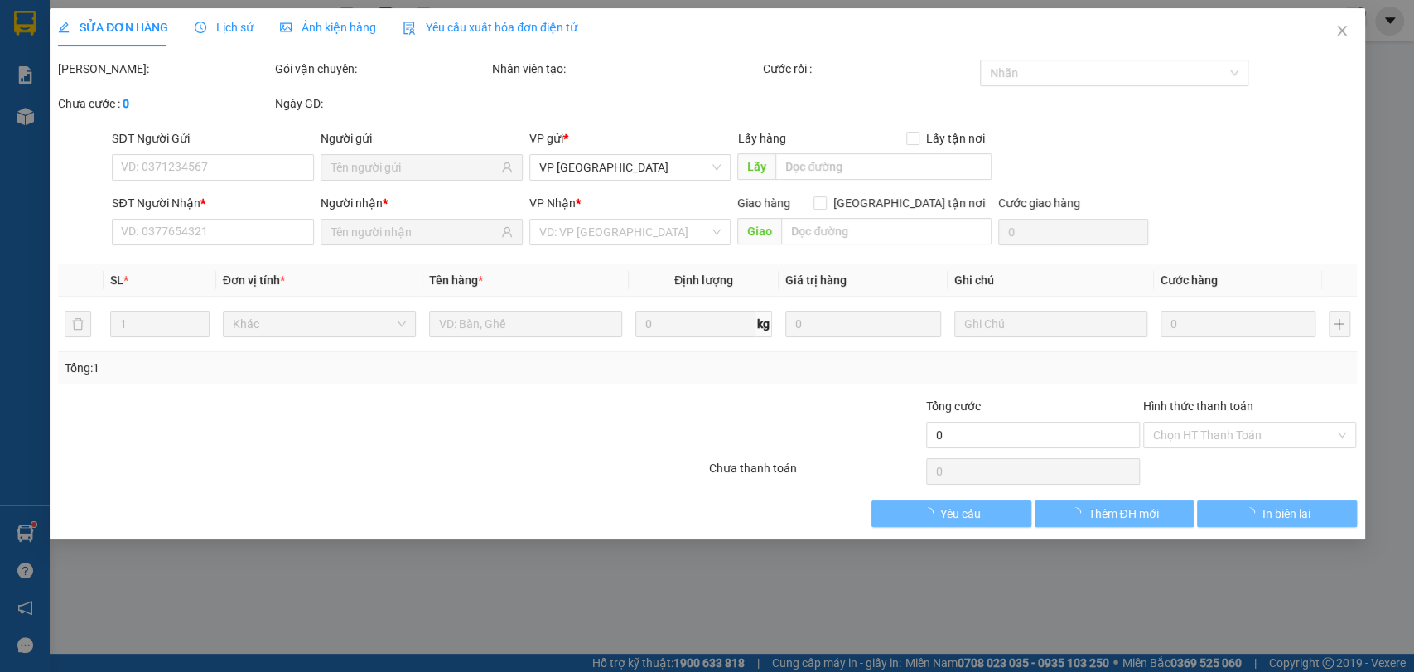
type input "0785780440"
type input "TRANG"
type input "0905039100"
type input "NGUYÊN"
type input "60.000"
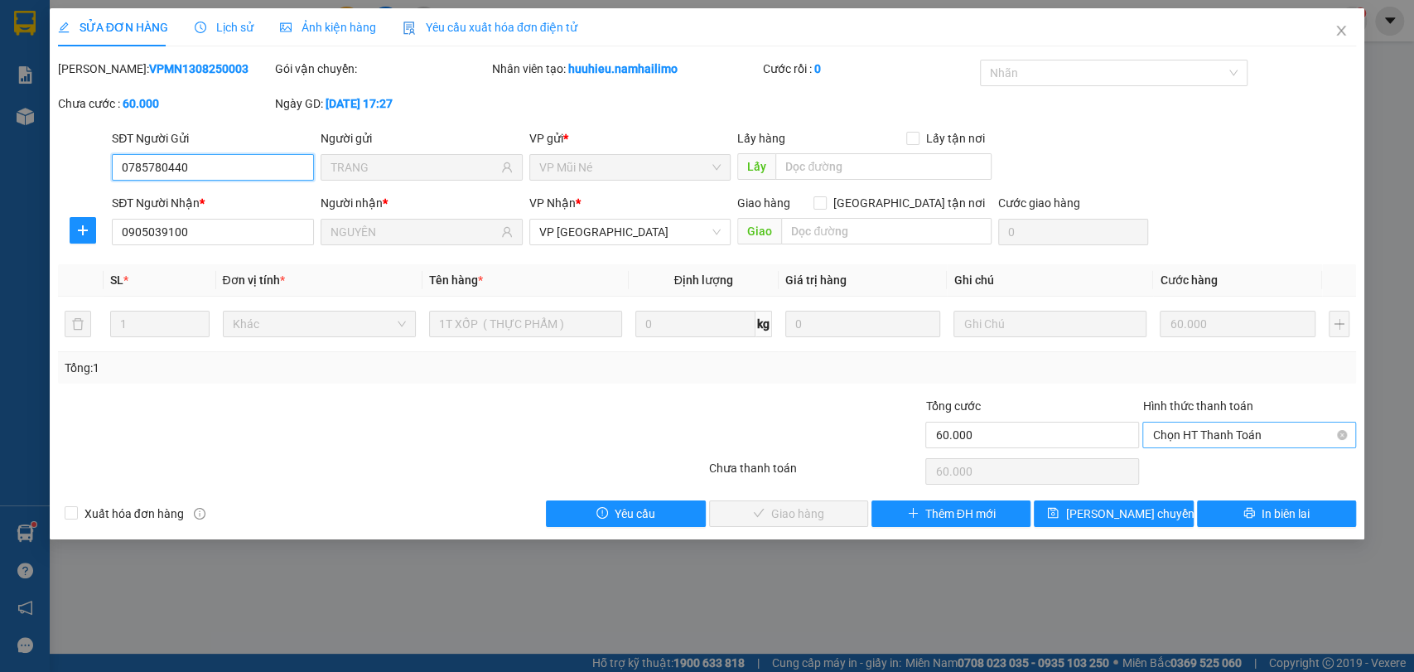
click at [1226, 432] on span "Chọn HT Thanh Toán" at bounding box center [1249, 434] width 194 height 25
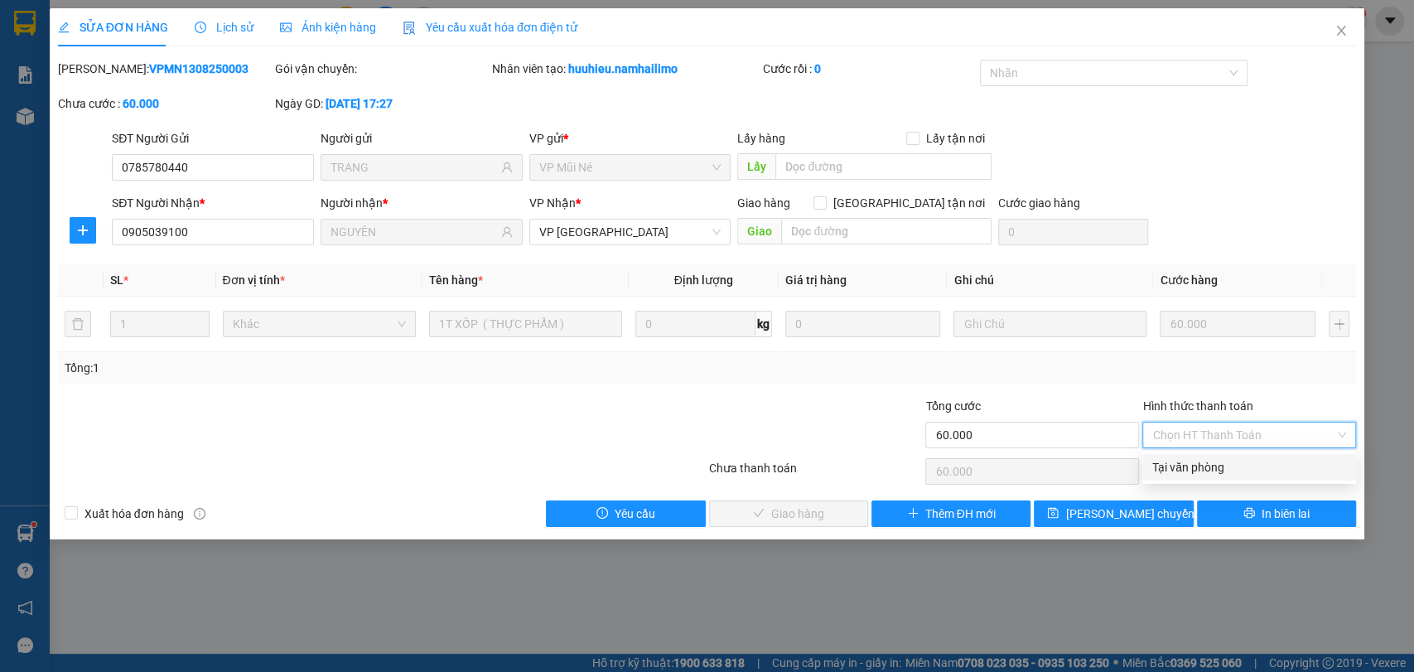
click at [1199, 466] on div "Tại văn phòng" at bounding box center [1249, 467] width 194 height 18
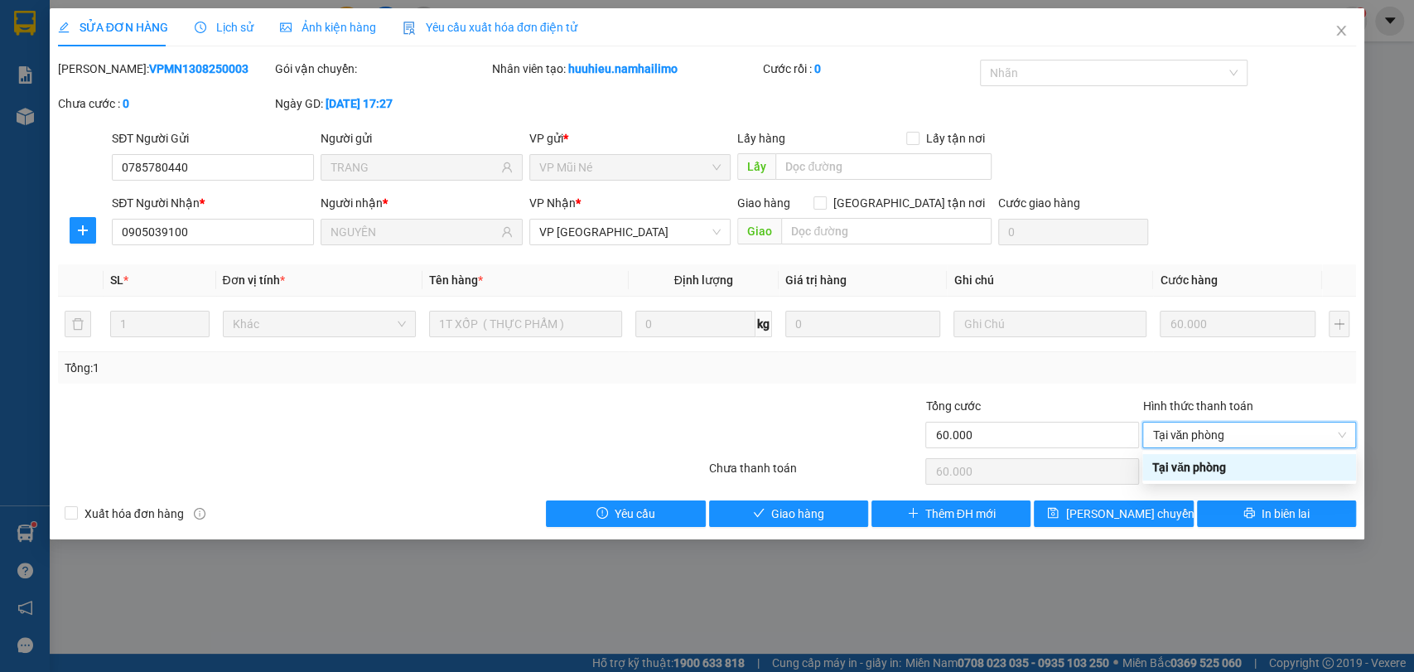
type input "0"
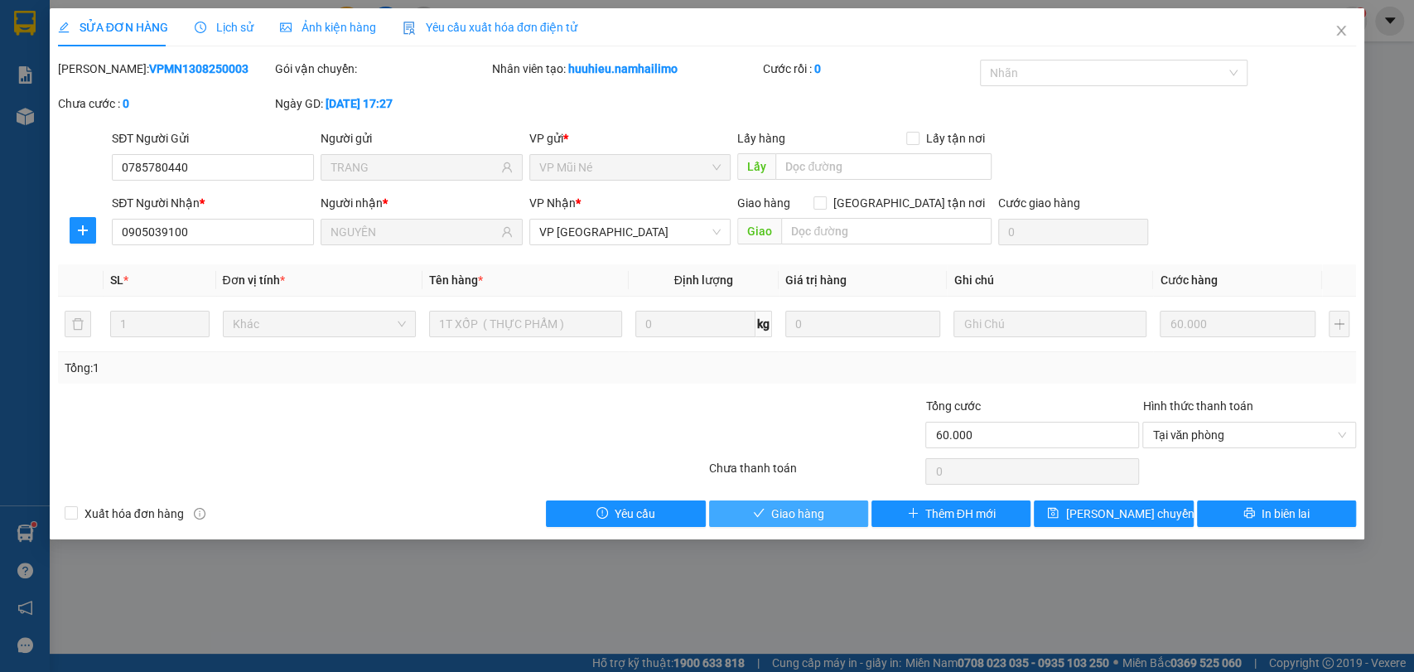
click at [803, 511] on span "Giao hàng" at bounding box center [797, 513] width 53 height 18
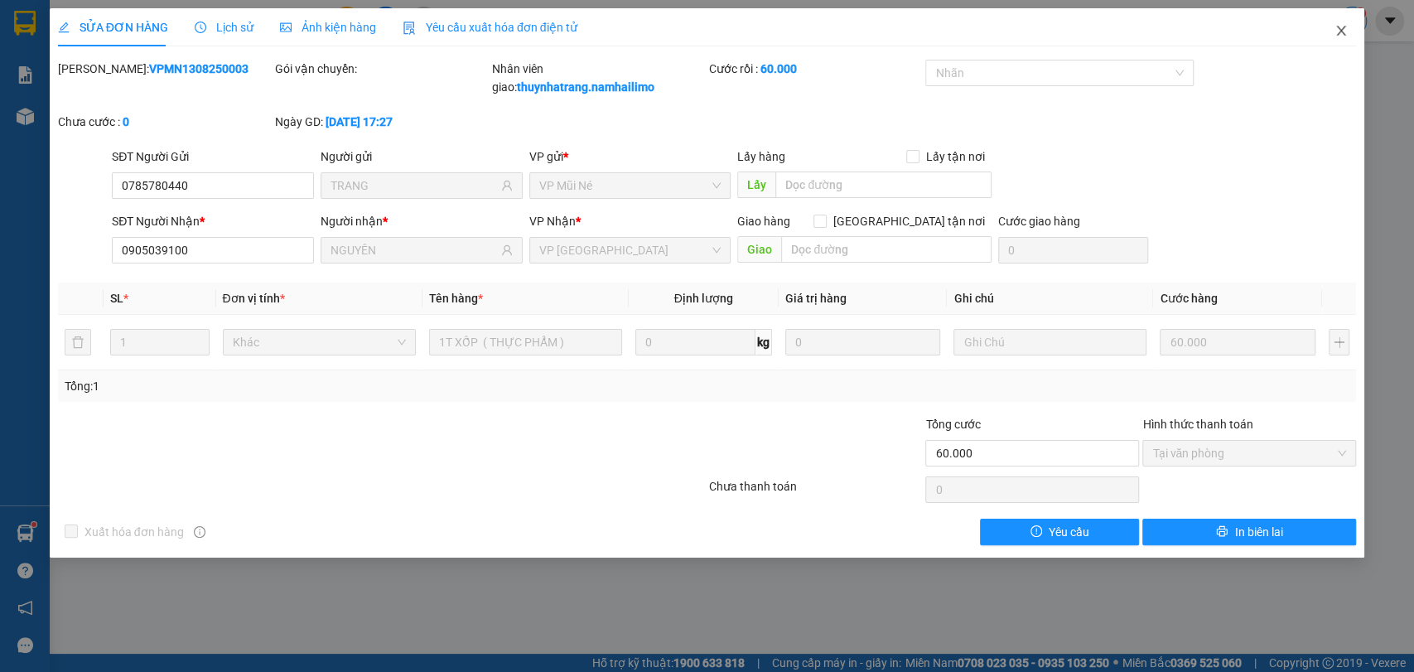
click at [1342, 26] on icon "close" at bounding box center [1340, 30] width 13 height 13
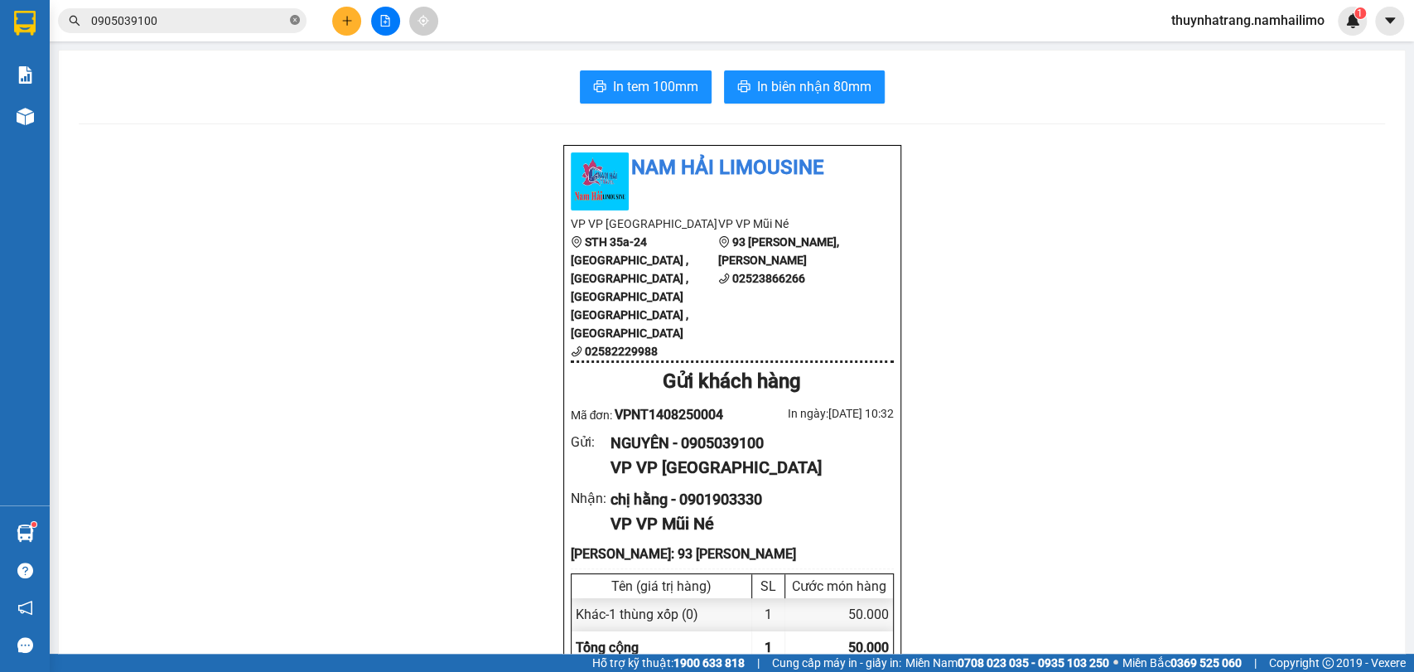
click at [296, 16] on icon "close-circle" at bounding box center [295, 20] width 10 height 10
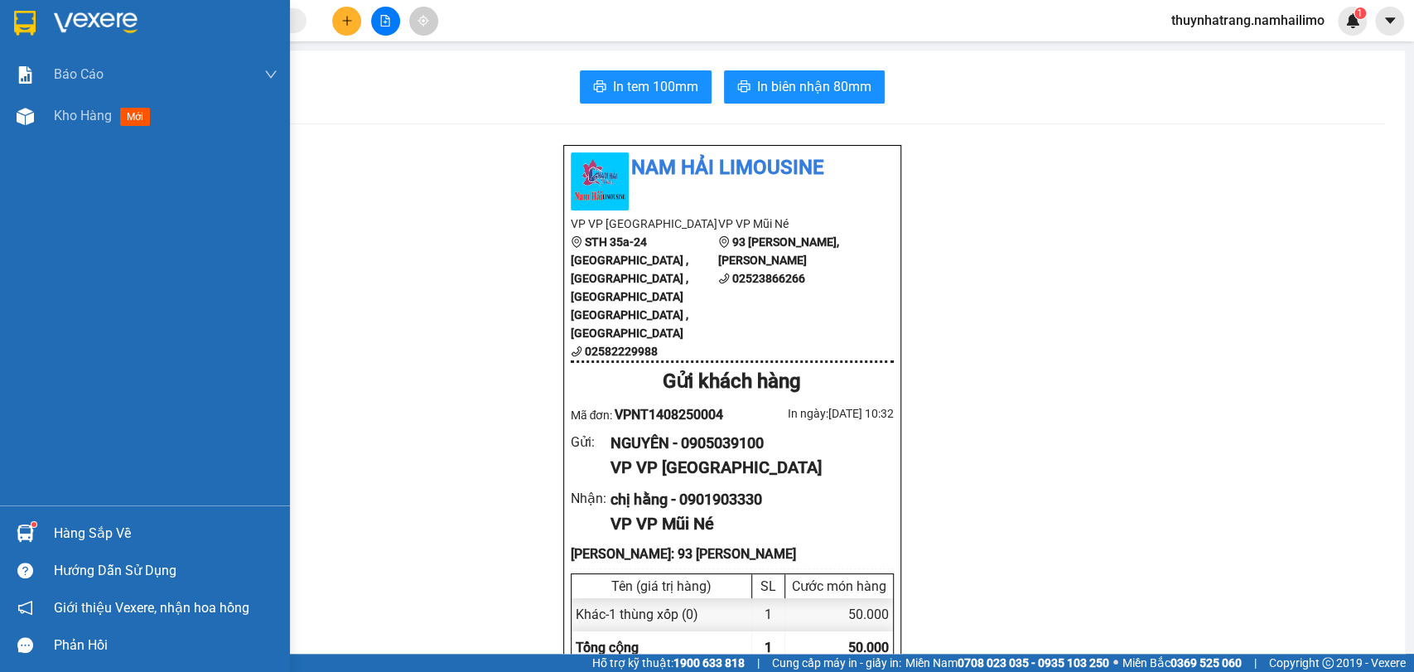
click at [23, 28] on img at bounding box center [25, 23] width 22 height 25
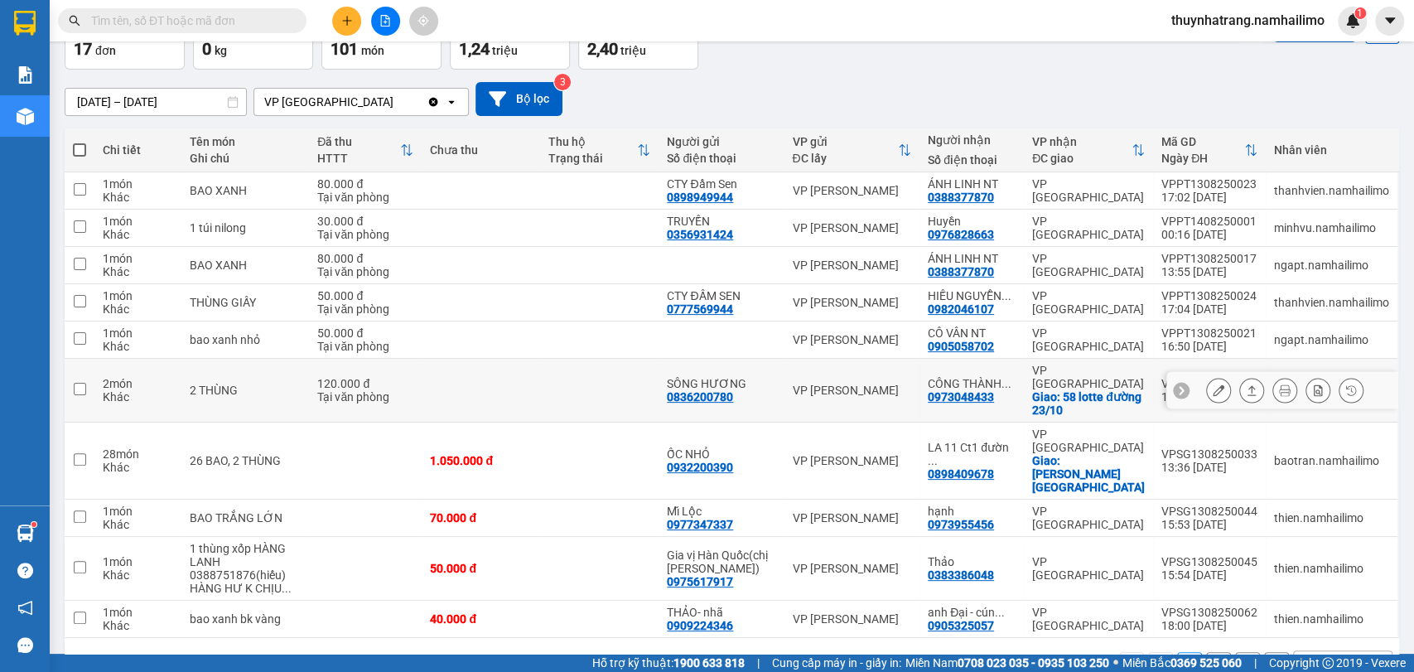
scroll to position [116, 0]
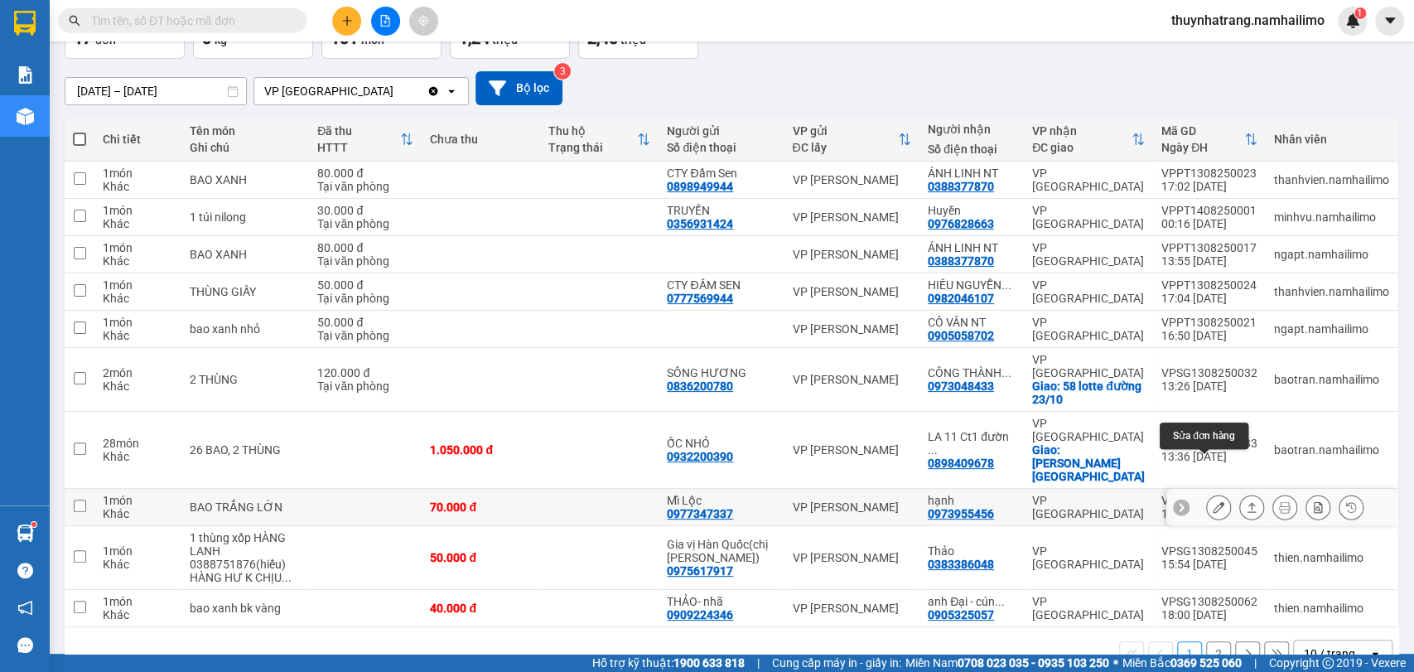
click at [1213, 501] on icon at bounding box center [1219, 507] width 12 height 12
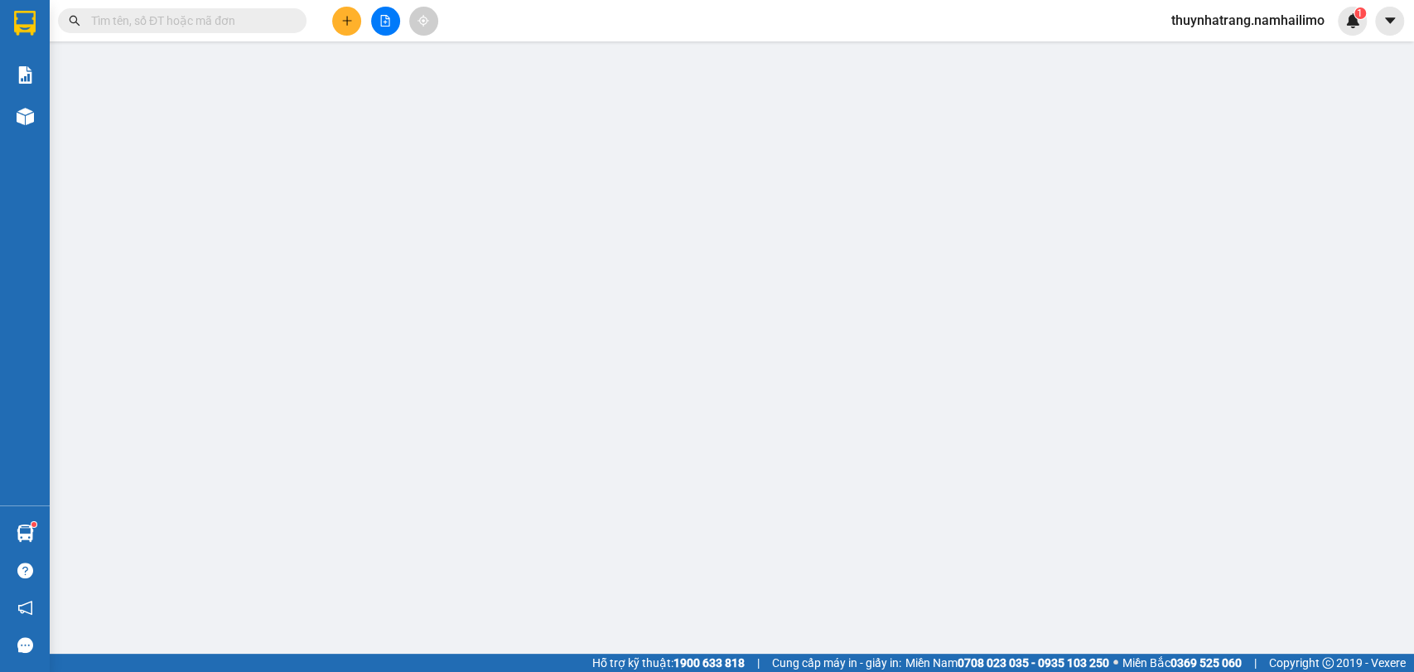
type input "0977347337"
type input "Mĩ Lộc"
type input "0973955456"
type input "hạnh"
type input "70.000"
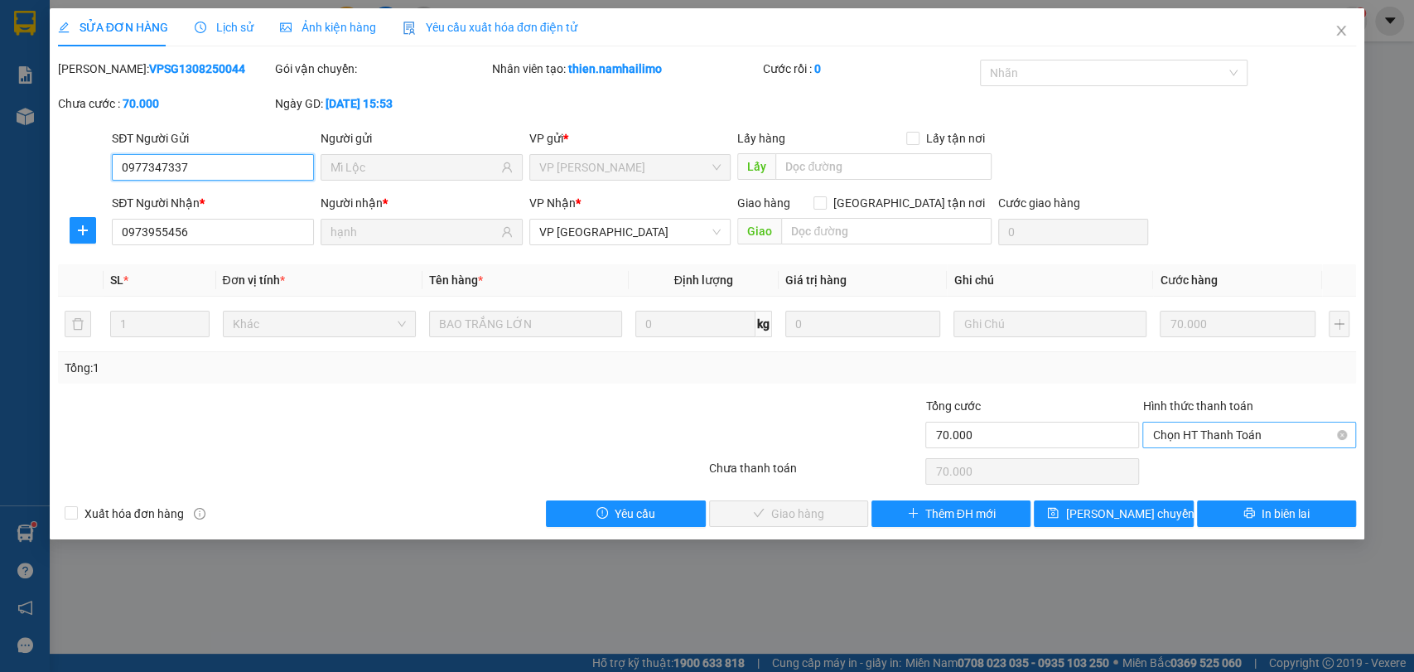
click at [1228, 436] on span "Chọn HT Thanh Toán" at bounding box center [1249, 434] width 194 height 25
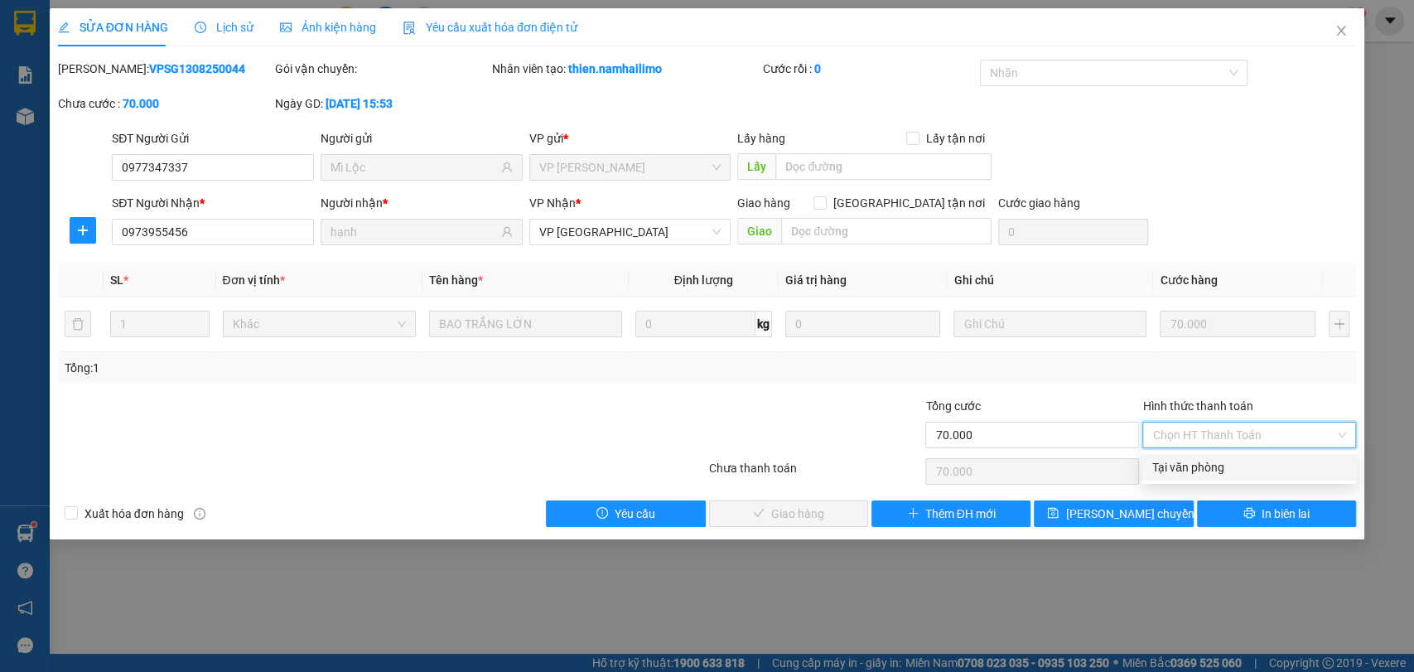
click at [1199, 473] on div "Tại văn phòng" at bounding box center [1249, 467] width 194 height 18
type input "0"
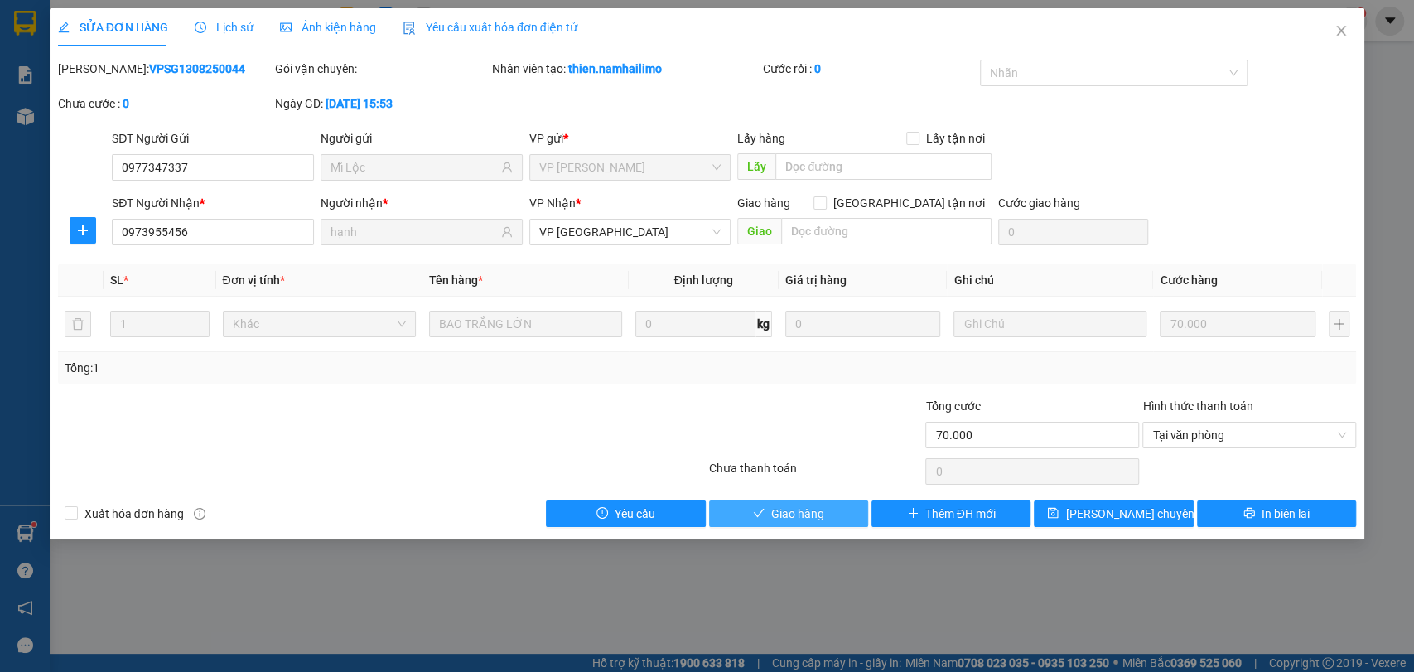
click at [822, 509] on span "Giao hàng" at bounding box center [797, 513] width 53 height 18
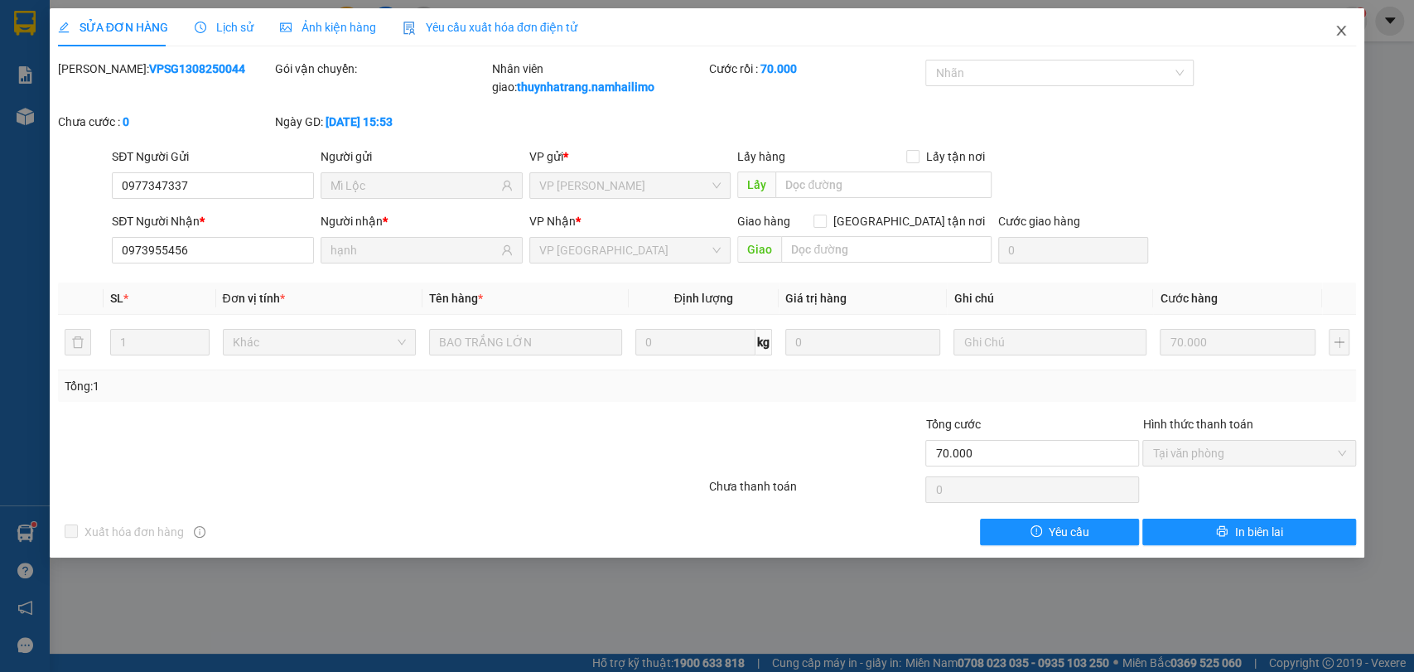
click at [1347, 28] on icon "close" at bounding box center [1340, 30] width 13 height 13
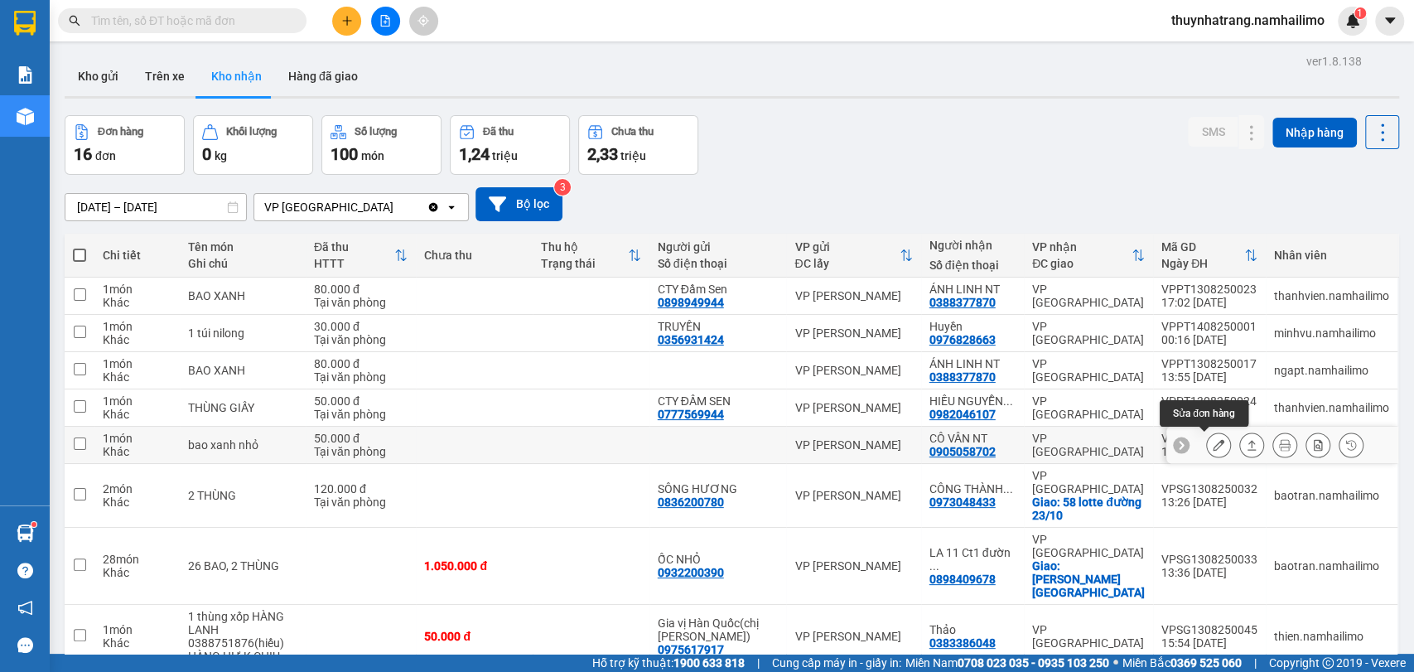
click at [1207, 446] on button at bounding box center [1218, 445] width 23 height 29
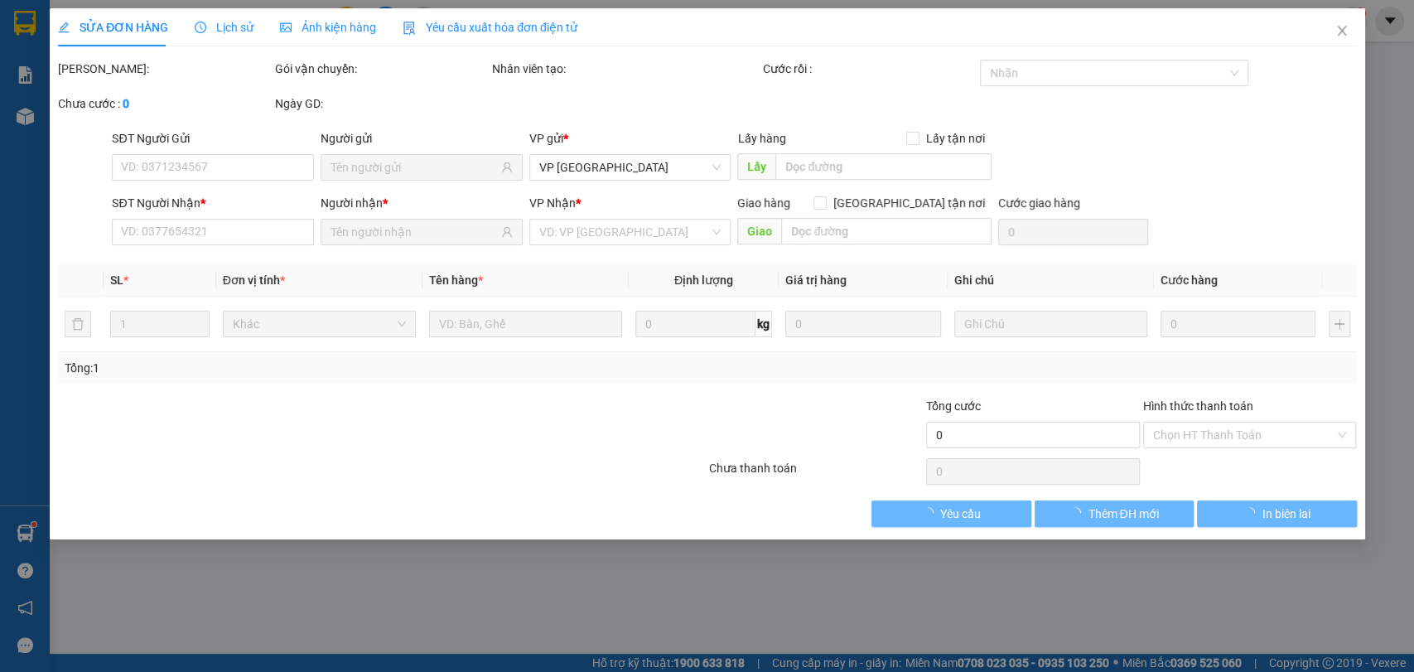
type input "0905058702"
type input "CÔ VÂN NT"
type input "50.000"
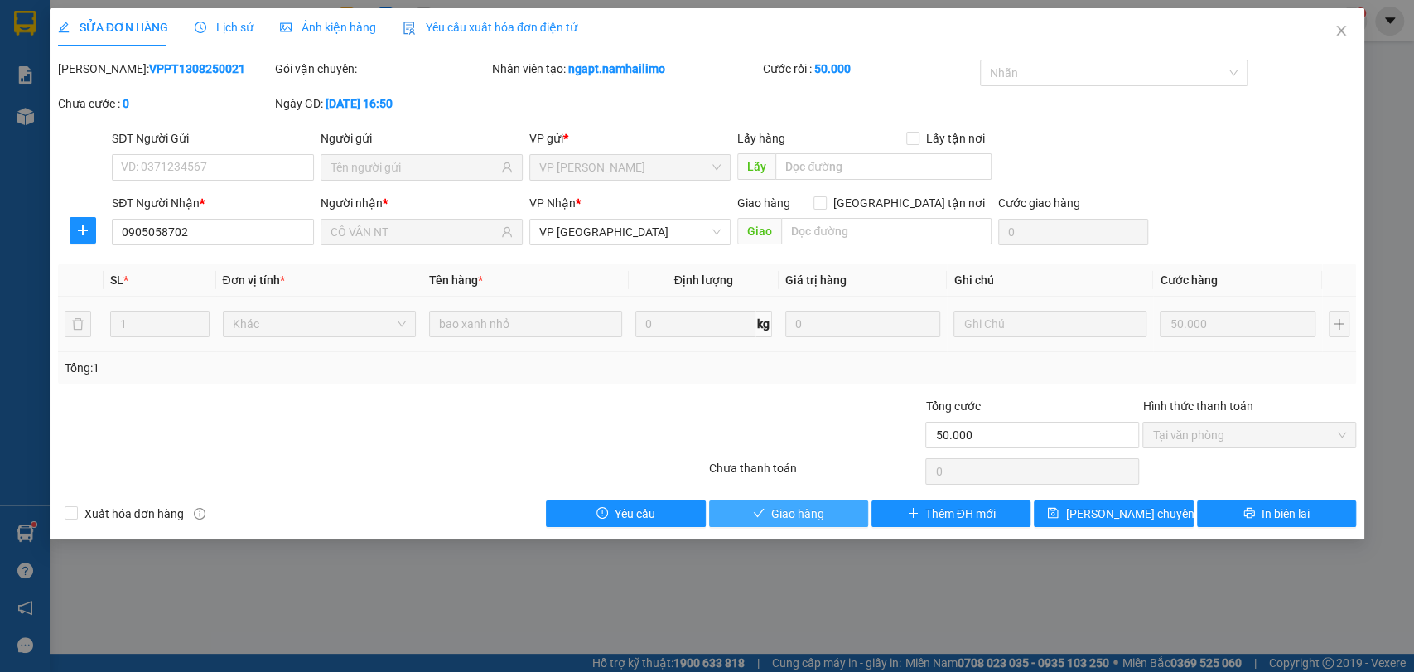
drag, startPoint x: 806, startPoint y: 517, endPoint x: 1004, endPoint y: 334, distance: 269.6
click at [808, 515] on span "Giao hàng" at bounding box center [797, 513] width 53 height 18
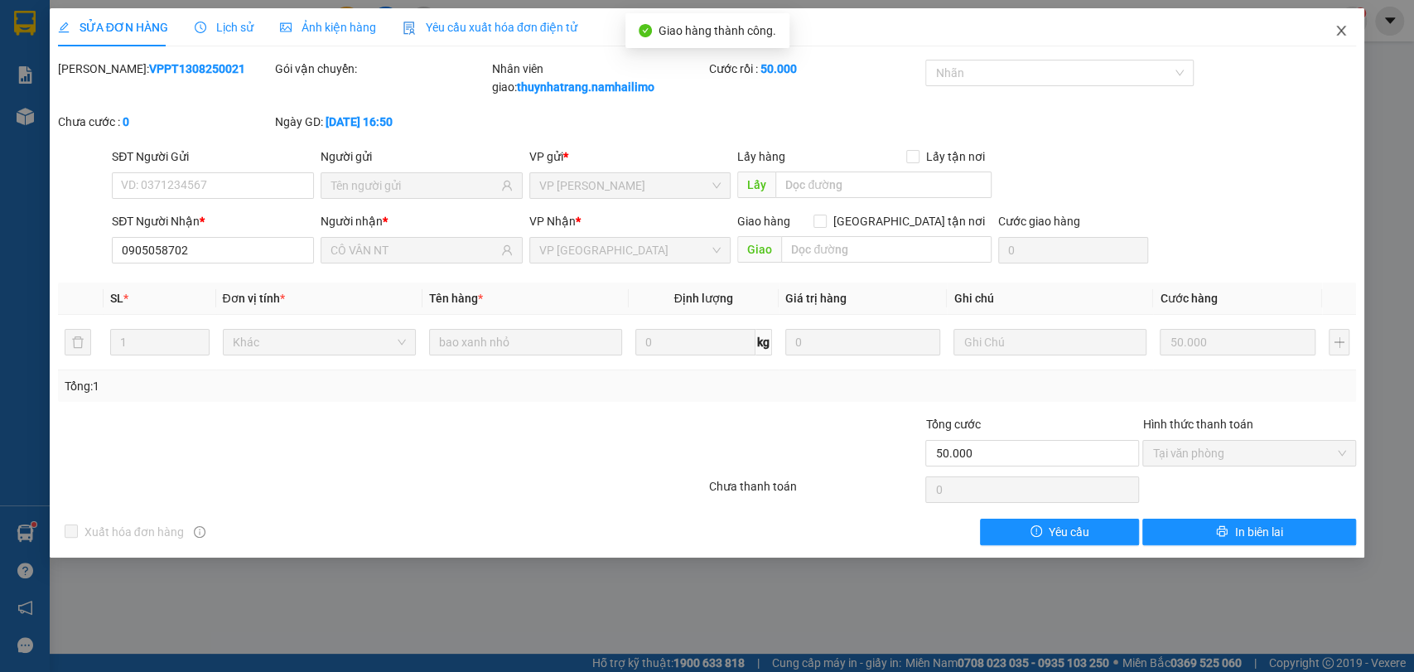
click at [1340, 33] on icon "close" at bounding box center [1340, 30] width 13 height 13
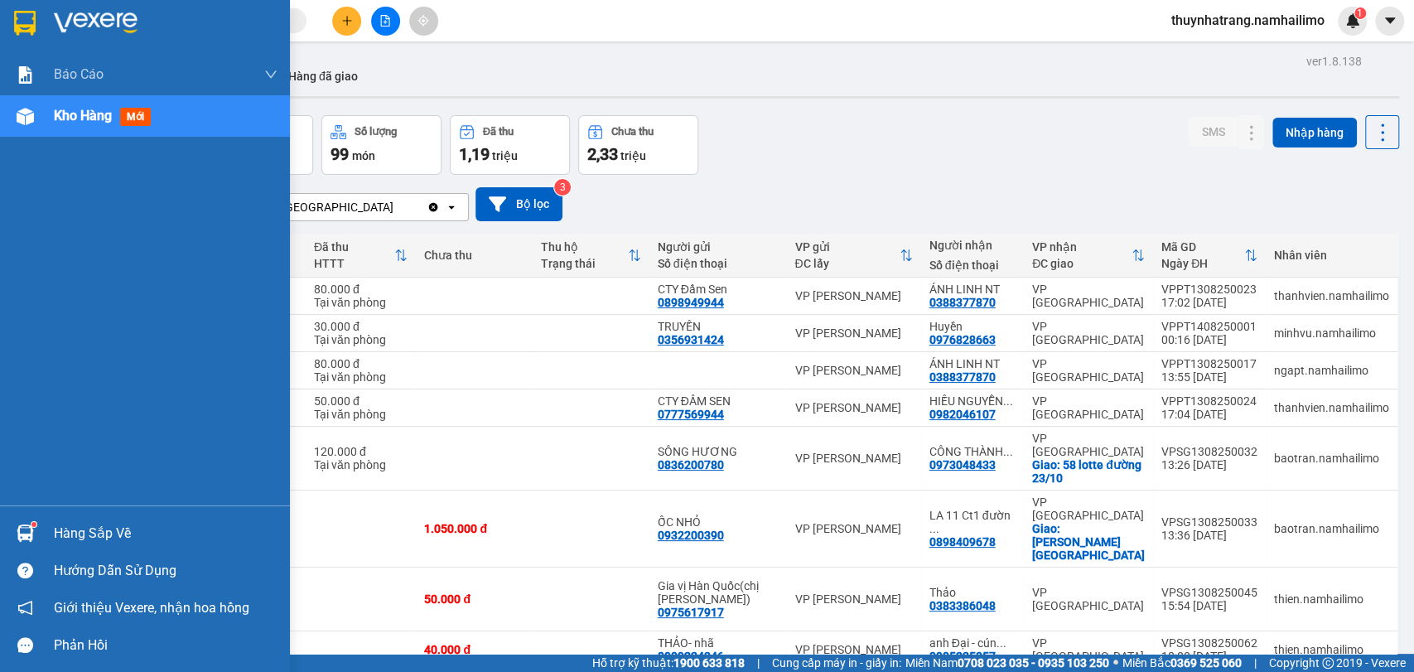
click at [36, 28] on div at bounding box center [25, 22] width 29 height 29
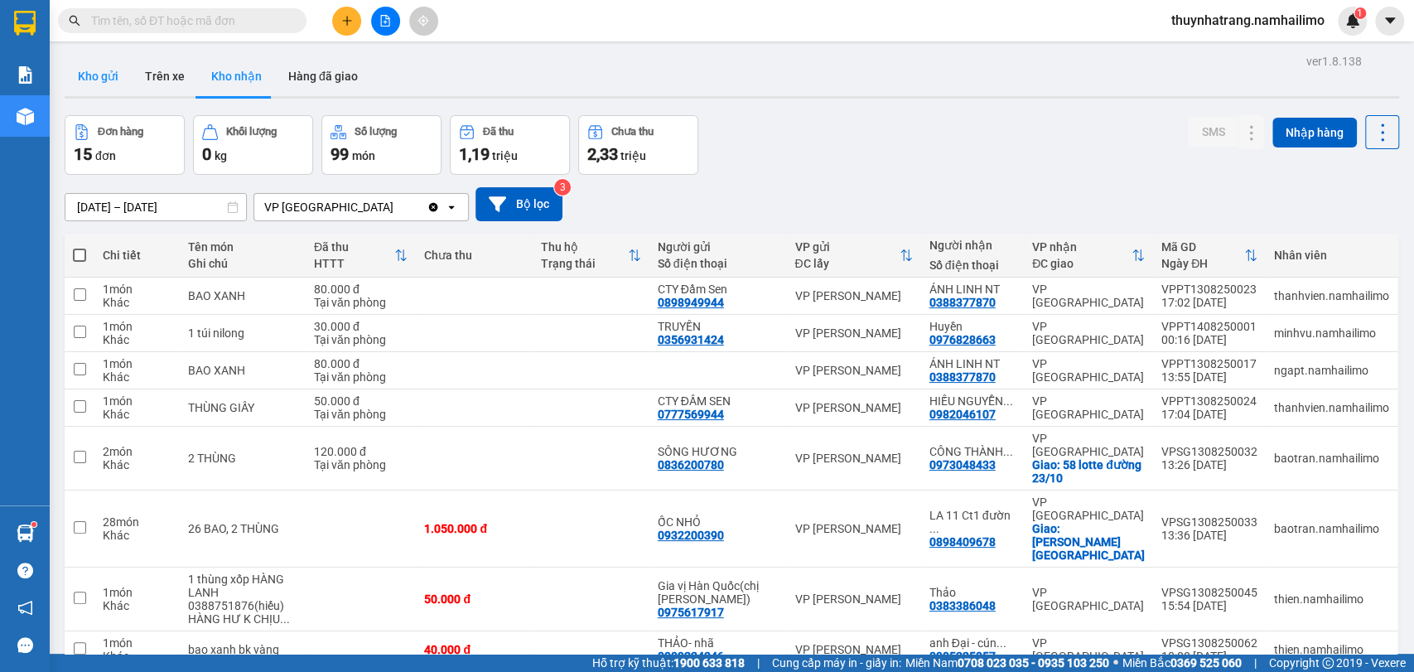
click at [118, 81] on button "Kho gửi" at bounding box center [98, 76] width 67 height 40
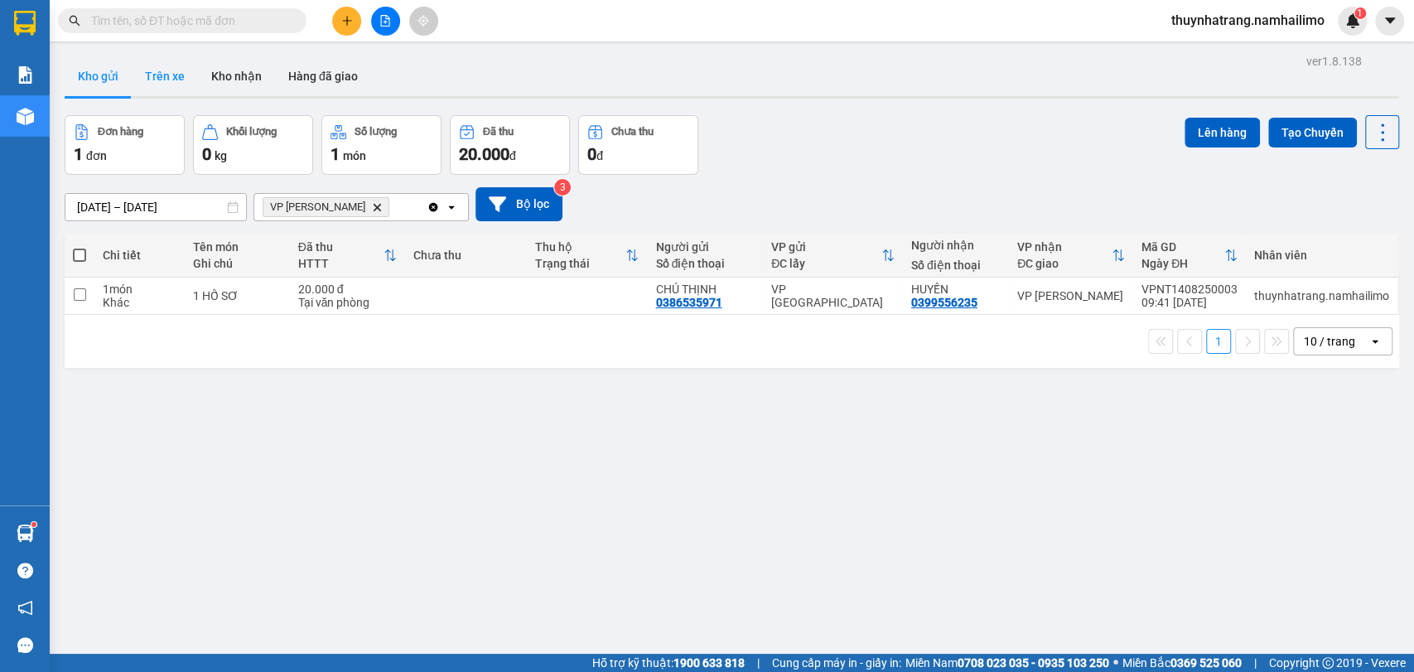
click at [172, 79] on button "Trên xe" at bounding box center [165, 76] width 66 height 40
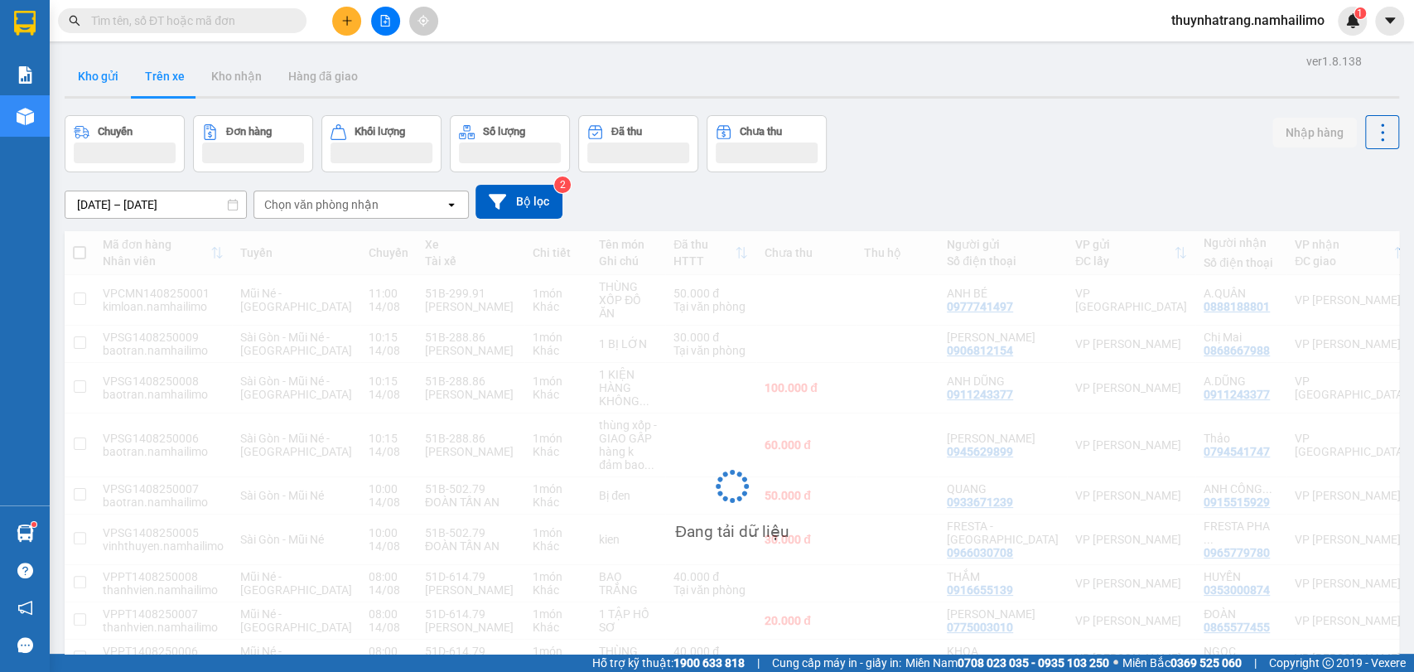
click at [101, 81] on button "Kho gửi" at bounding box center [98, 76] width 67 height 40
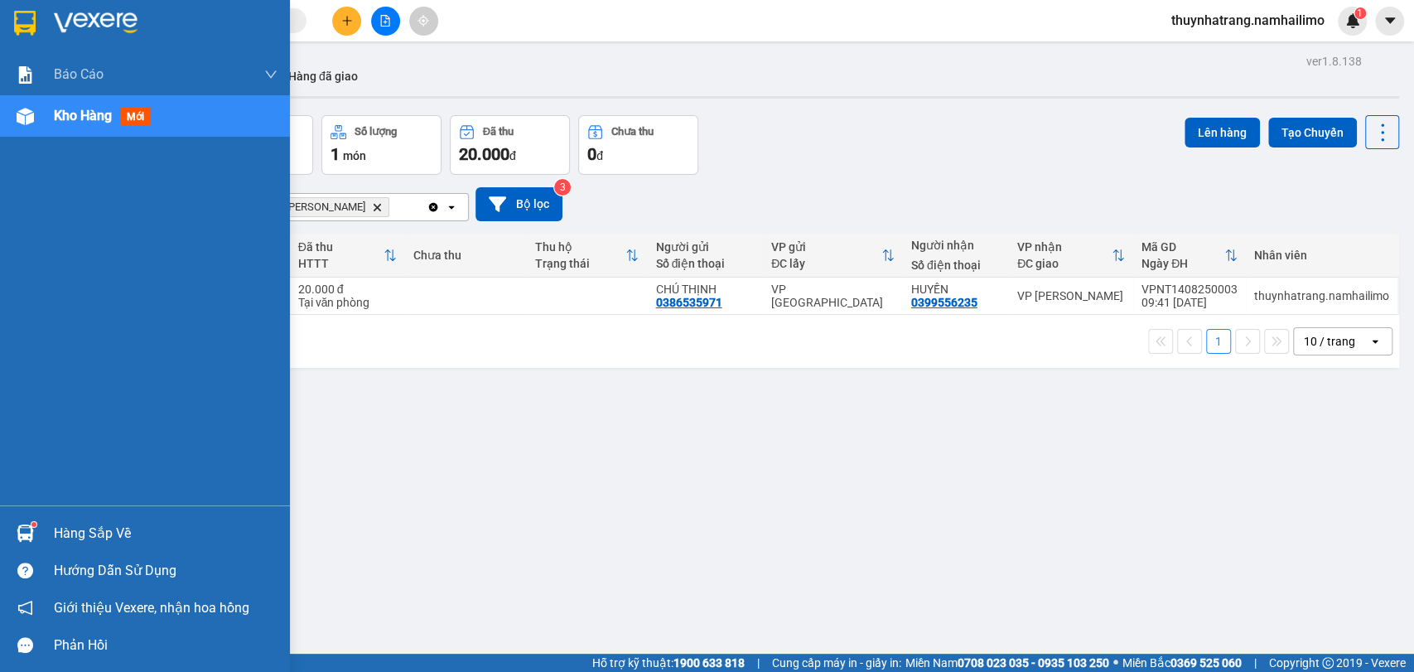
click at [63, 526] on div "Hàng sắp về" at bounding box center [166, 533] width 224 height 25
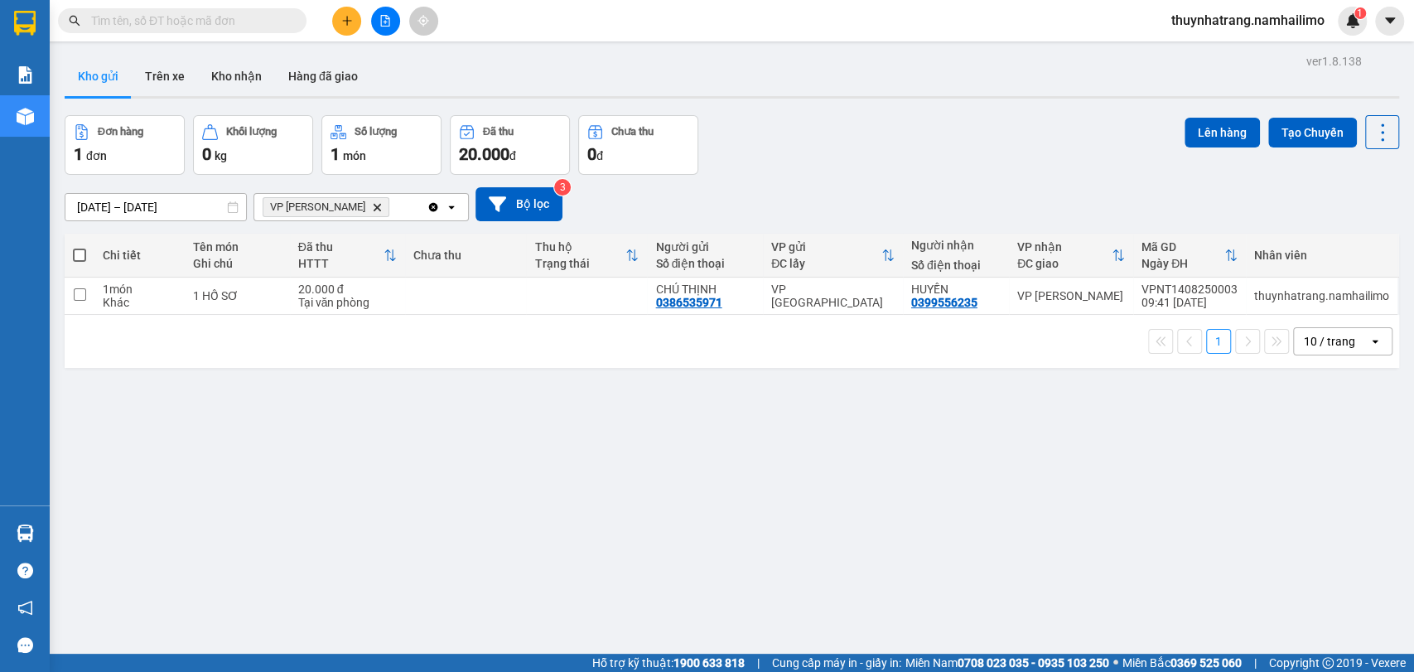
drag, startPoint x: 705, startPoint y: 425, endPoint x: 702, endPoint y: 400, distance: 25.0
click at [705, 419] on section "Kết quả tìm kiếm ( 19 ) Bộ lọc Mã ĐH Trạng thái Món hàng Tổng cước Chưa cước Ng…" at bounding box center [707, 336] width 1414 height 672
click at [179, 65] on button "Trên xe" at bounding box center [165, 76] width 66 height 40
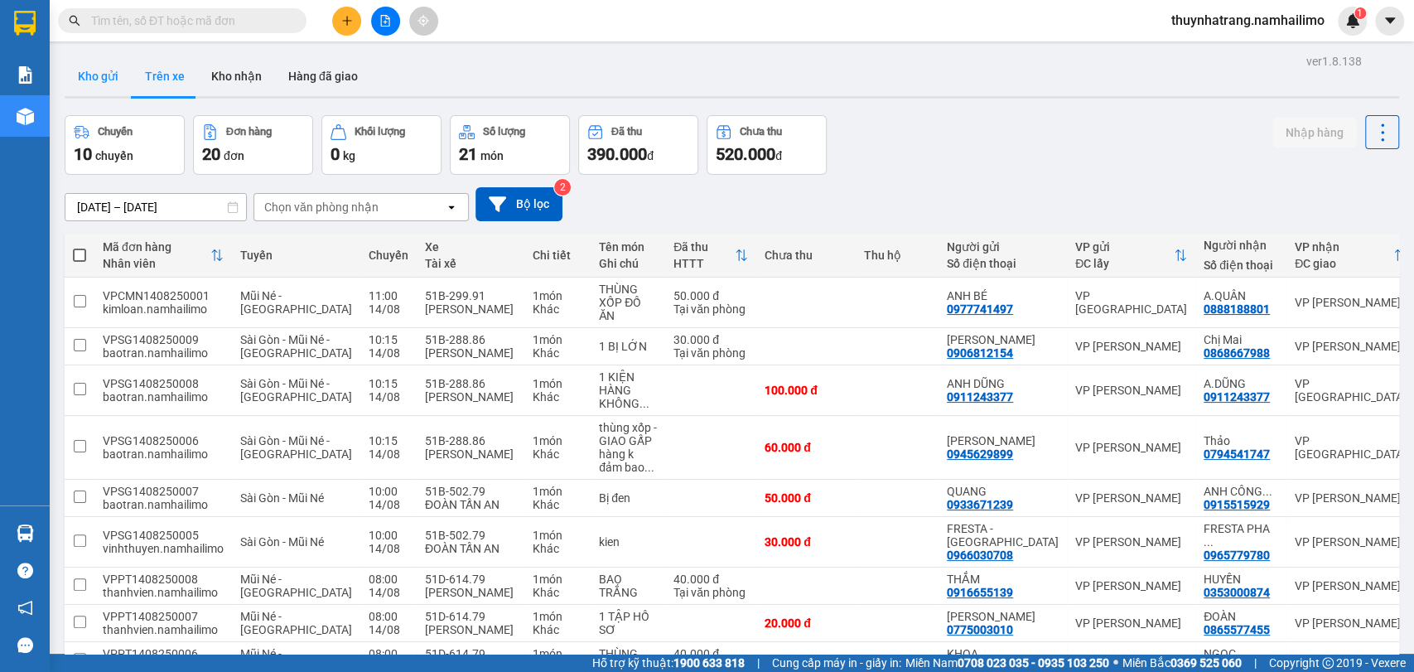
click at [99, 84] on button "Kho gửi" at bounding box center [98, 76] width 67 height 40
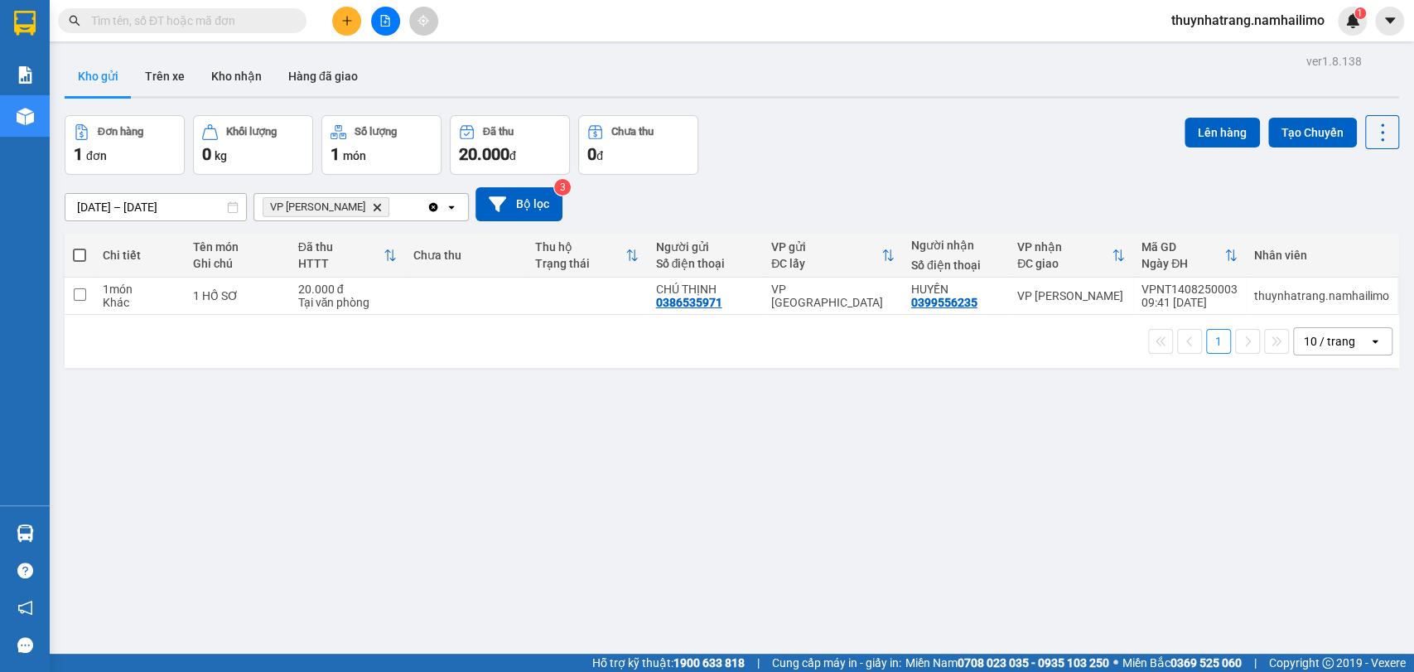
click at [429, 207] on icon "Clear all" at bounding box center [433, 206] width 9 height 9
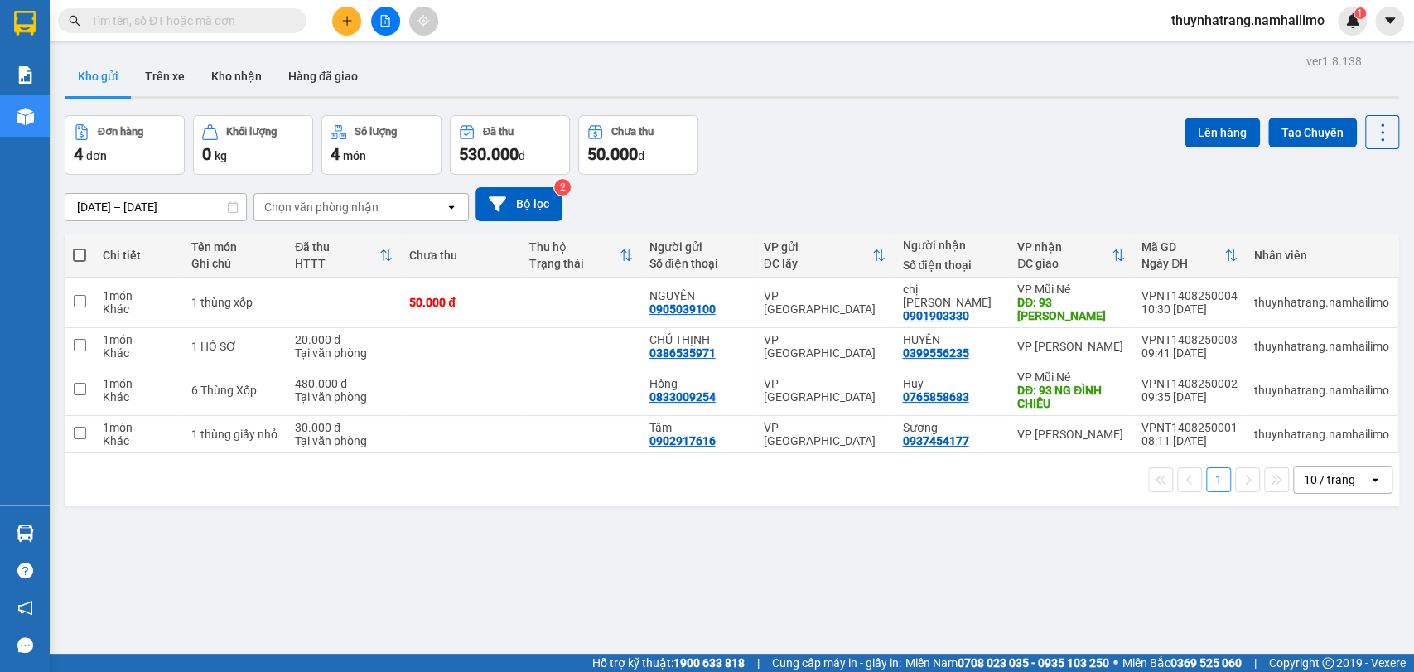
click at [450, 205] on icon "open" at bounding box center [451, 206] width 13 height 13
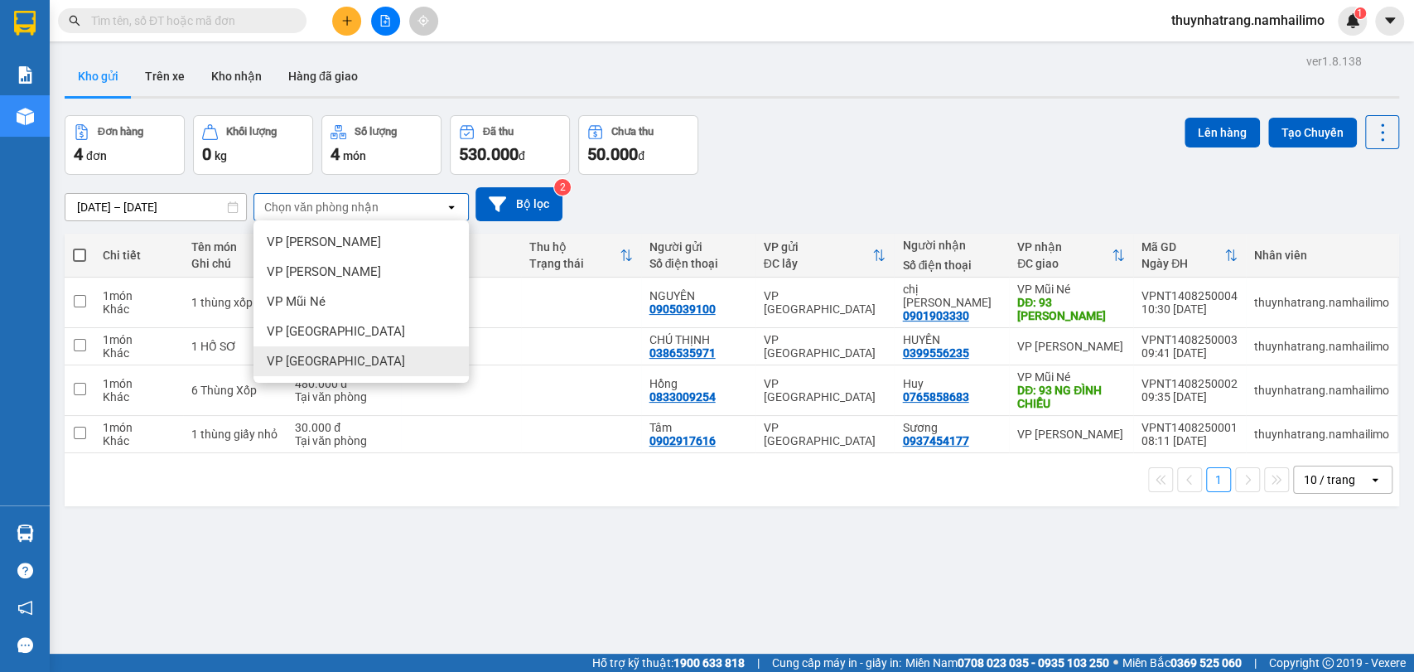
click at [431, 605] on div "ver 1.8.138 Kho gửi Trên xe Kho nhận Hàng đã giao Đơn hàng 4 đơn Khối lượng 0 k…" at bounding box center [732, 386] width 1348 height 672
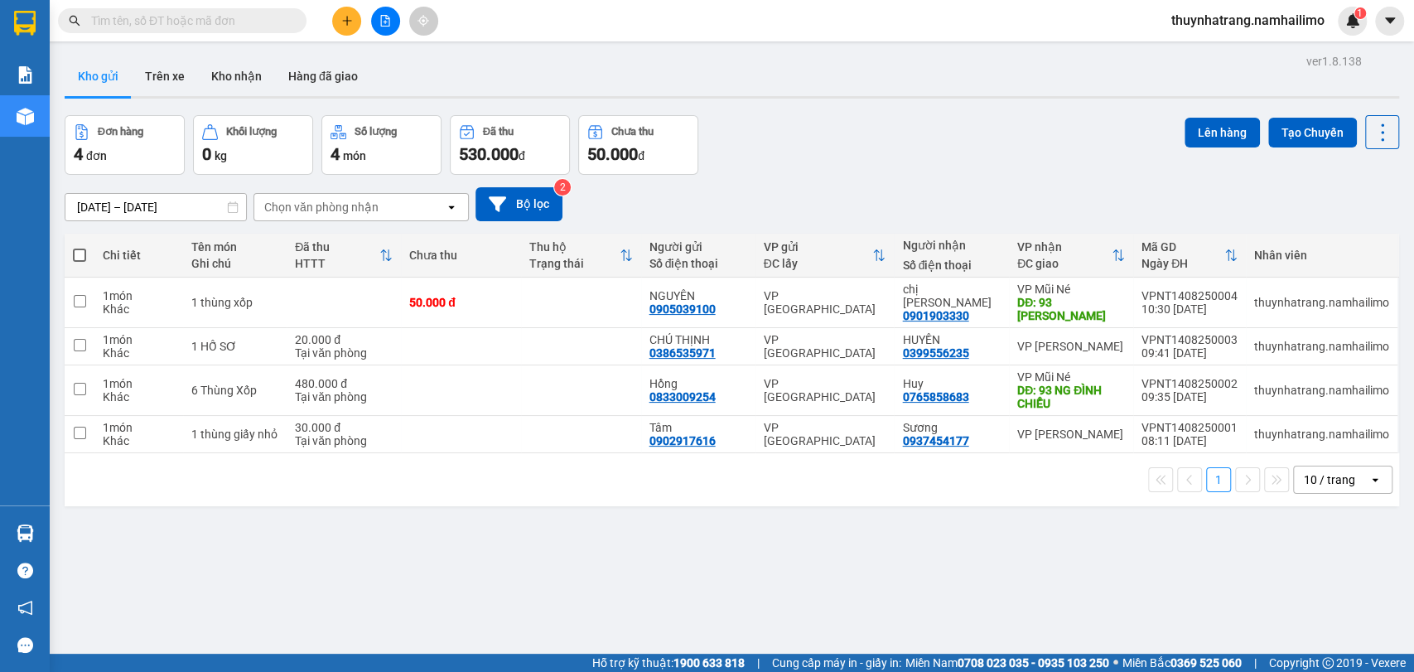
click at [78, 255] on span at bounding box center [79, 255] width 13 height 13
click at [80, 247] on input "checkbox" at bounding box center [80, 247] width 0 height 0
checkbox input "true"
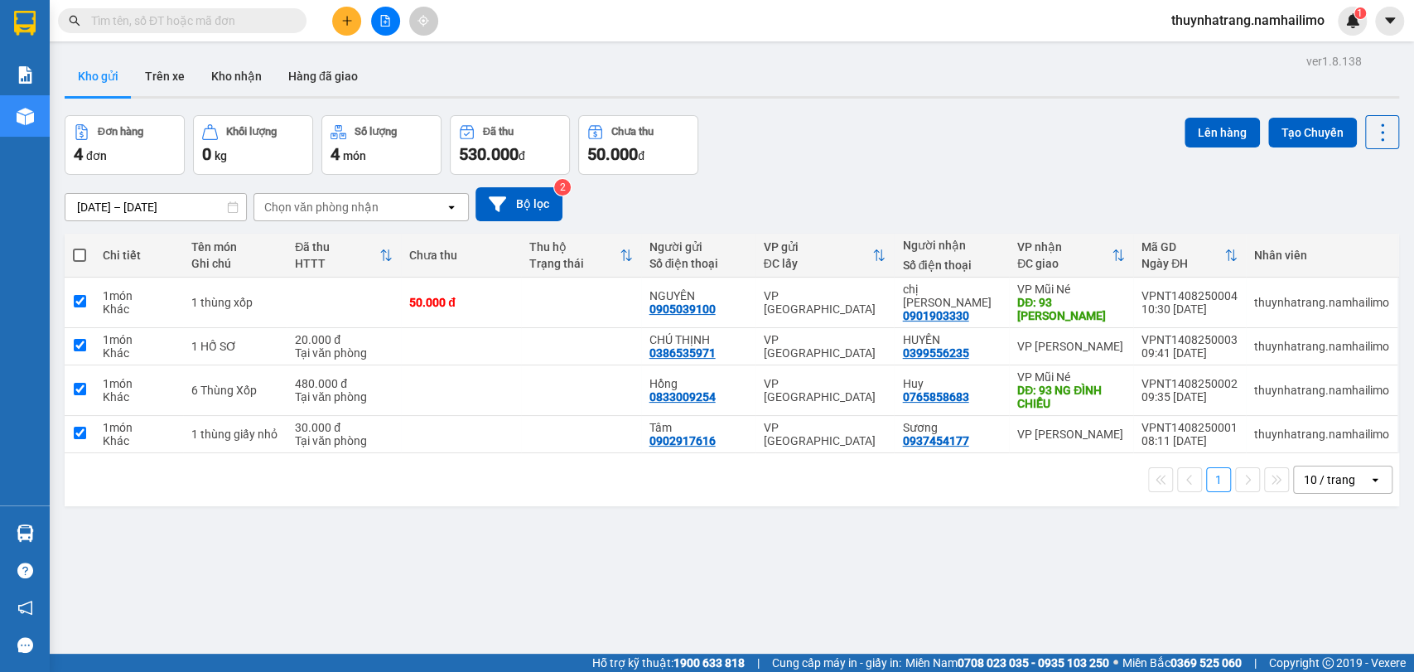
checkbox input "true"
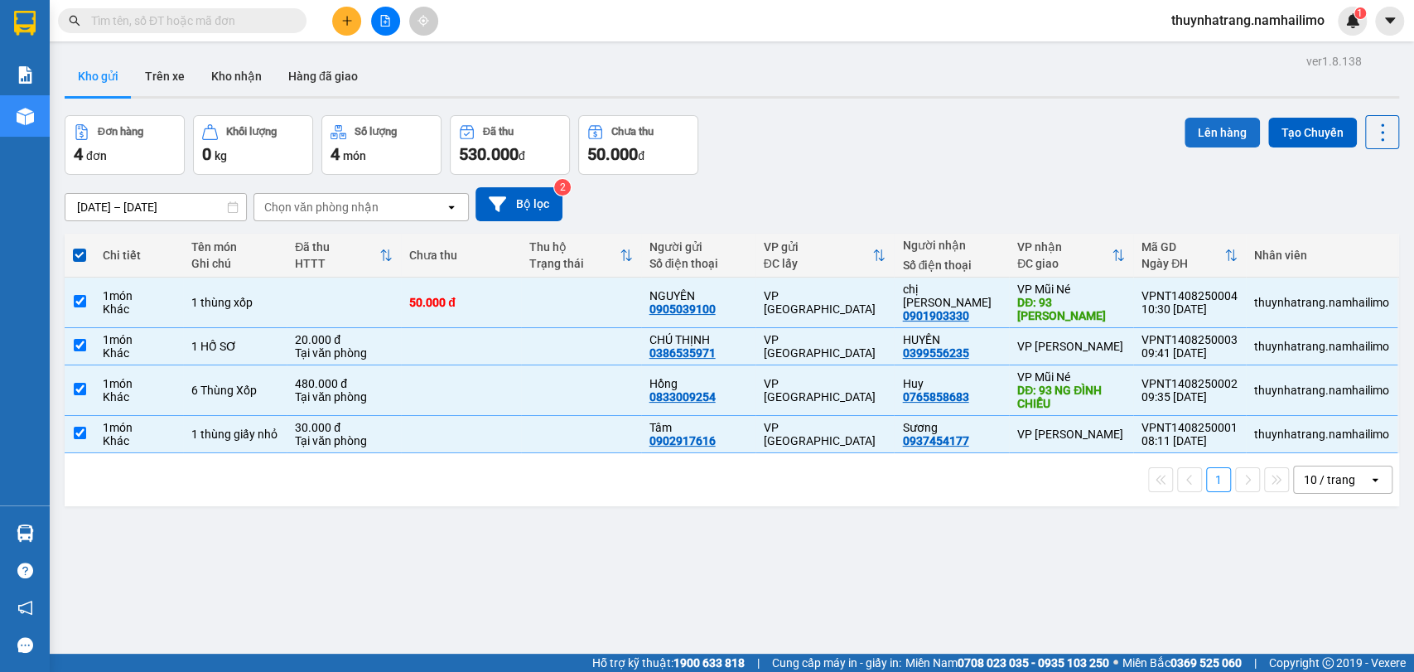
click at [1189, 131] on button "Lên hàng" at bounding box center [1222, 133] width 75 height 30
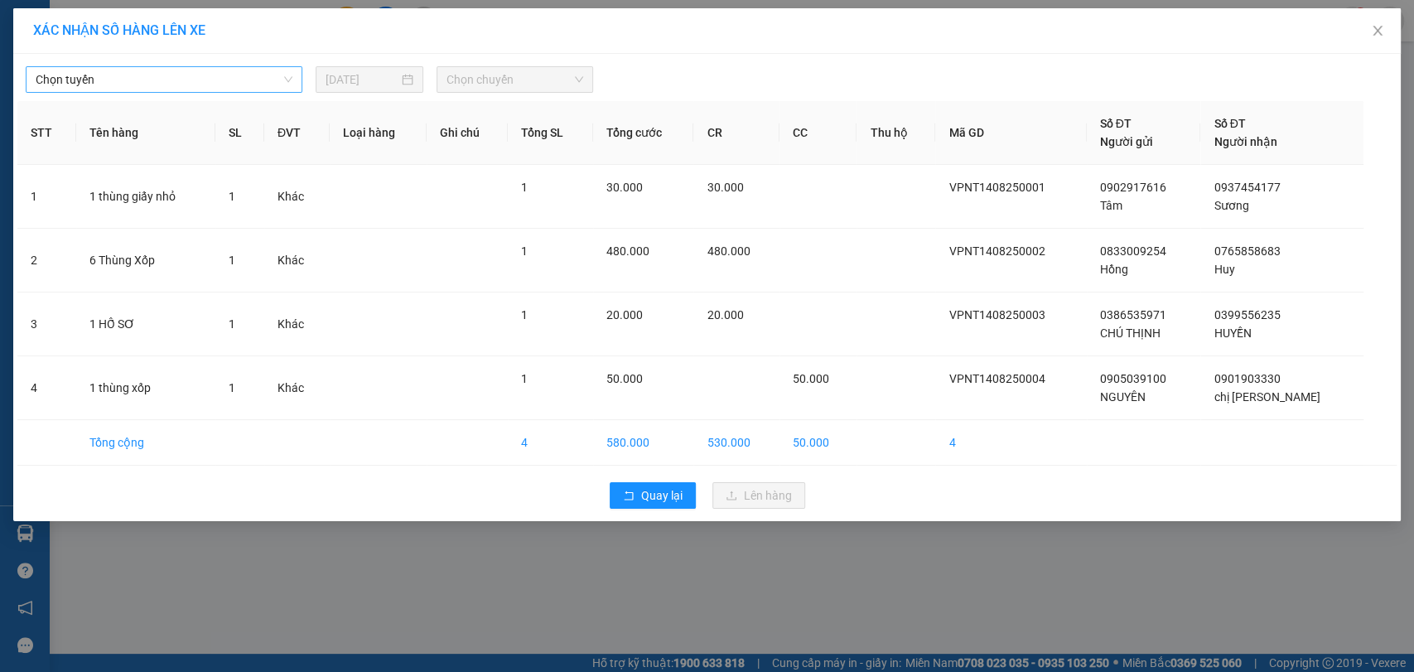
click at [237, 81] on span "Chọn tuyến" at bounding box center [164, 79] width 257 height 25
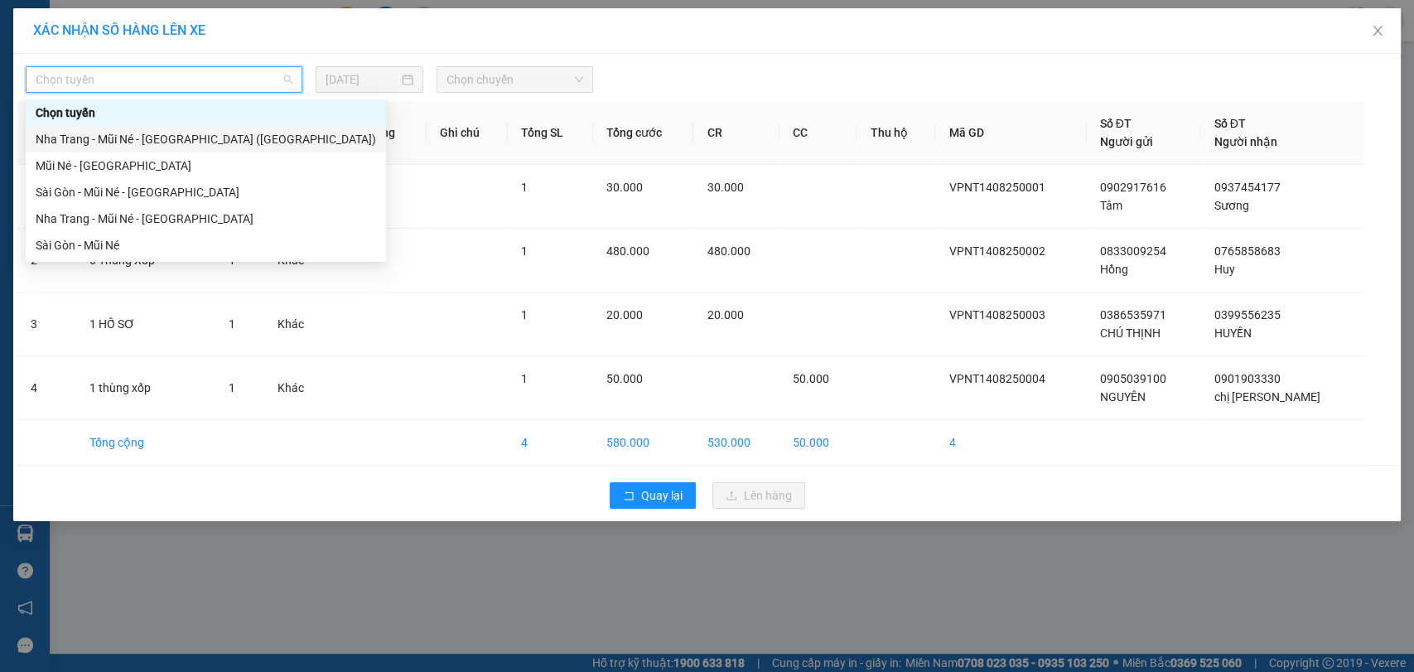
click at [199, 135] on div "Nha Trang - Mũi Né - Sài Gòn (Sáng)" at bounding box center [206, 139] width 340 height 18
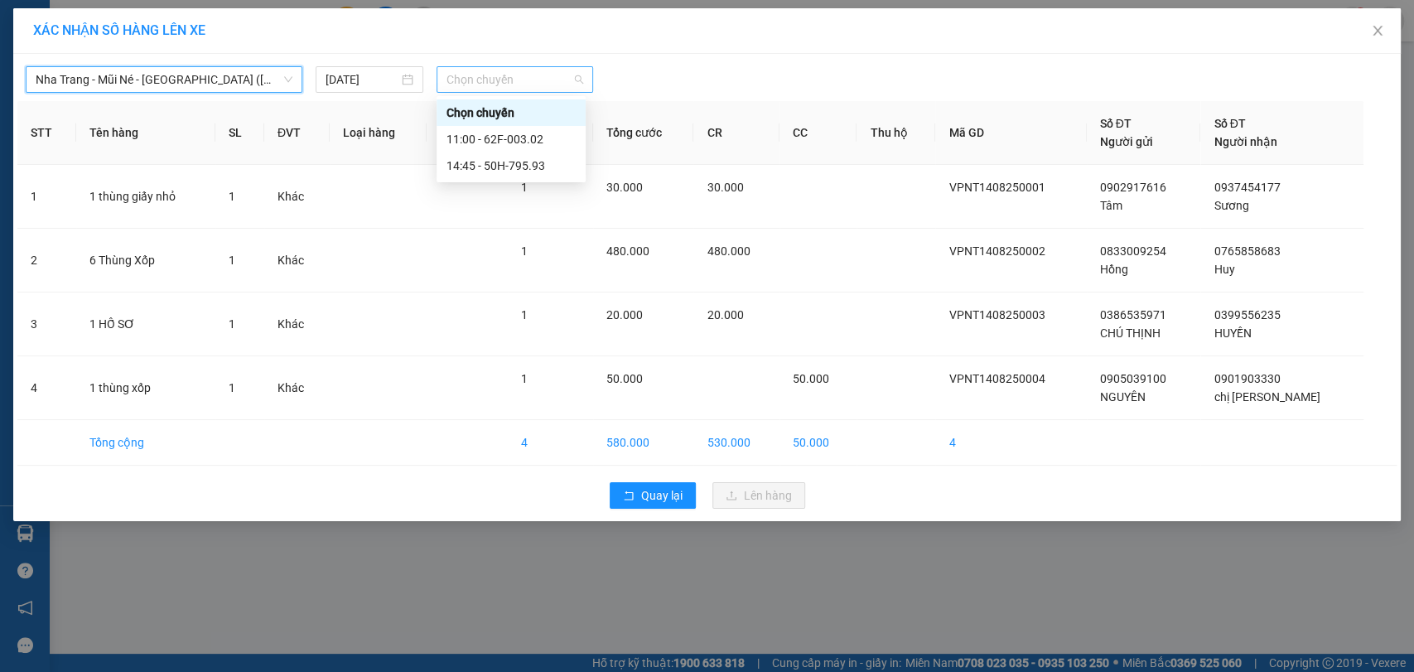
click at [480, 75] on span "Chọn chuyến" at bounding box center [514, 79] width 136 height 25
click at [499, 143] on div "11:00 - 62F-003.02" at bounding box center [510, 139] width 129 height 18
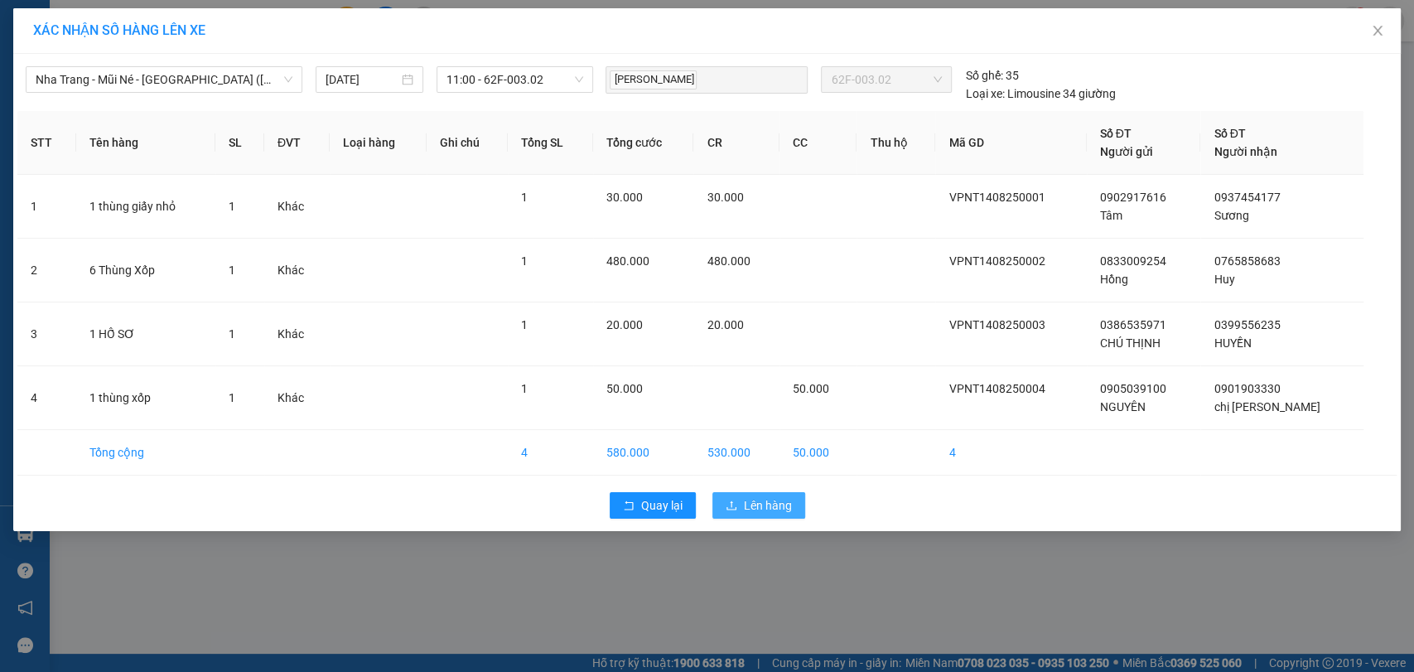
click at [777, 504] on span "Lên hàng" at bounding box center [768, 505] width 48 height 18
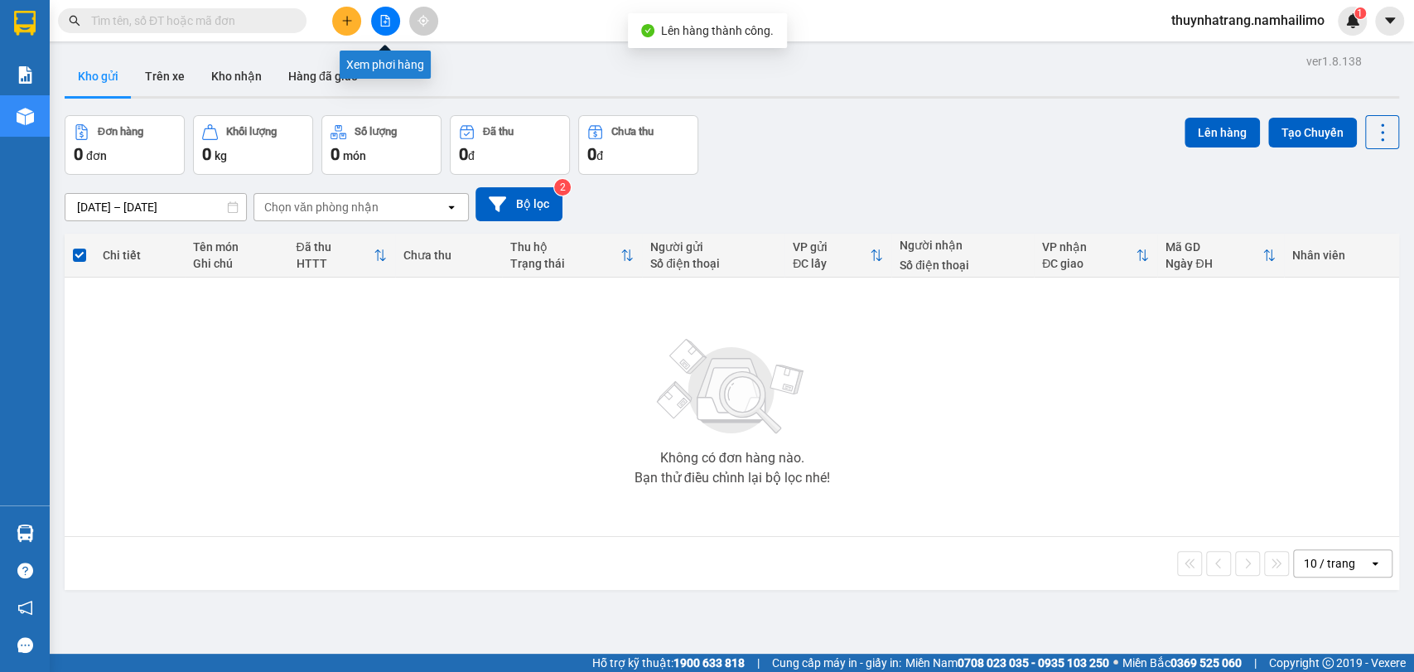
click at [384, 32] on button at bounding box center [385, 21] width 29 height 29
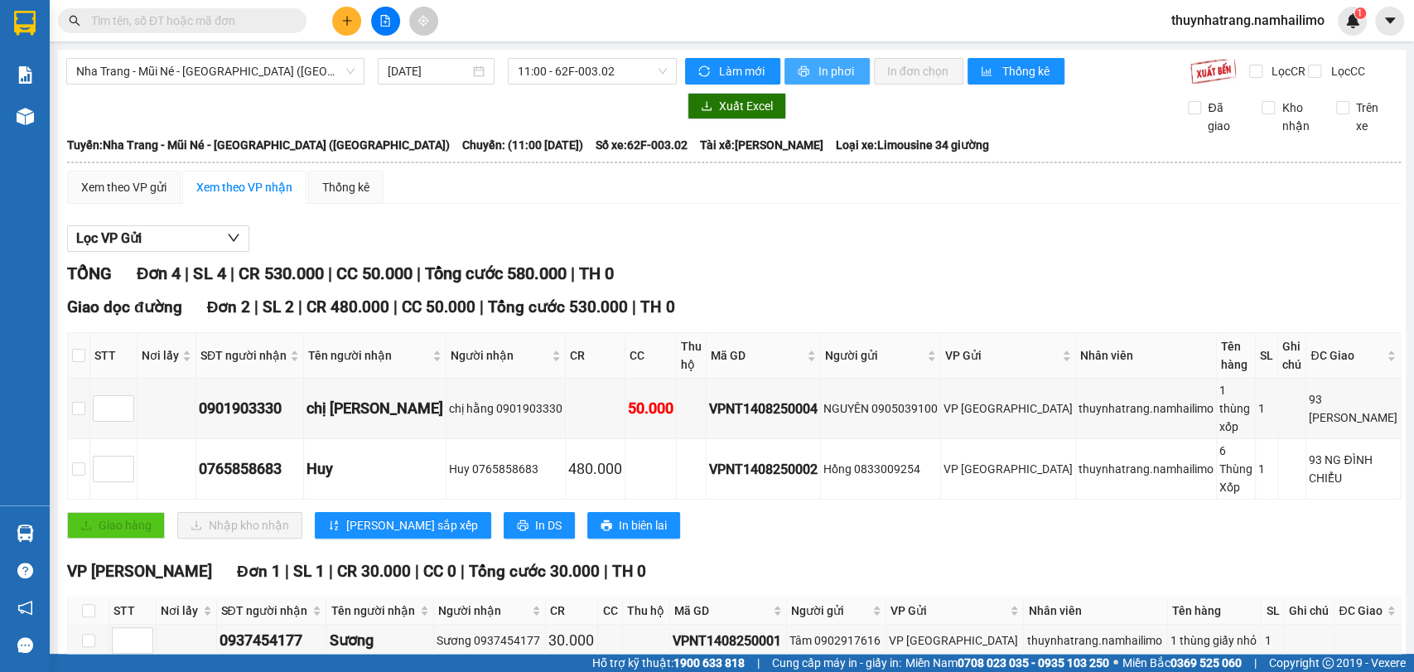
click at [823, 75] on span "In phơi" at bounding box center [837, 71] width 38 height 18
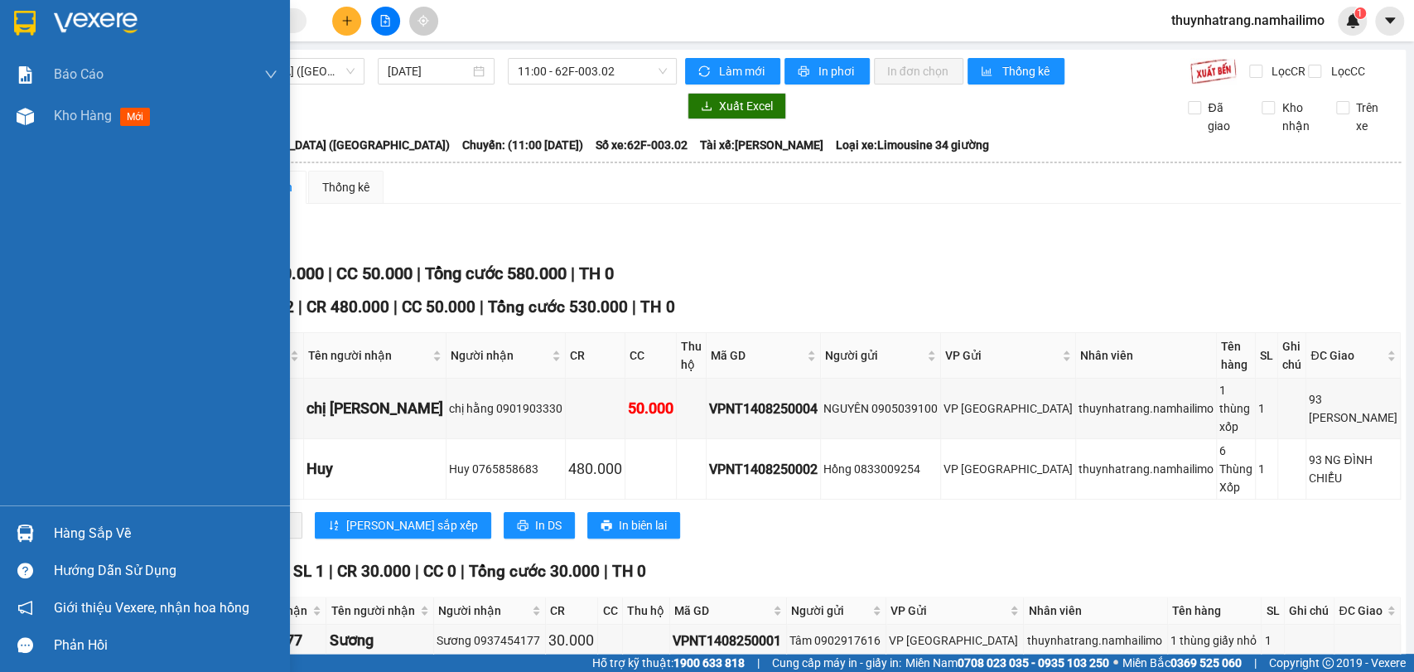
drag, startPoint x: 22, startPoint y: 14, endPoint x: 38, endPoint y: 27, distance: 20.6
click at [22, 14] on img at bounding box center [25, 23] width 22 height 25
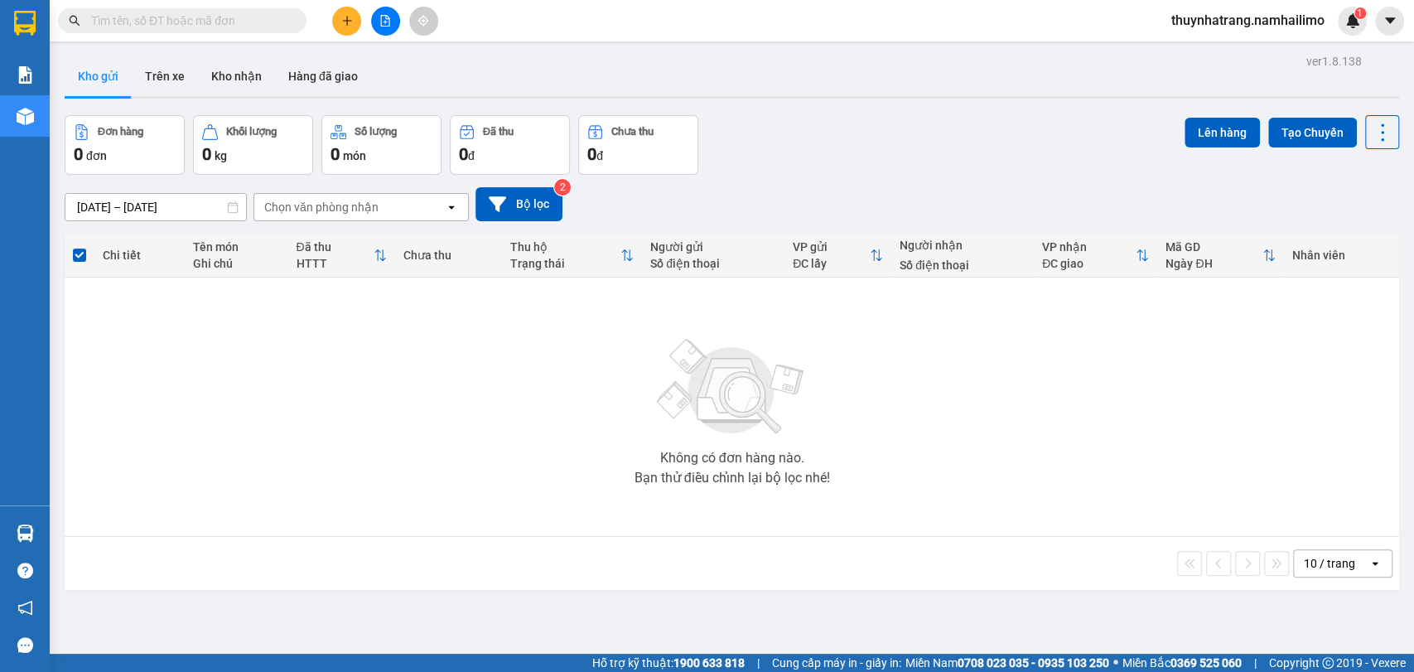
drag, startPoint x: 245, startPoint y: 381, endPoint x: 185, endPoint y: 132, distance: 256.6
click at [243, 367] on div "Không có đơn hàng nào. Bạn thử điều chỉnh lại bộ lọc nhé!" at bounding box center [732, 406] width 1318 height 249
click at [221, 75] on button "Kho nhận" at bounding box center [236, 76] width 77 height 40
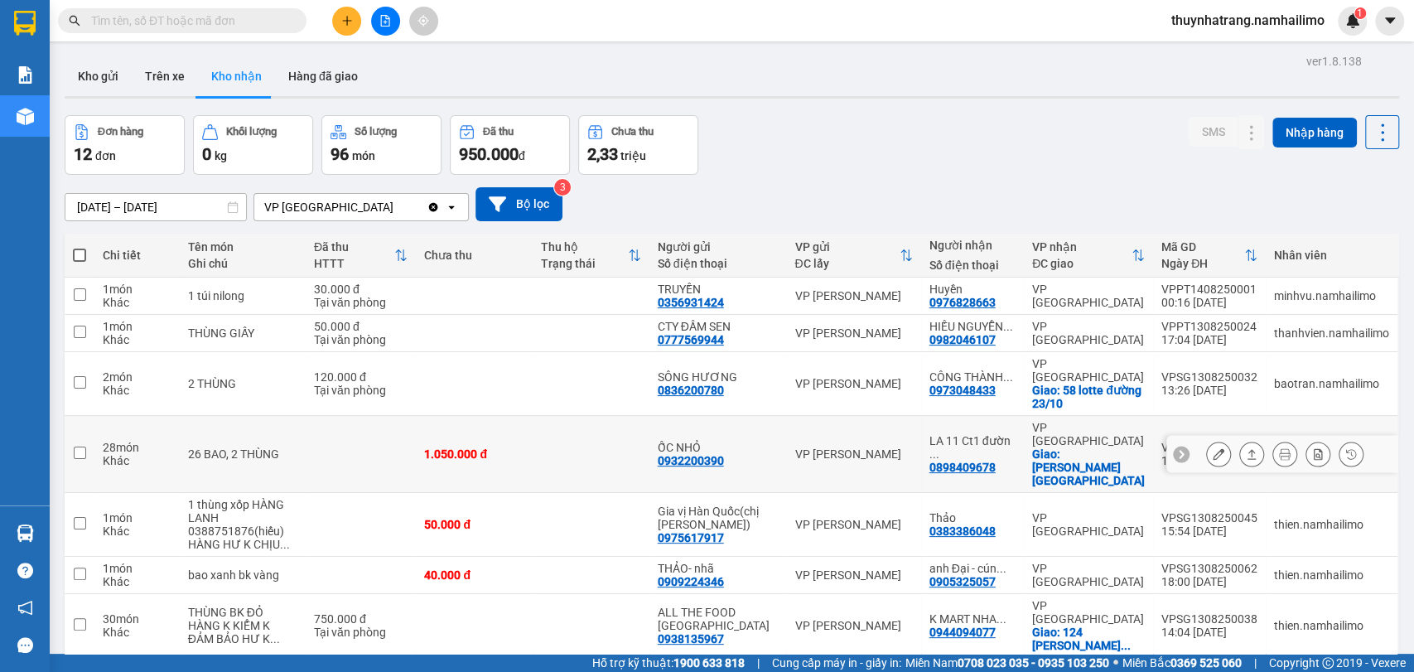
scroll to position [129, 0]
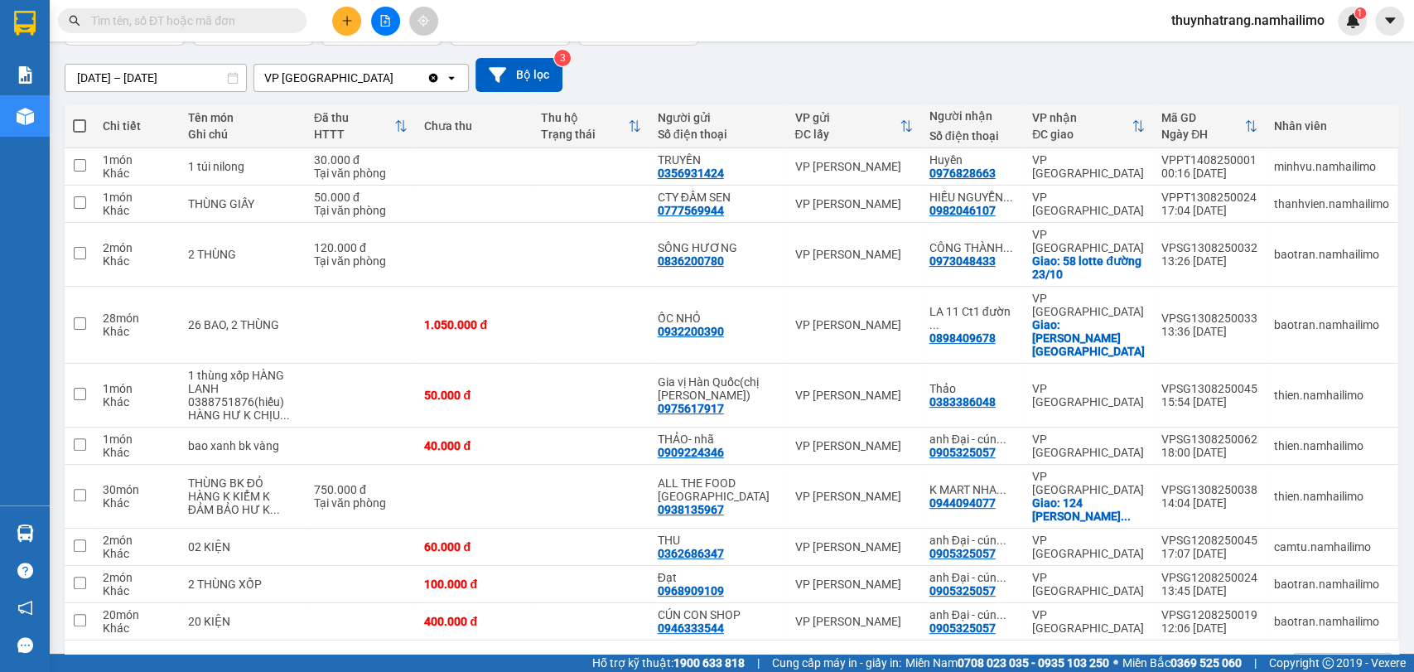
click at [1209, 654] on button "2" at bounding box center [1218, 666] width 25 height 25
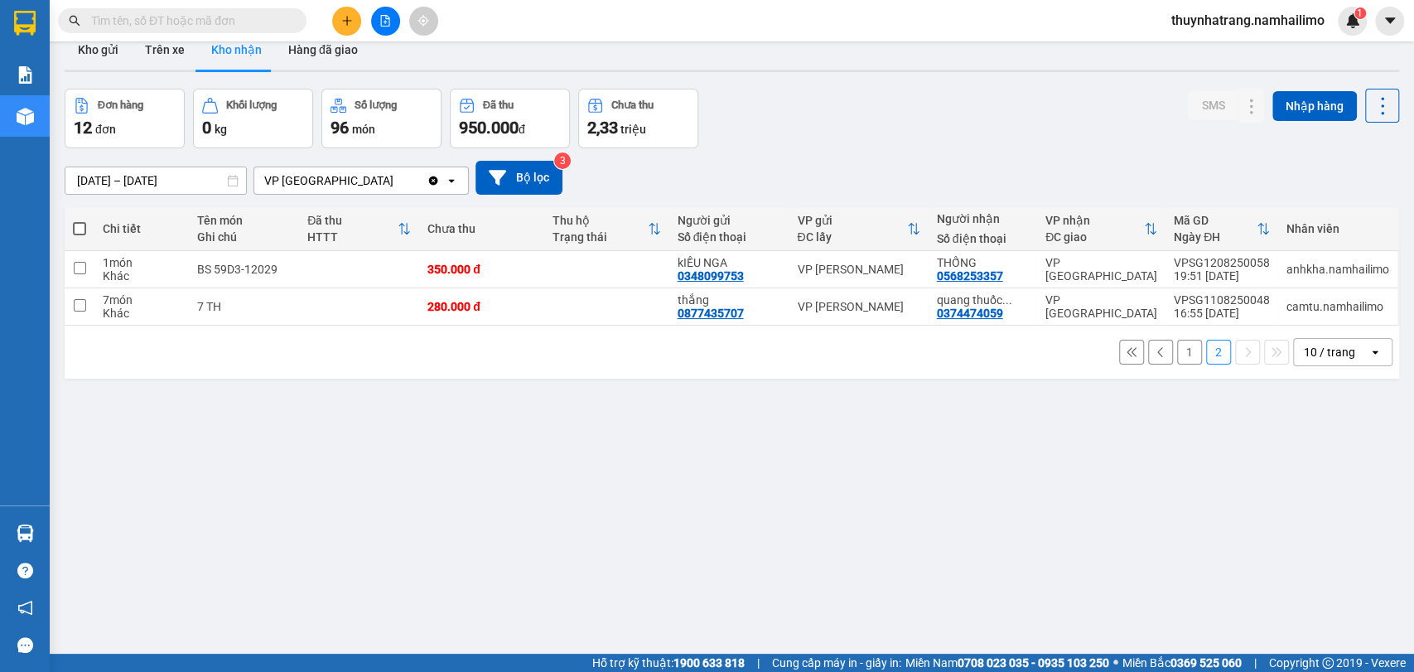
scroll to position [0, 0]
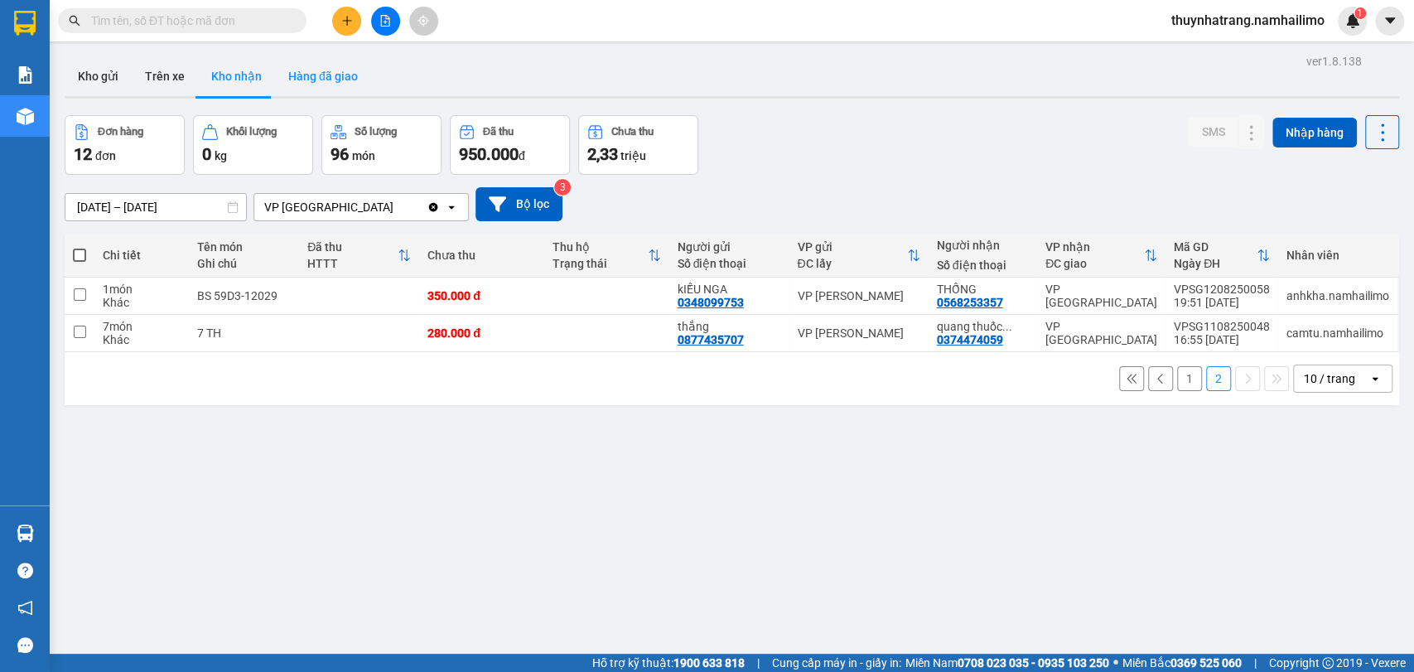
click at [336, 77] on button "Hàng đã giao" at bounding box center [323, 76] width 96 height 40
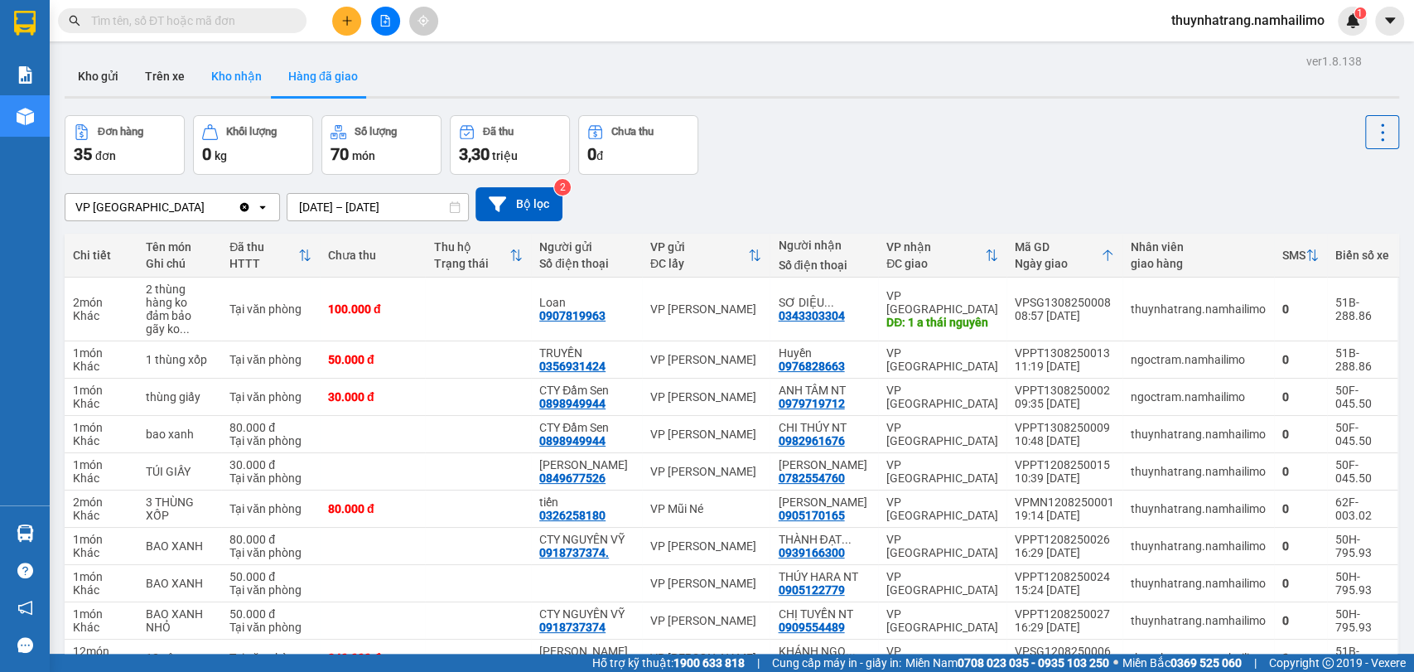
click at [222, 77] on button "Kho nhận" at bounding box center [236, 76] width 77 height 40
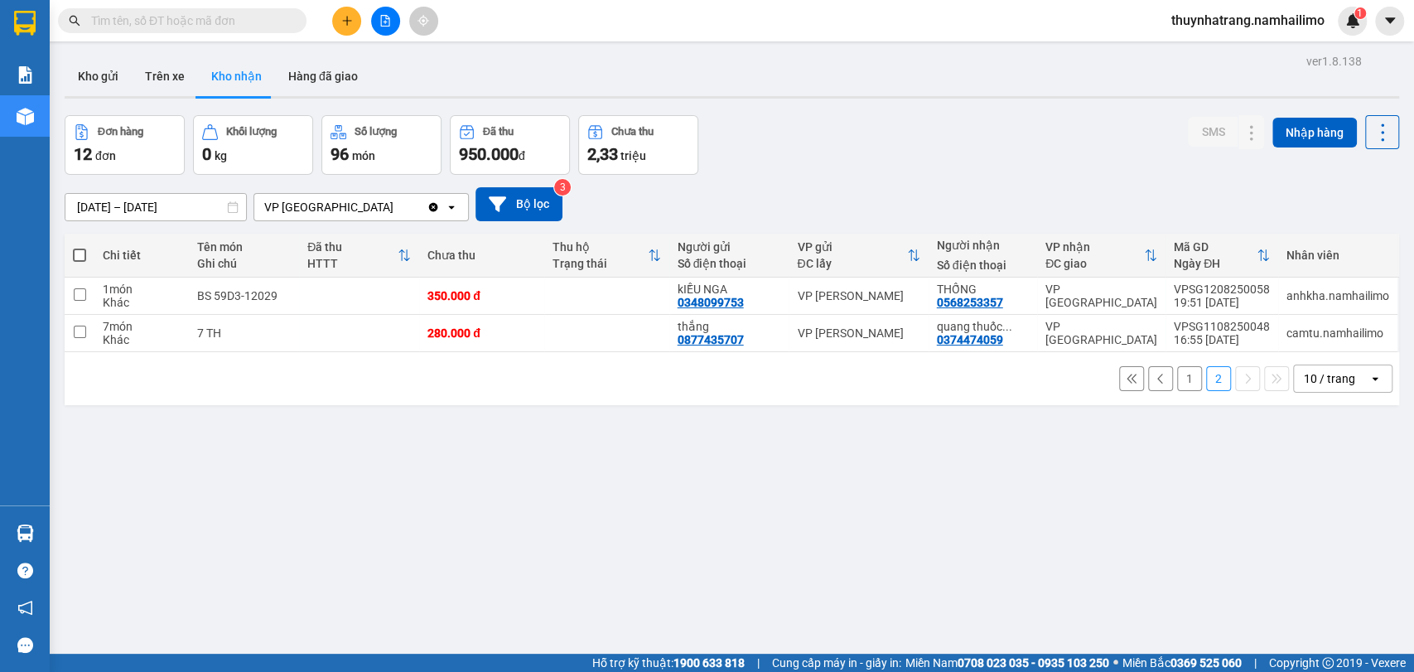
click at [1181, 384] on button "1" at bounding box center [1189, 378] width 25 height 25
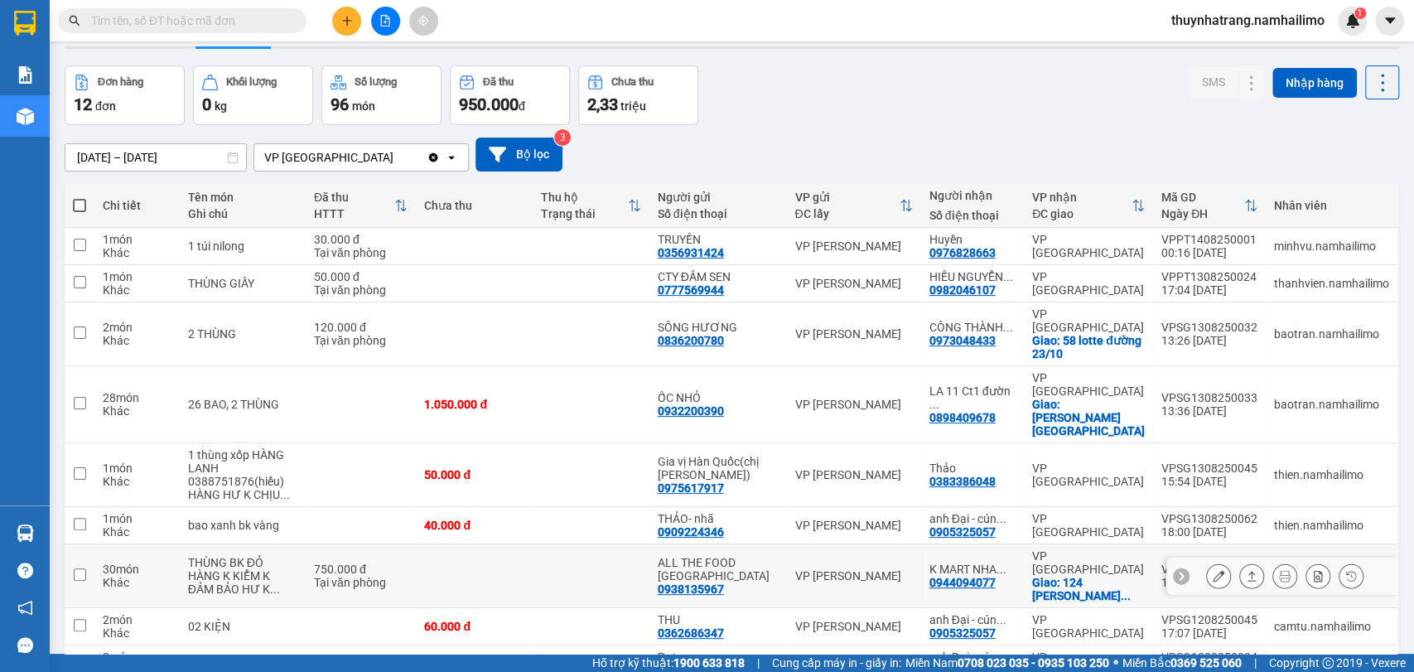
scroll to position [92, 0]
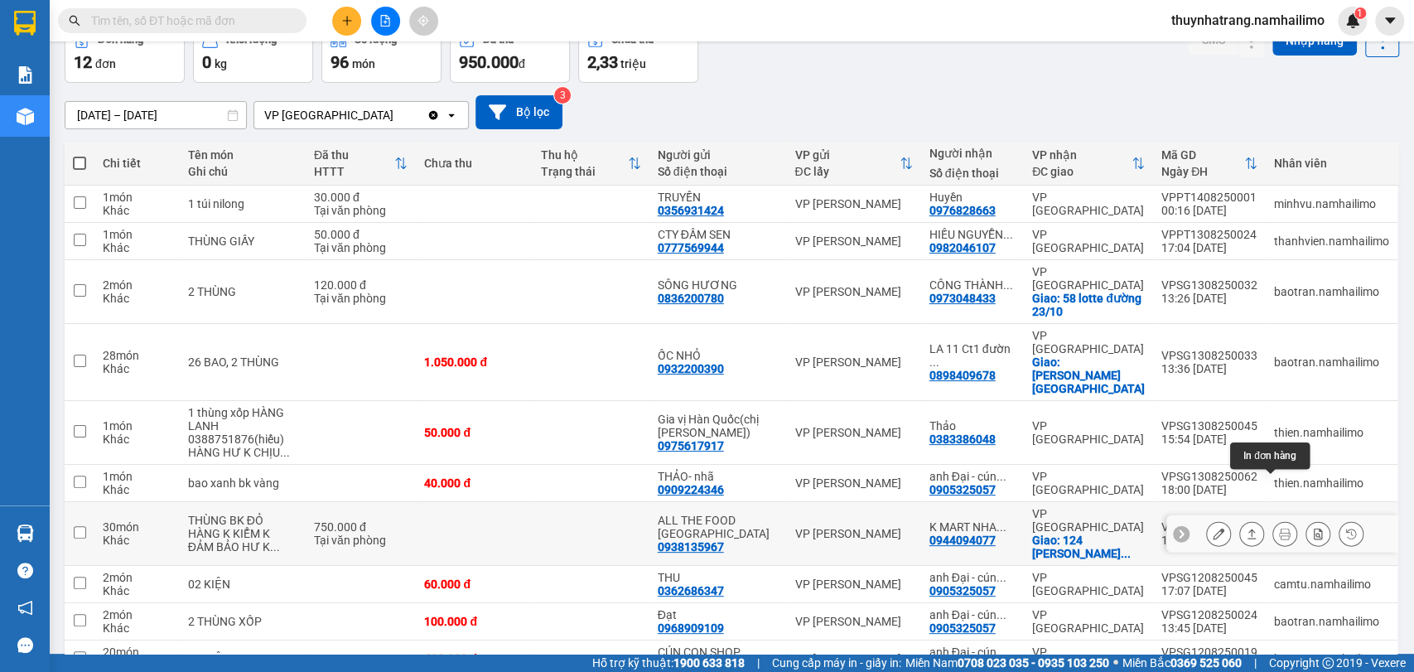
click at [1279, 528] on icon at bounding box center [1285, 534] width 12 height 12
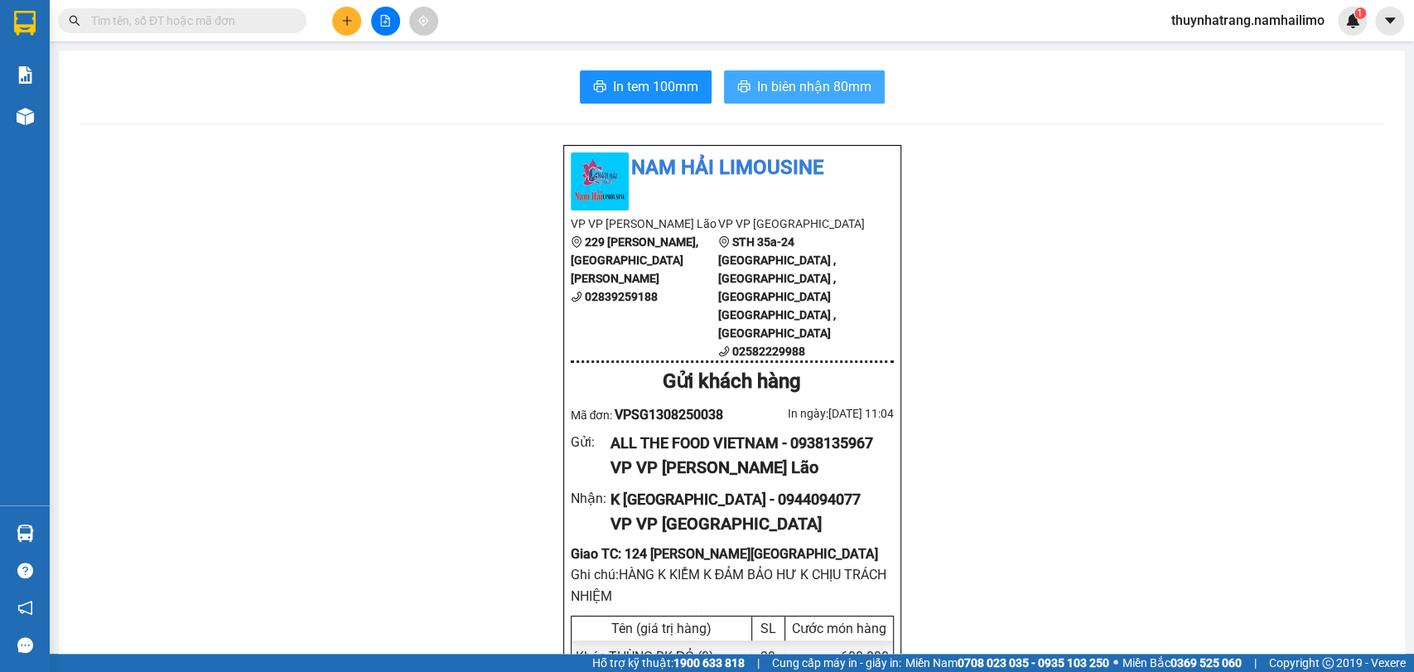
click at [776, 82] on span "In biên nhận 80mm" at bounding box center [814, 86] width 114 height 21
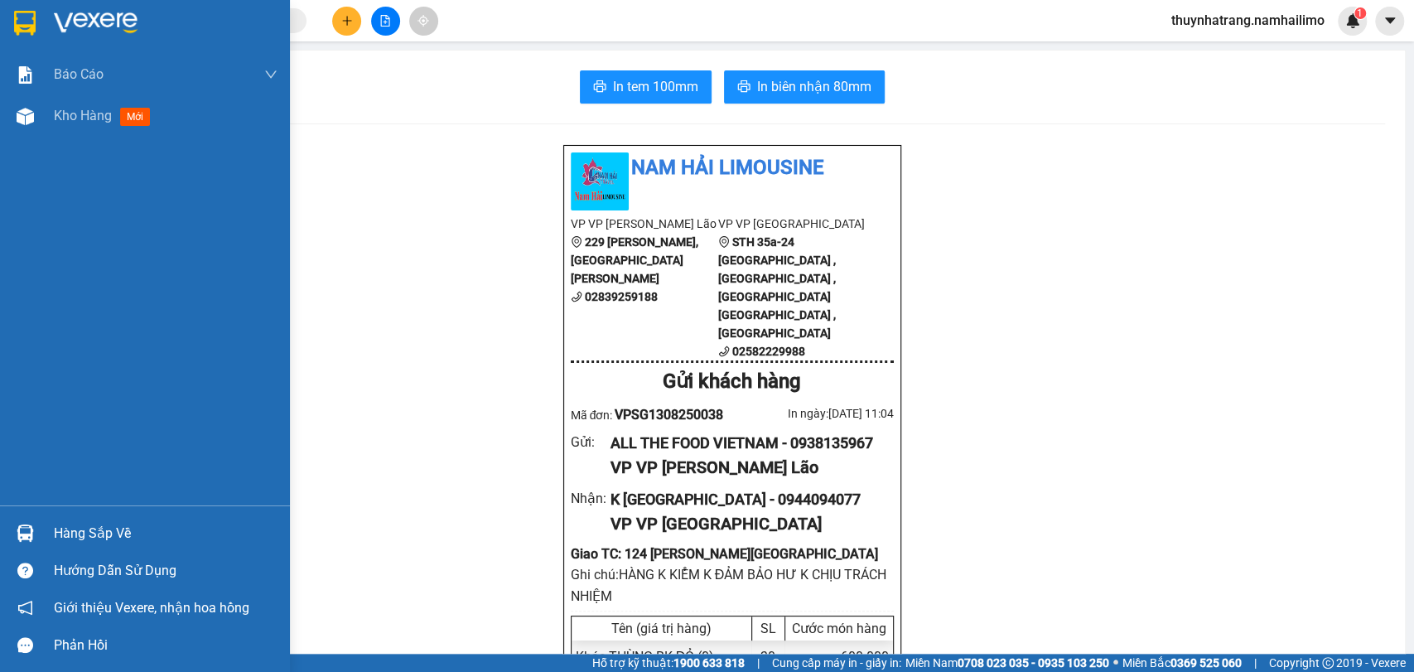
click at [32, 11] on img at bounding box center [25, 23] width 22 height 25
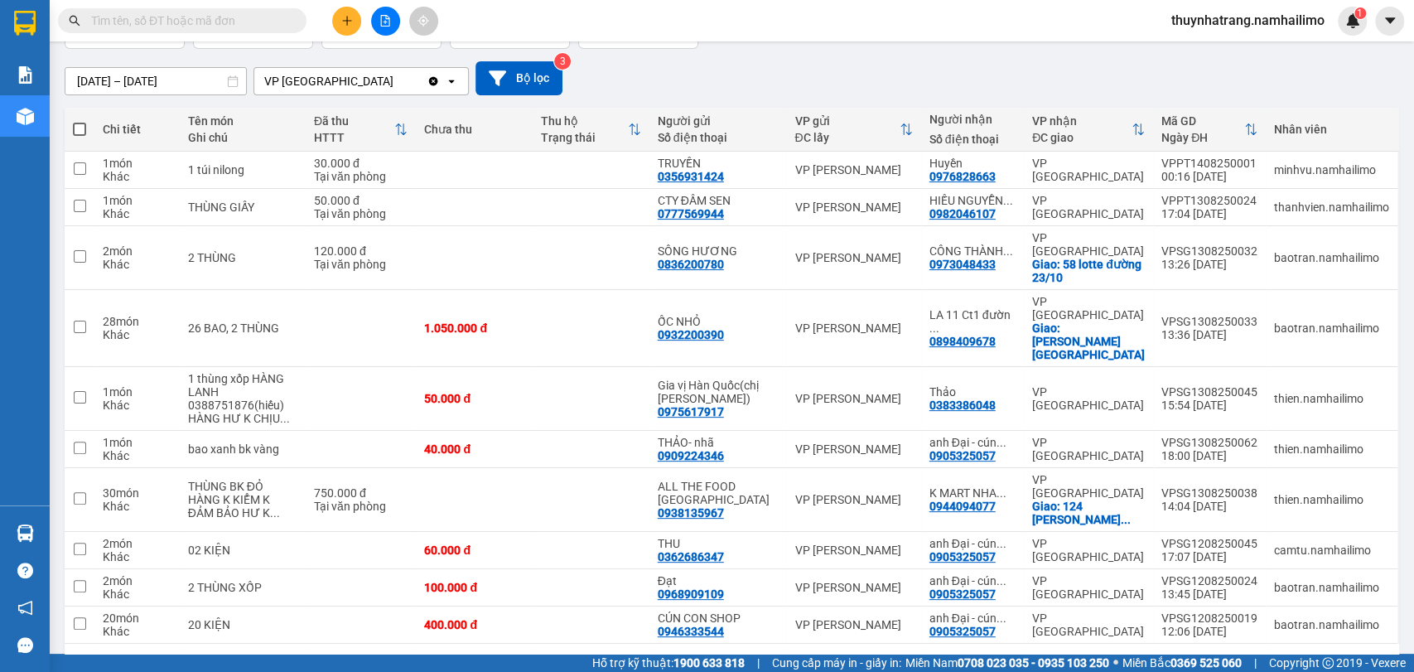
scroll to position [129, 0]
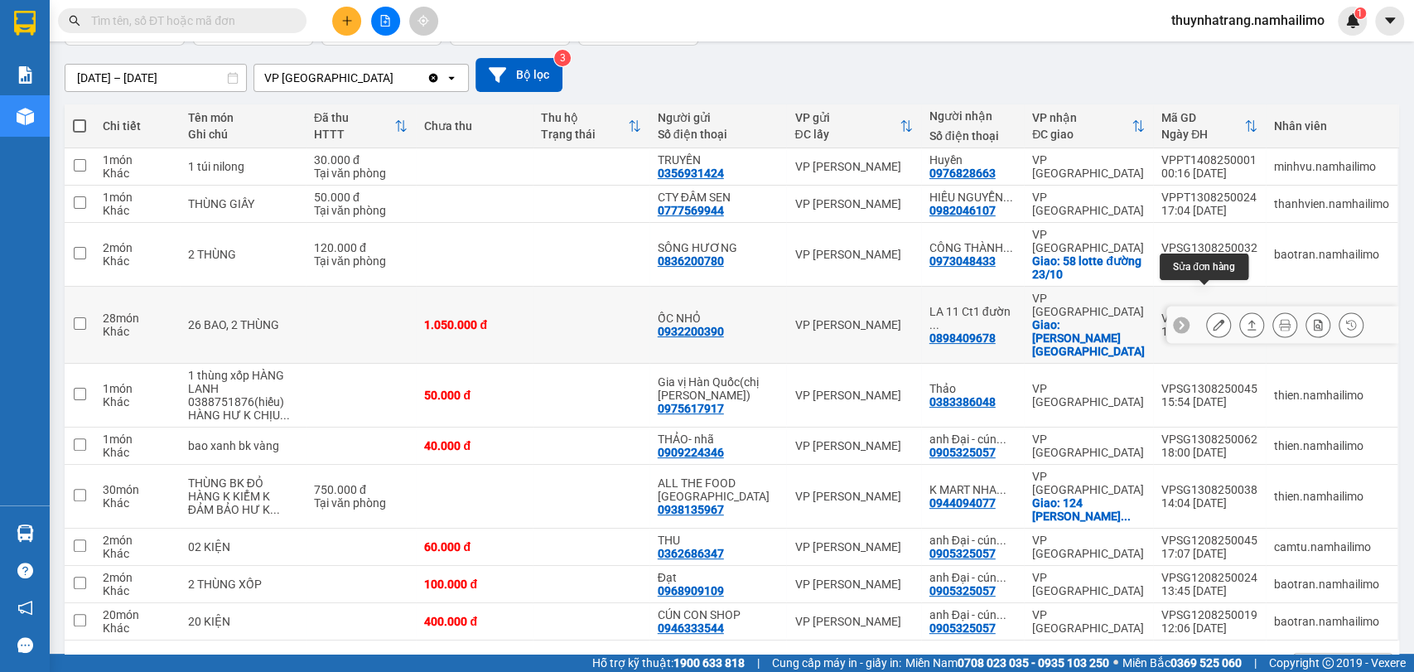
click at [1213, 319] on icon at bounding box center [1219, 325] width 12 height 12
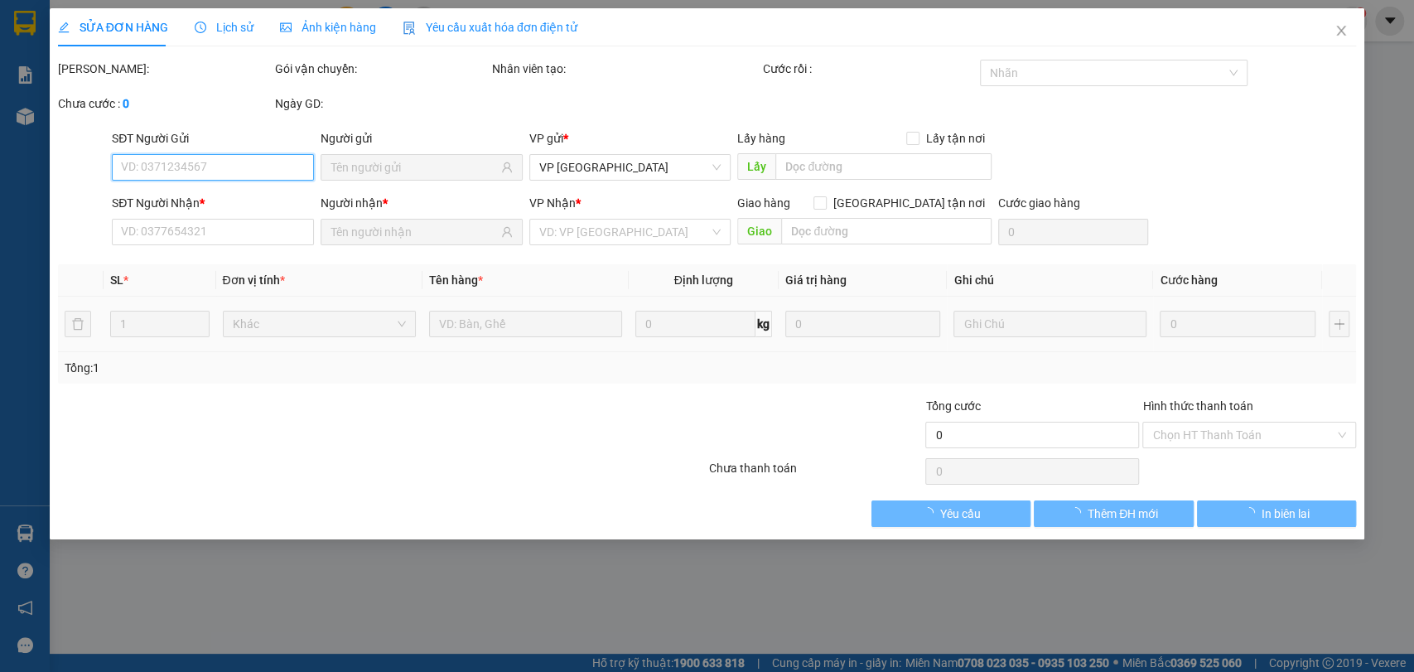
type input "0932200390"
type input "ỐC NHỎ"
type input "0898409678"
type input "LA 11 Ct1 đường 19/05"
checkbox input "true"
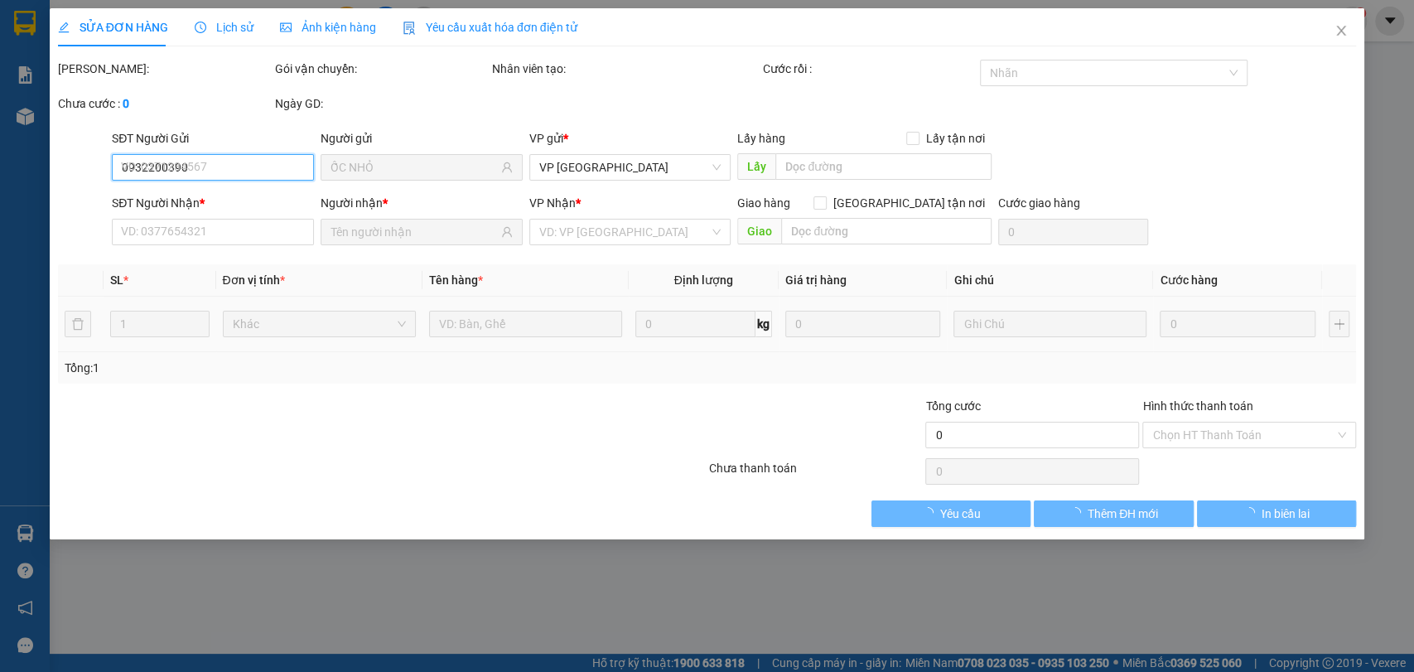
type input "Khu vĩnh điền trung"
type input "150.000"
type input "1.050.000"
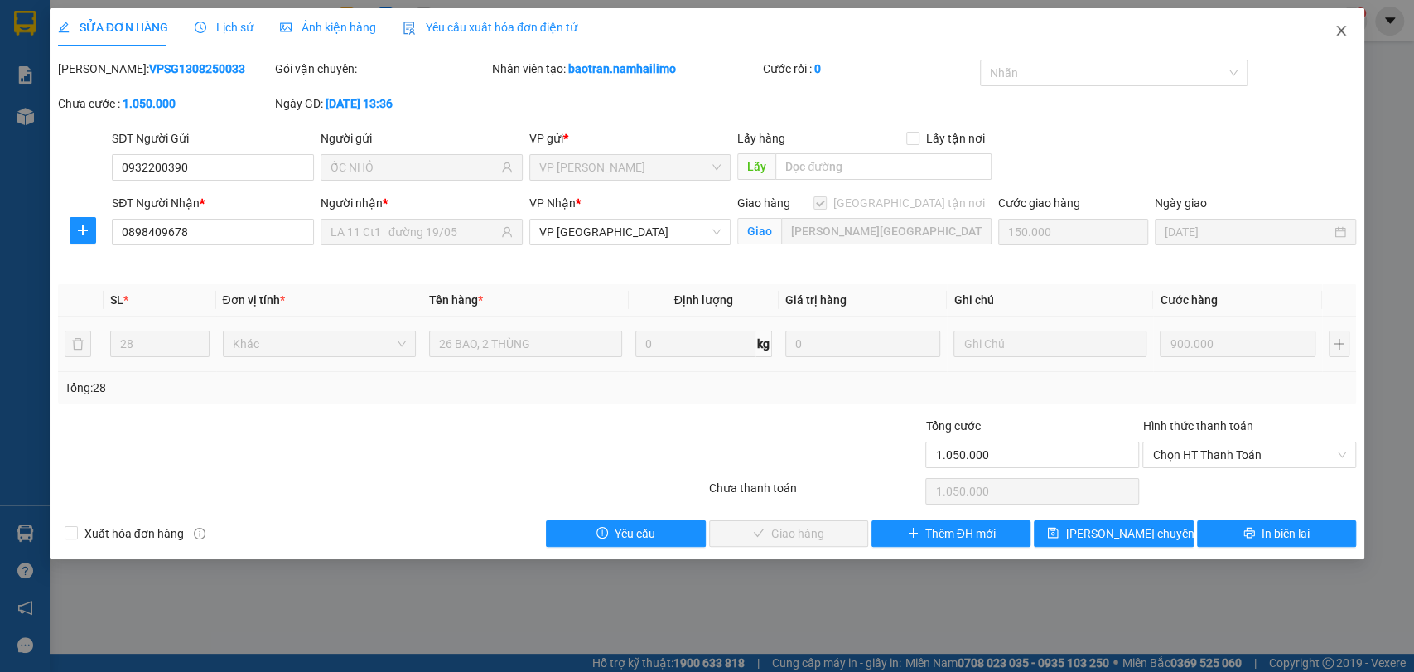
click at [1334, 31] on icon "close" at bounding box center [1340, 30] width 13 height 13
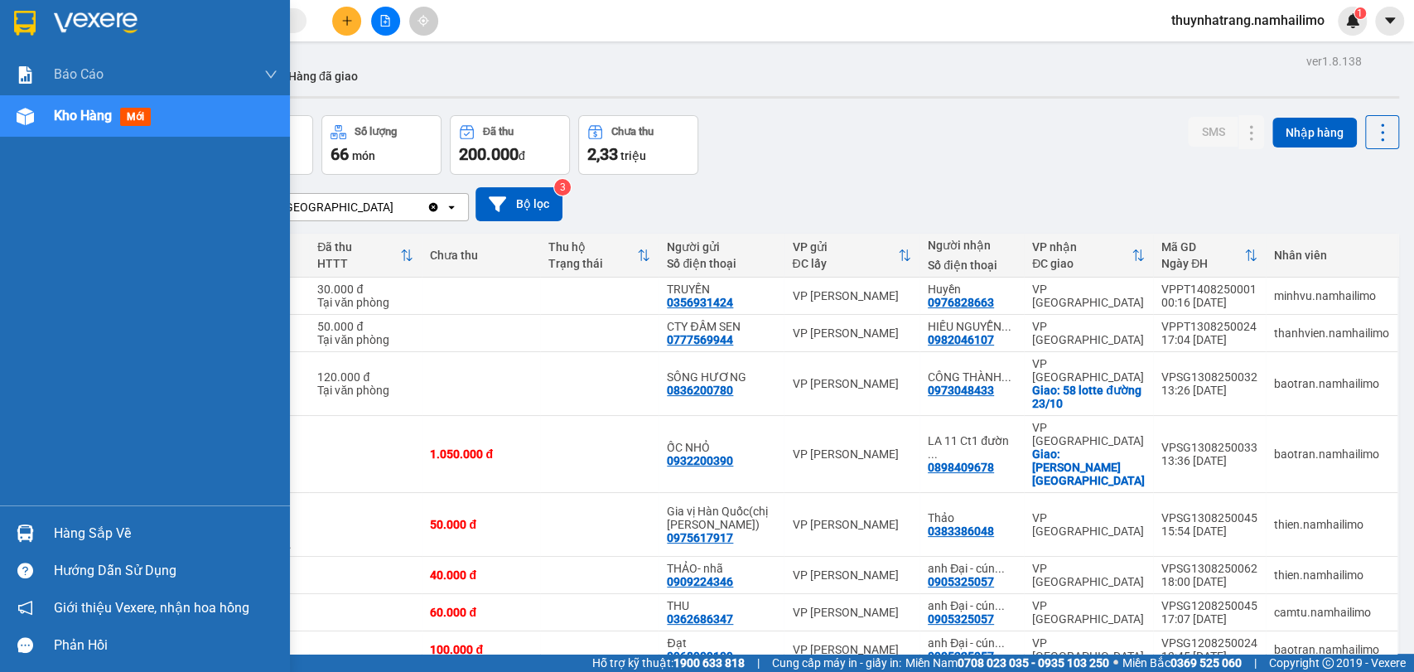
click at [44, 27] on div at bounding box center [145, 27] width 290 height 54
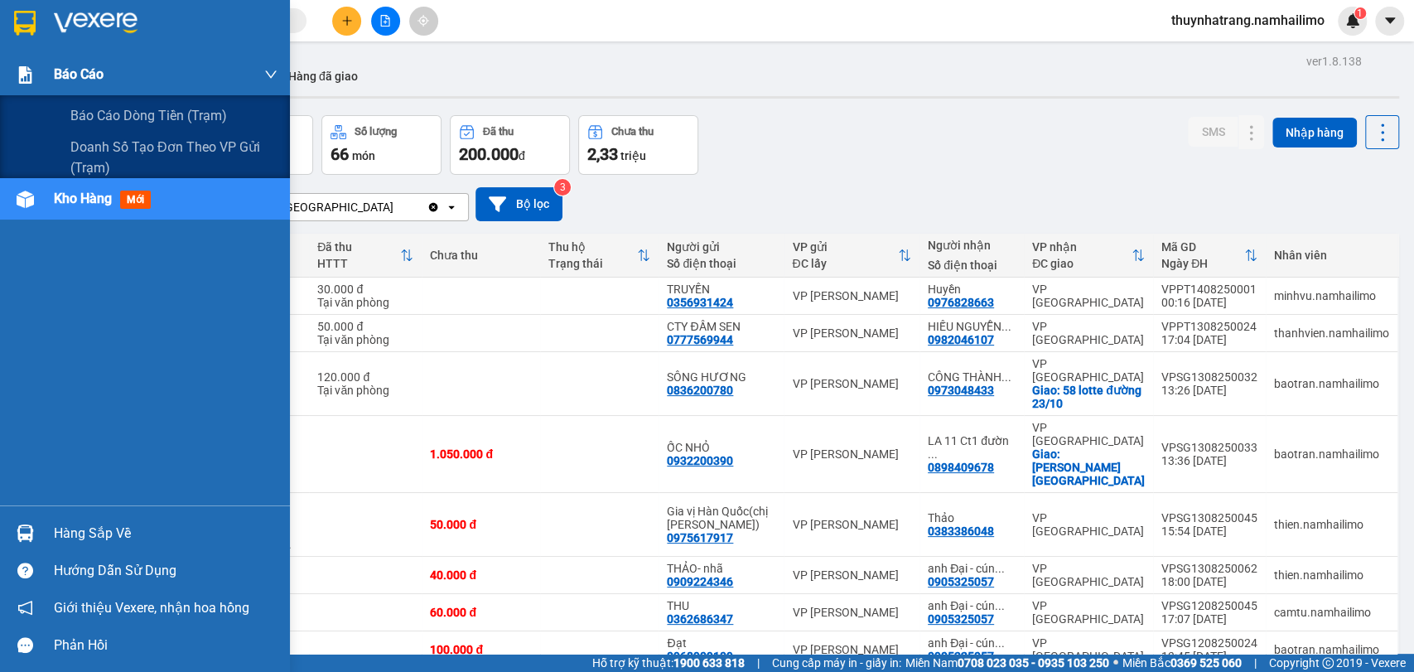
click at [36, 72] on div at bounding box center [25, 74] width 29 height 29
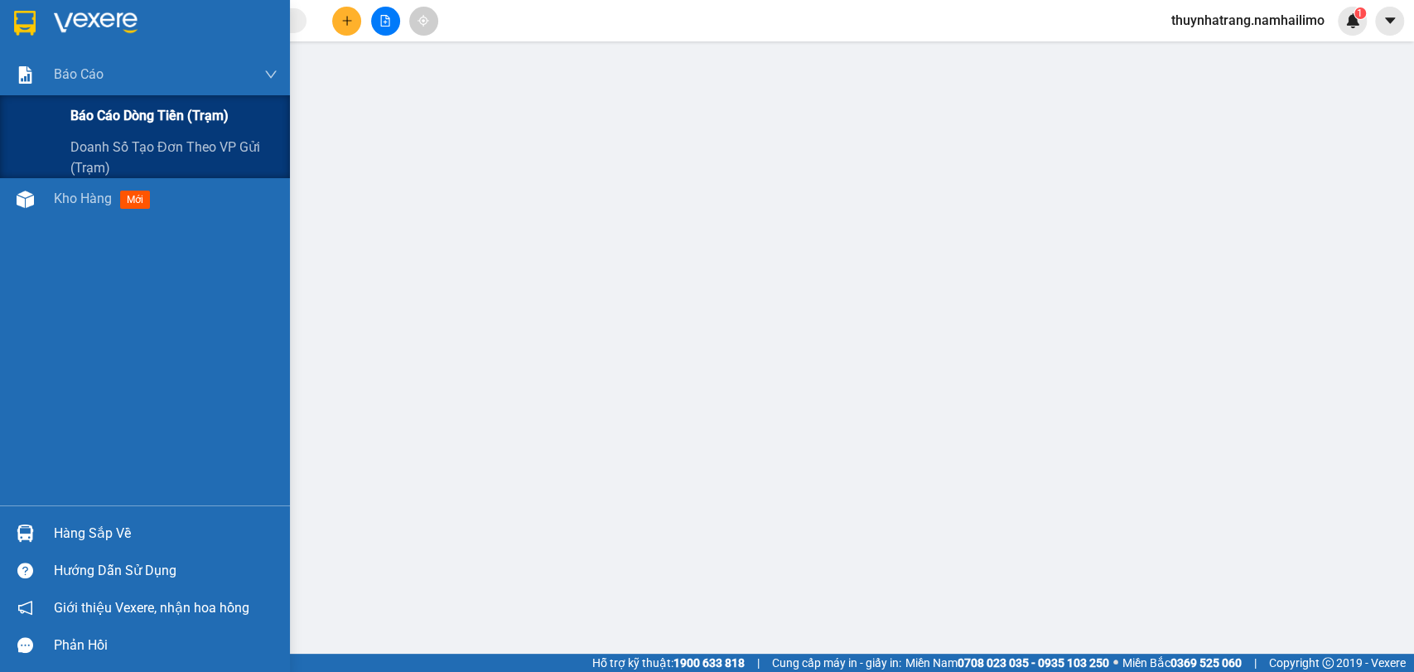
click at [157, 113] on span "Báo cáo dòng tiền (trạm)" at bounding box center [149, 115] width 158 height 21
